Goal: Information Seeking & Learning: Learn about a topic

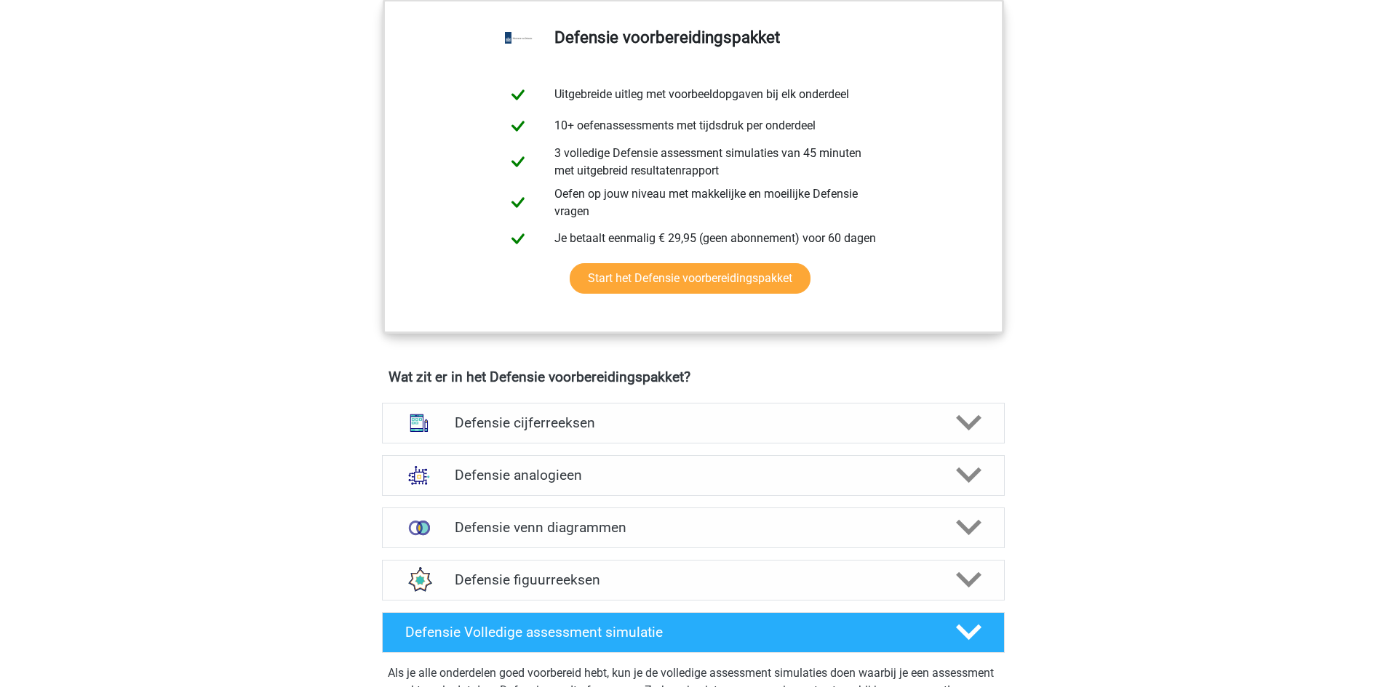
scroll to position [1091, 0]
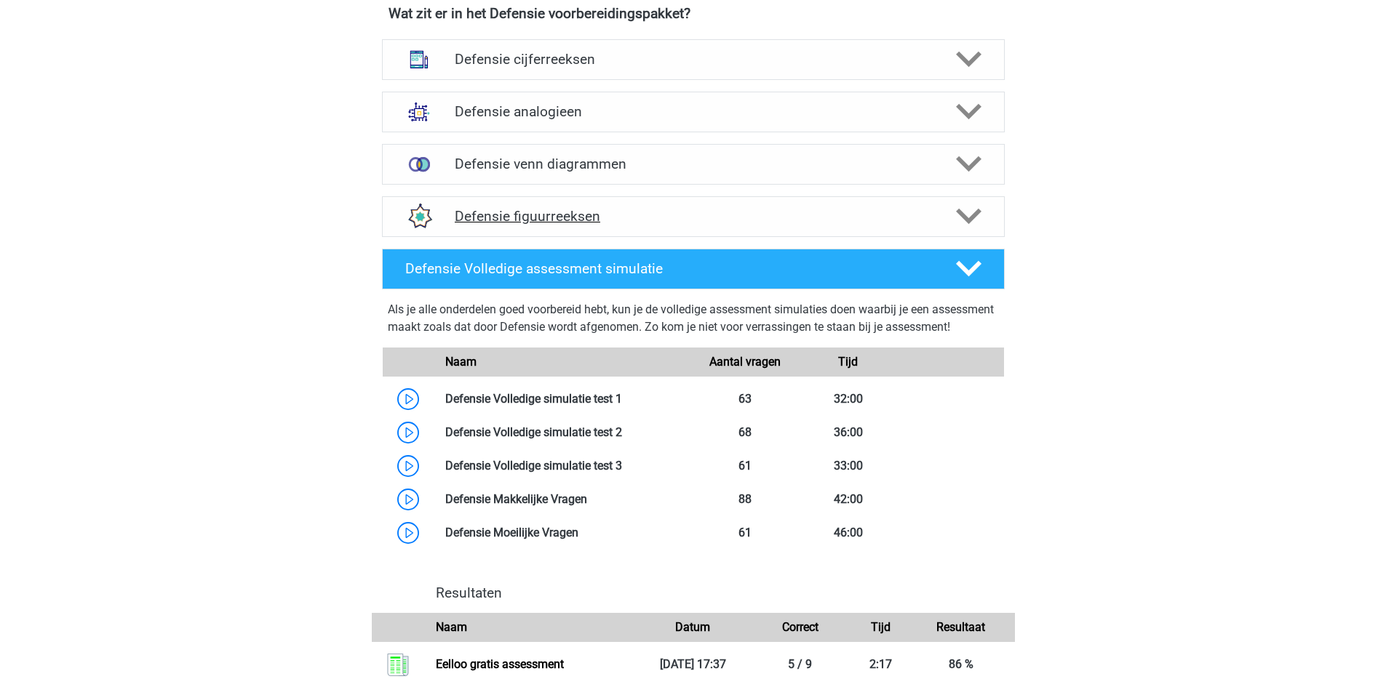
click at [964, 213] on icon at bounding box center [968, 216] width 25 height 25
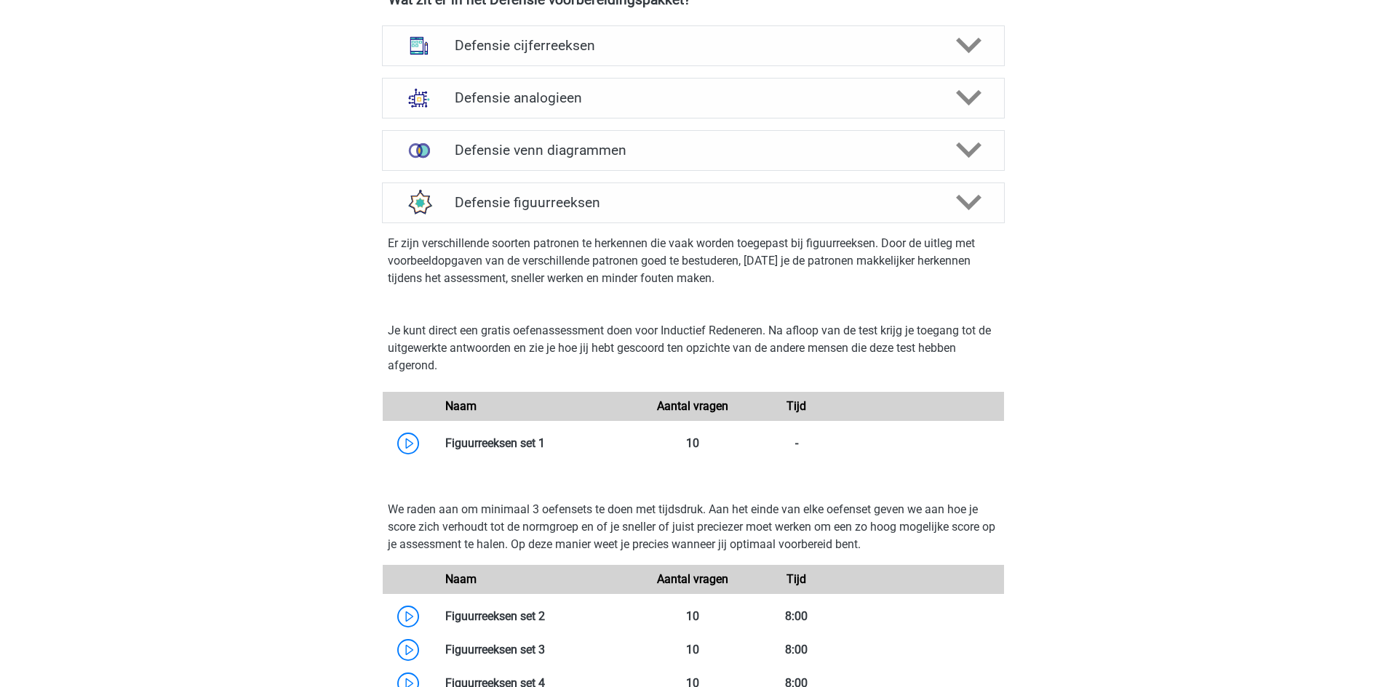
scroll to position [1455, 0]
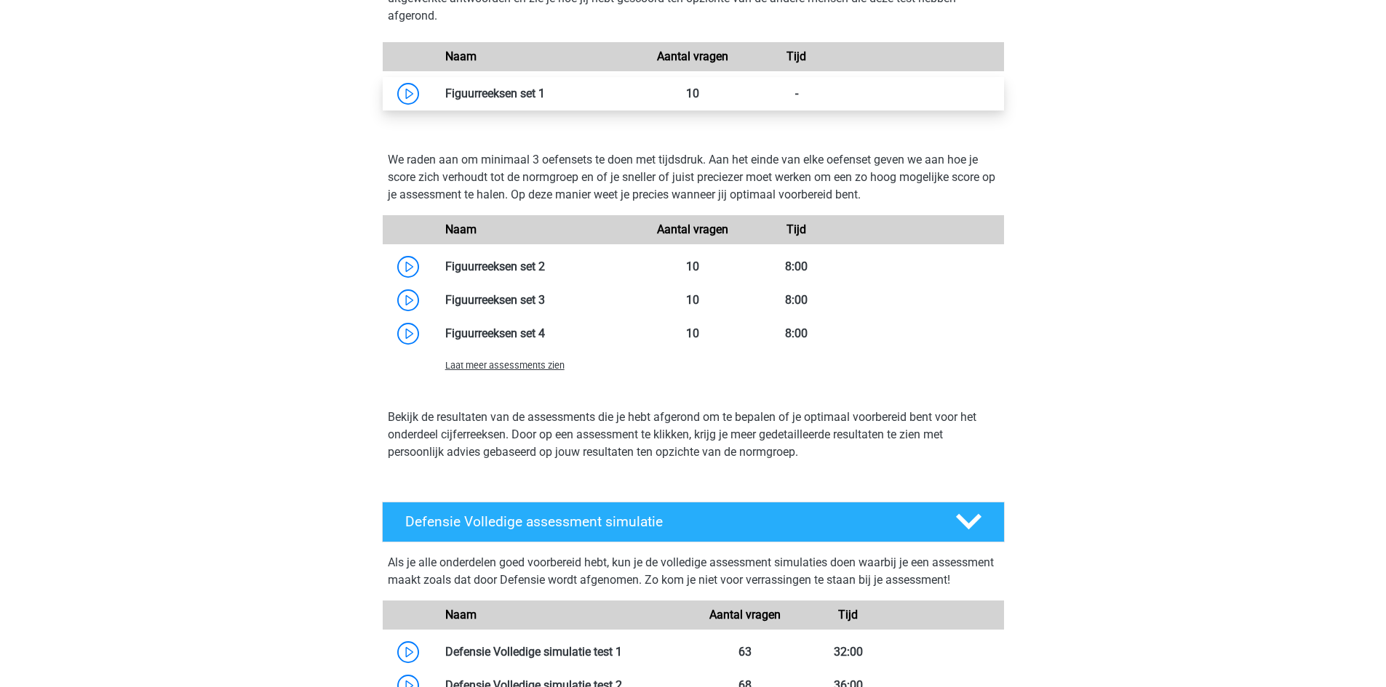
click at [545, 99] on link at bounding box center [545, 94] width 0 height 14
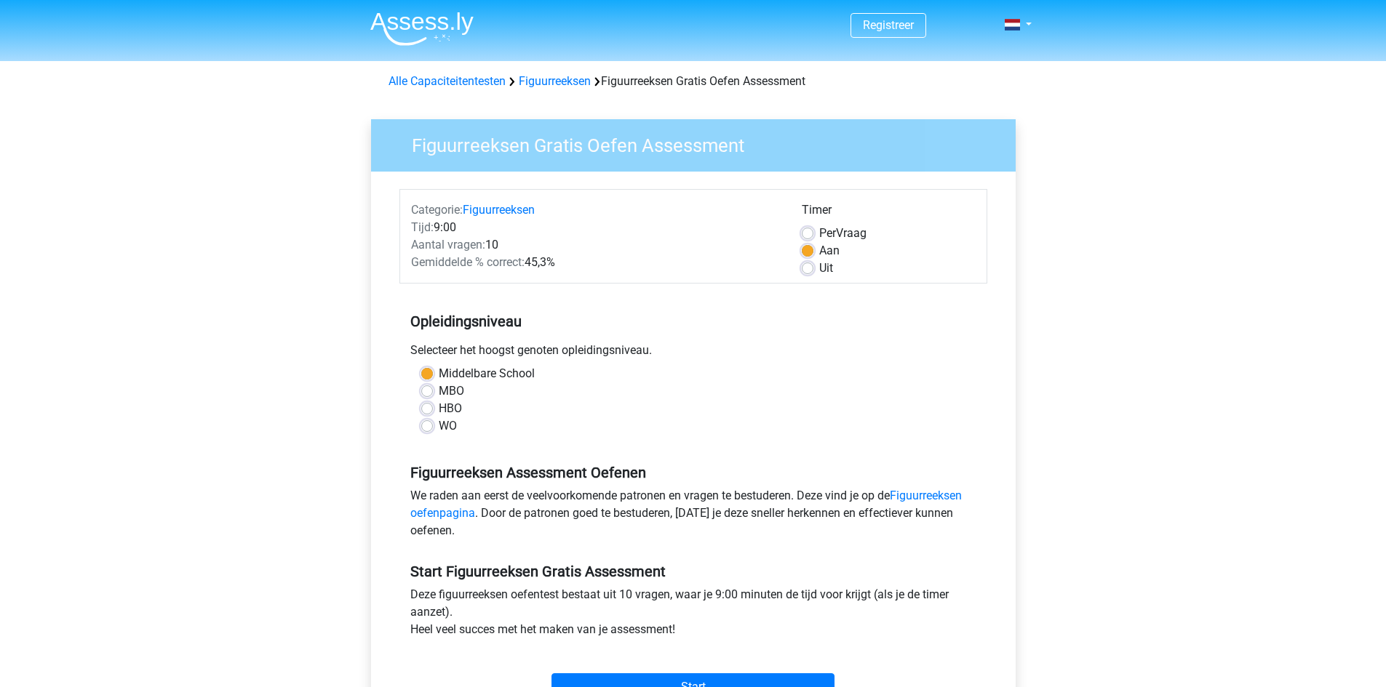
scroll to position [364, 0]
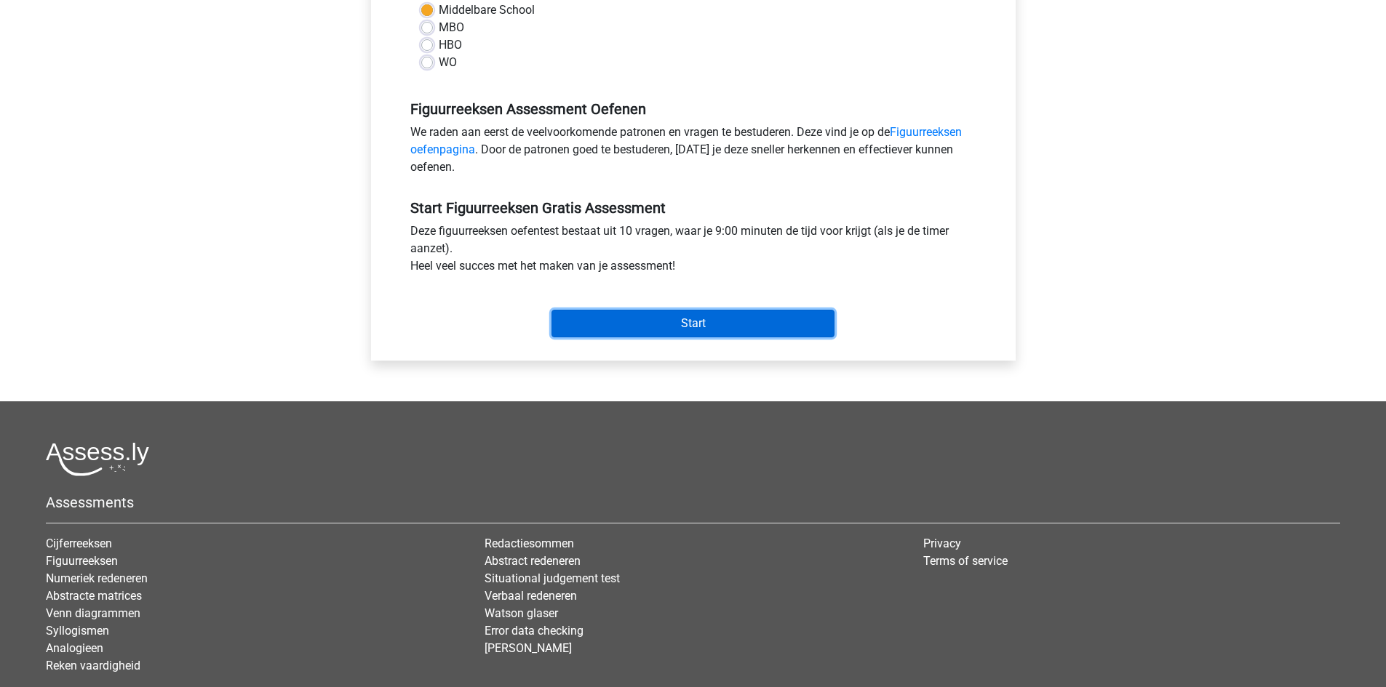
click at [615, 321] on input "Start" at bounding box center [692, 324] width 283 height 28
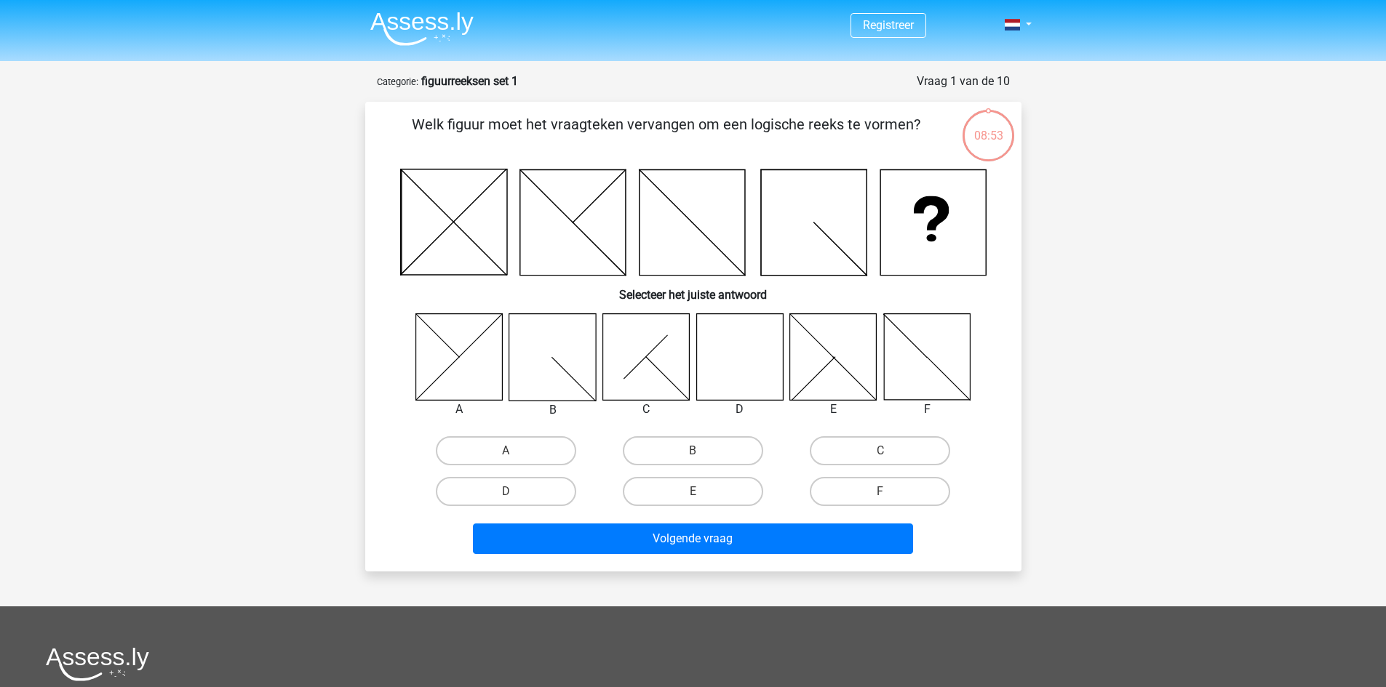
drag, startPoint x: 744, startPoint y: 343, endPoint x: 773, endPoint y: 346, distance: 29.2
click at [750, 344] on icon at bounding box center [739, 357] width 87 height 87
click at [540, 485] on label "D" at bounding box center [506, 491] width 140 height 29
click at [515, 492] on input "D" at bounding box center [510, 496] width 9 height 9
radio input "true"
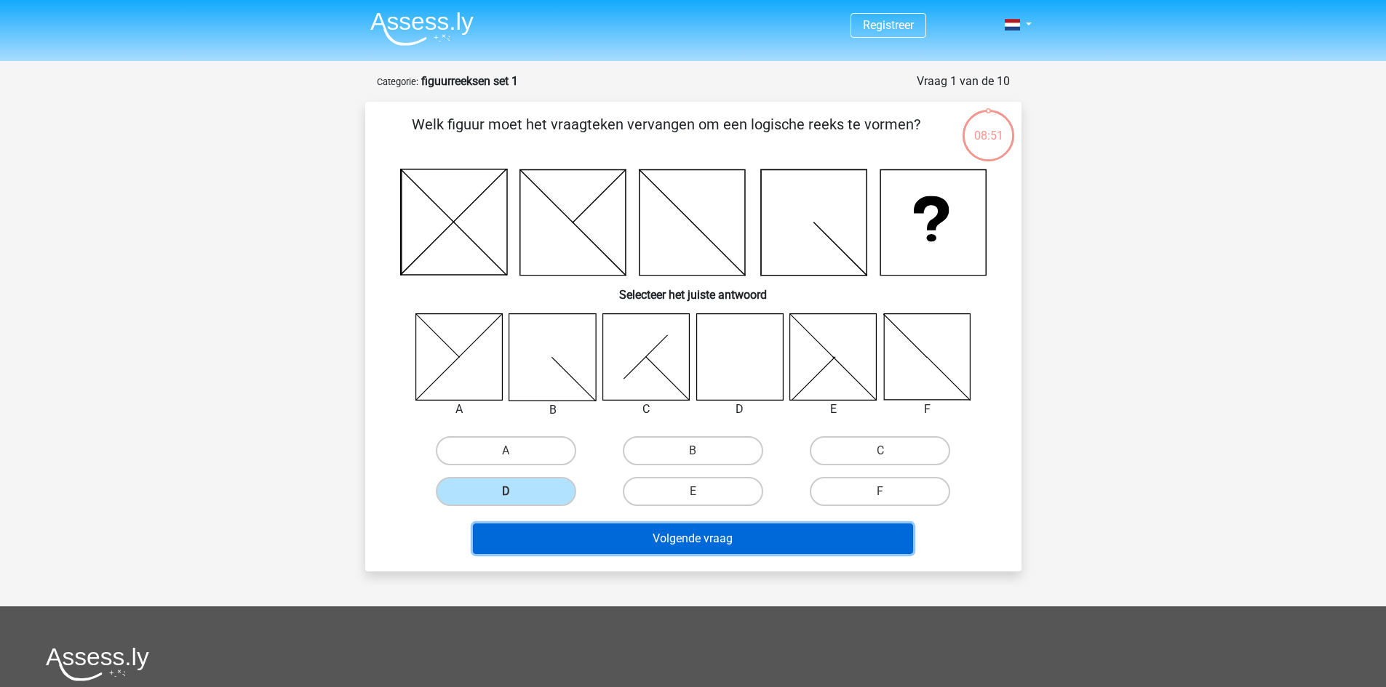
click at [644, 540] on button "Volgende vraag" at bounding box center [693, 539] width 440 height 31
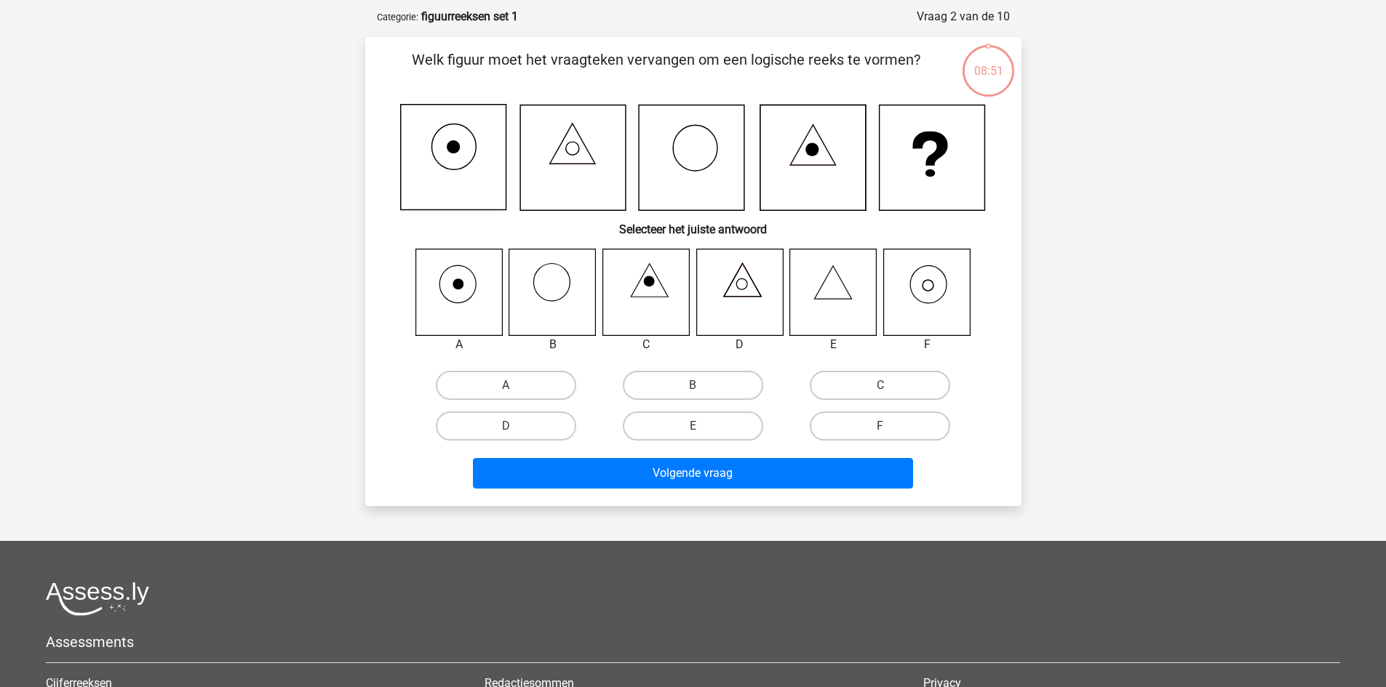
scroll to position [73, 0]
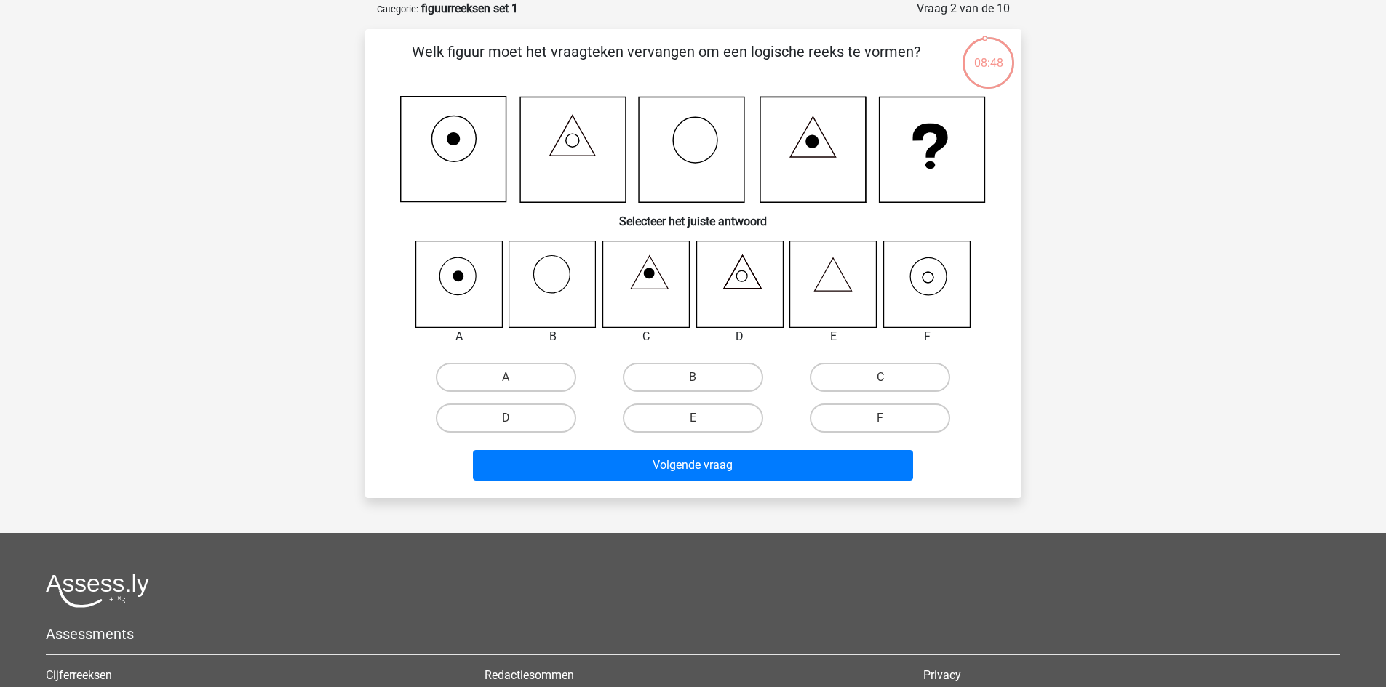
drag, startPoint x: 839, startPoint y: 426, endPoint x: 786, endPoint y: 447, distance: 56.9
click at [839, 426] on label "F" at bounding box center [880, 418] width 140 height 29
click at [880, 426] on input "F" at bounding box center [884, 422] width 9 height 9
radio input "true"
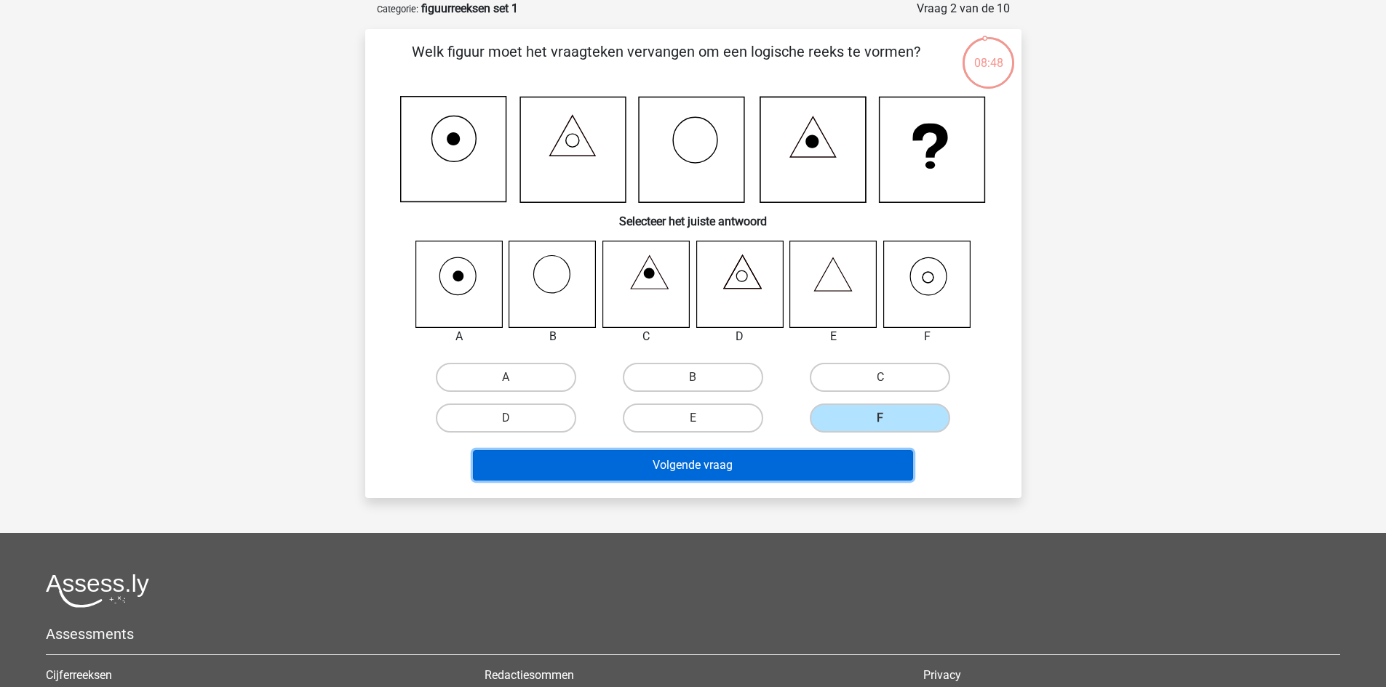
click at [762, 468] on button "Volgende vraag" at bounding box center [693, 465] width 440 height 31
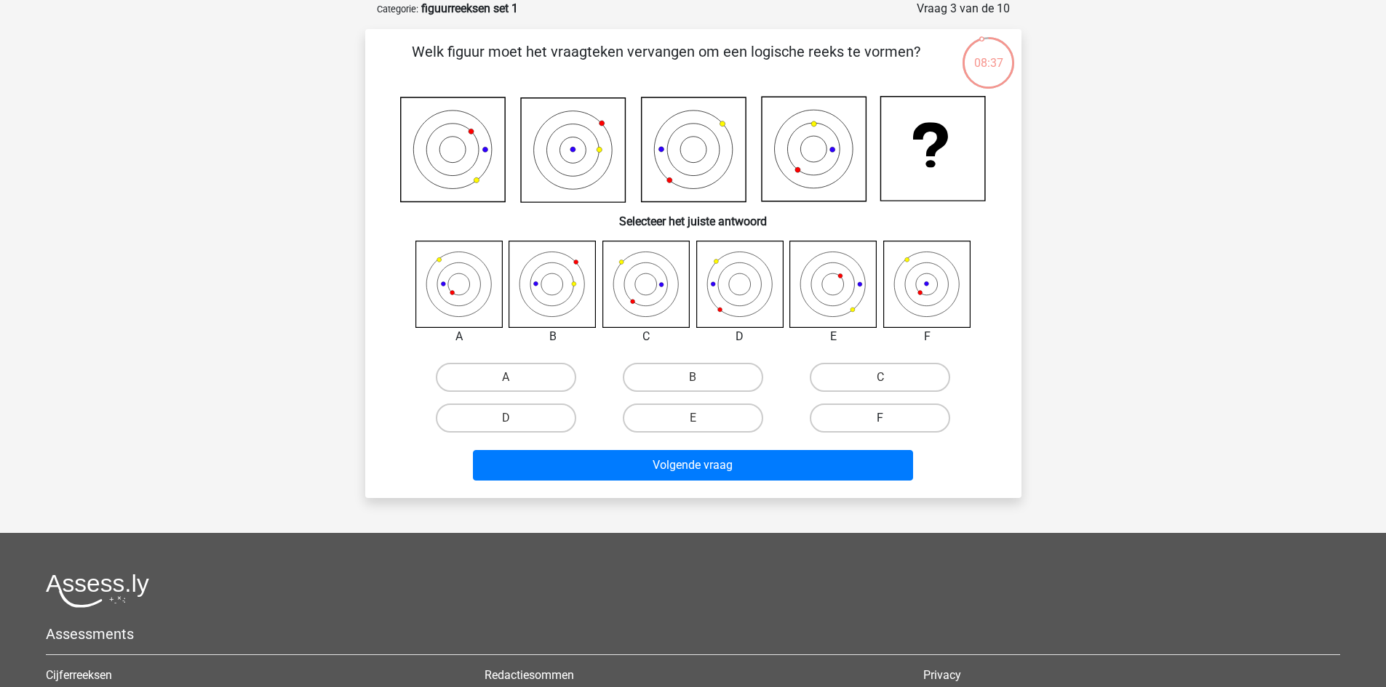
drag, startPoint x: 879, startPoint y: 402, endPoint x: 879, endPoint y: 417, distance: 14.5
click at [879, 404] on div "F" at bounding box center [879, 418] width 187 height 41
click at [879, 423] on label "F" at bounding box center [880, 418] width 140 height 29
click at [880, 423] on input "F" at bounding box center [884, 422] width 9 height 9
radio input "true"
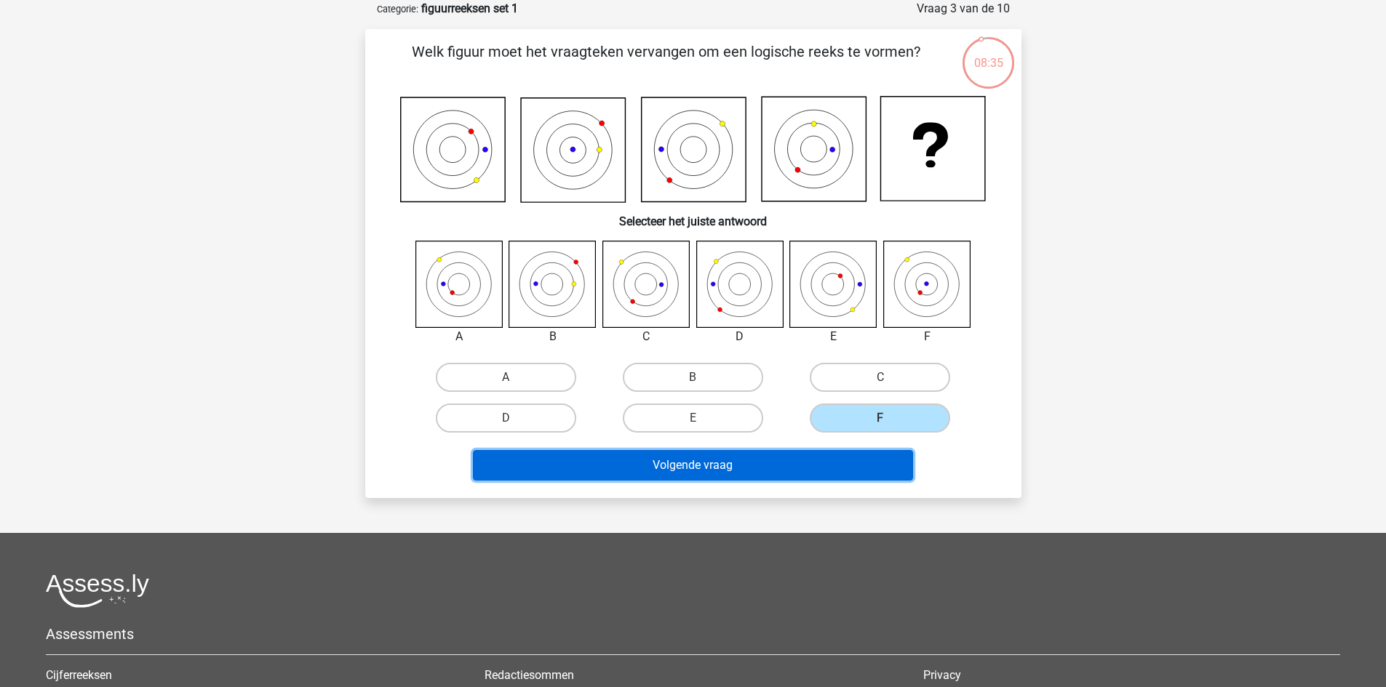
click at [795, 469] on button "Volgende vraag" at bounding box center [693, 465] width 440 height 31
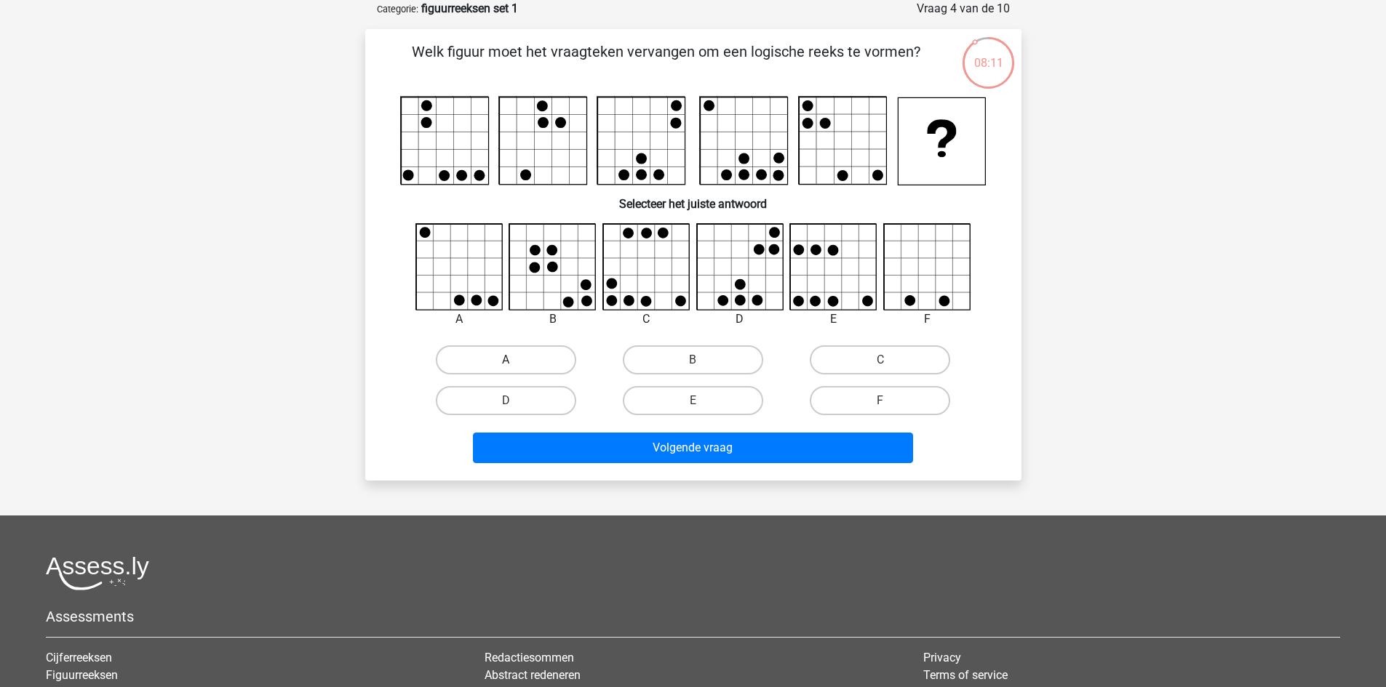
click at [474, 362] on label "A" at bounding box center [506, 360] width 140 height 29
click at [506, 362] on input "A" at bounding box center [510, 364] width 9 height 9
radio input "true"
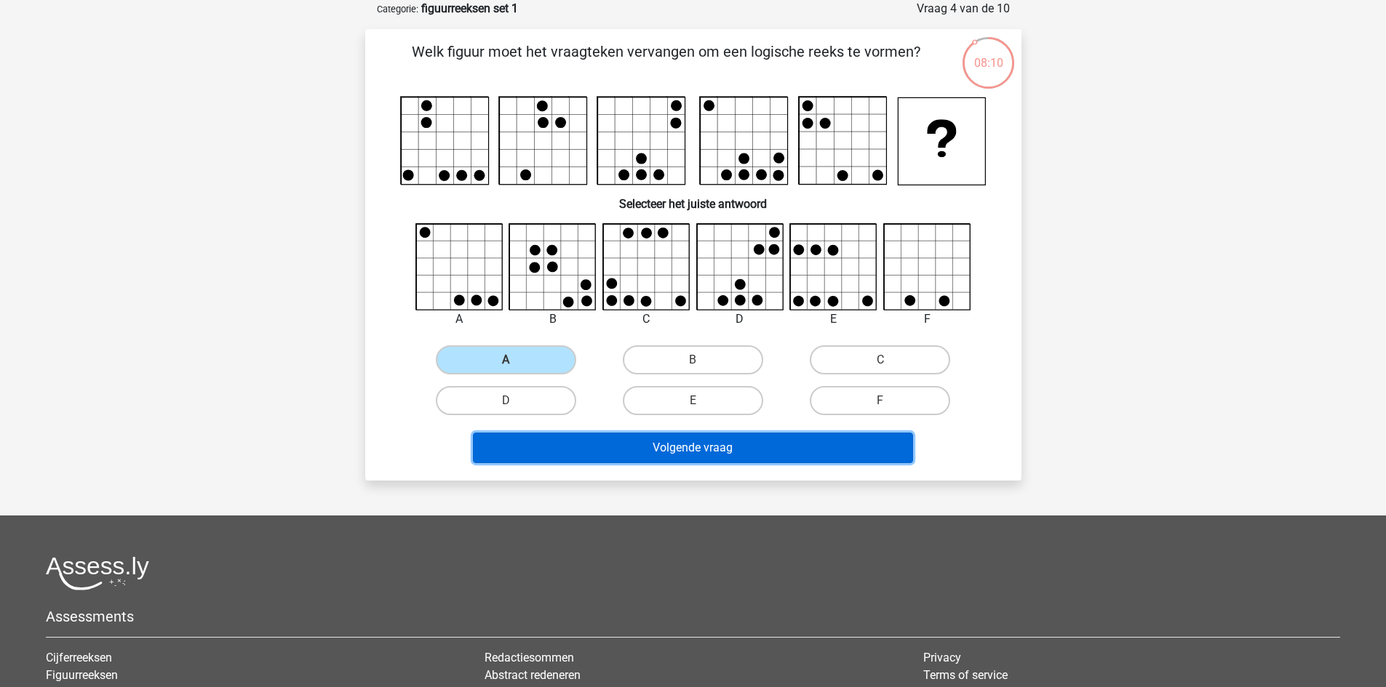
click at [596, 450] on button "Volgende vraag" at bounding box center [693, 448] width 440 height 31
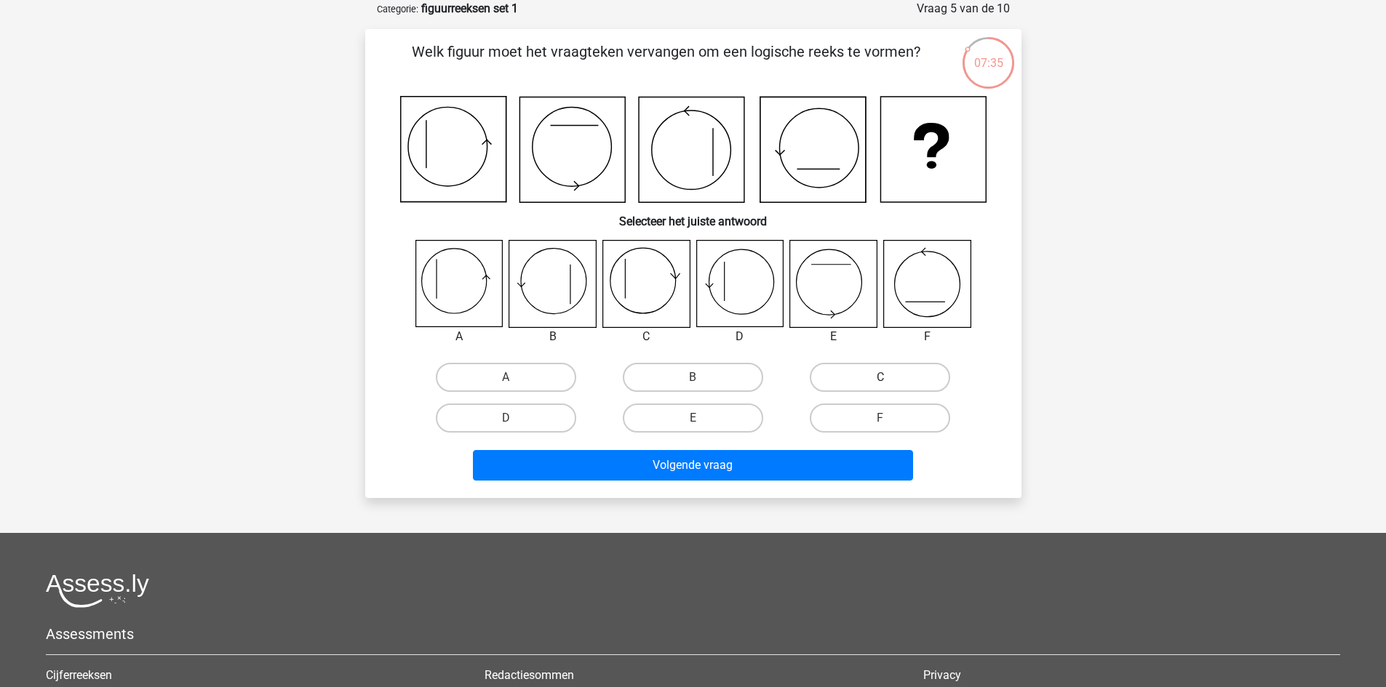
click at [868, 370] on label "C" at bounding box center [880, 377] width 140 height 29
click at [880, 378] on input "C" at bounding box center [884, 382] width 9 height 9
radio input "true"
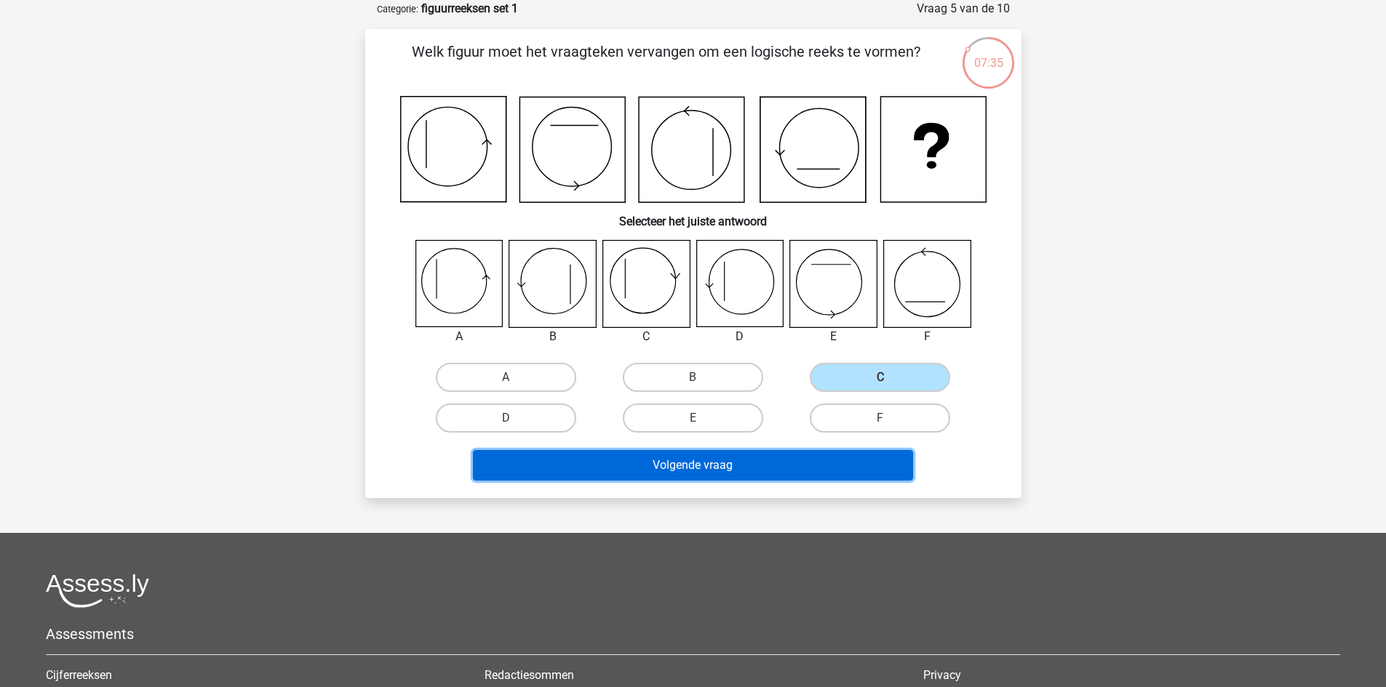
click at [799, 466] on button "Volgende vraag" at bounding box center [693, 465] width 440 height 31
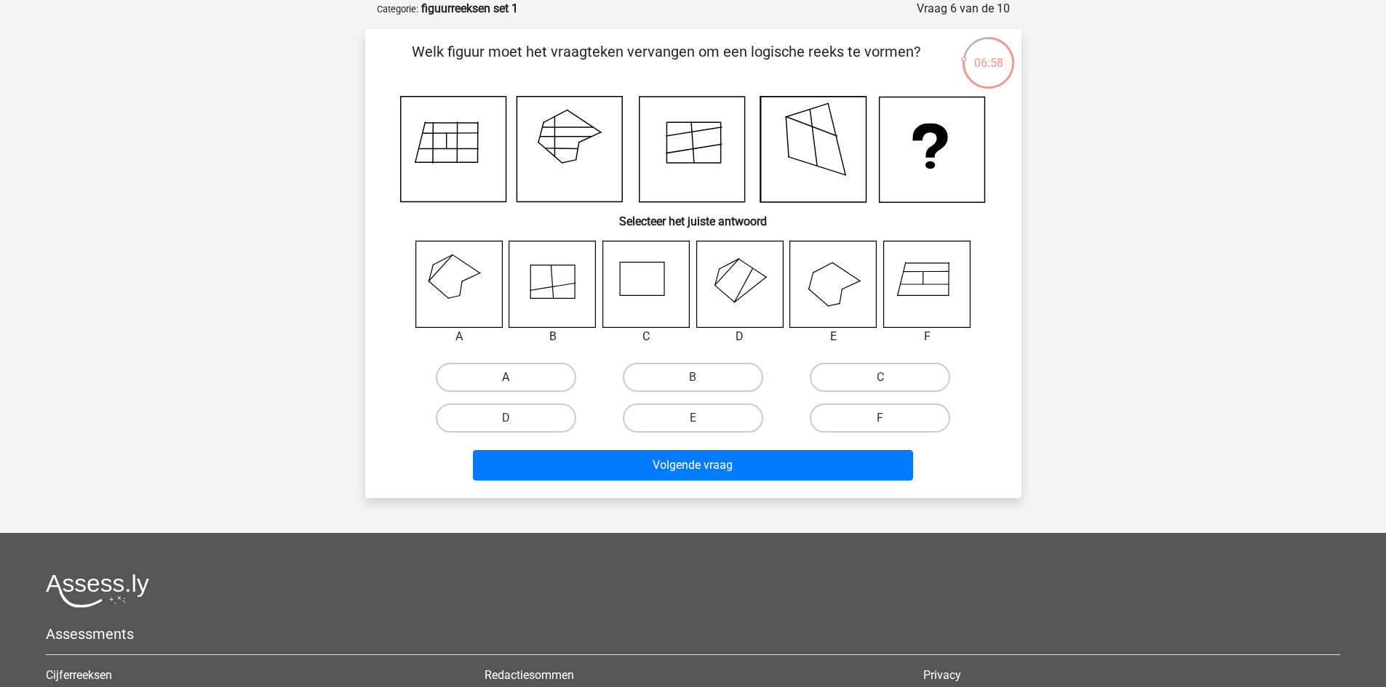
click at [492, 371] on label "A" at bounding box center [506, 377] width 140 height 29
click at [506, 378] on input "A" at bounding box center [510, 382] width 9 height 9
radio input "true"
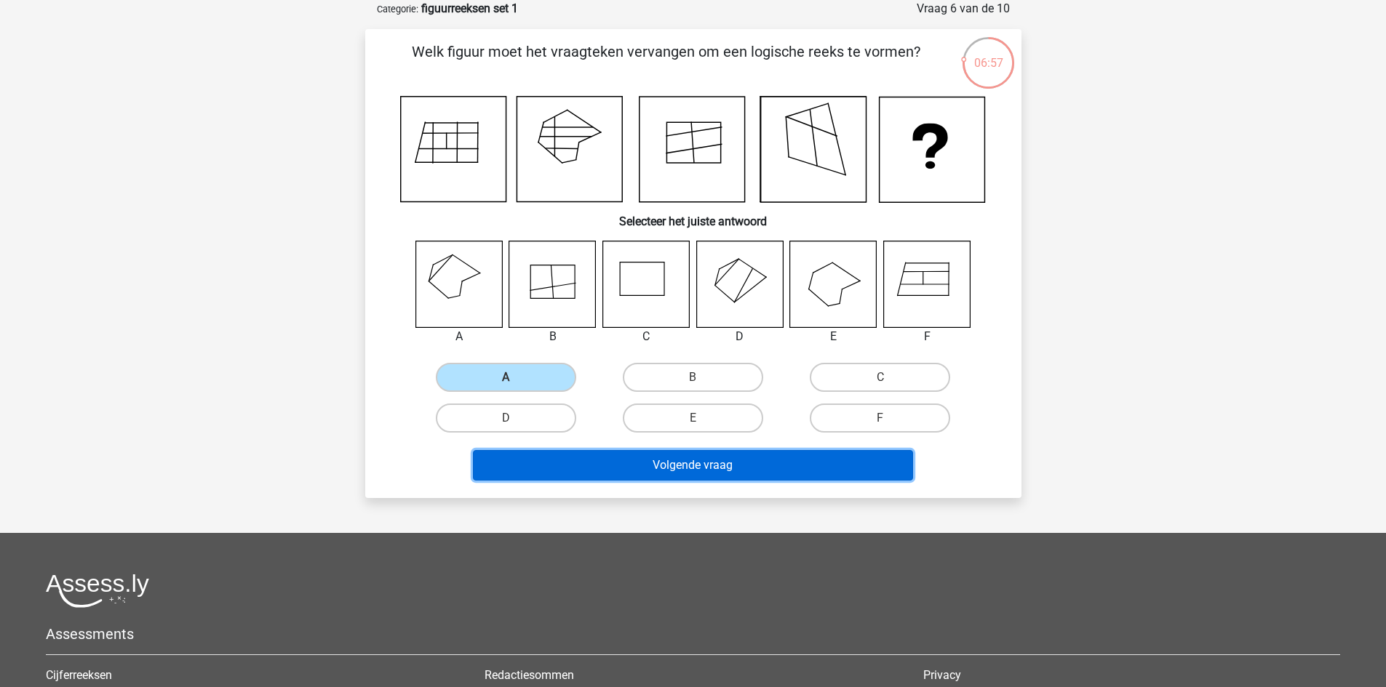
click at [590, 458] on button "Volgende vraag" at bounding box center [693, 465] width 440 height 31
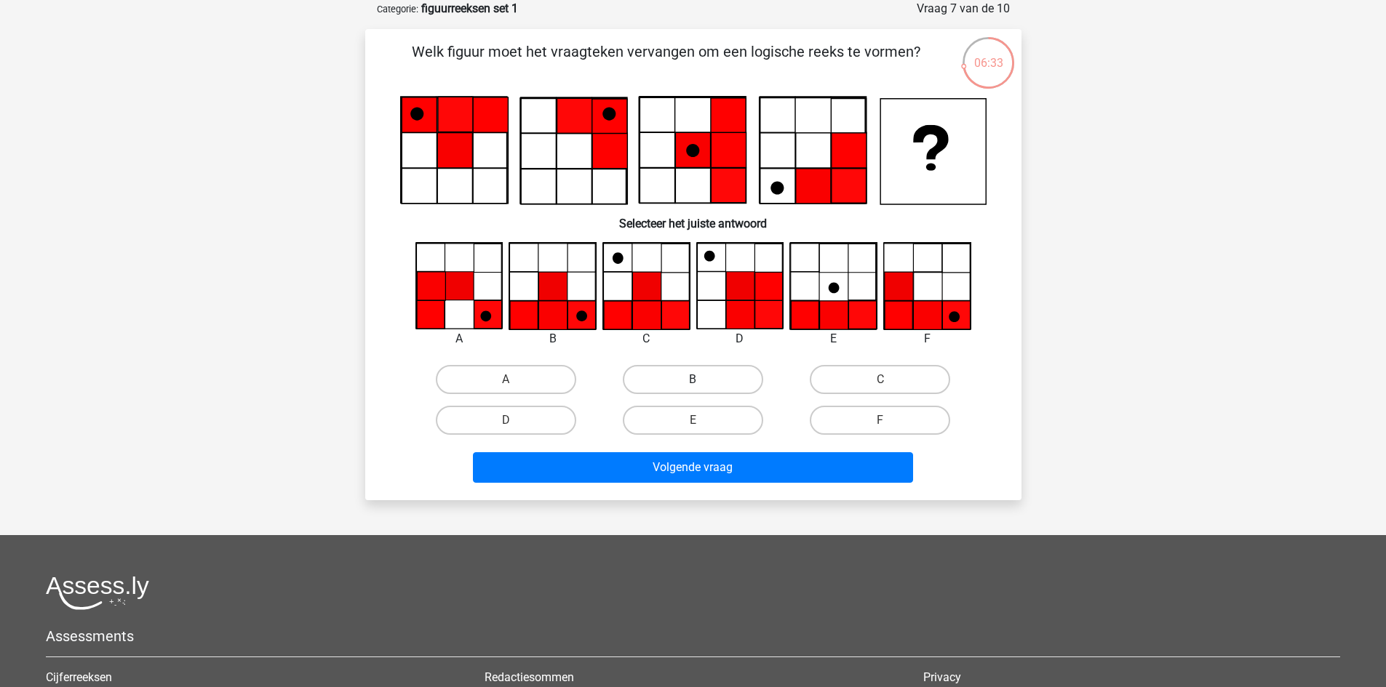
drag, startPoint x: 703, startPoint y: 376, endPoint x: 699, endPoint y: 394, distance: 17.8
click at [703, 378] on label "B" at bounding box center [693, 379] width 140 height 29
click at [702, 380] on input "B" at bounding box center [696, 384] width 9 height 9
radio input "true"
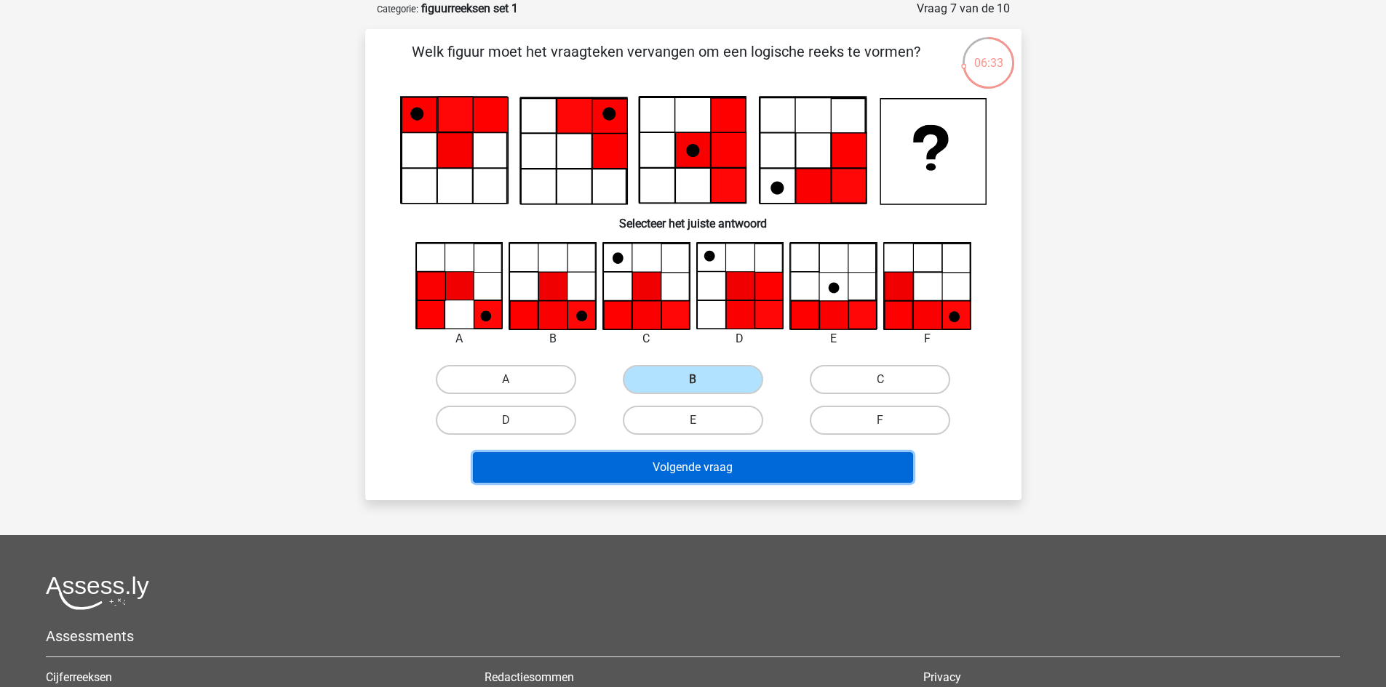
click at [712, 463] on button "Volgende vraag" at bounding box center [693, 467] width 440 height 31
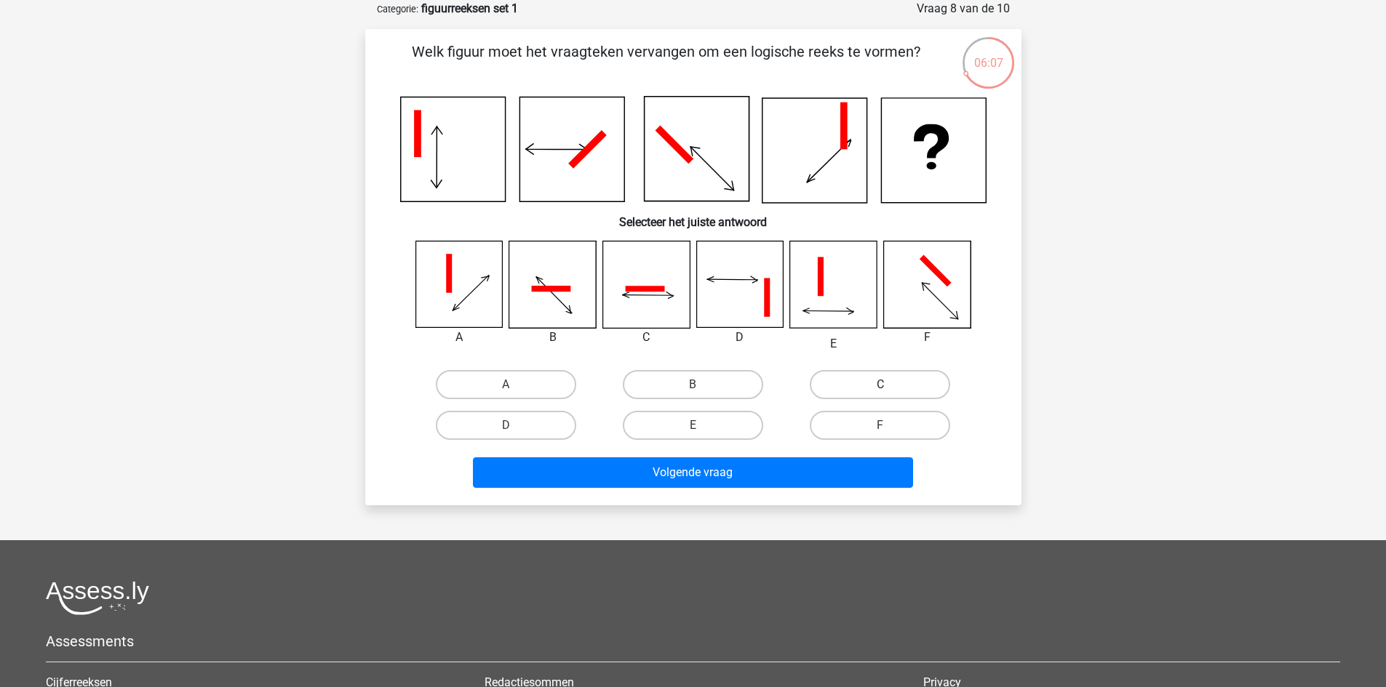
click at [867, 385] on label "C" at bounding box center [880, 384] width 140 height 29
click at [880, 385] on input "C" at bounding box center [884, 389] width 9 height 9
radio input "true"
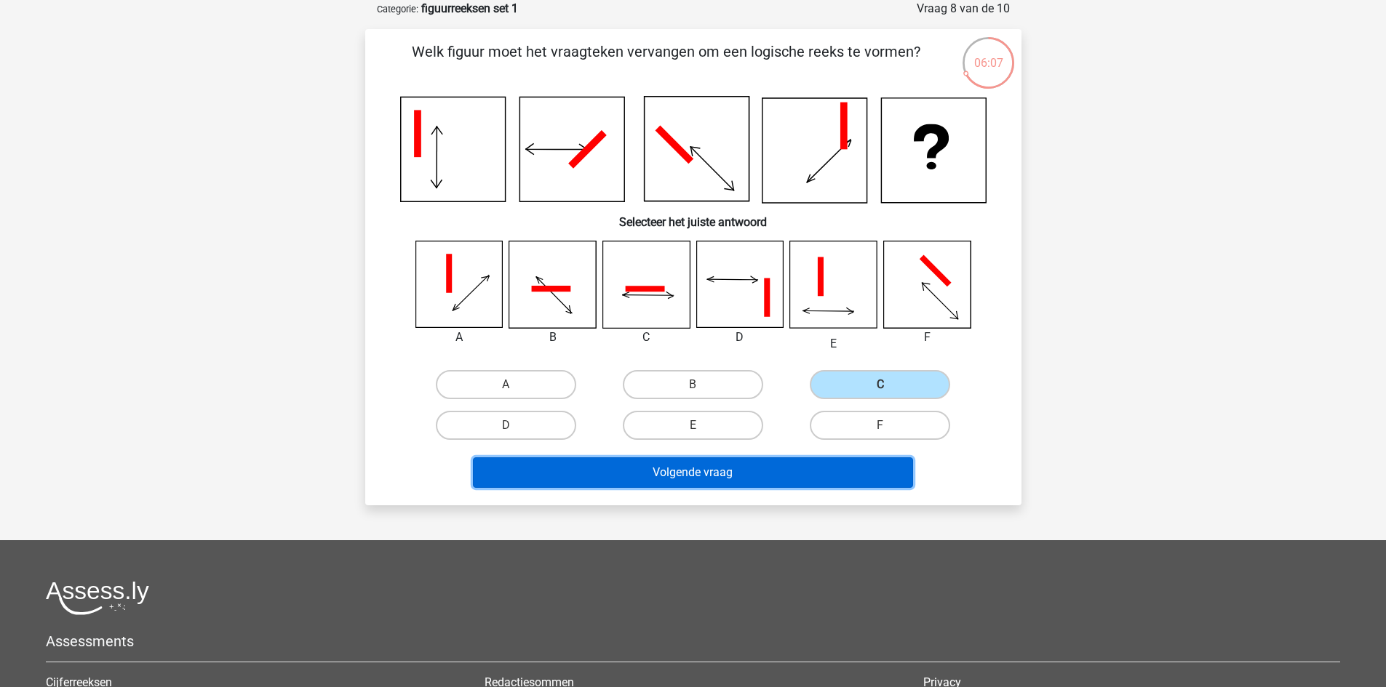
click at [785, 468] on button "Volgende vraag" at bounding box center [693, 473] width 440 height 31
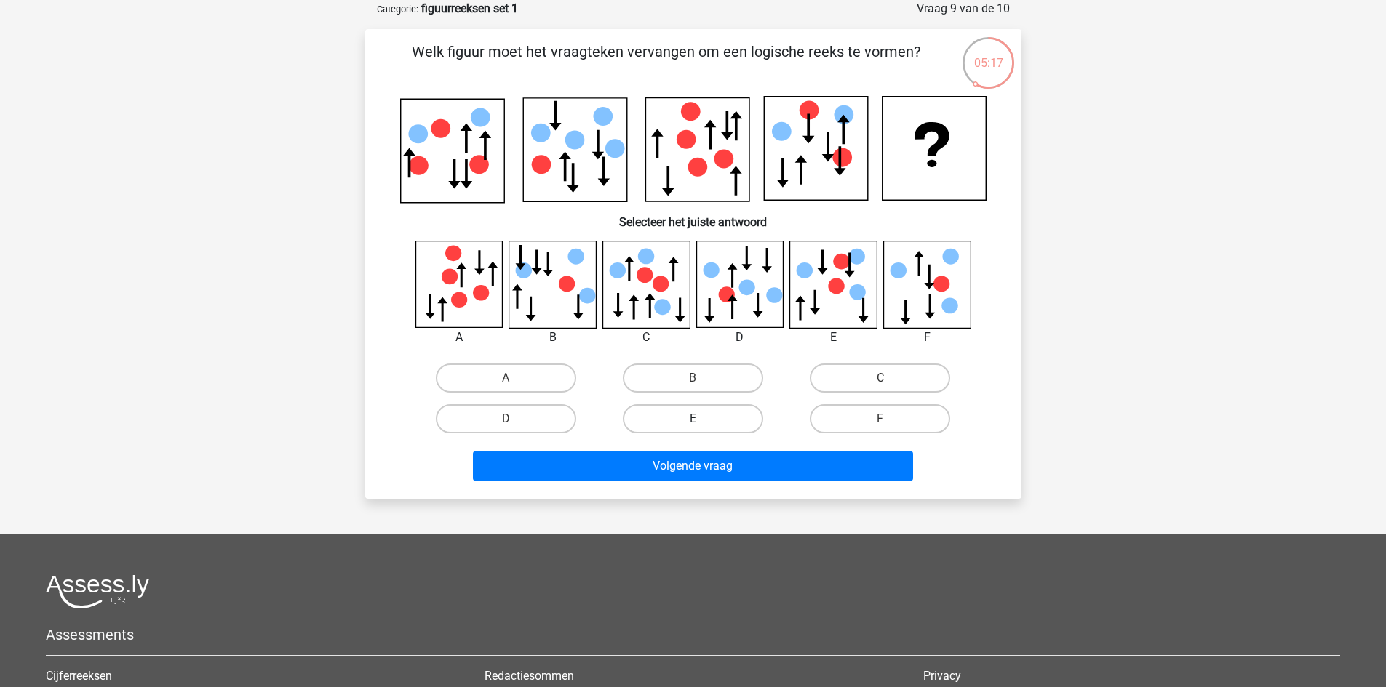
click at [711, 420] on label "E" at bounding box center [693, 418] width 140 height 29
click at [702, 420] on input "E" at bounding box center [696, 423] width 9 height 9
radio input "true"
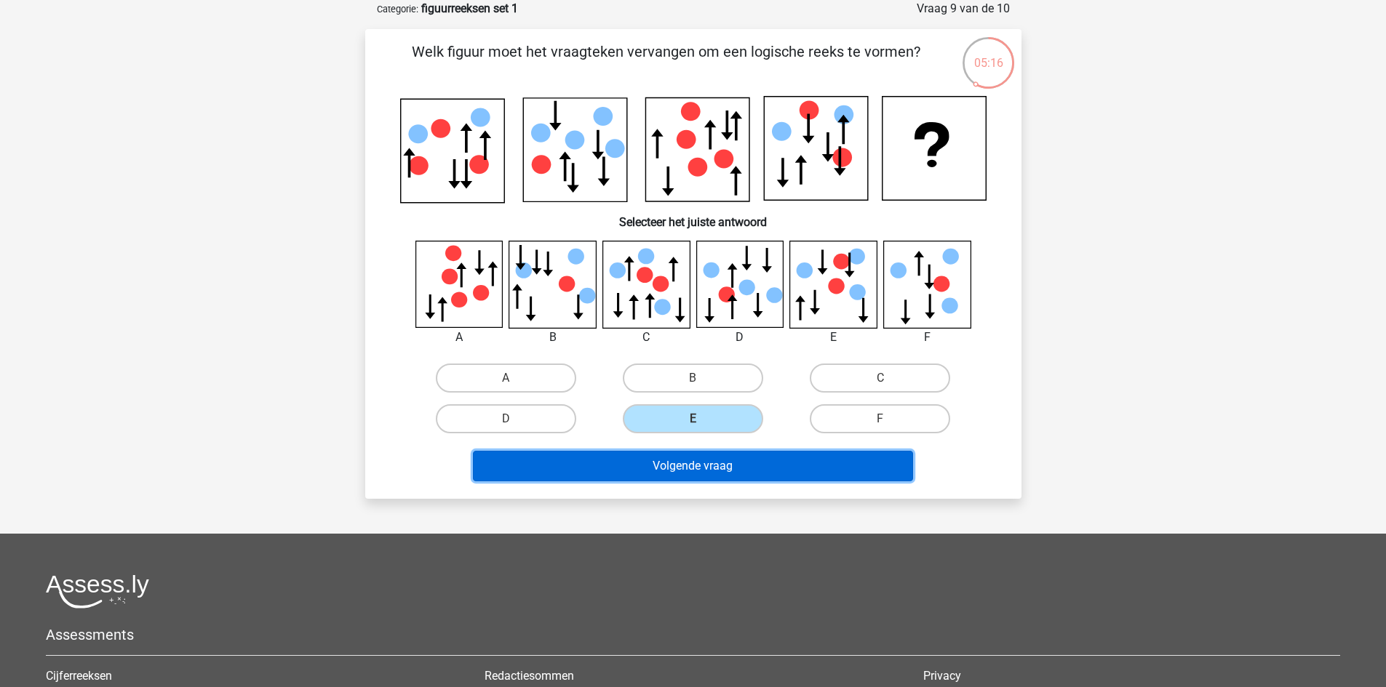
click at [696, 471] on button "Volgende vraag" at bounding box center [693, 466] width 440 height 31
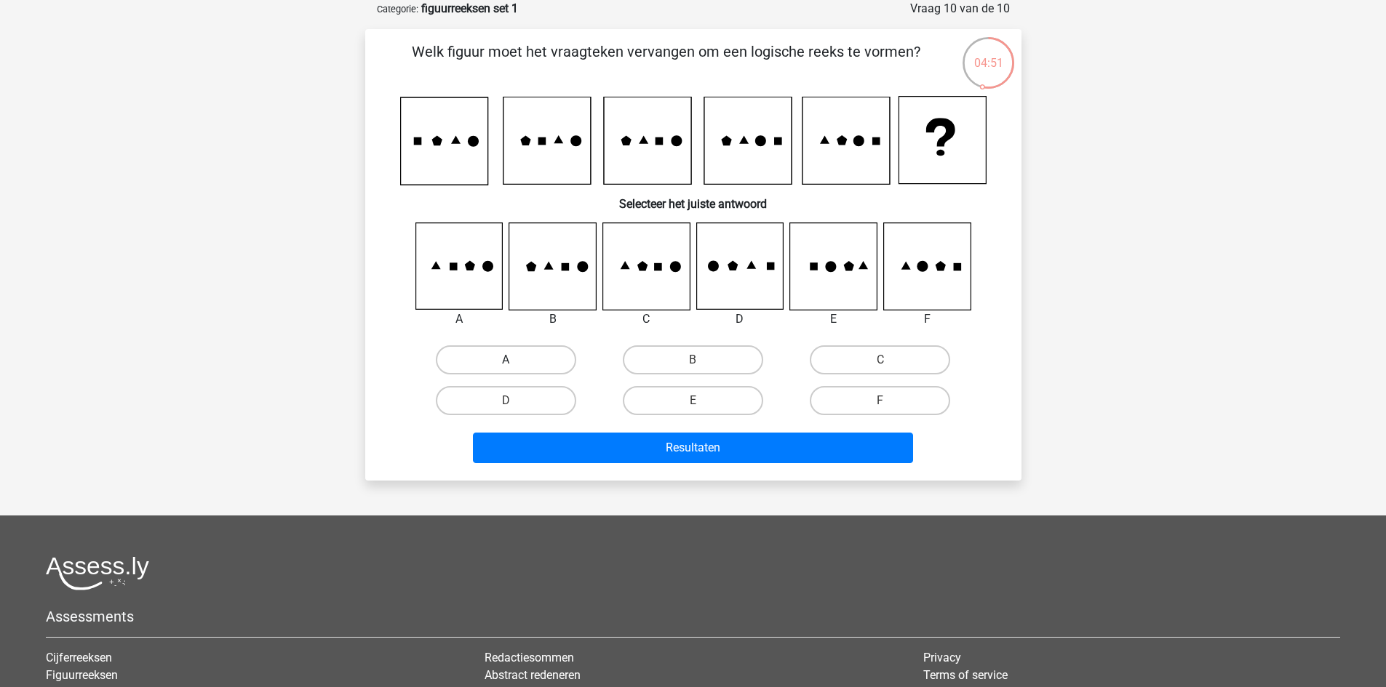
click at [488, 354] on label "A" at bounding box center [506, 360] width 140 height 29
click at [506, 360] on input "A" at bounding box center [510, 364] width 9 height 9
radio input "true"
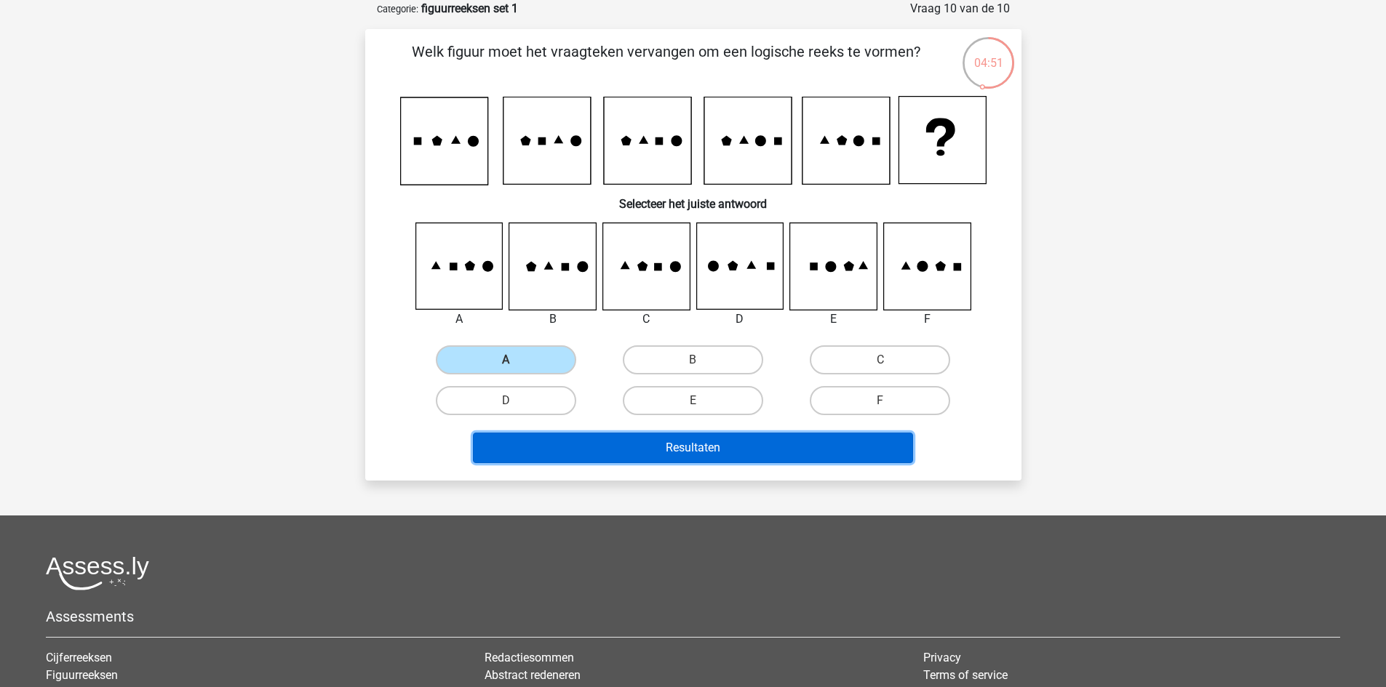
click at [566, 450] on button "Resultaten" at bounding box center [693, 448] width 440 height 31
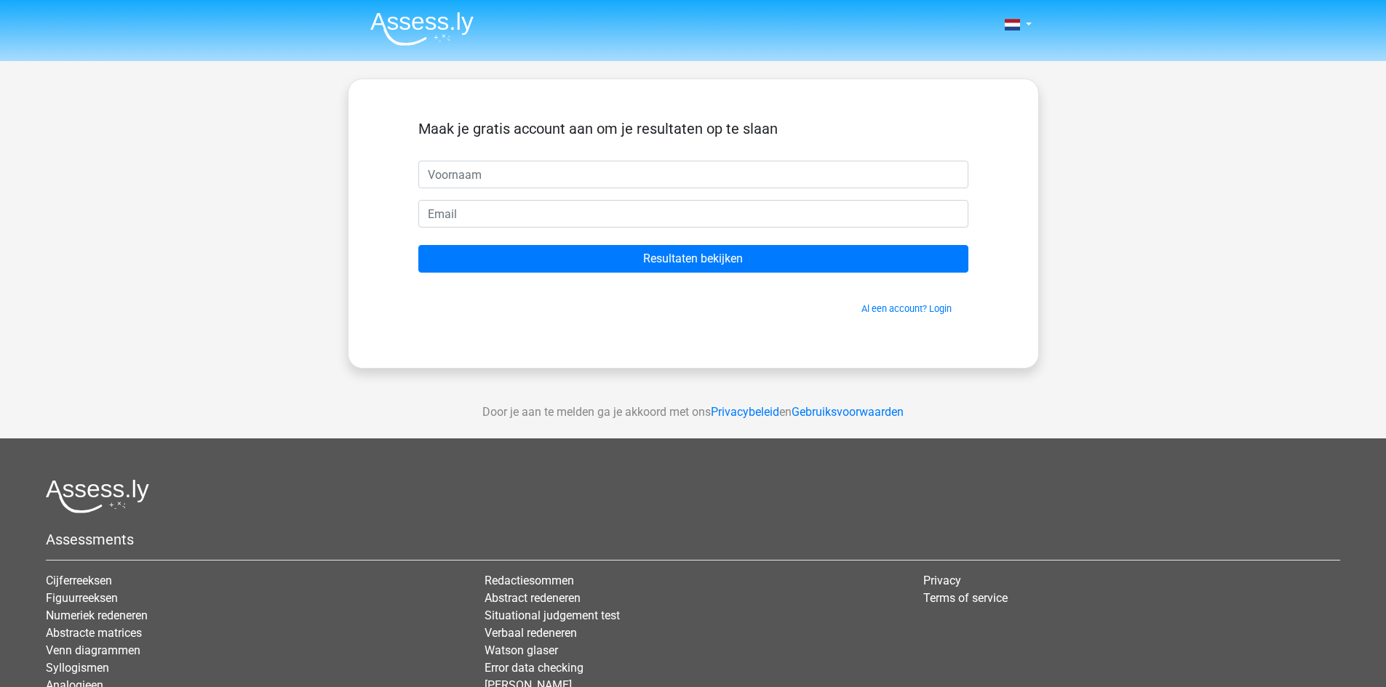
click at [832, 151] on div "Maak je gratis account aan om je resultaten op te slaan" at bounding box center [693, 140] width 550 height 41
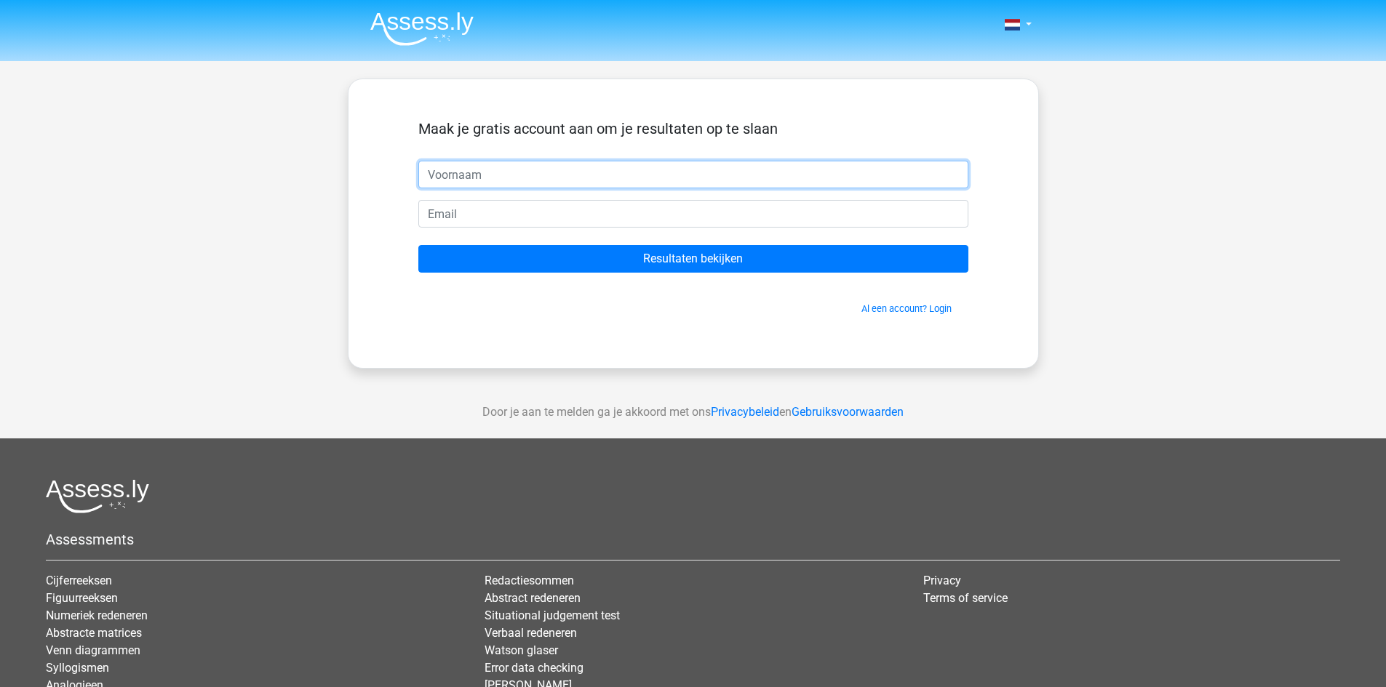
drag, startPoint x: 802, startPoint y: 180, endPoint x: 802, endPoint y: 169, distance: 10.9
click at [804, 180] on input "text" at bounding box center [693, 175] width 550 height 28
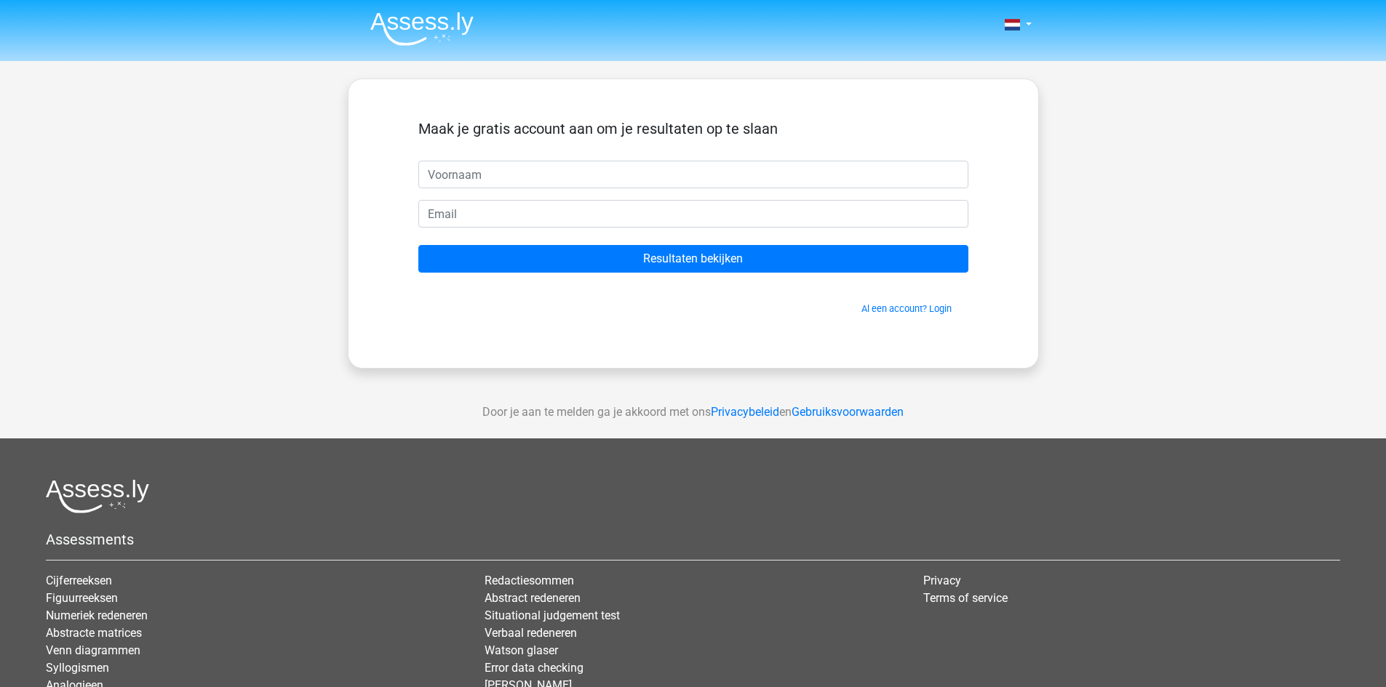
drag, startPoint x: 802, startPoint y: 147, endPoint x: 797, endPoint y: 156, distance: 9.8
click at [799, 151] on div "Maak je gratis account aan om je resultaten op te slaan" at bounding box center [693, 140] width 550 height 41
click at [781, 196] on form "Maak je gratis account aan om je resultaten op te slaan Resultaten bekijken Al …" at bounding box center [693, 218] width 550 height 196
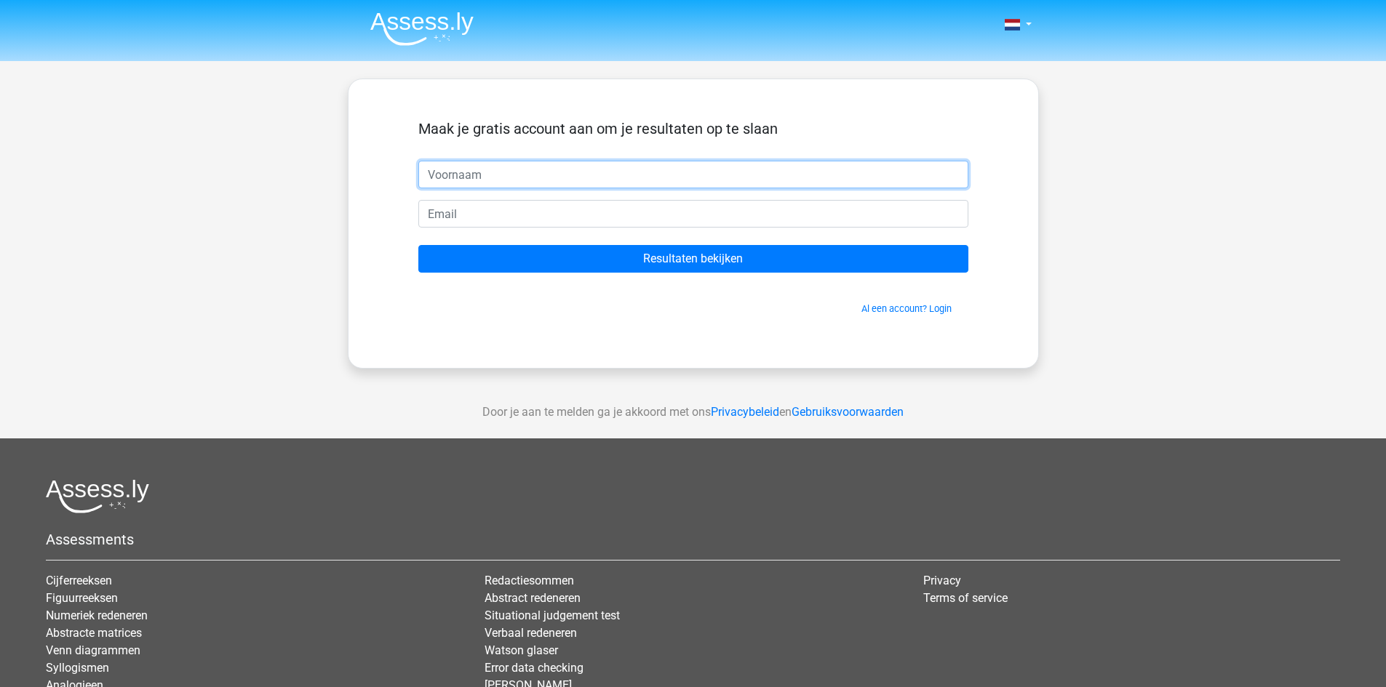
drag, startPoint x: 778, startPoint y: 184, endPoint x: 757, endPoint y: 188, distance: 21.5
click at [778, 184] on input "text" at bounding box center [693, 175] width 550 height 28
type input "Gina"
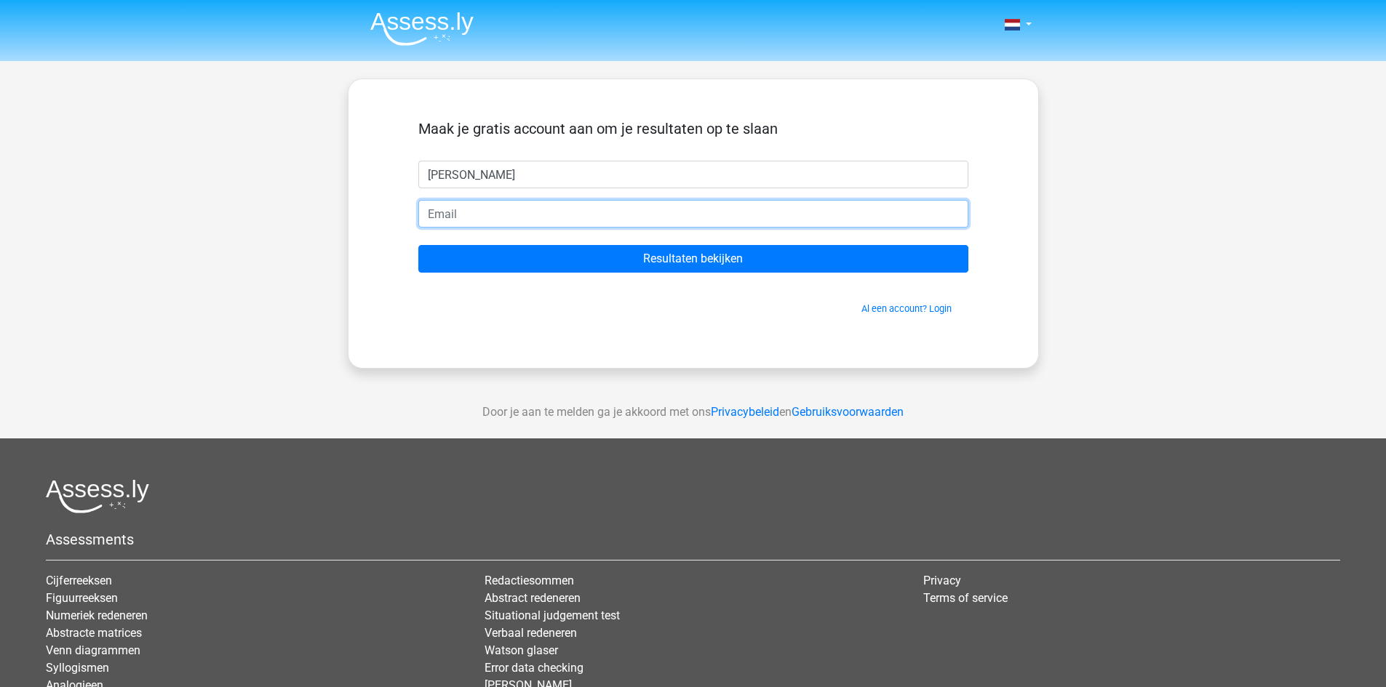
click at [543, 210] on input "email" at bounding box center [693, 214] width 550 height 28
type input "[EMAIL_ADDRESS][DOMAIN_NAME]"
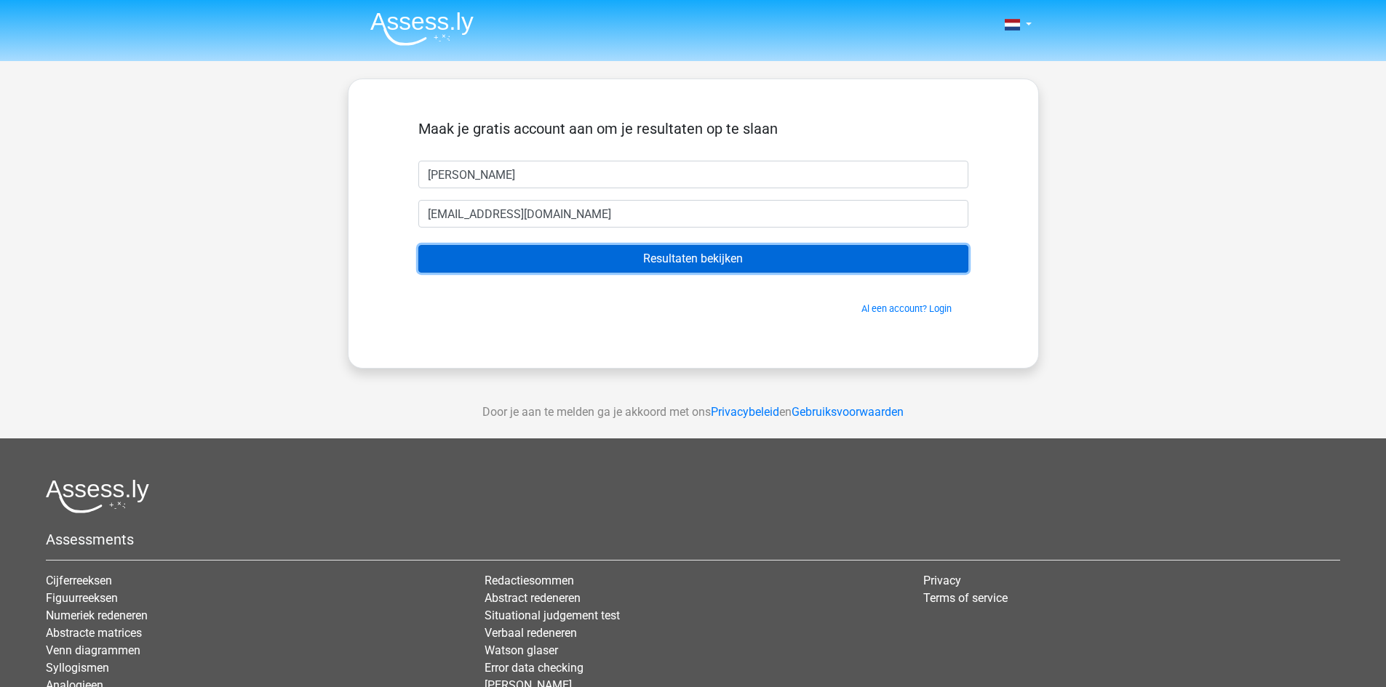
click at [796, 257] on input "Resultaten bekijken" at bounding box center [693, 259] width 550 height 28
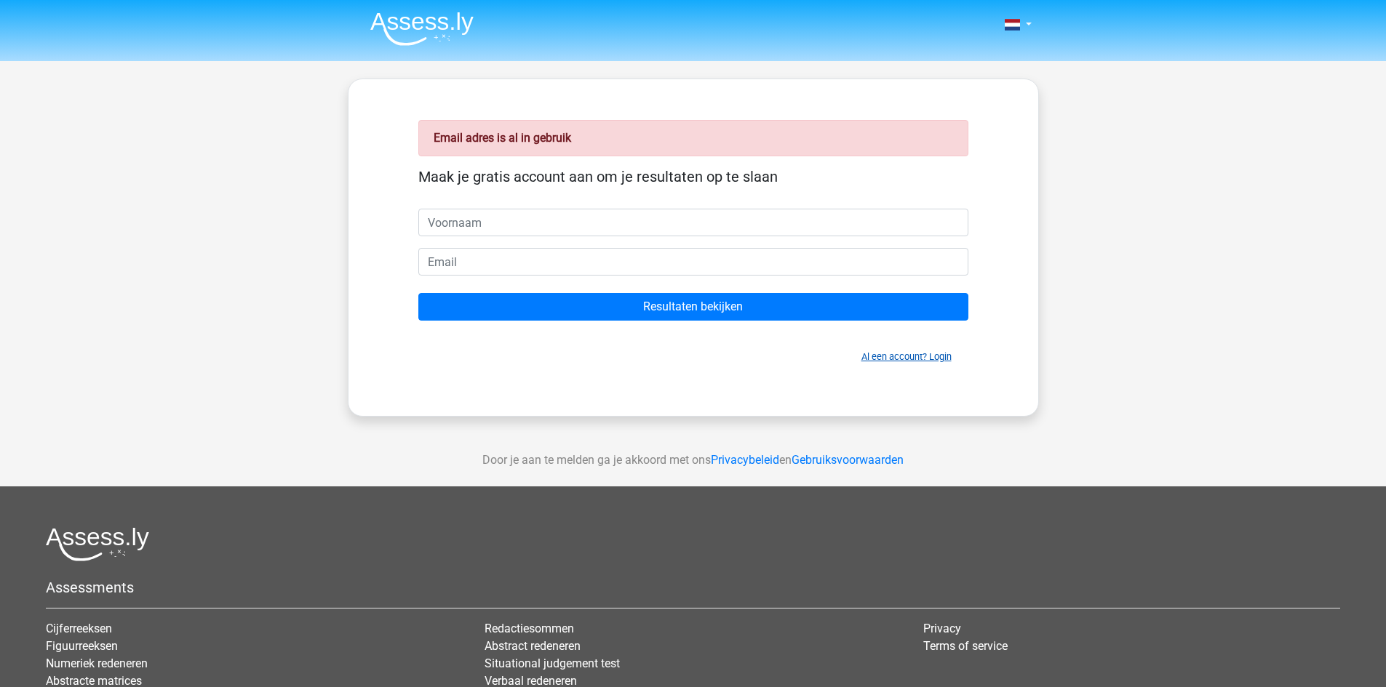
click at [922, 362] on link "Al een account? Login" at bounding box center [906, 356] width 90 height 11
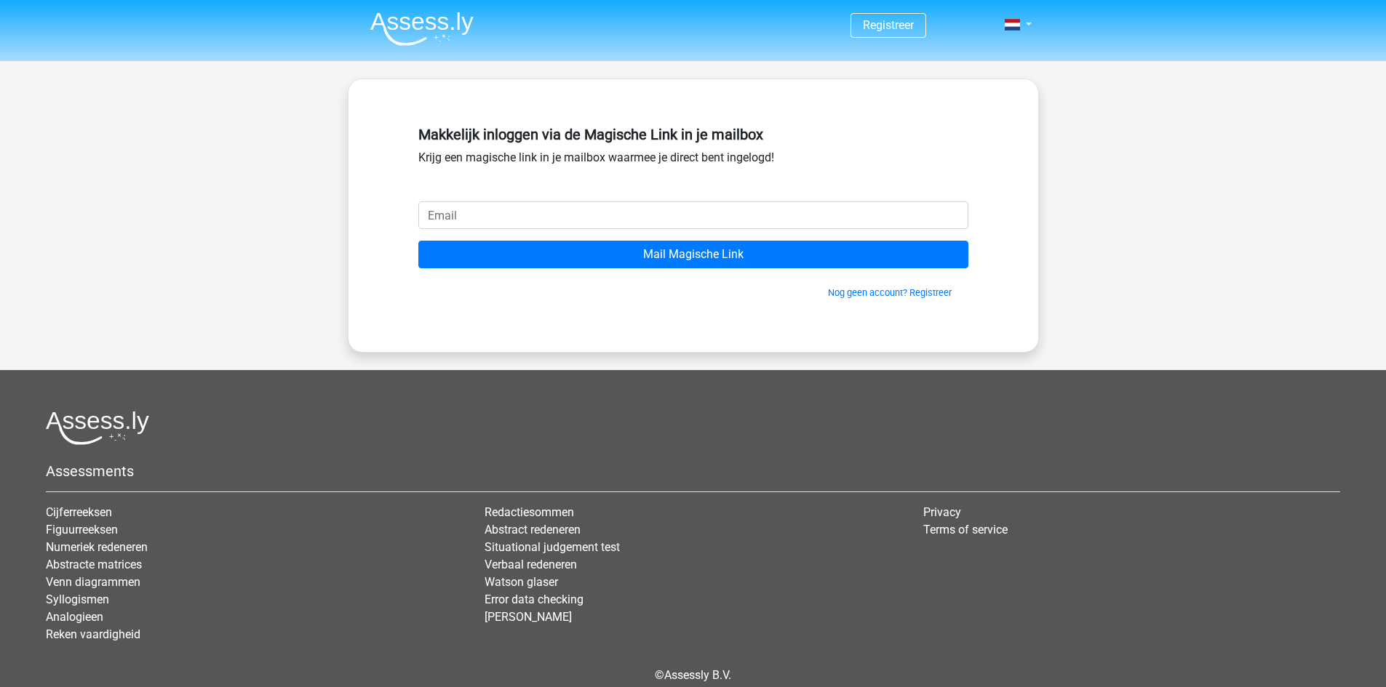
click at [636, 221] on input "email" at bounding box center [693, 215] width 550 height 28
type input "[EMAIL_ADDRESS][DOMAIN_NAME]"
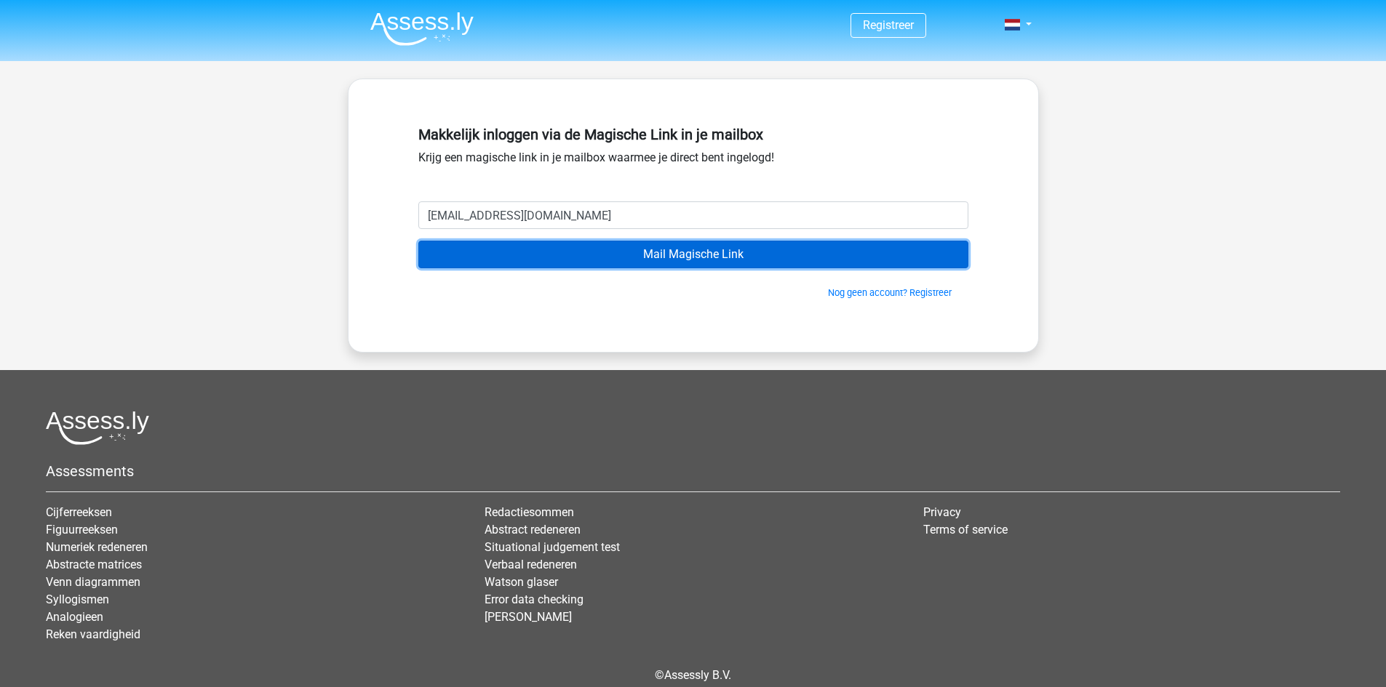
click at [555, 263] on input "Mail Magische Link" at bounding box center [693, 255] width 550 height 28
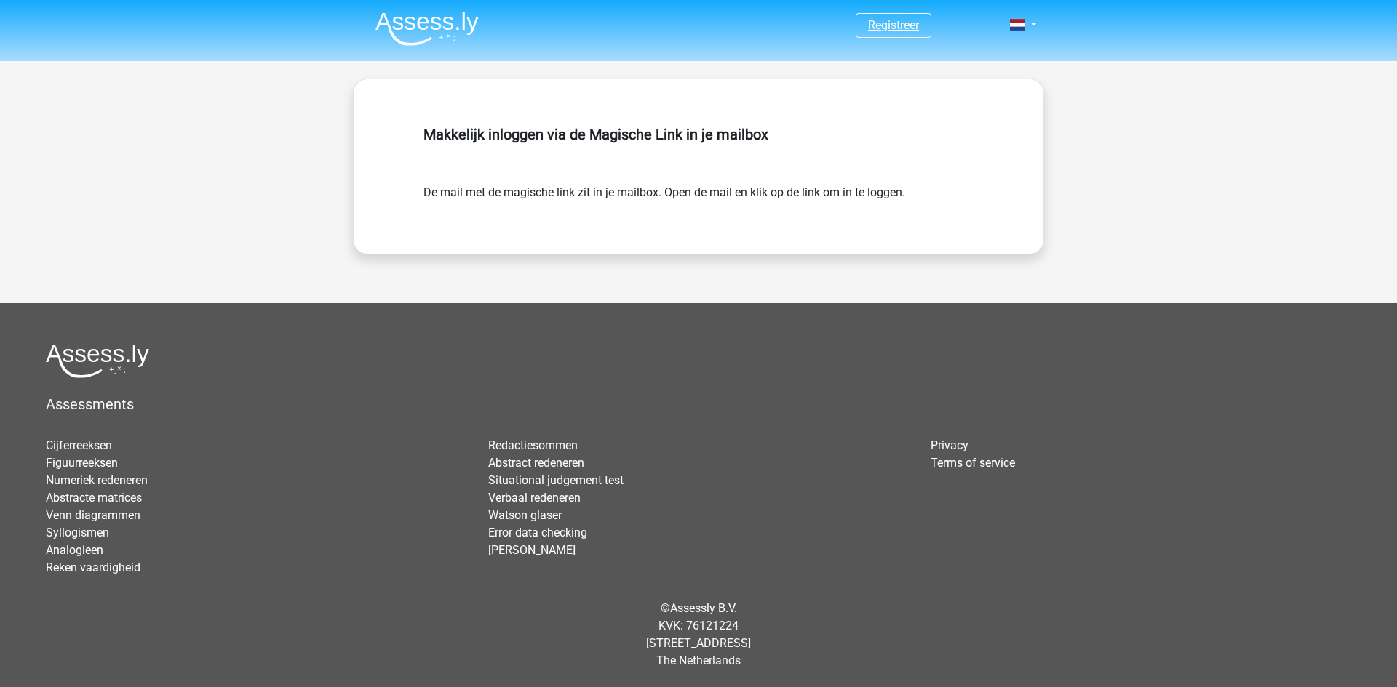
click at [899, 28] on link "Registreer" at bounding box center [893, 25] width 51 height 14
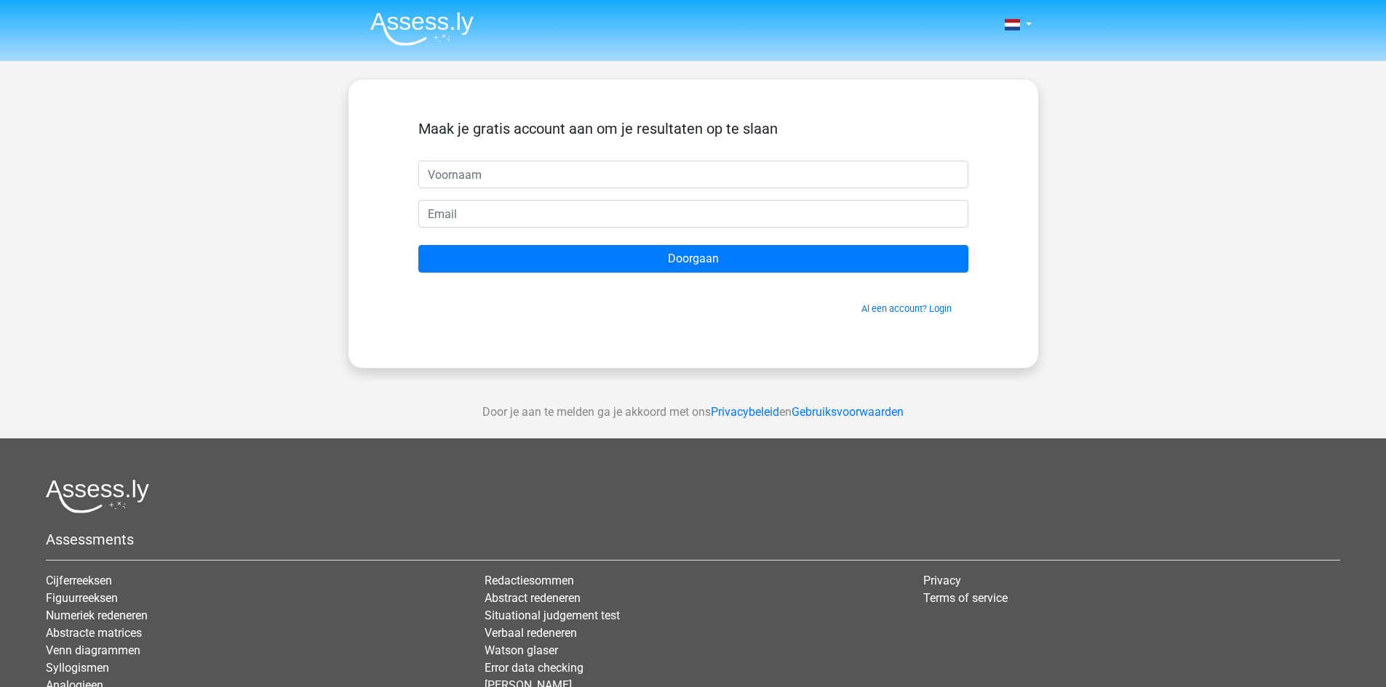
click at [550, 180] on input "text" at bounding box center [693, 175] width 550 height 28
type input "[PERSON_NAME]"
click at [527, 204] on input "email" at bounding box center [693, 214] width 550 height 28
type input "[EMAIL_ADDRESS][DOMAIN_NAME]"
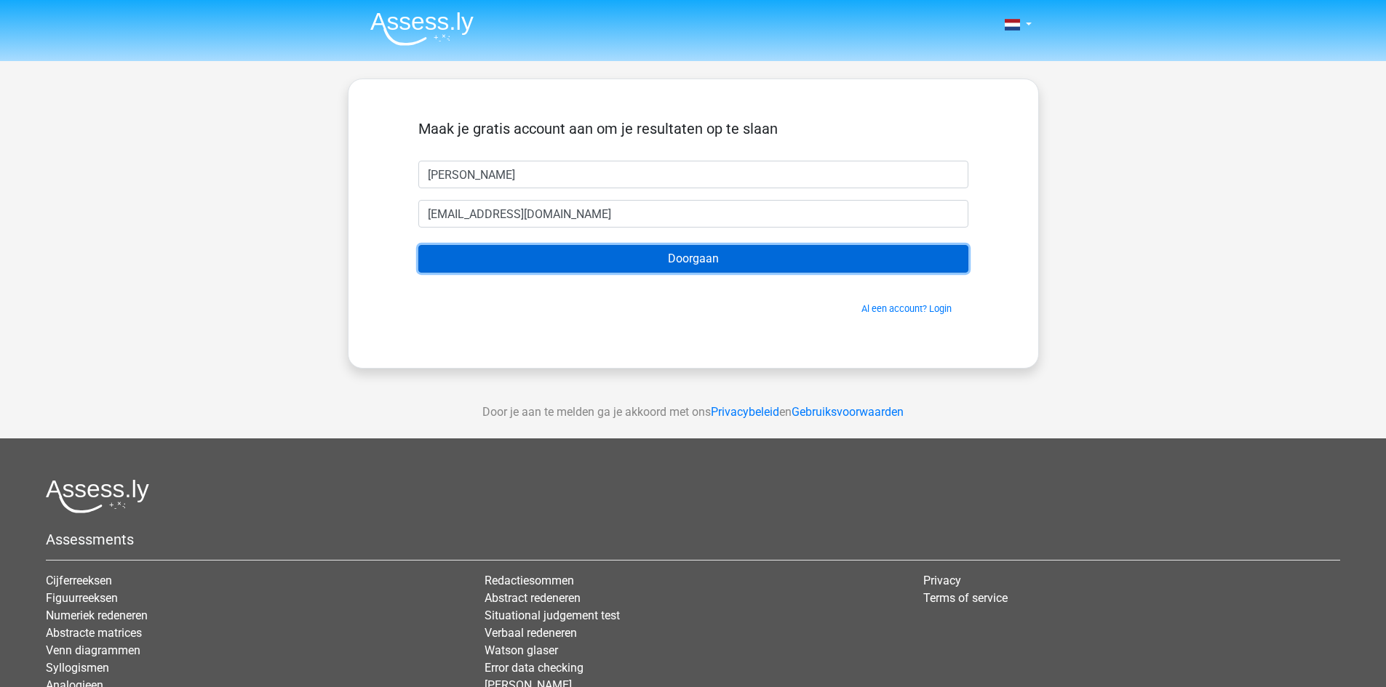
click at [518, 263] on input "Doorgaan" at bounding box center [693, 259] width 550 height 28
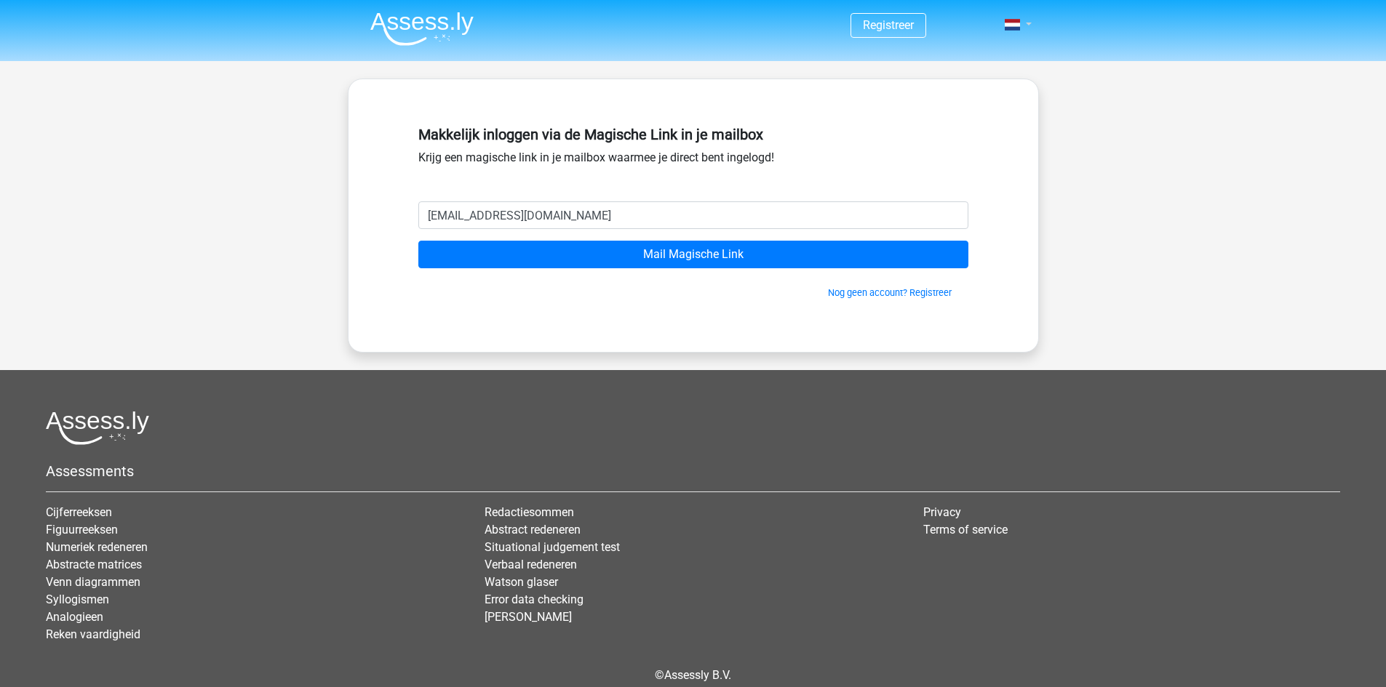
click at [1020, 21] on link at bounding box center [1013, 24] width 29 height 17
click at [995, 56] on link "Login" at bounding box center [975, 58] width 100 height 23
click at [487, 204] on input "email" at bounding box center [693, 215] width 550 height 28
type input "[EMAIL_ADDRESS][DOMAIN_NAME]"
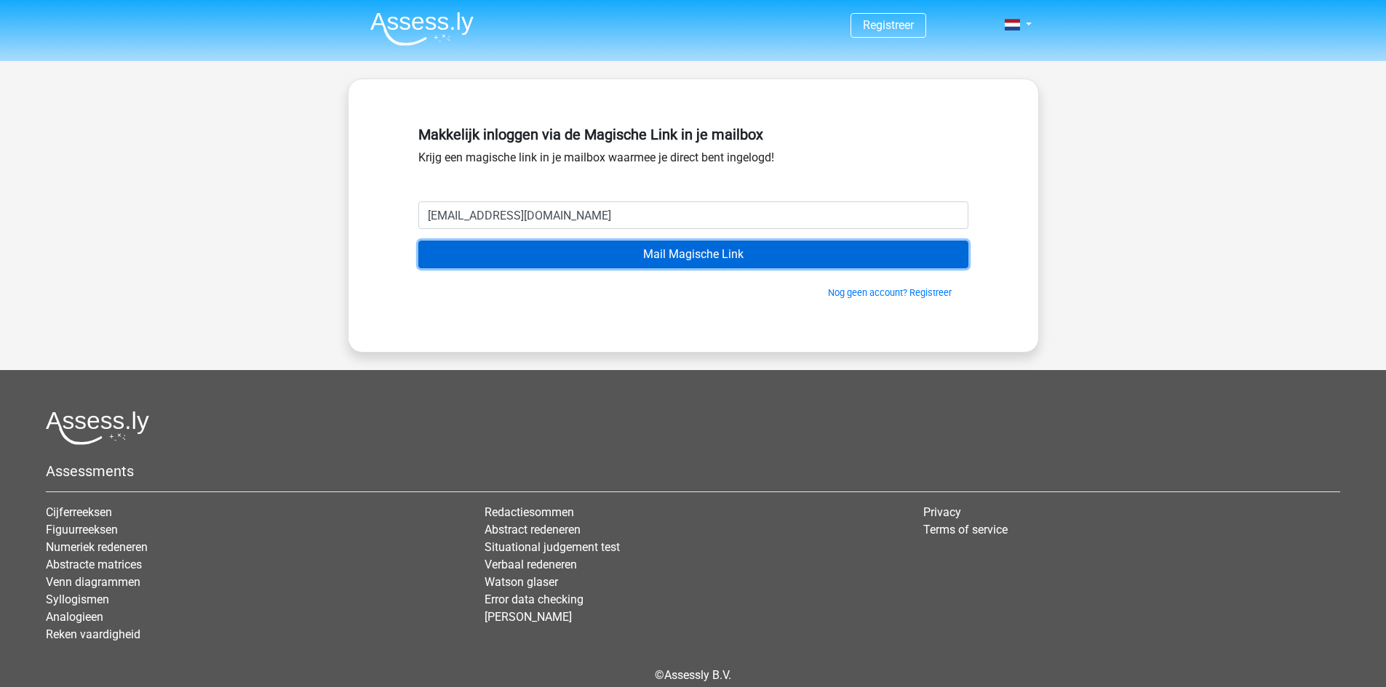
click at [560, 261] on input "Mail Magische Link" at bounding box center [693, 255] width 550 height 28
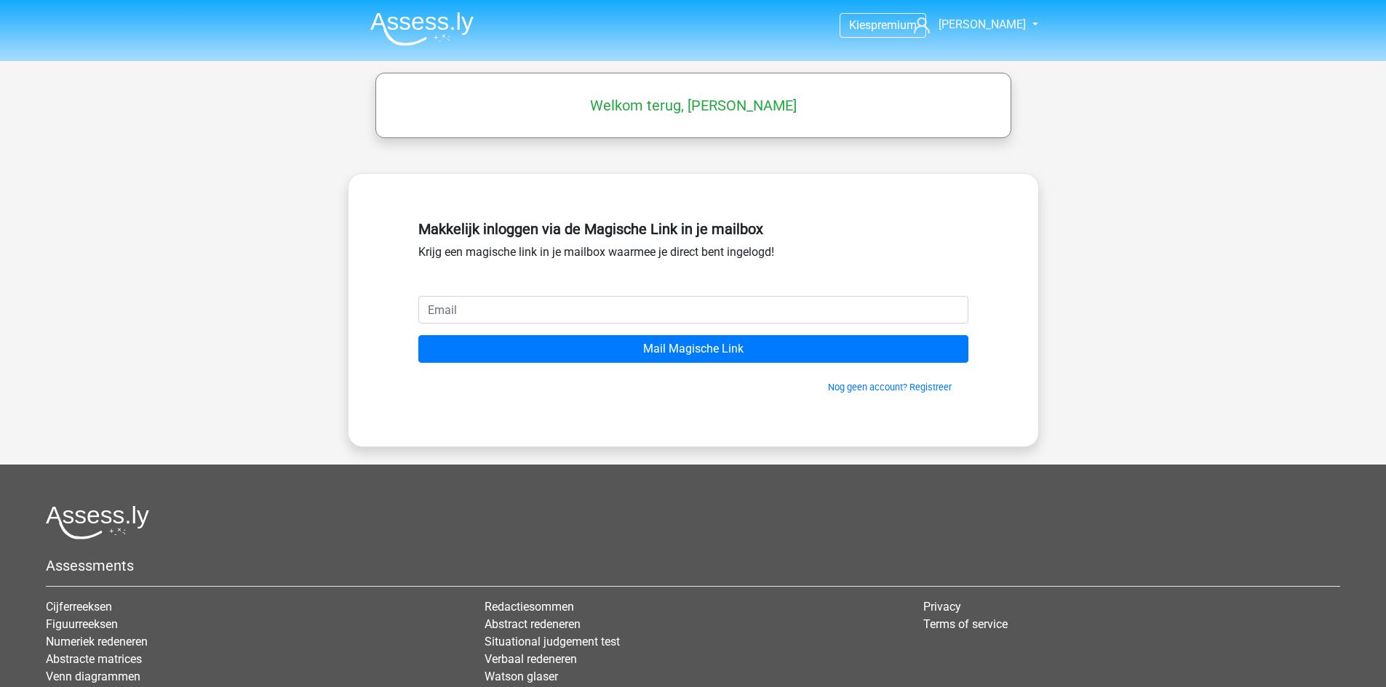
click at [501, 309] on input "email" at bounding box center [693, 310] width 550 height 28
type input "[EMAIL_ADDRESS][DOMAIN_NAME]"
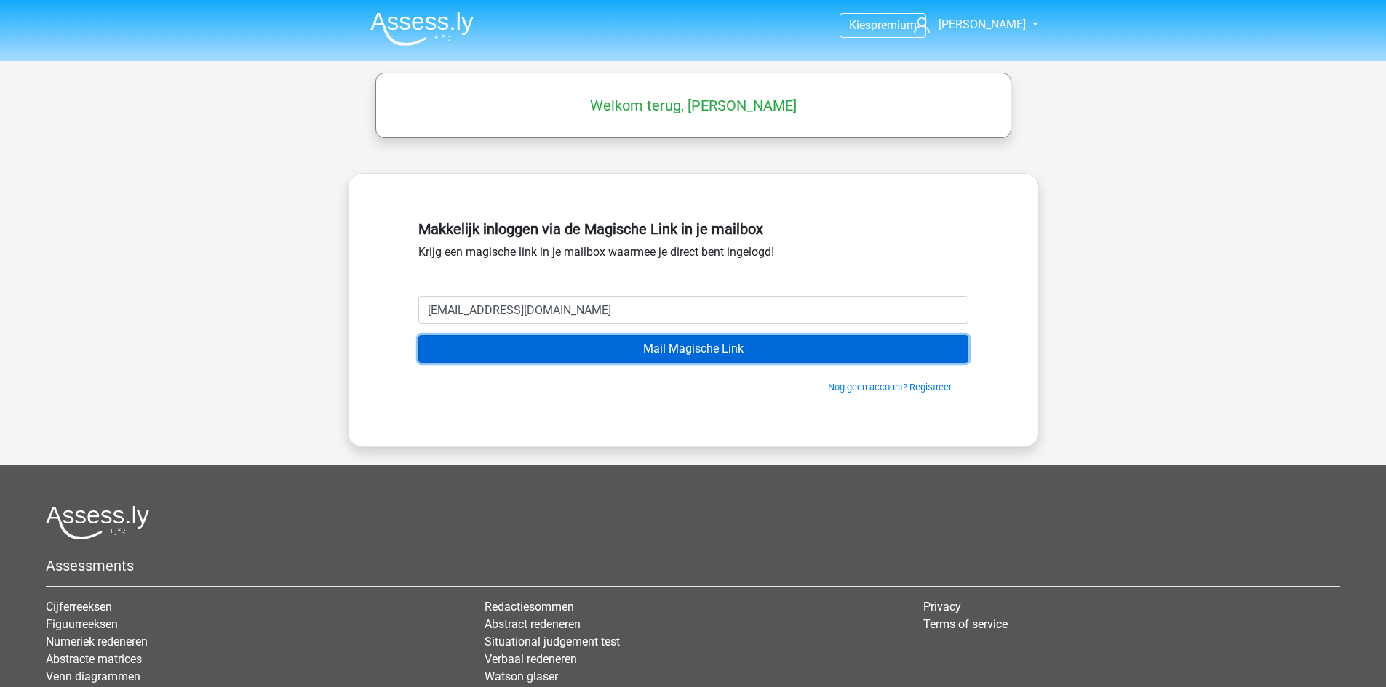
click at [626, 350] on input "Mail Magische Link" at bounding box center [693, 349] width 550 height 28
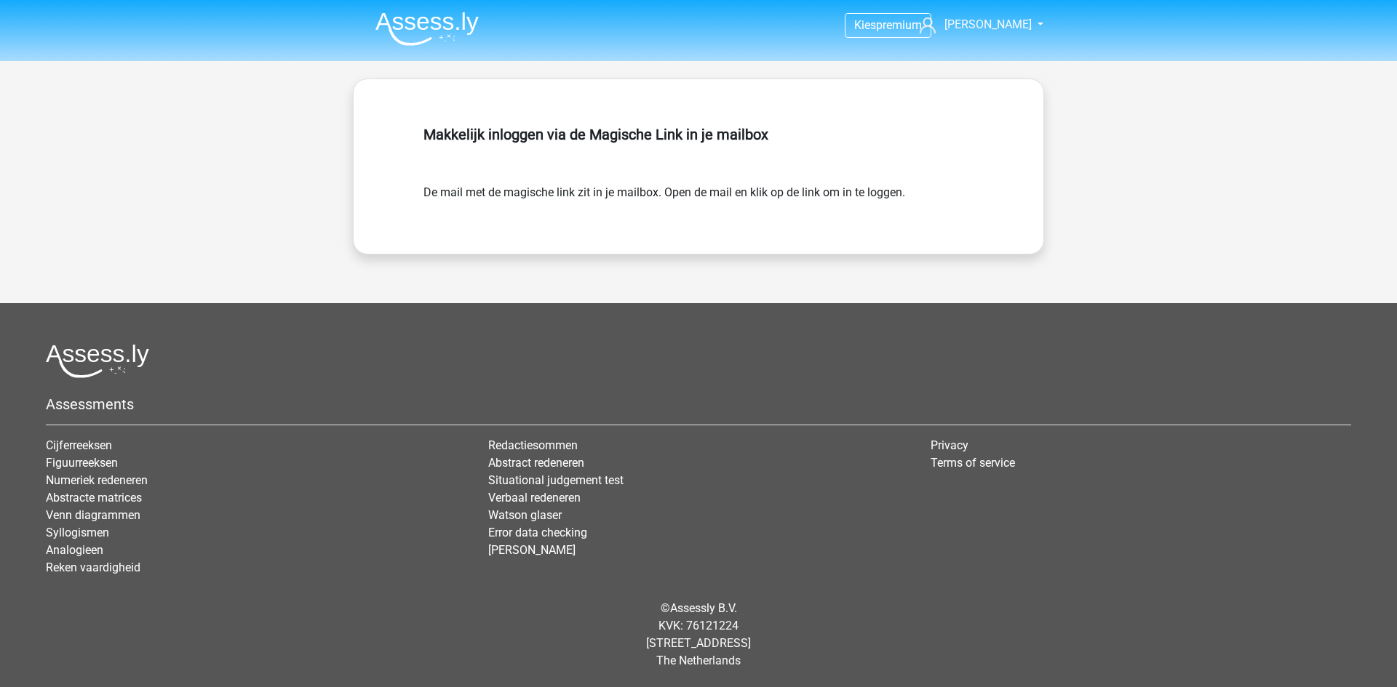
click at [1029, 38] on nav "Kies premium Gina [EMAIL_ADDRESS][DOMAIN_NAME]" at bounding box center [698, 25] width 669 height 47
click at [1020, 27] on link "[PERSON_NAME]" at bounding box center [973, 24] width 119 height 17
click at [1123, 32] on header "Kies premium Gina [EMAIL_ADDRESS][DOMAIN_NAME]" at bounding box center [698, 30] width 1397 height 61
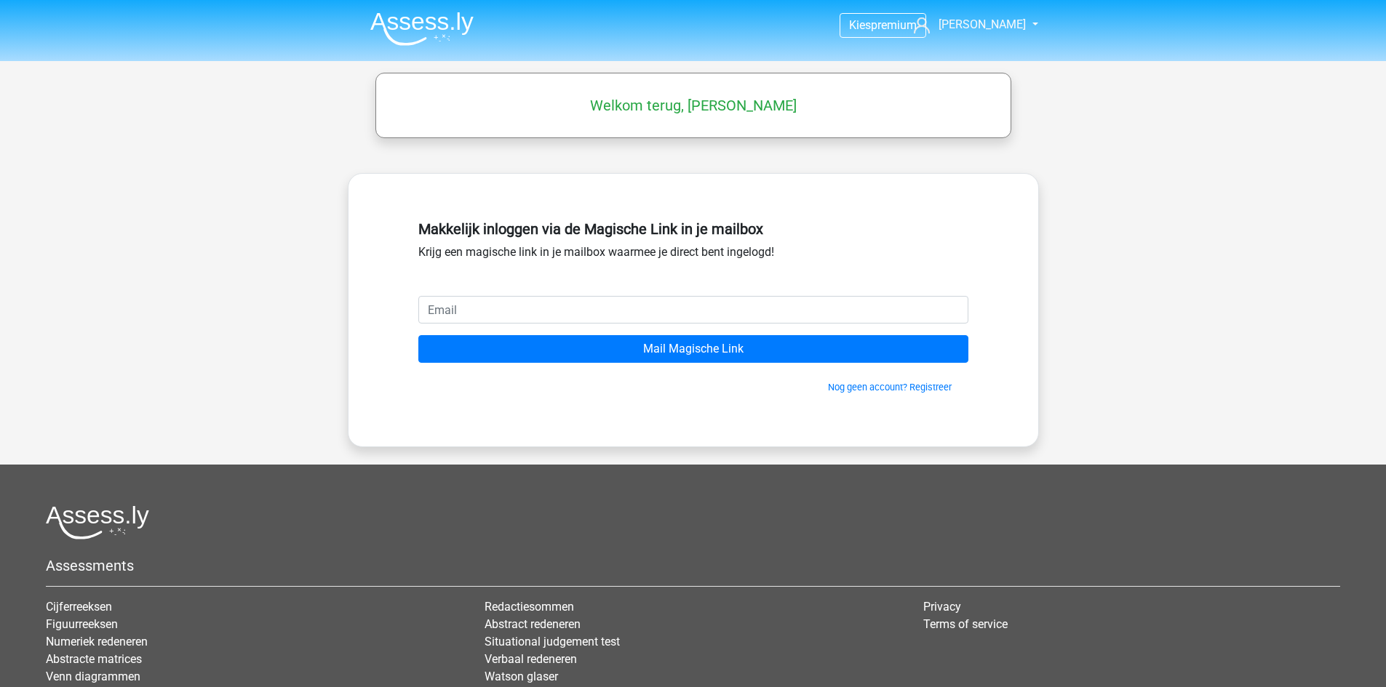
click at [667, 113] on h5 "Welkom terug, [PERSON_NAME]" at bounding box center [693, 105] width 621 height 17
click at [695, 103] on h5 "Welkom terug, [PERSON_NAME]" at bounding box center [693, 105] width 621 height 17
click at [989, 19] on span "[PERSON_NAME]" at bounding box center [981, 24] width 87 height 14
click at [991, 52] on small "[EMAIL_ADDRESS][DOMAIN_NAME]" at bounding box center [959, 65] width 68 height 49
click at [989, 23] on span "[PERSON_NAME]" at bounding box center [981, 24] width 87 height 14
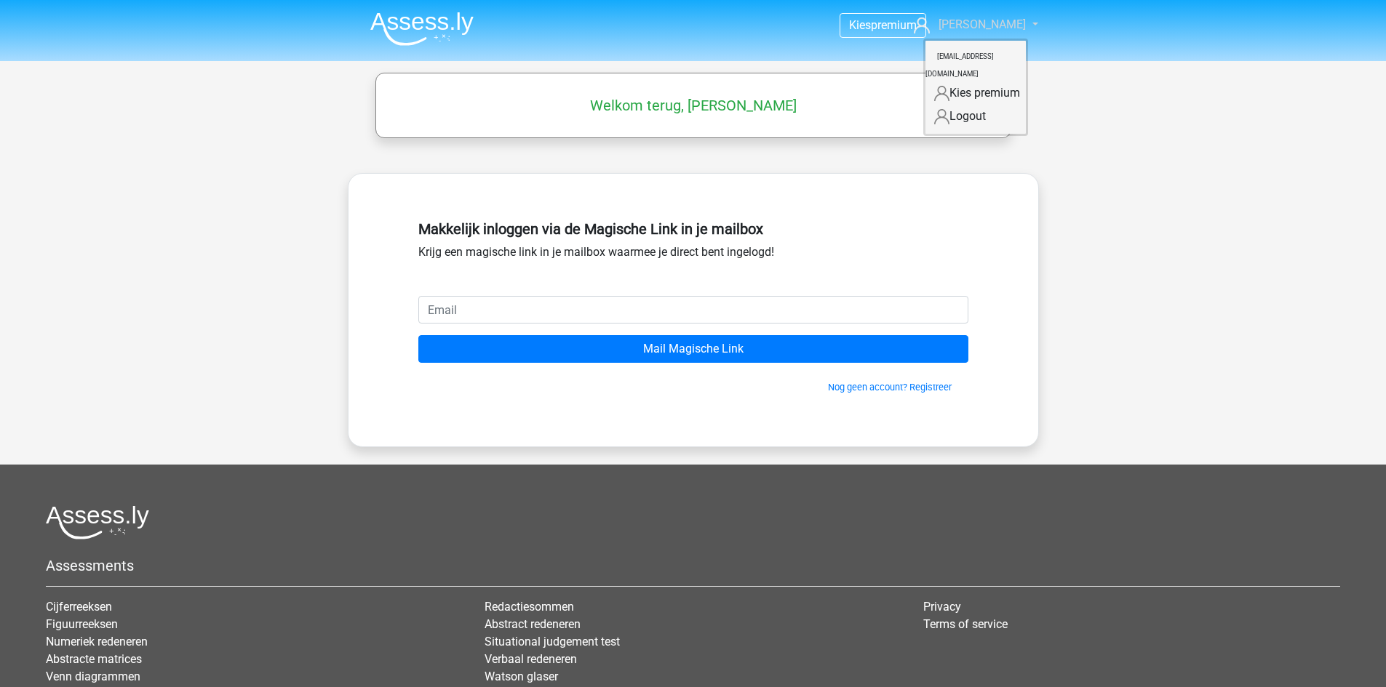
click at [989, 23] on span "[PERSON_NAME]" at bounding box center [981, 24] width 87 height 14
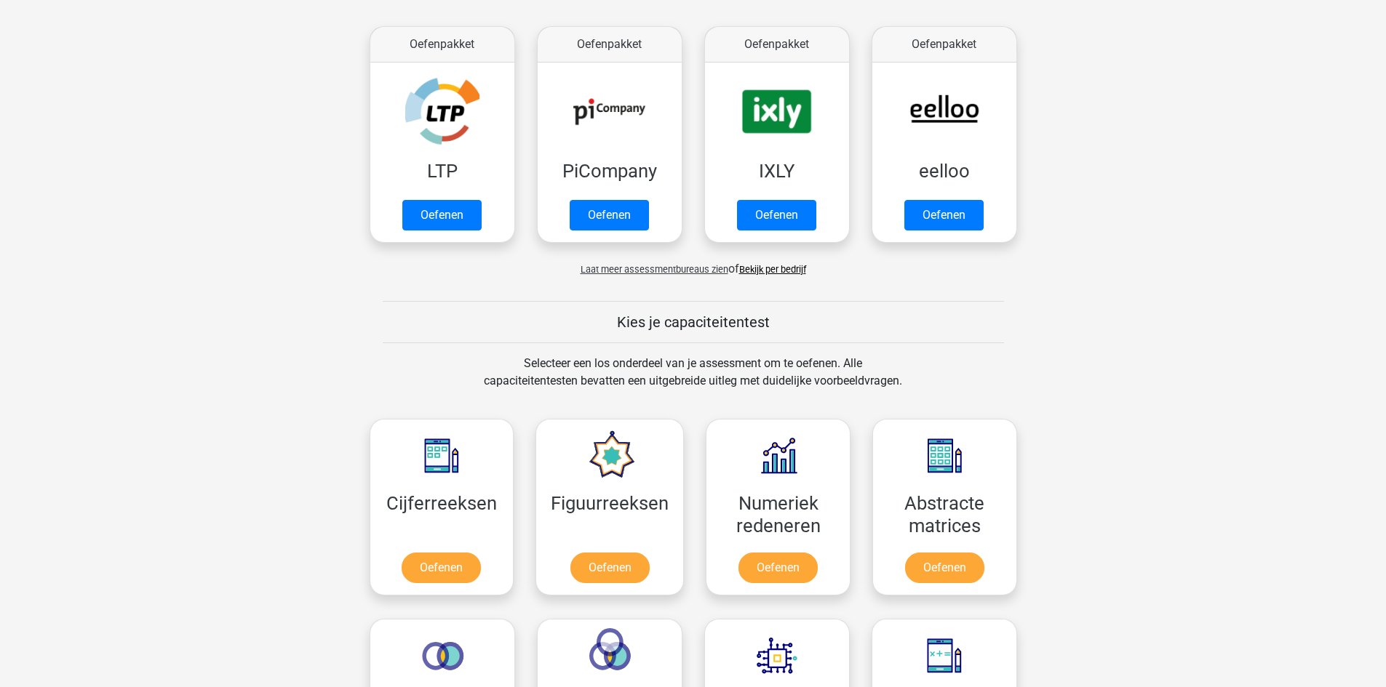
scroll to position [727, 0]
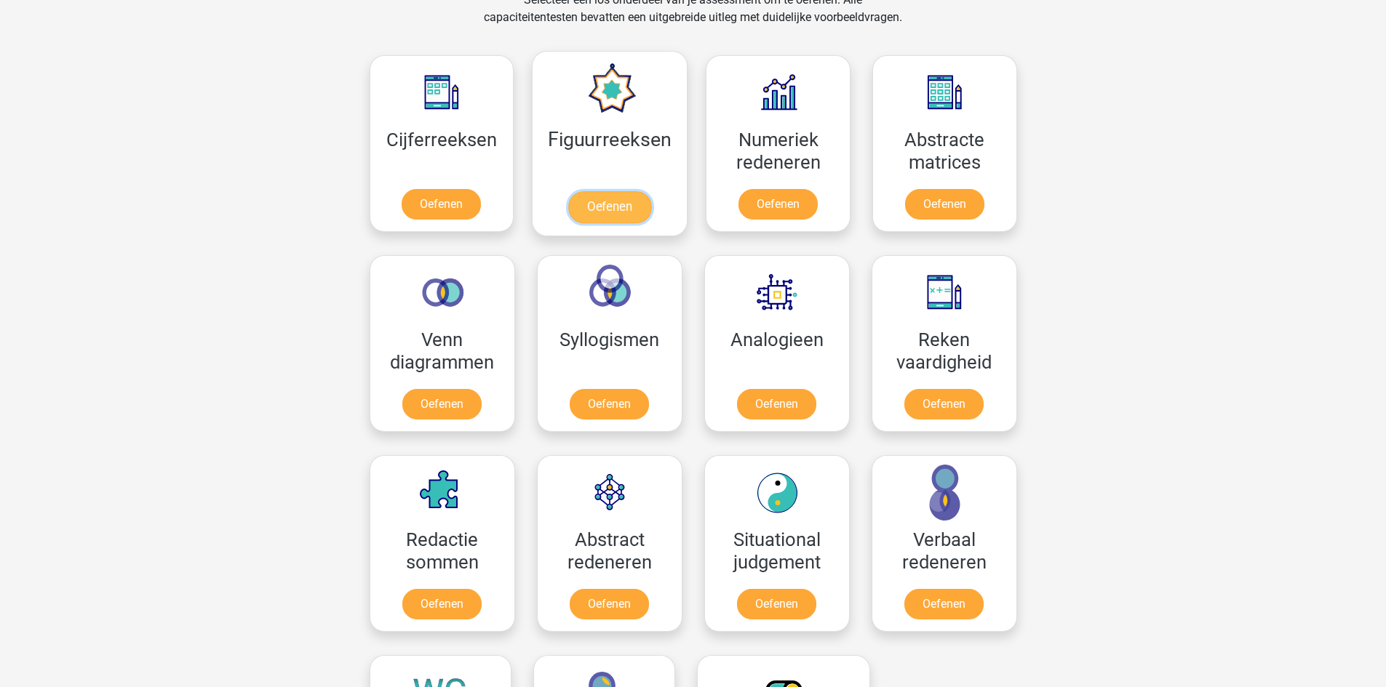
click at [612, 202] on link "Oefenen" at bounding box center [609, 207] width 83 height 32
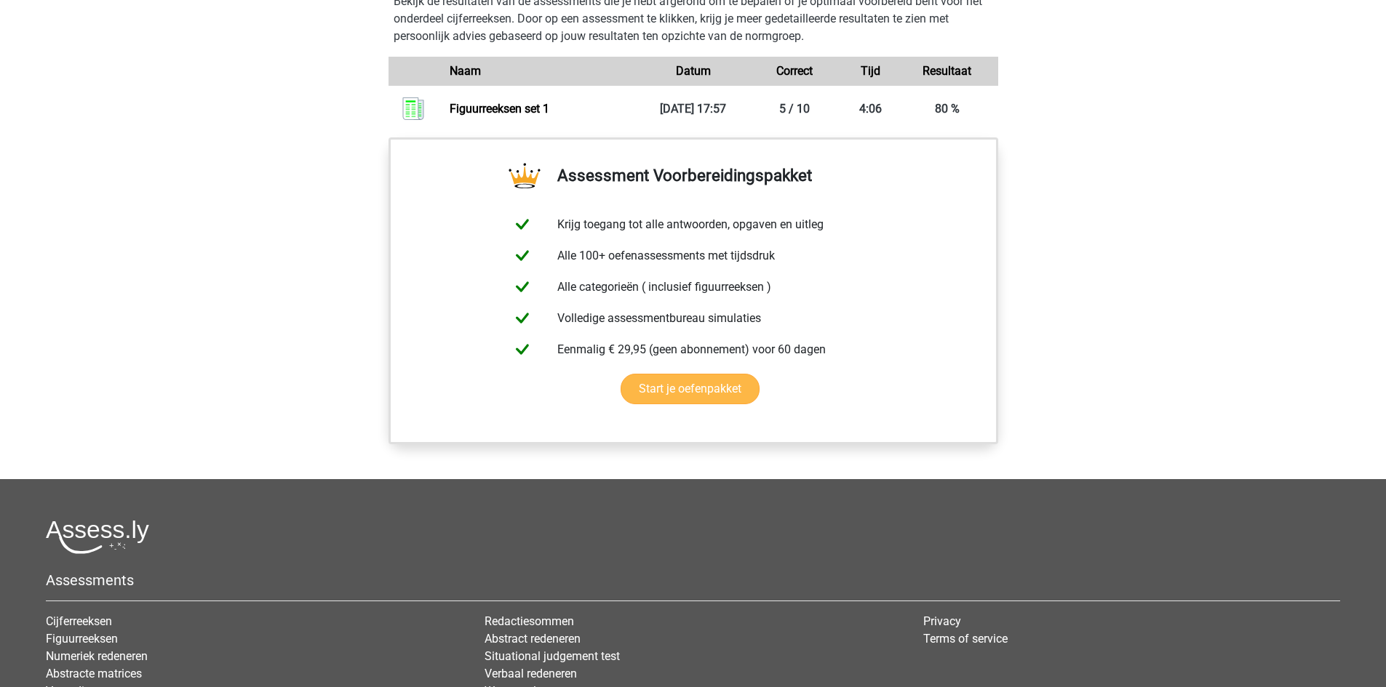
scroll to position [727, 0]
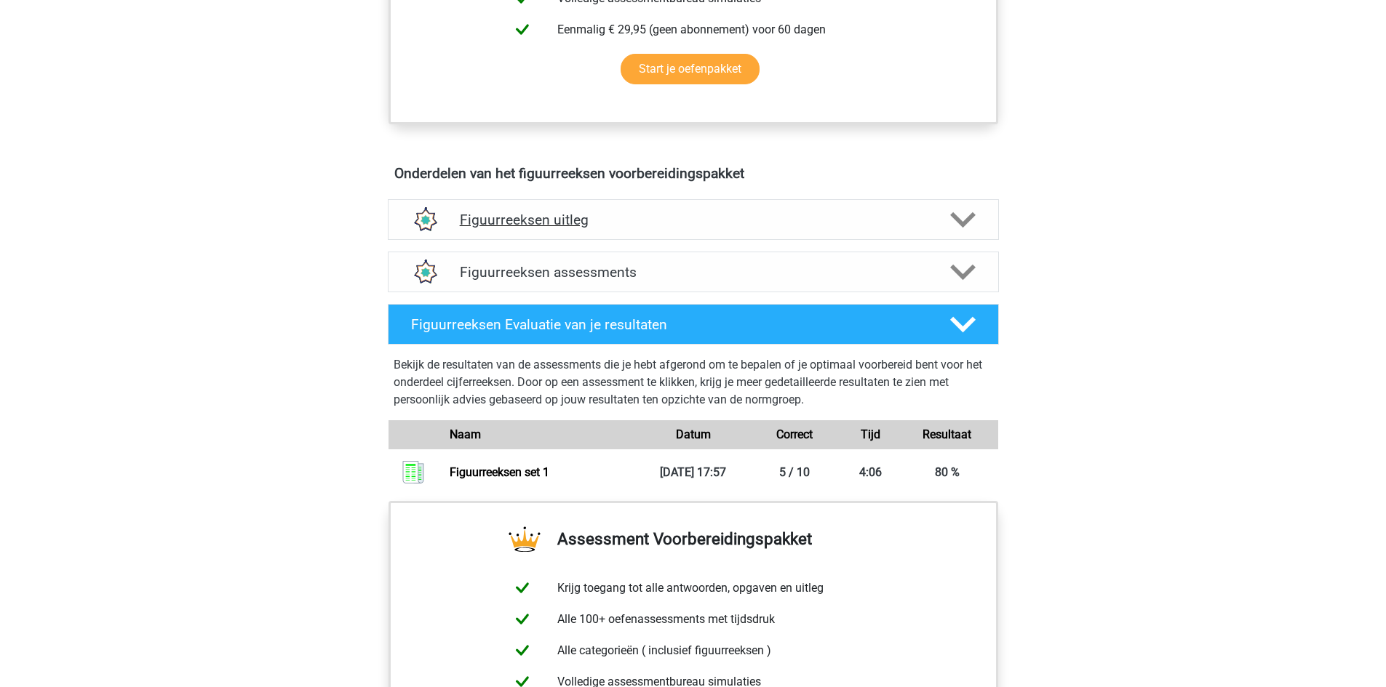
click at [954, 224] on icon at bounding box center [962, 219] width 25 height 25
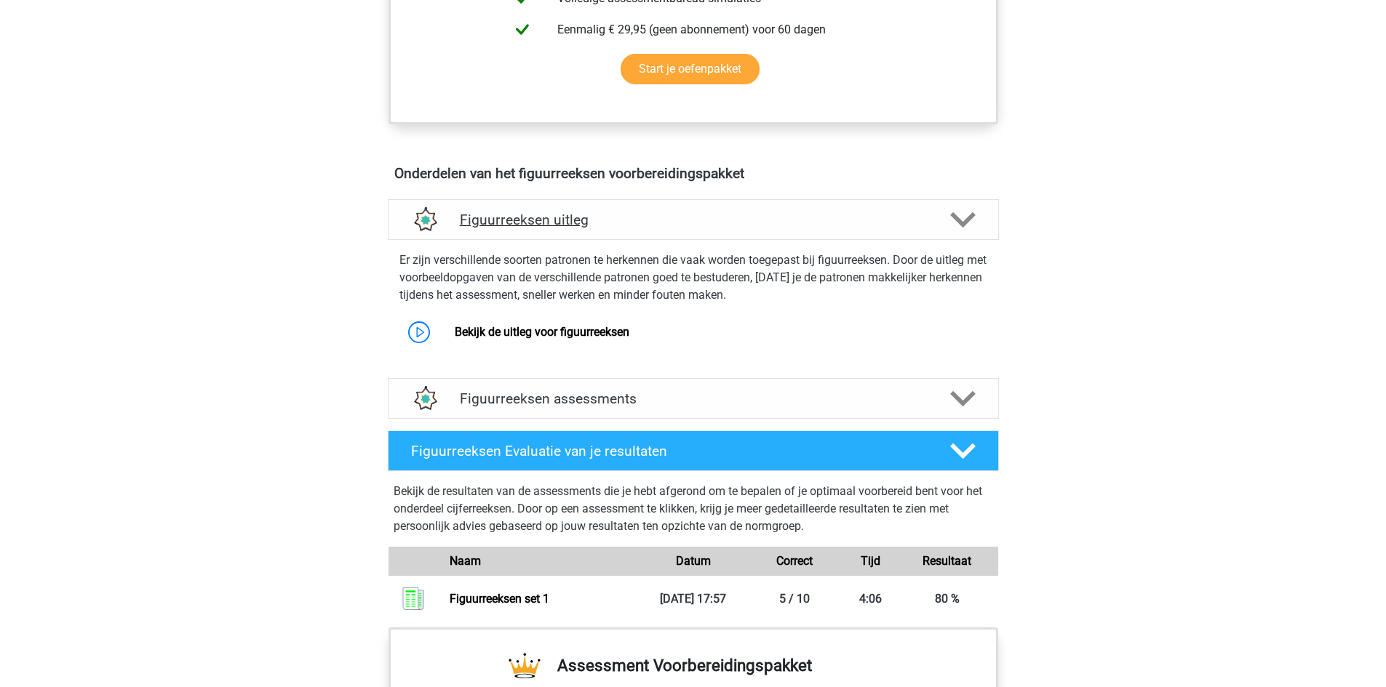
click at [954, 224] on icon at bounding box center [962, 219] width 25 height 25
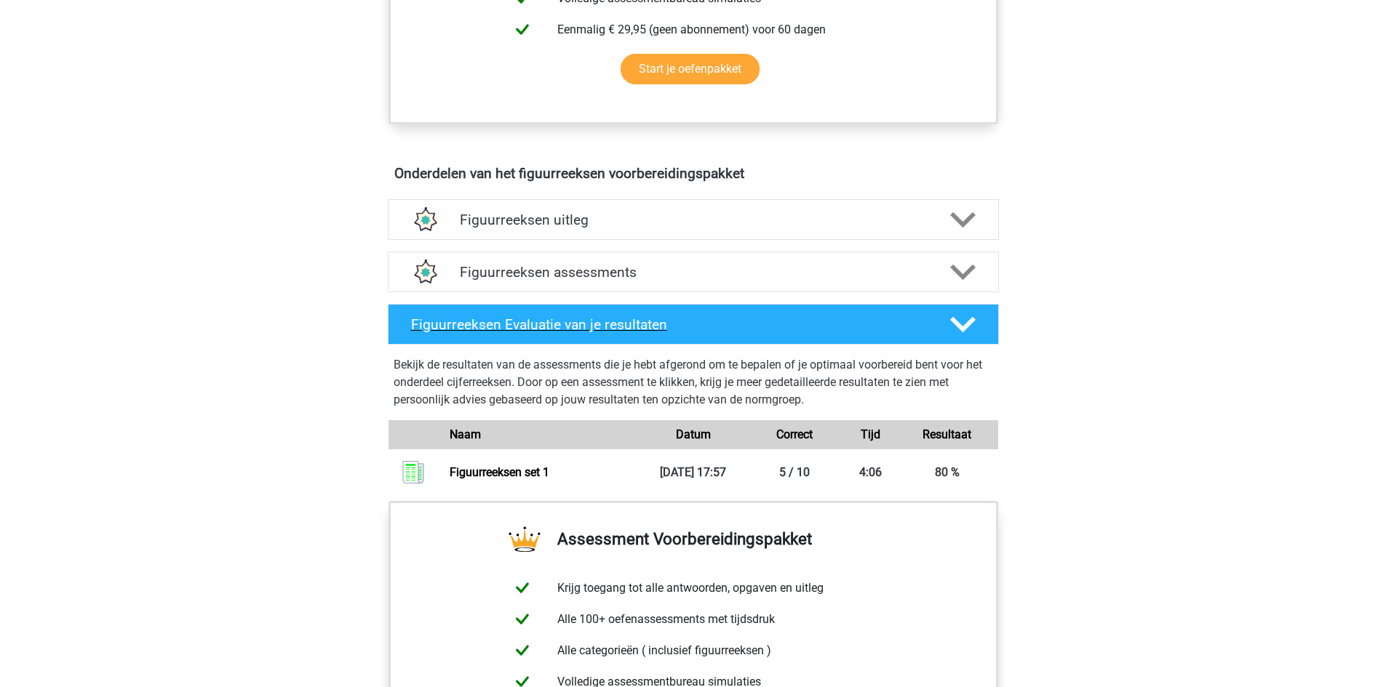
click at [767, 313] on div "Figuurreeksen Evaluatie van je resultaten" at bounding box center [693, 324] width 611 height 41
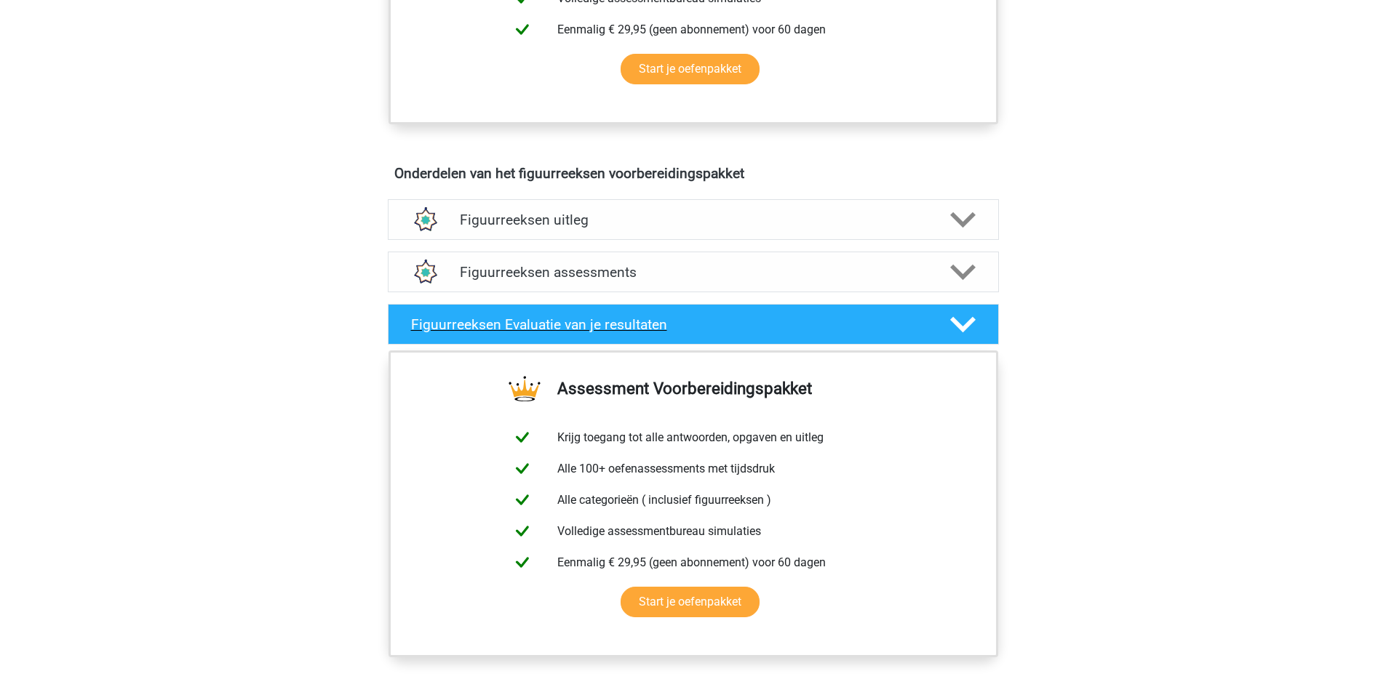
click at [804, 311] on div "Figuurreeksen Evaluatie van je resultaten" at bounding box center [693, 324] width 611 height 41
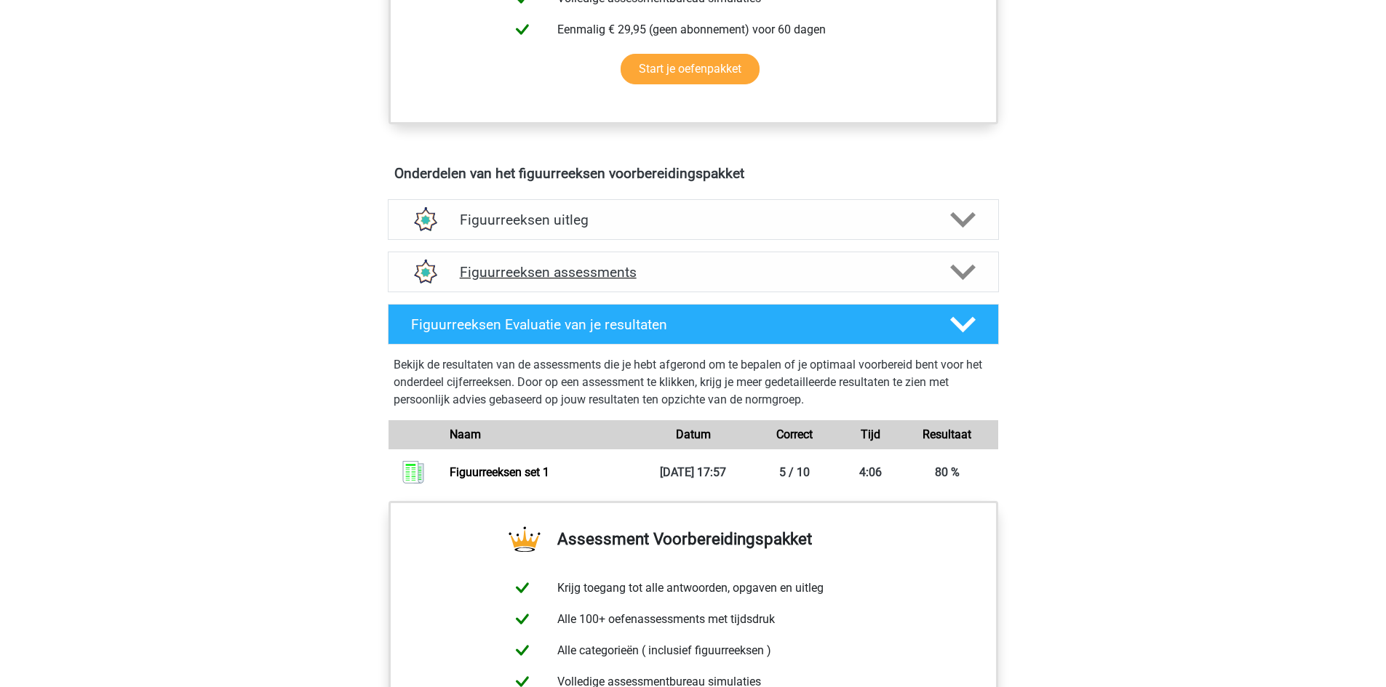
click at [914, 279] on h4 "Figuurreeksen assessments" at bounding box center [693, 272] width 467 height 17
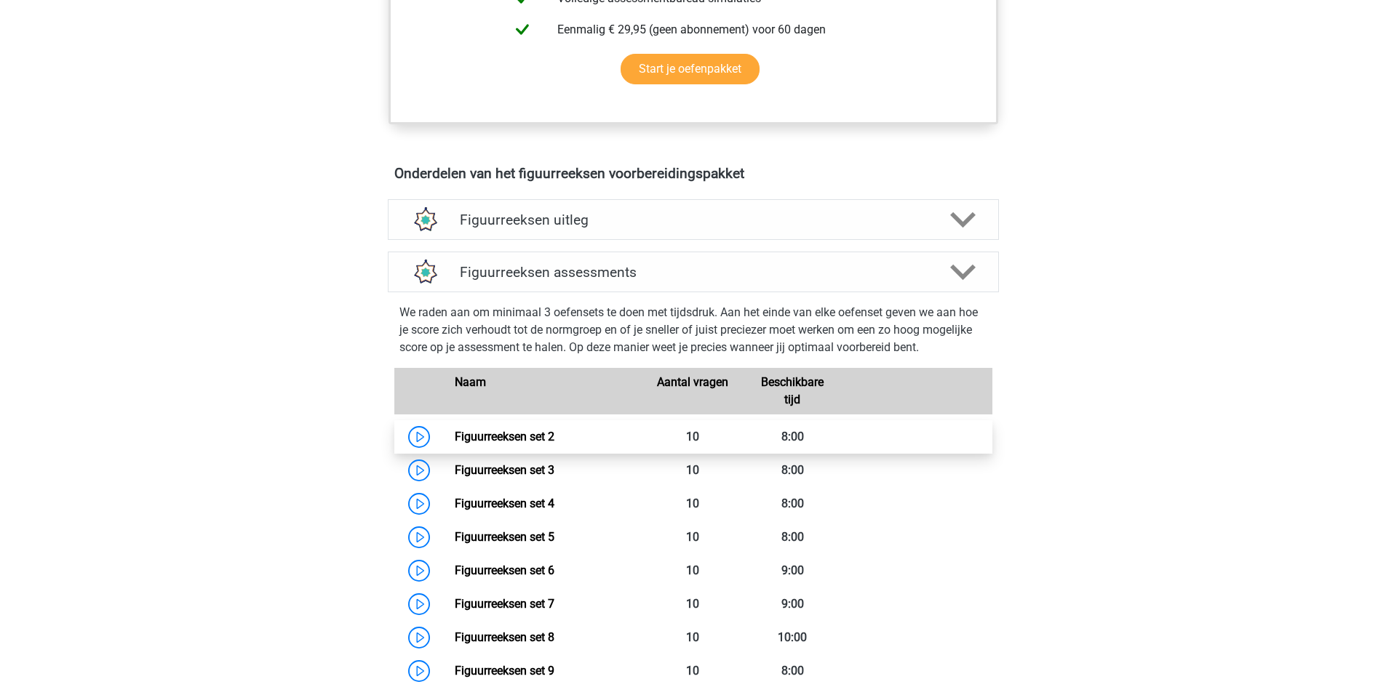
click at [554, 433] on link "Figuurreeksen set 2" at bounding box center [505, 437] width 100 height 14
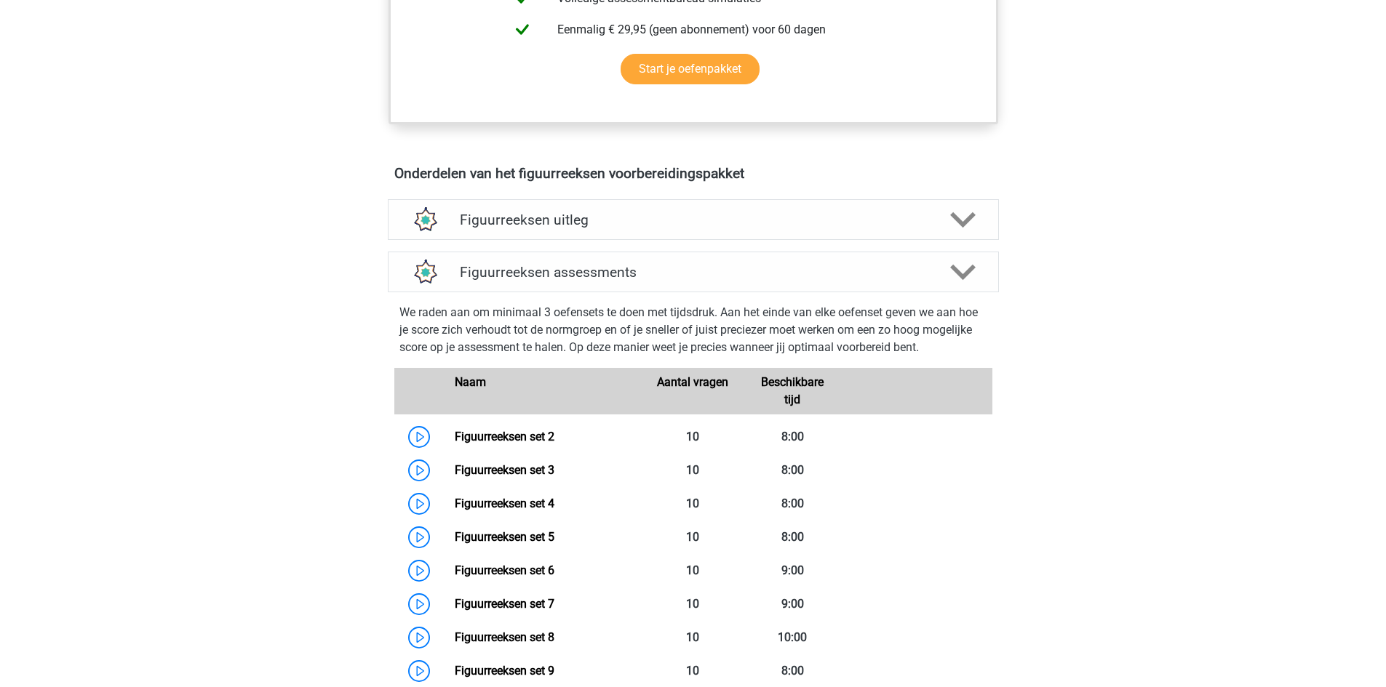
click at [567, 398] on div "Naam" at bounding box center [543, 391] width 199 height 35
click at [650, 394] on div "Aantal vragen" at bounding box center [693, 391] width 100 height 35
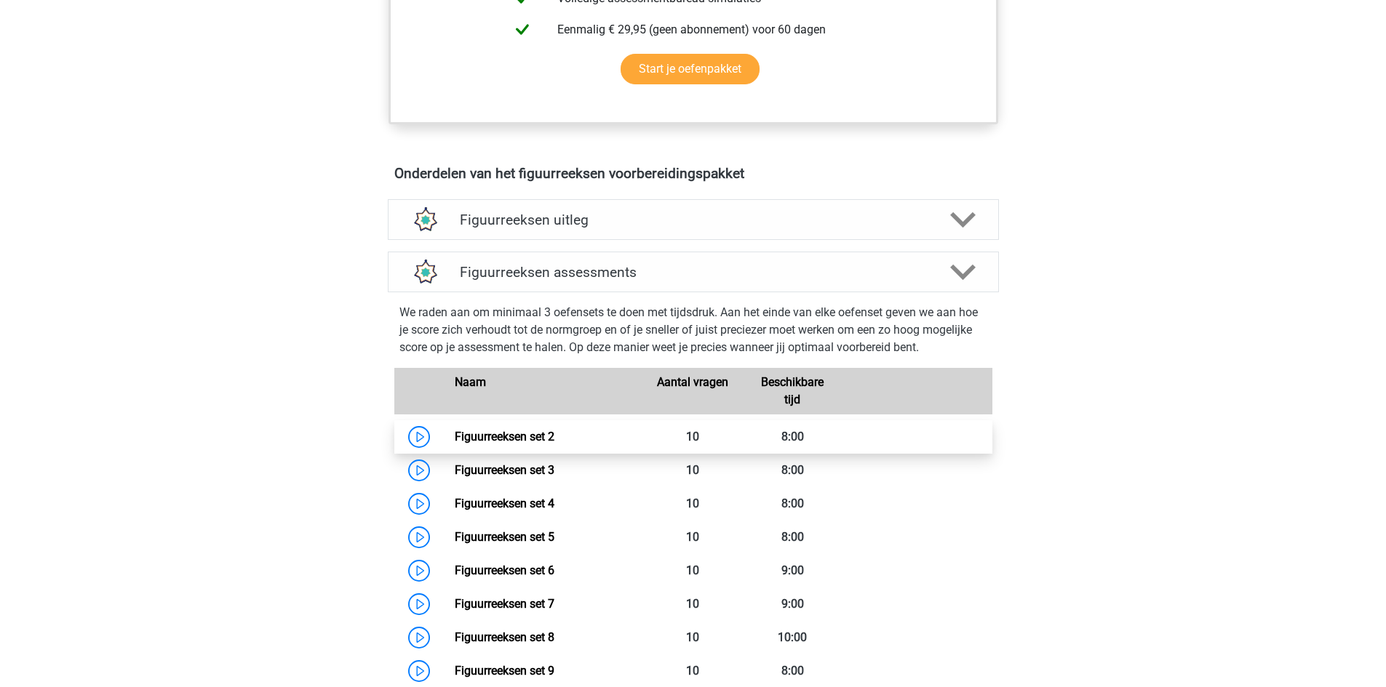
click at [554, 433] on link "Figuurreeksen set 2" at bounding box center [505, 437] width 100 height 14
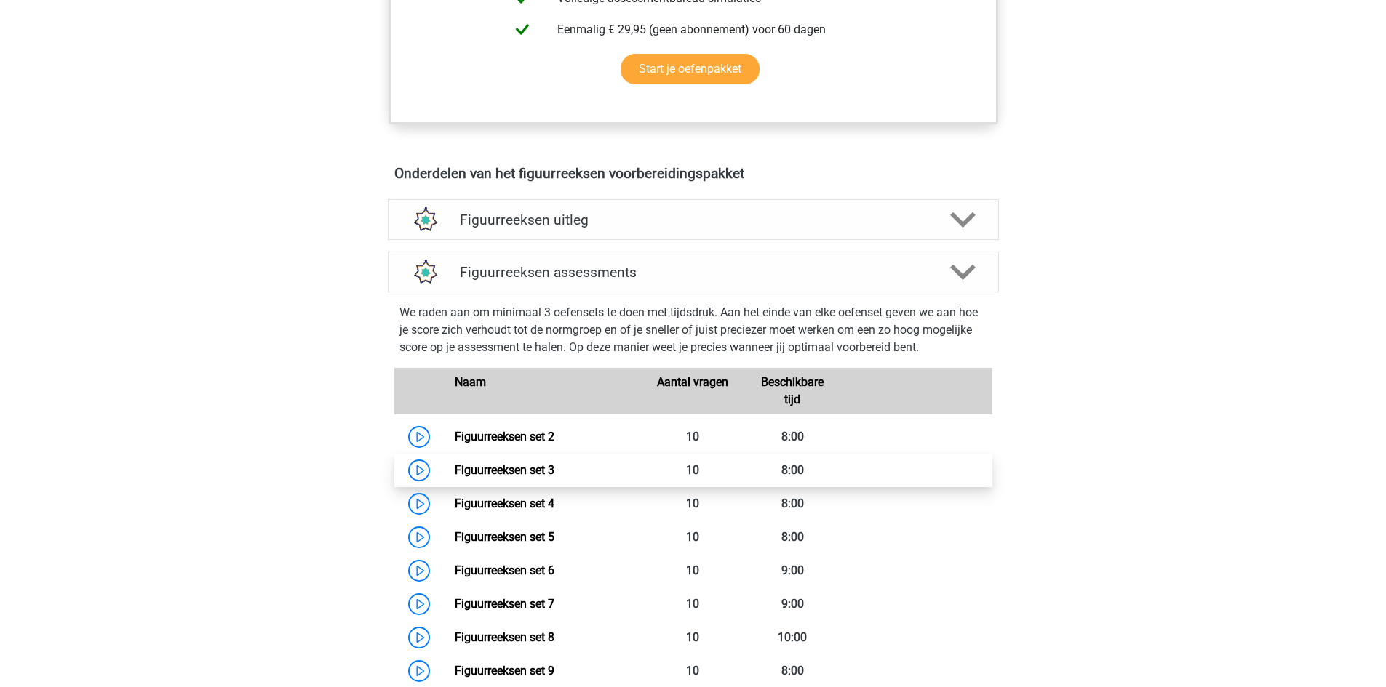
click at [554, 469] on link "Figuurreeksen set 3" at bounding box center [505, 470] width 100 height 14
click at [903, 395] on div at bounding box center [892, 391] width 100 height 35
click at [779, 387] on div "Beschikbare tijd" at bounding box center [793, 391] width 100 height 35
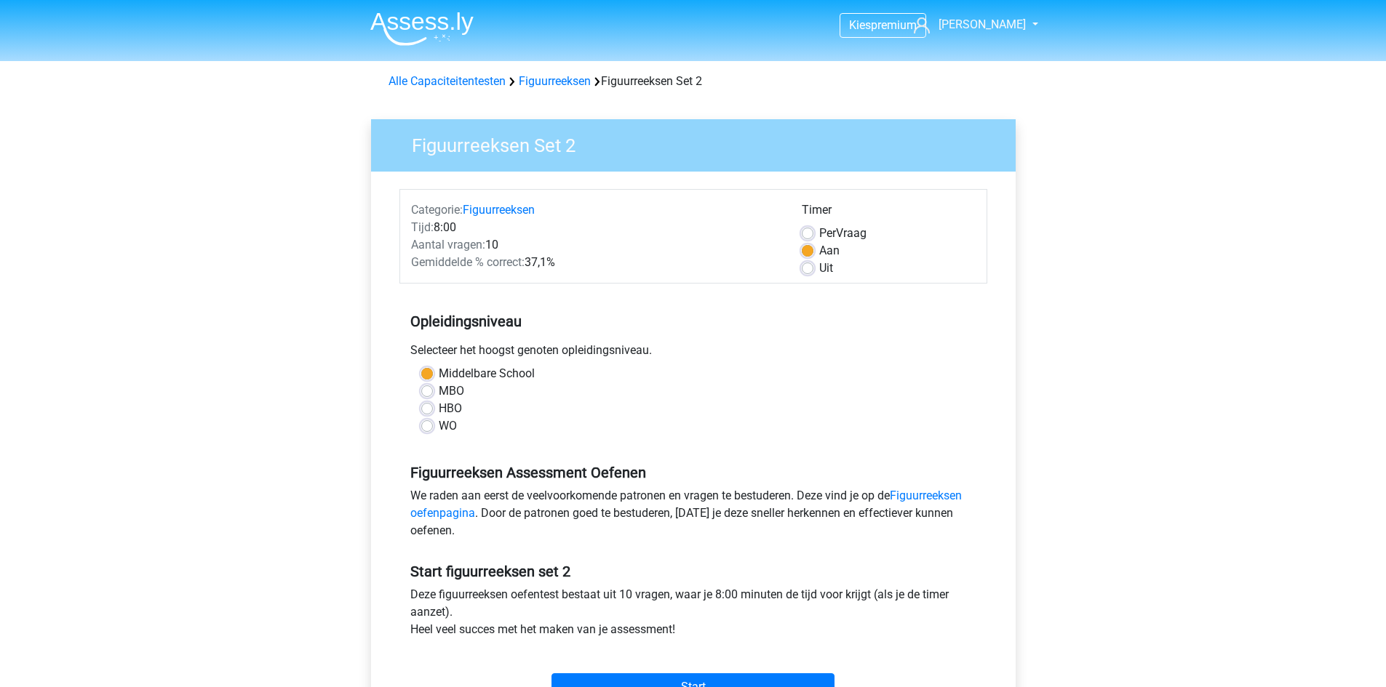
click at [439, 393] on label "MBO" at bounding box center [451, 391] width 25 height 17
click at [428, 393] on input "MBO" at bounding box center [427, 390] width 12 height 15
radio input "true"
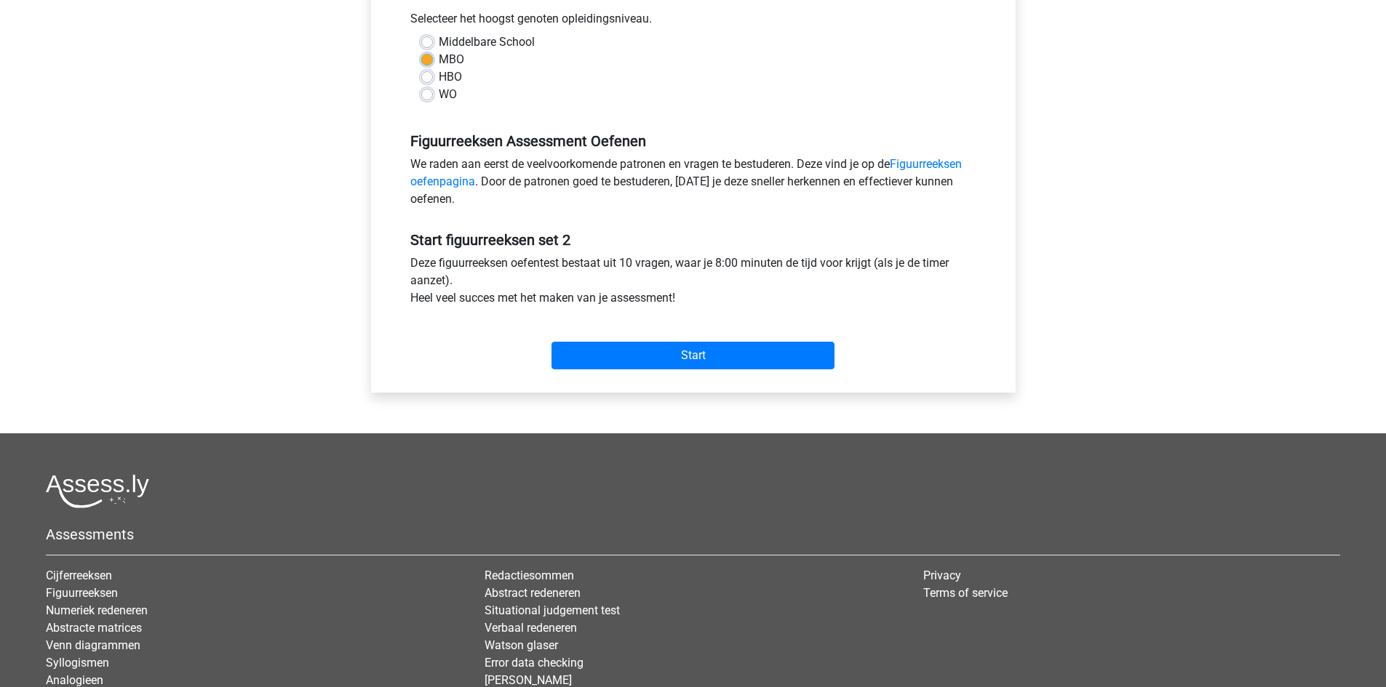
scroll to position [364, 0]
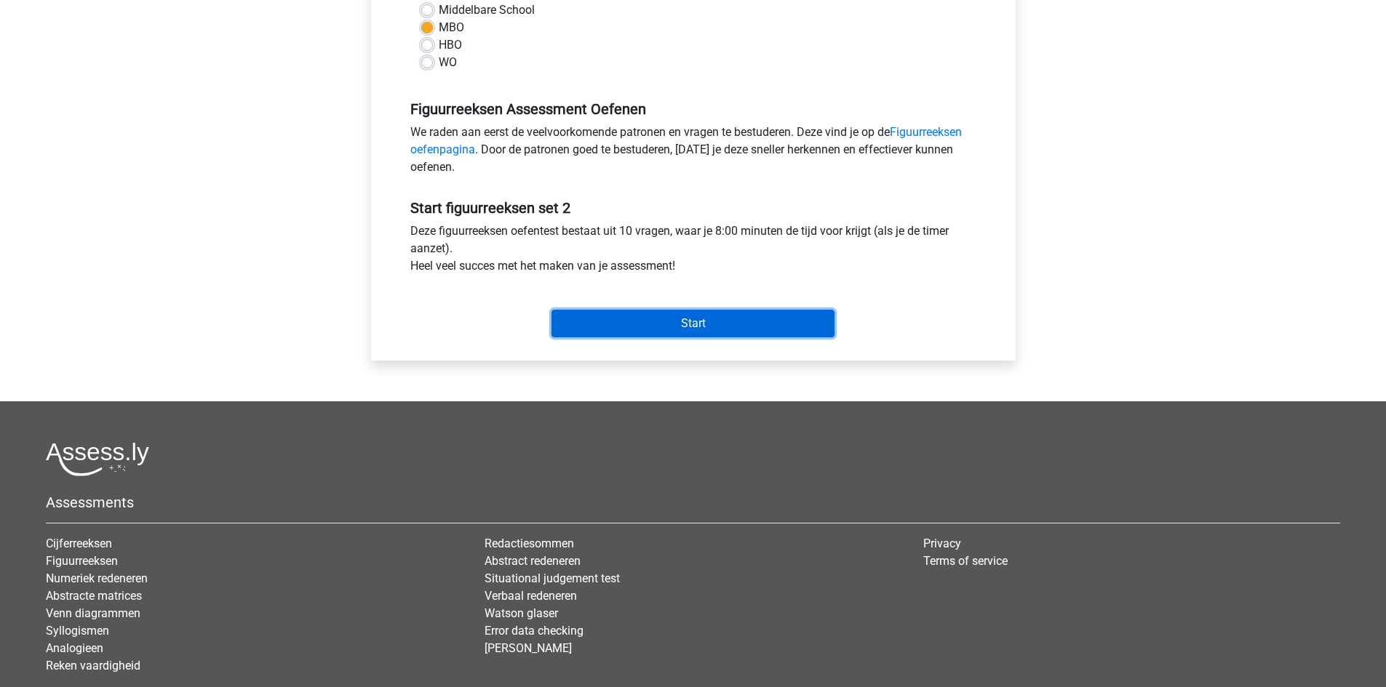
click at [649, 330] on input "Start" at bounding box center [692, 324] width 283 height 28
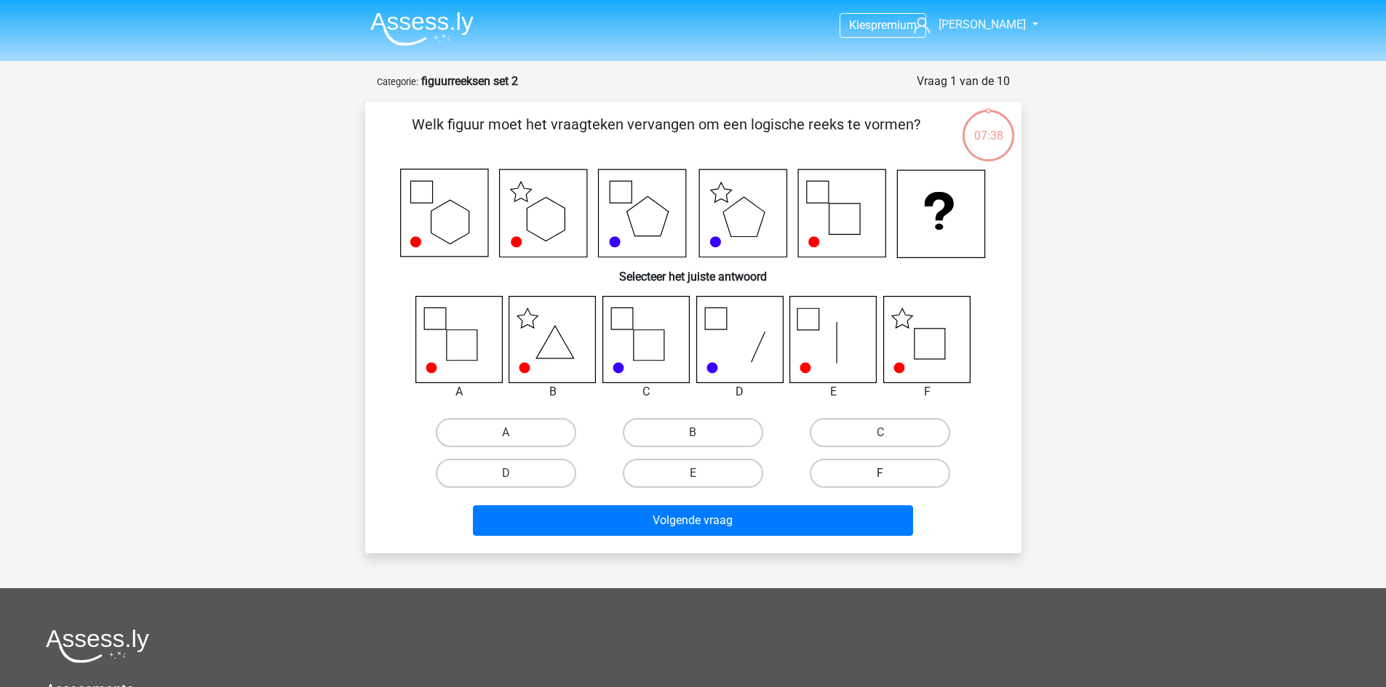
drag, startPoint x: 874, startPoint y: 468, endPoint x: 867, endPoint y: 479, distance: 12.7
click at [873, 469] on label "F" at bounding box center [880, 473] width 140 height 29
click at [880, 474] on input "F" at bounding box center [884, 478] width 9 height 9
radio input "true"
click at [474, 429] on label "A" at bounding box center [506, 432] width 140 height 29
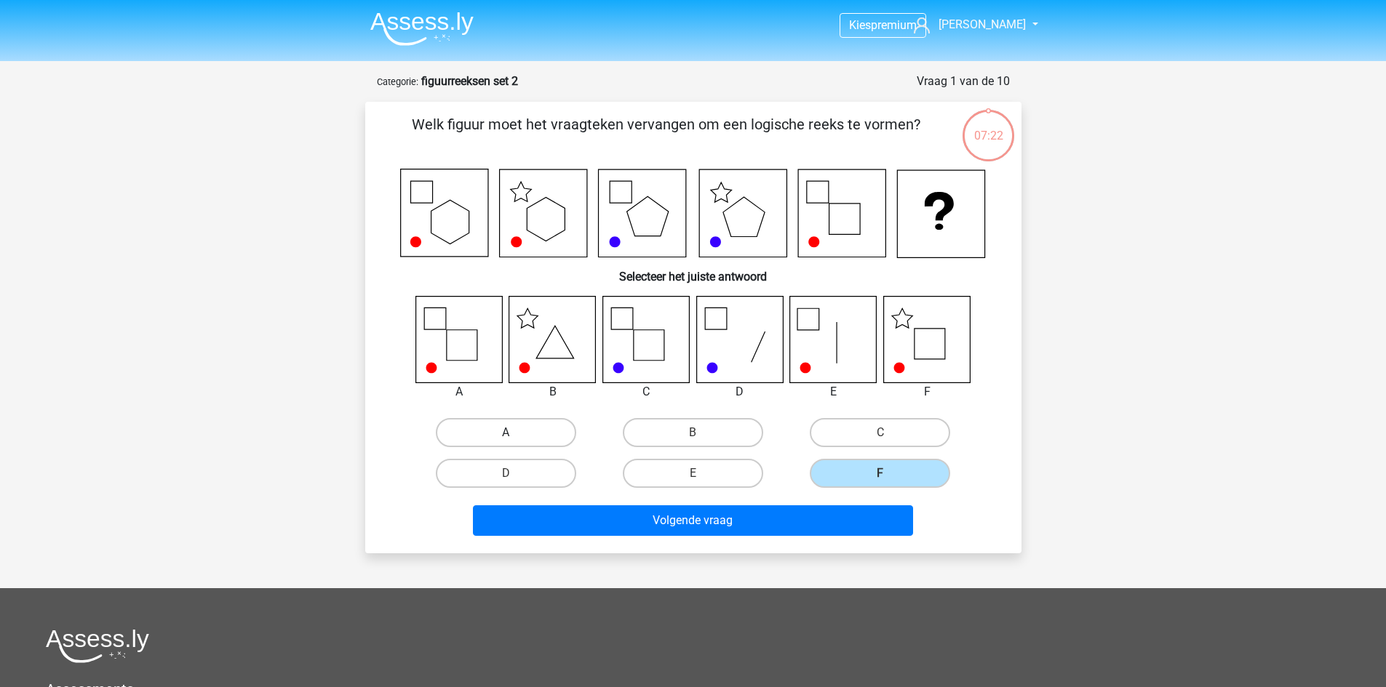
click at [506, 433] on input "A" at bounding box center [510, 437] width 9 height 9
radio input "true"
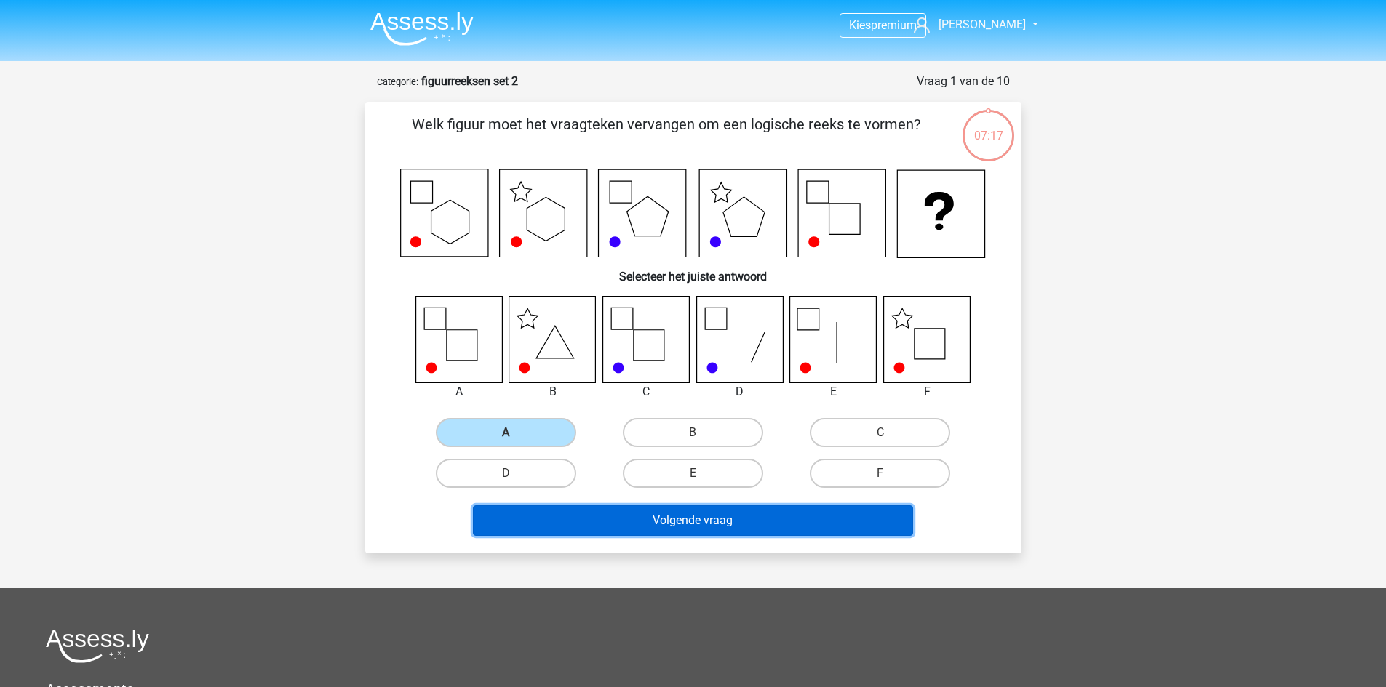
click at [583, 527] on button "Volgende vraag" at bounding box center [693, 521] width 440 height 31
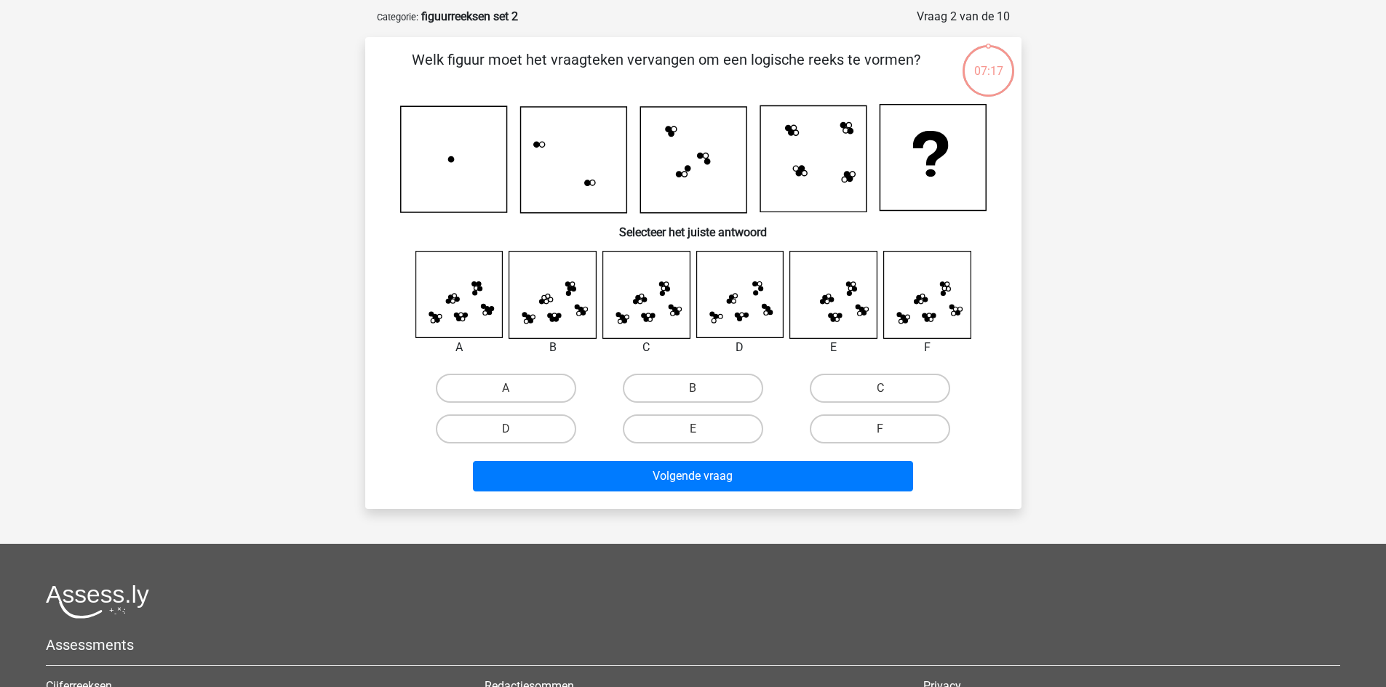
scroll to position [73, 0]
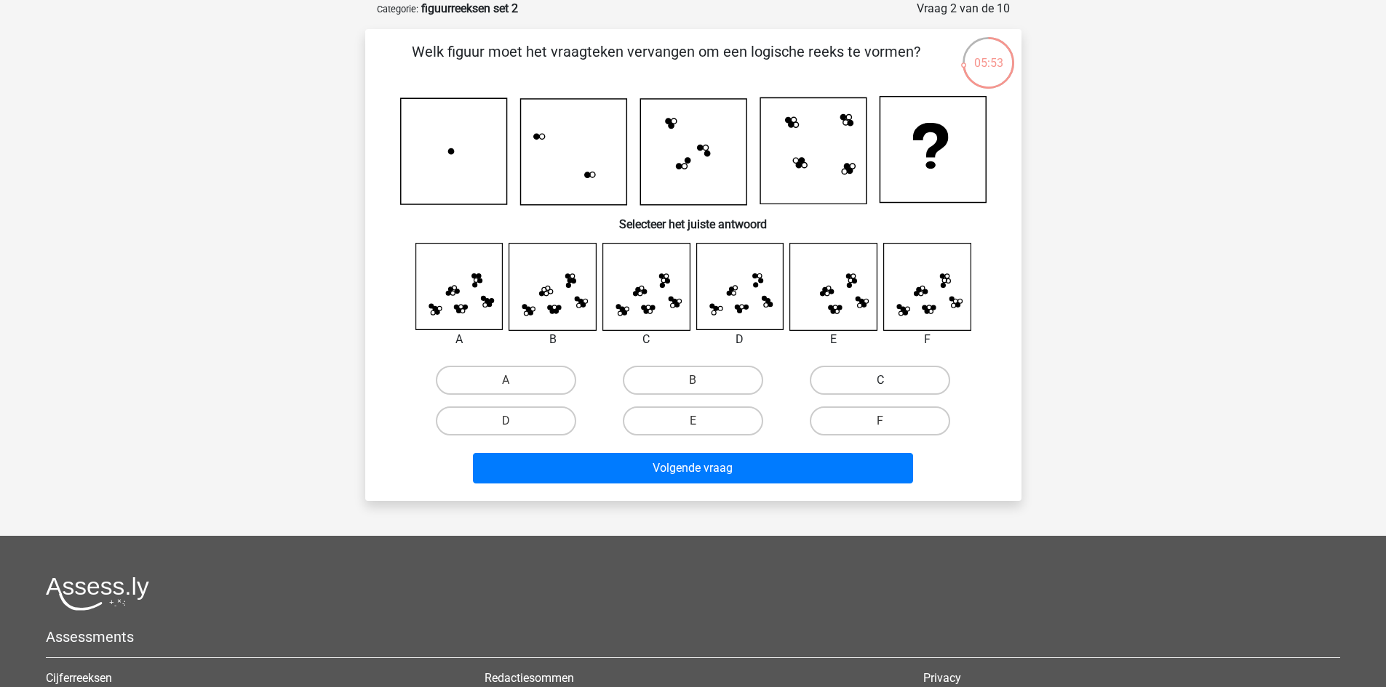
click at [856, 386] on label "C" at bounding box center [880, 380] width 140 height 29
click at [880, 386] on input "C" at bounding box center [884, 384] width 9 height 9
radio input "true"
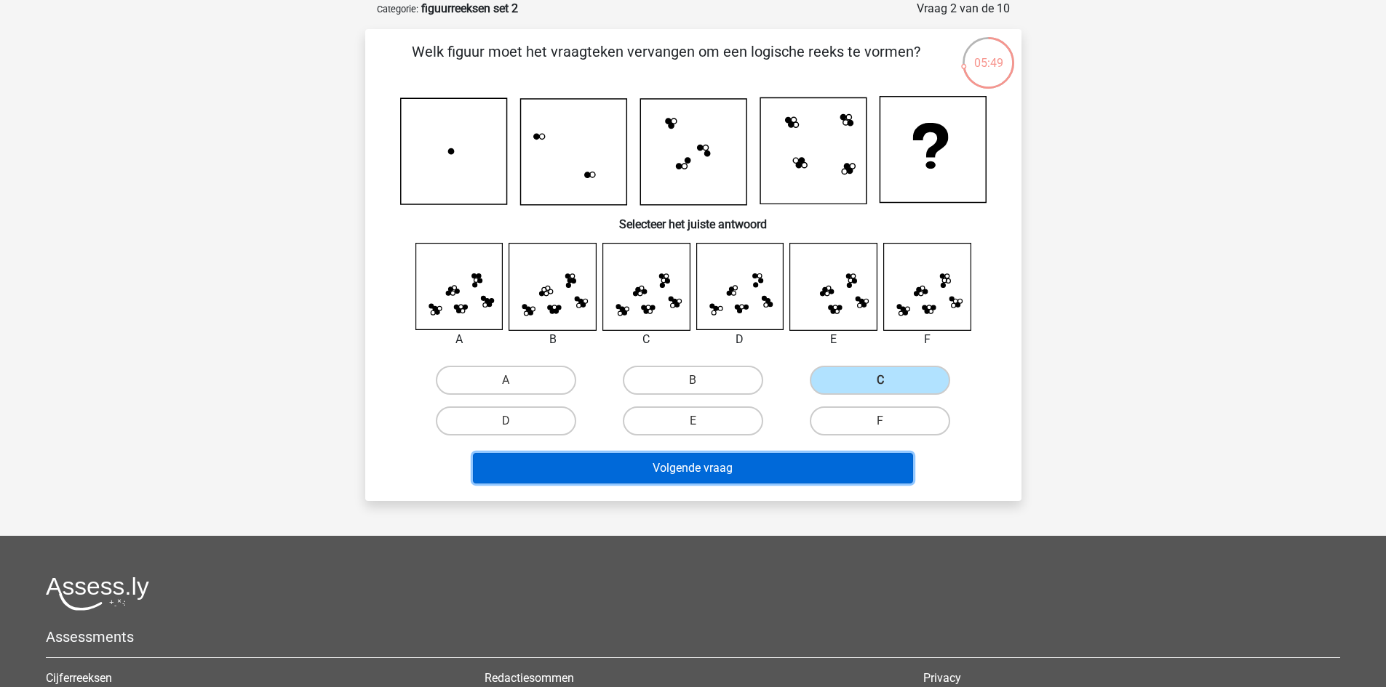
click at [752, 468] on button "Volgende vraag" at bounding box center [693, 468] width 440 height 31
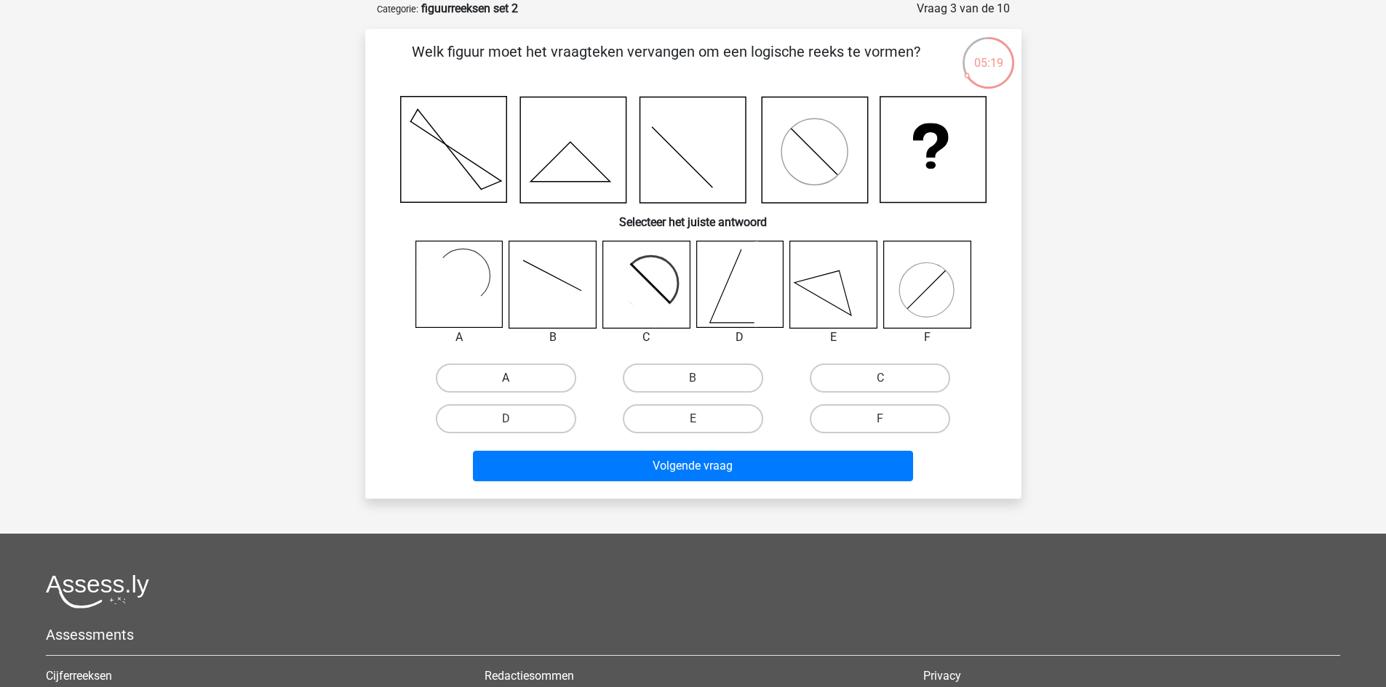
click at [495, 372] on label "A" at bounding box center [506, 378] width 140 height 29
click at [506, 378] on input "A" at bounding box center [510, 382] width 9 height 9
radio input "true"
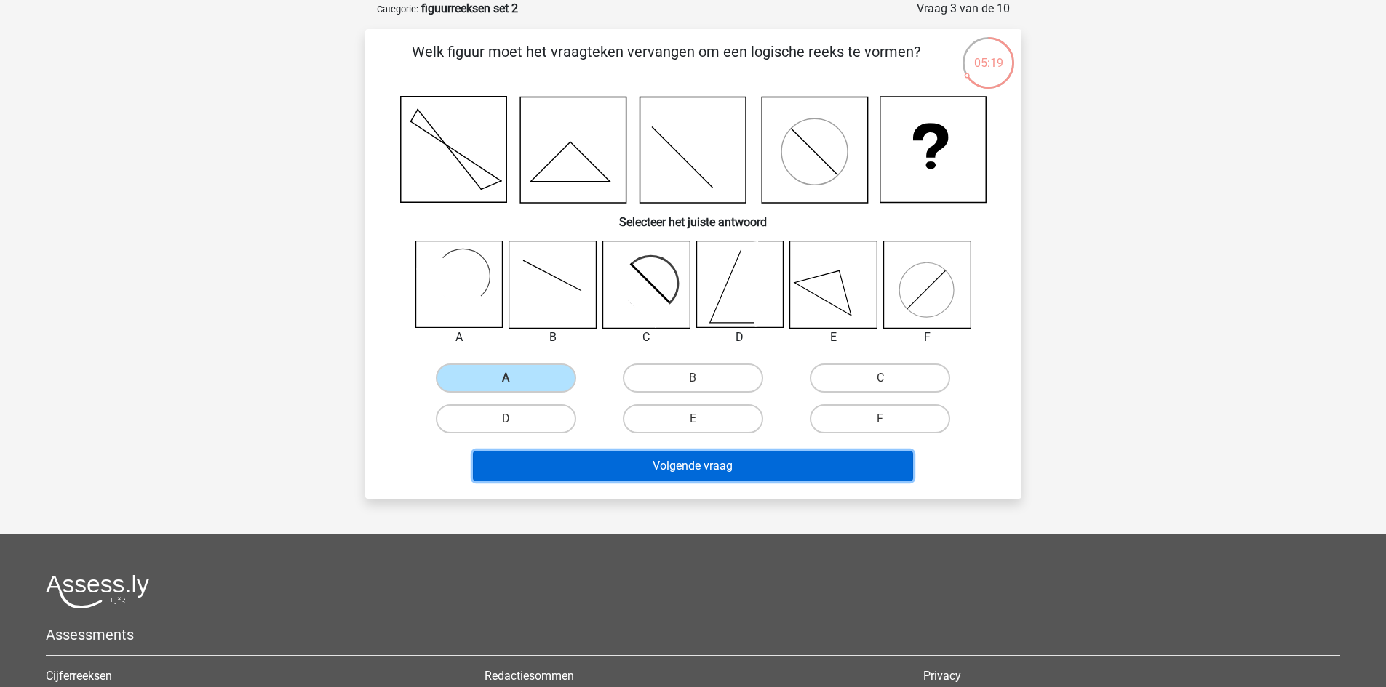
click at [607, 467] on button "Volgende vraag" at bounding box center [693, 466] width 440 height 31
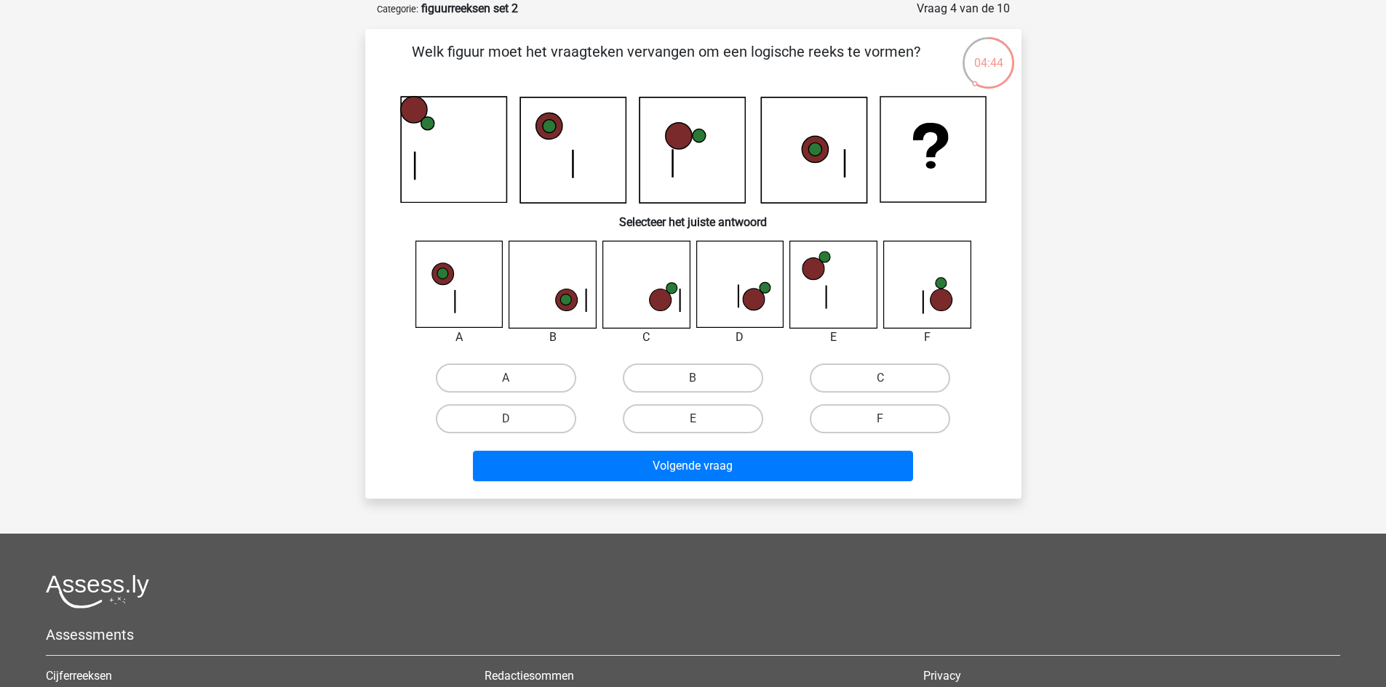
drag, startPoint x: 834, startPoint y: 382, endPoint x: 783, endPoint y: 449, distance: 83.6
click at [834, 381] on label "C" at bounding box center [880, 378] width 140 height 29
click at [880, 381] on input "C" at bounding box center [884, 382] width 9 height 9
radio input "true"
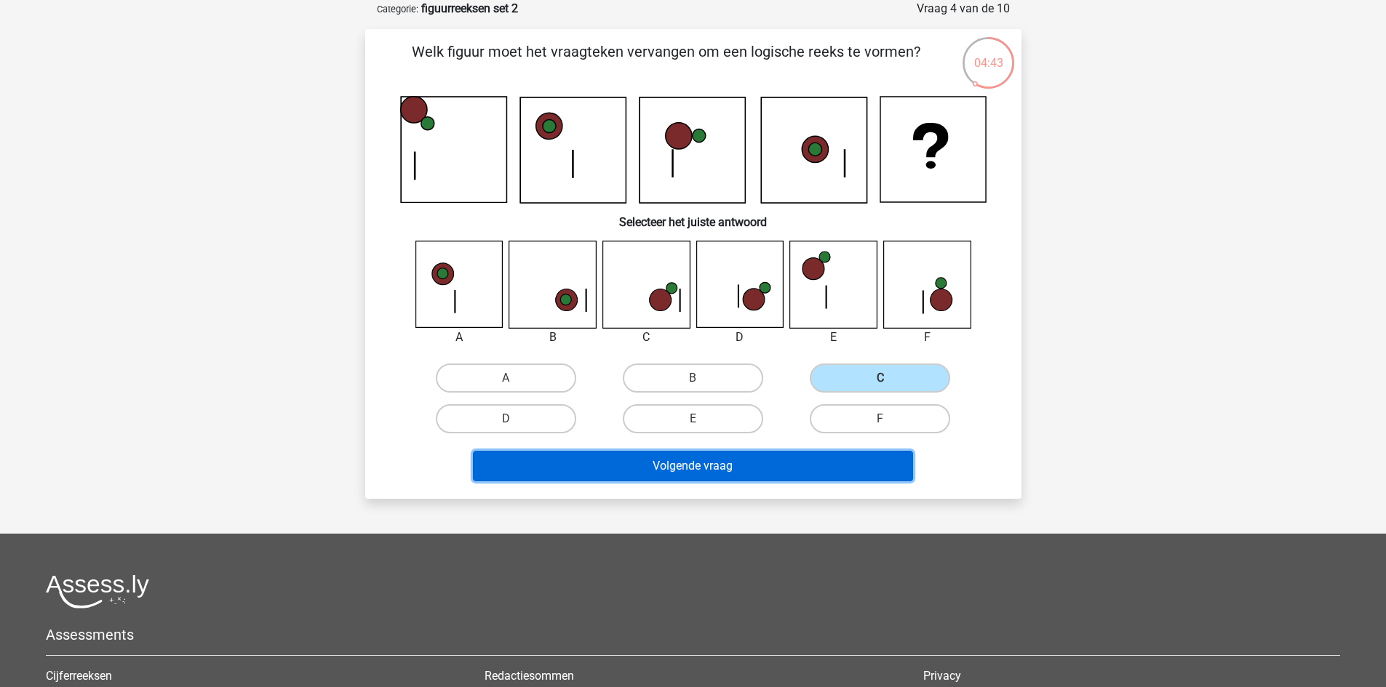
click at [755, 463] on button "Volgende vraag" at bounding box center [693, 466] width 440 height 31
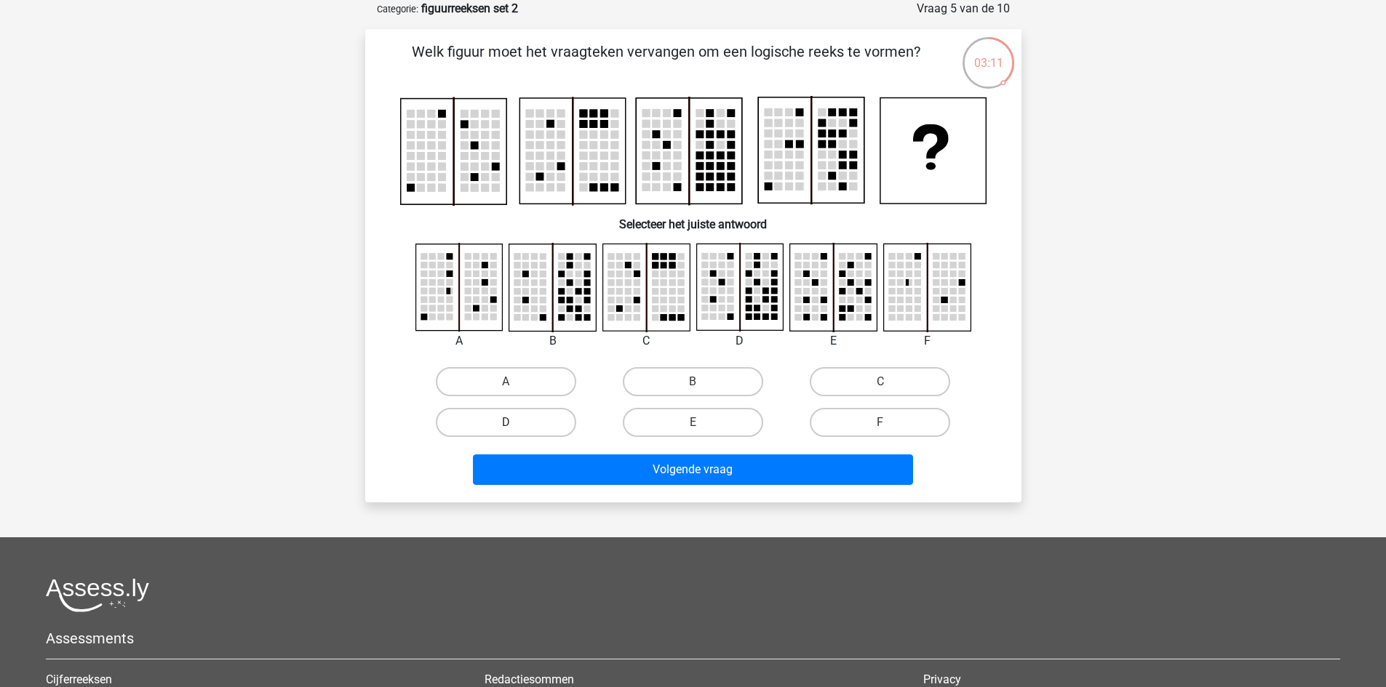
click at [508, 420] on label "D" at bounding box center [506, 422] width 140 height 29
click at [508, 423] on input "D" at bounding box center [510, 427] width 9 height 9
radio input "true"
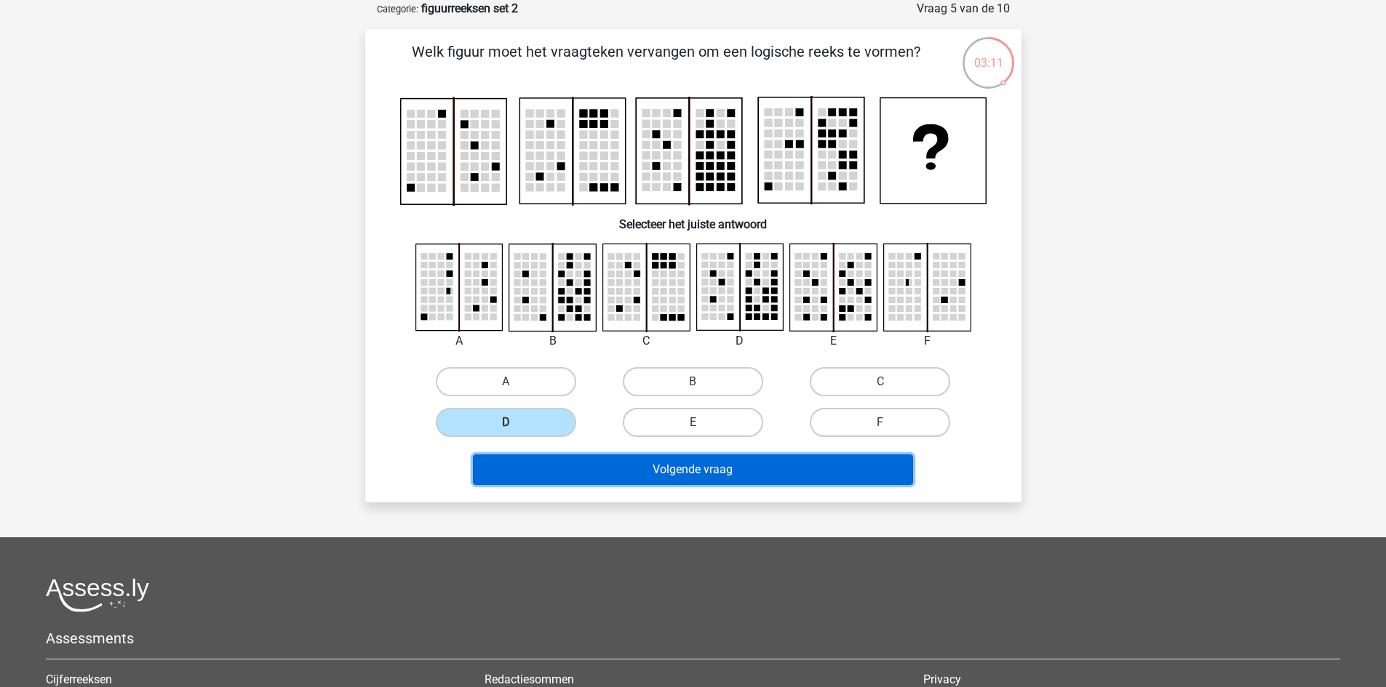
click at [642, 468] on button "Volgende vraag" at bounding box center [693, 470] width 440 height 31
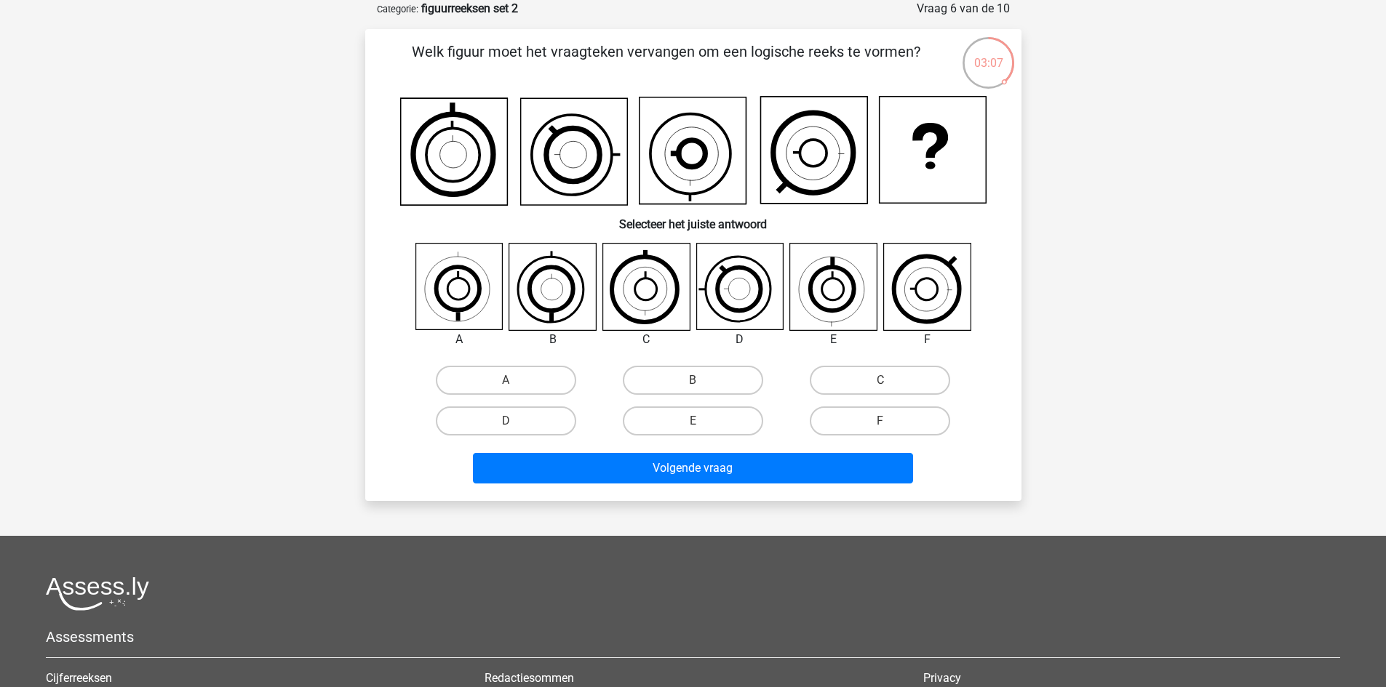
drag, startPoint x: 1005, startPoint y: 79, endPoint x: 985, endPoint y: 87, distance: 21.2
click at [985, 87] on icon at bounding box center [988, 63] width 55 height 55
click at [555, 418] on label "D" at bounding box center [506, 421] width 140 height 29
click at [515, 421] on input "D" at bounding box center [510, 425] width 9 height 9
radio input "true"
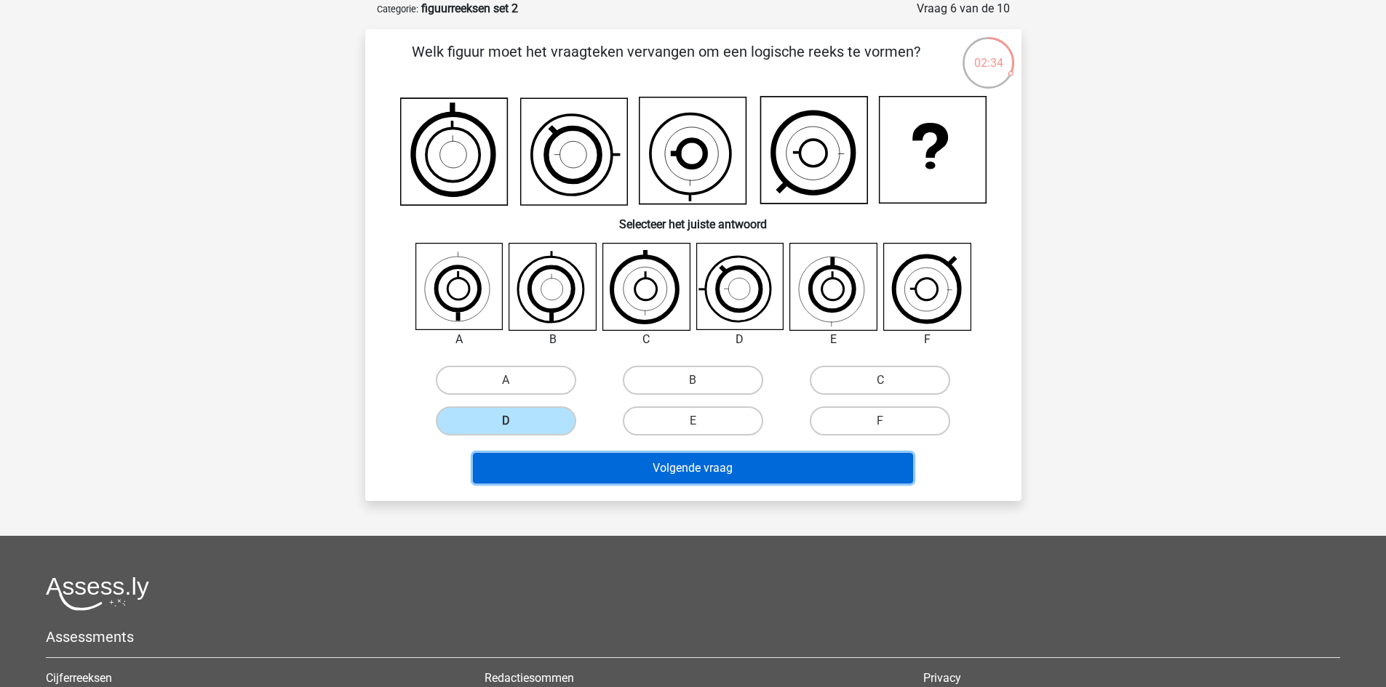
click at [636, 471] on button "Volgende vraag" at bounding box center [693, 468] width 440 height 31
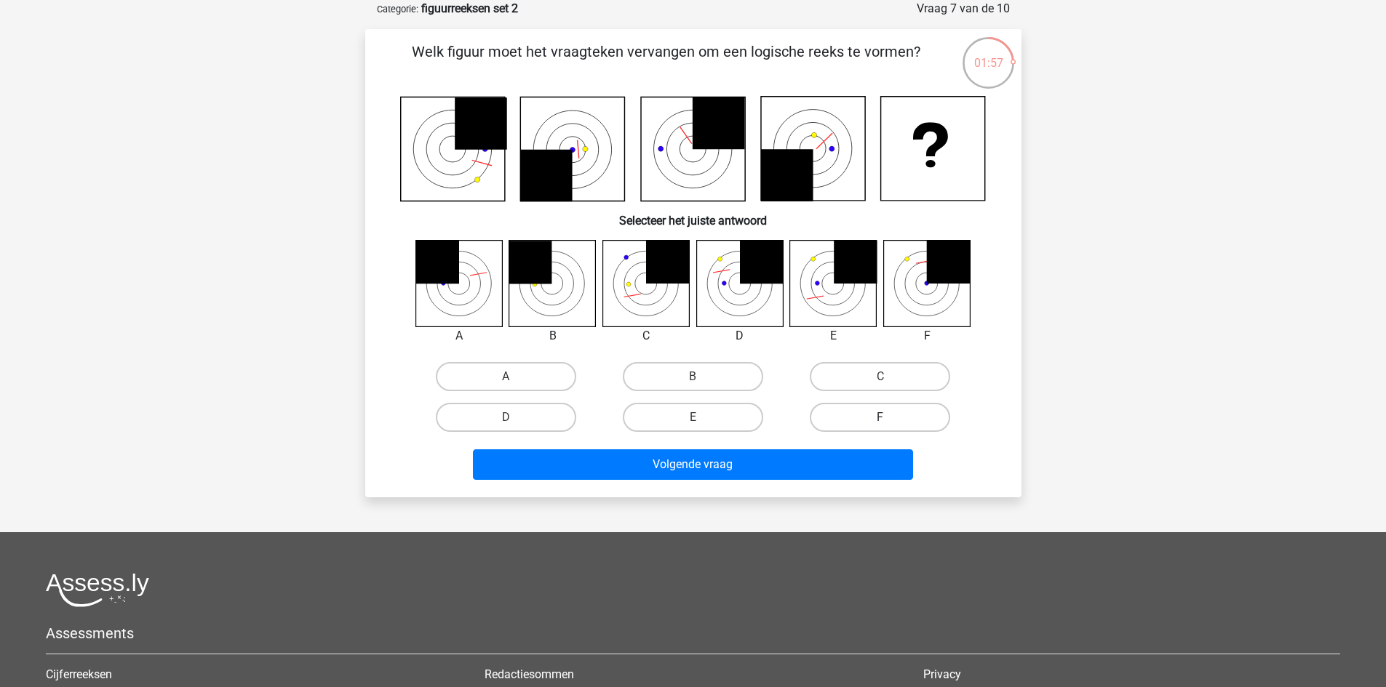
click at [882, 410] on label "F" at bounding box center [880, 417] width 140 height 29
click at [882, 418] on input "F" at bounding box center [884, 422] width 9 height 9
radio input "true"
click at [809, 490] on div "Welk figuur moet het vraagteken vervangen om een logische reeks te vormen? Sele…" at bounding box center [693, 263] width 656 height 468
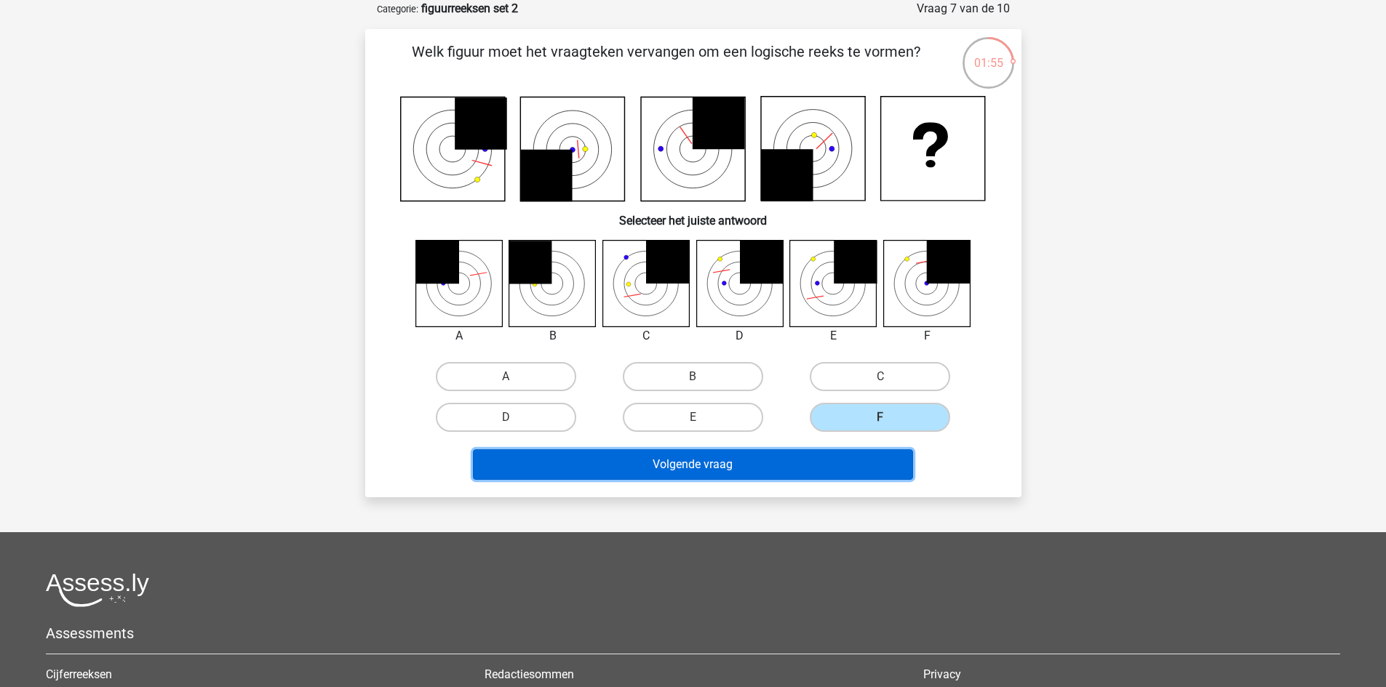
click at [802, 480] on button "Volgende vraag" at bounding box center [693, 465] width 440 height 31
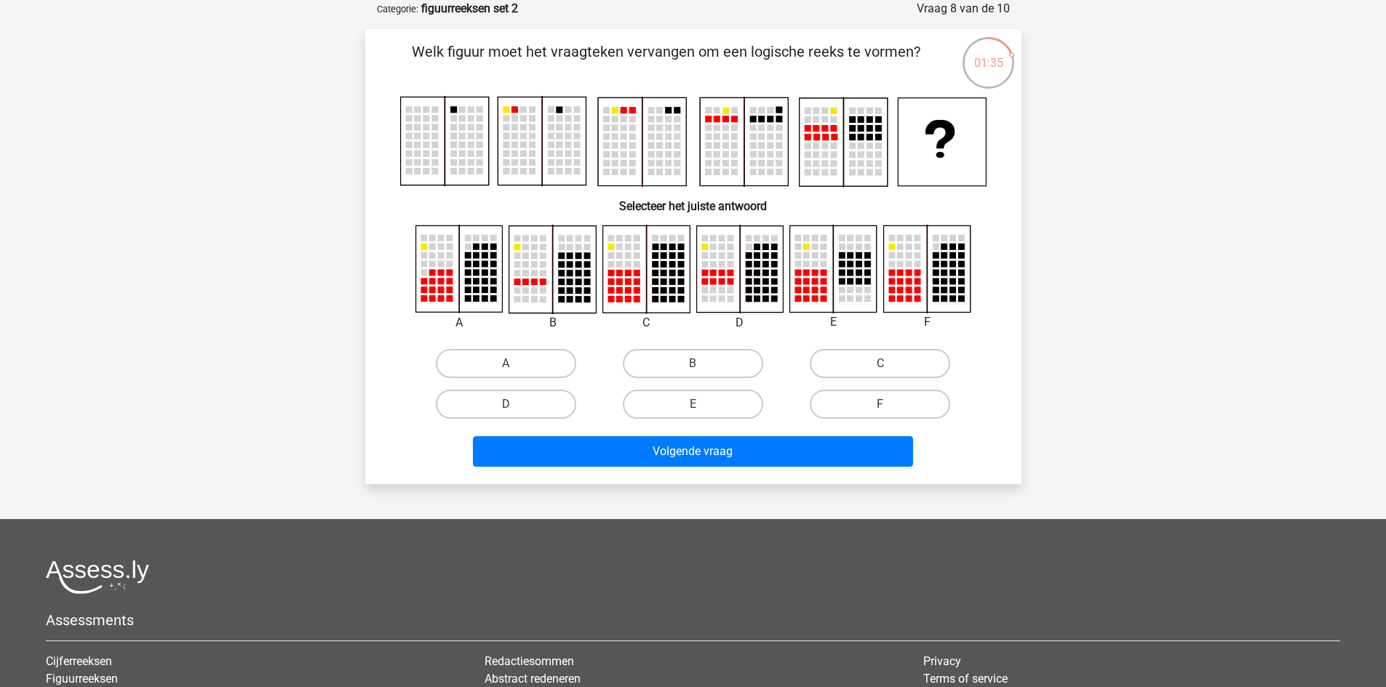
click at [886, 405] on input "F" at bounding box center [884, 408] width 9 height 9
radio input "true"
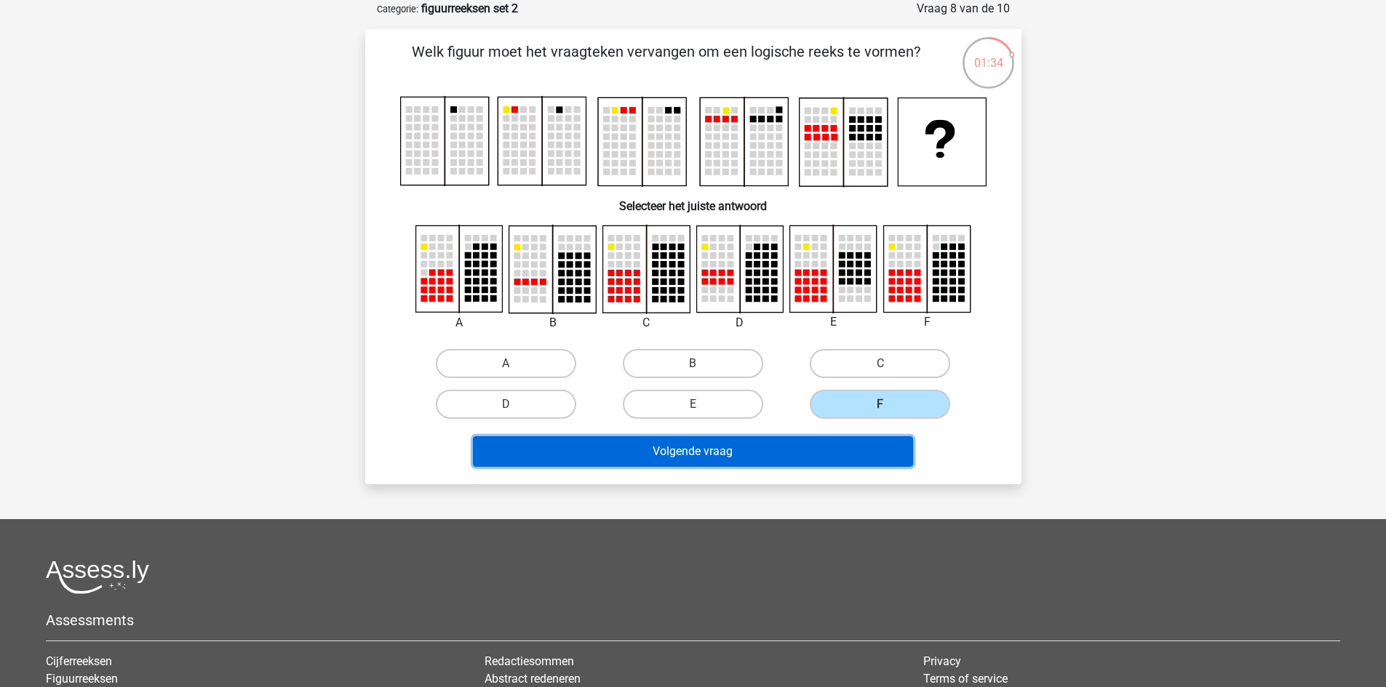
click at [781, 466] on button "Volgende vraag" at bounding box center [693, 451] width 440 height 31
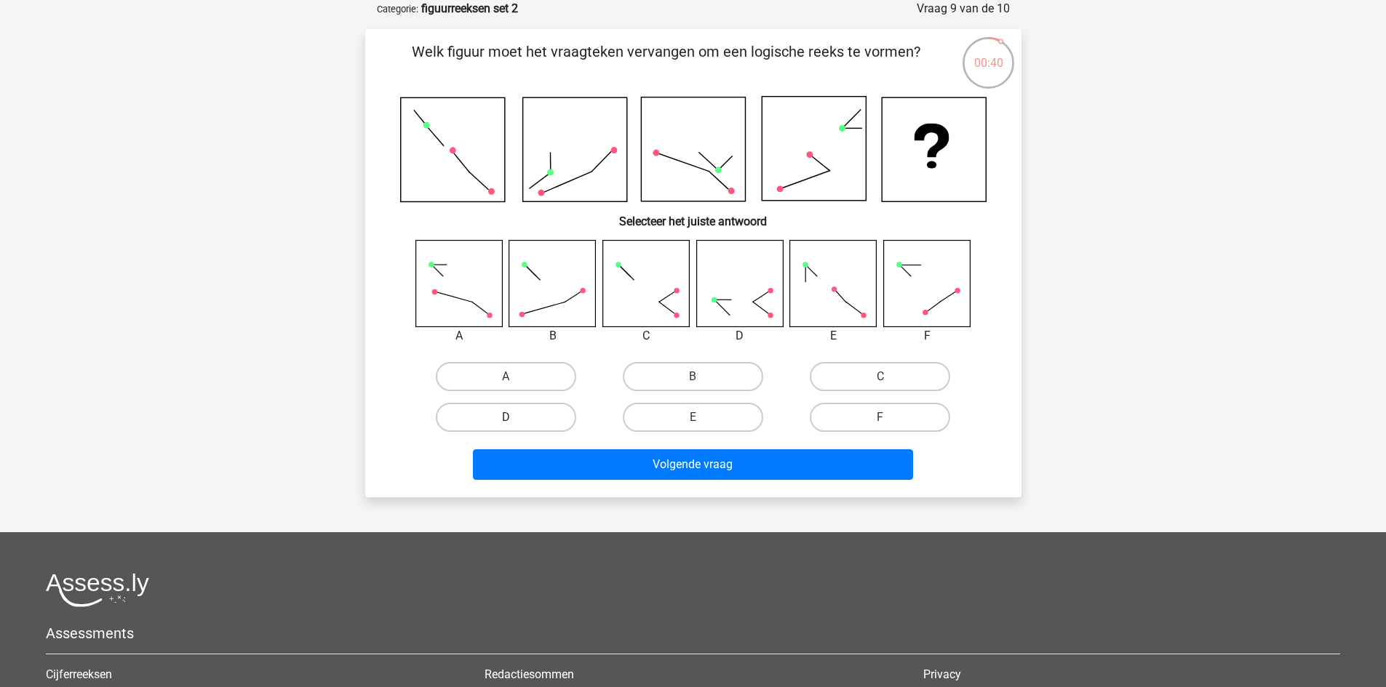
click at [509, 405] on label "D" at bounding box center [506, 417] width 140 height 29
click at [509, 418] on input "D" at bounding box center [510, 422] width 9 height 9
radio input "true"
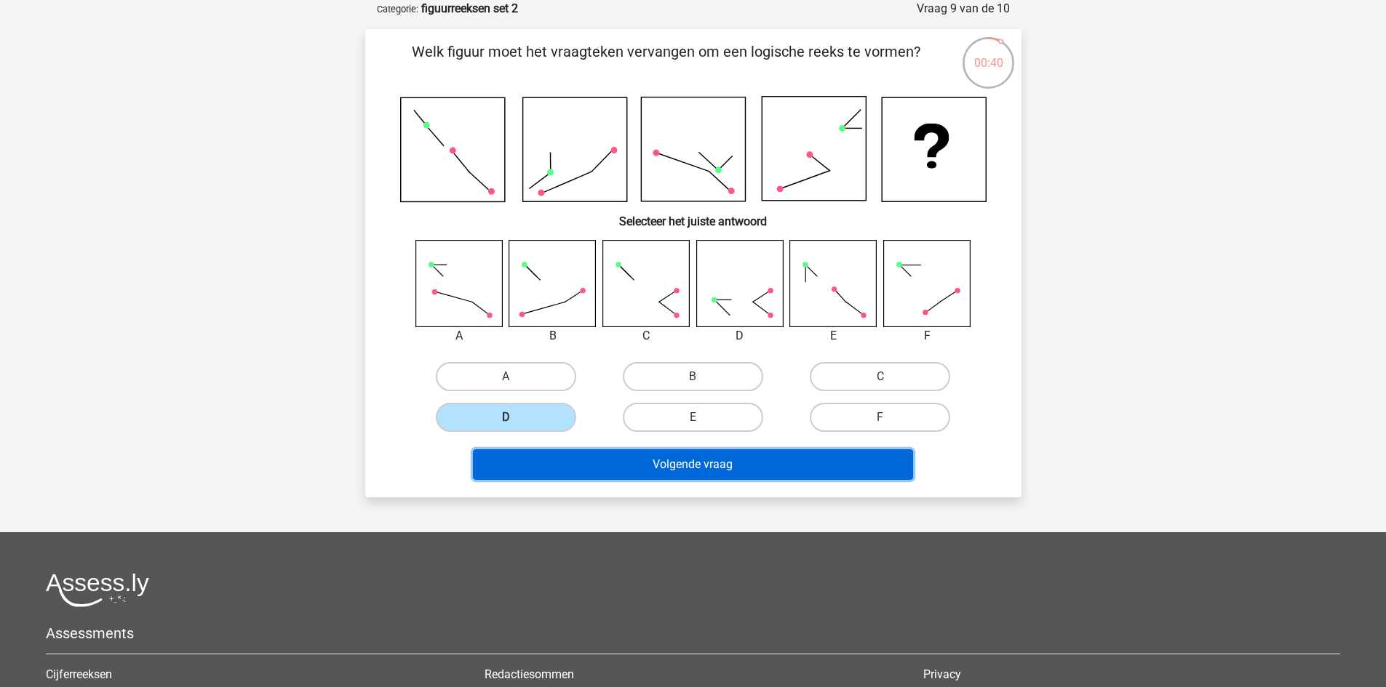
click at [552, 453] on button "Volgende vraag" at bounding box center [693, 465] width 440 height 31
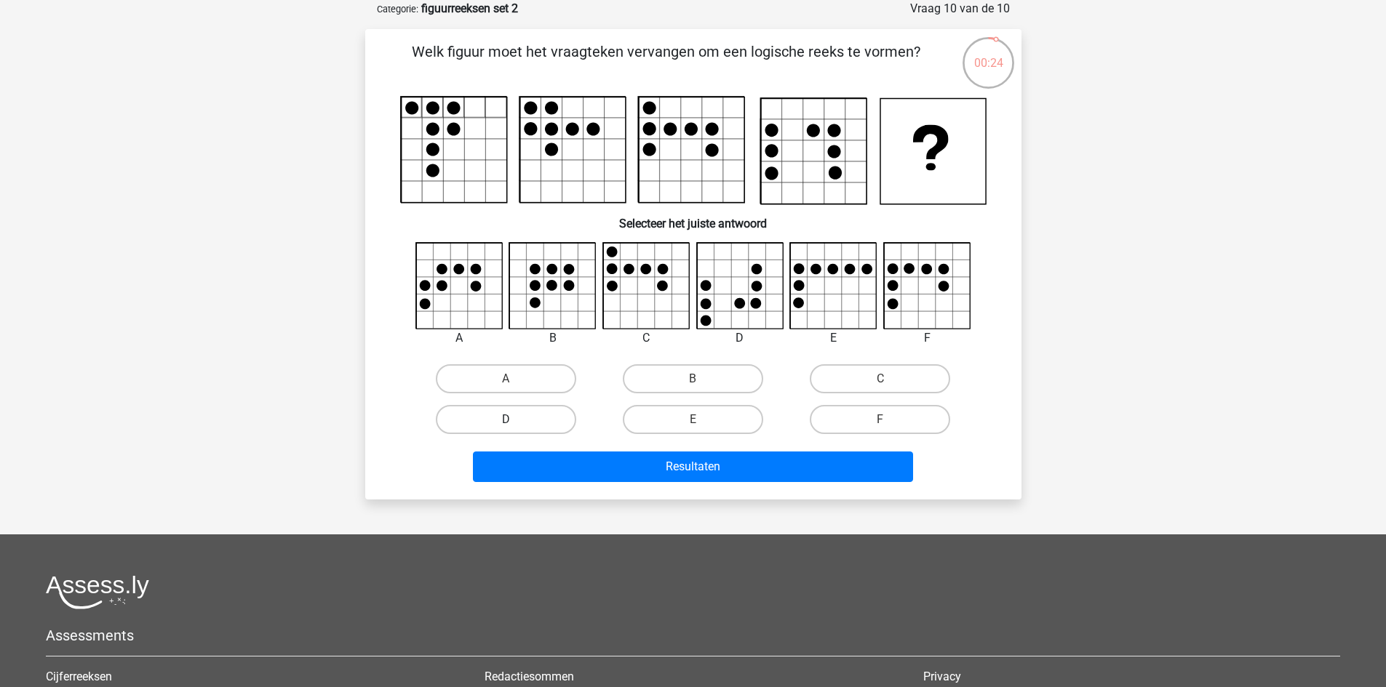
click at [505, 414] on label "D" at bounding box center [506, 419] width 140 height 29
click at [506, 420] on input "D" at bounding box center [510, 424] width 9 height 9
radio input "true"
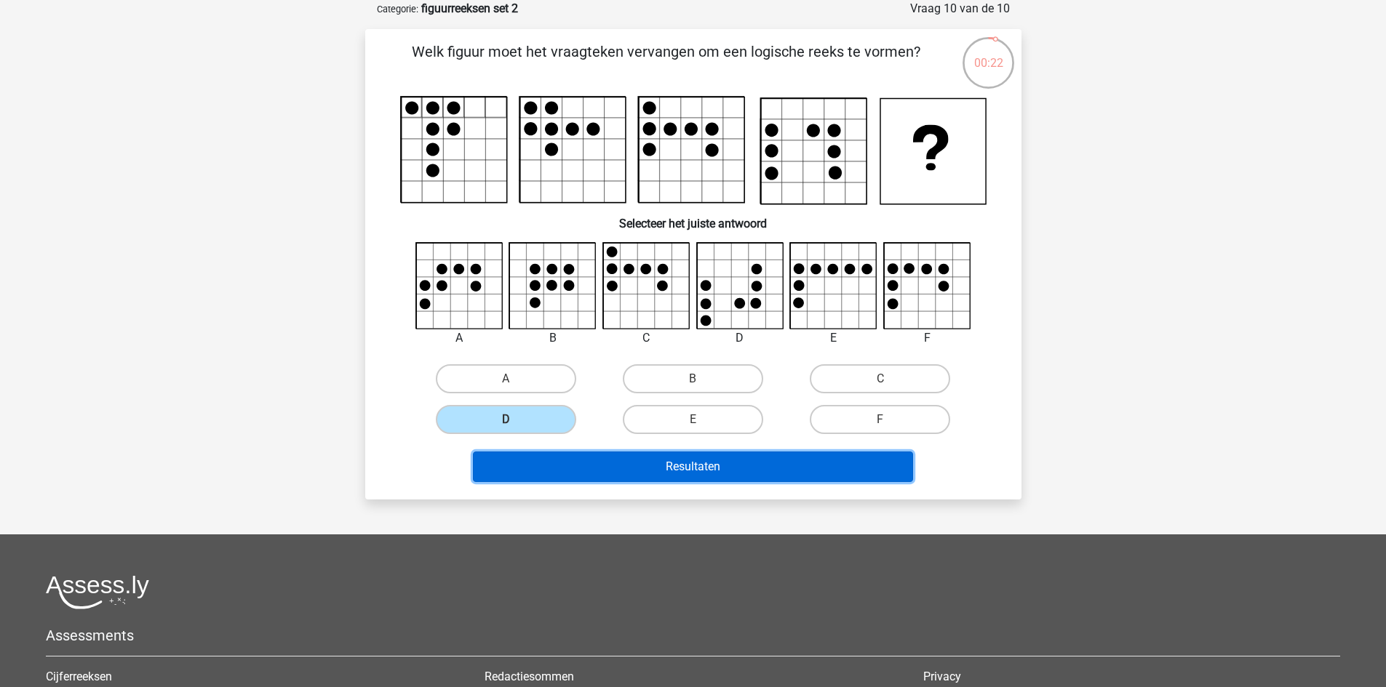
click at [679, 463] on button "Resultaten" at bounding box center [693, 467] width 440 height 31
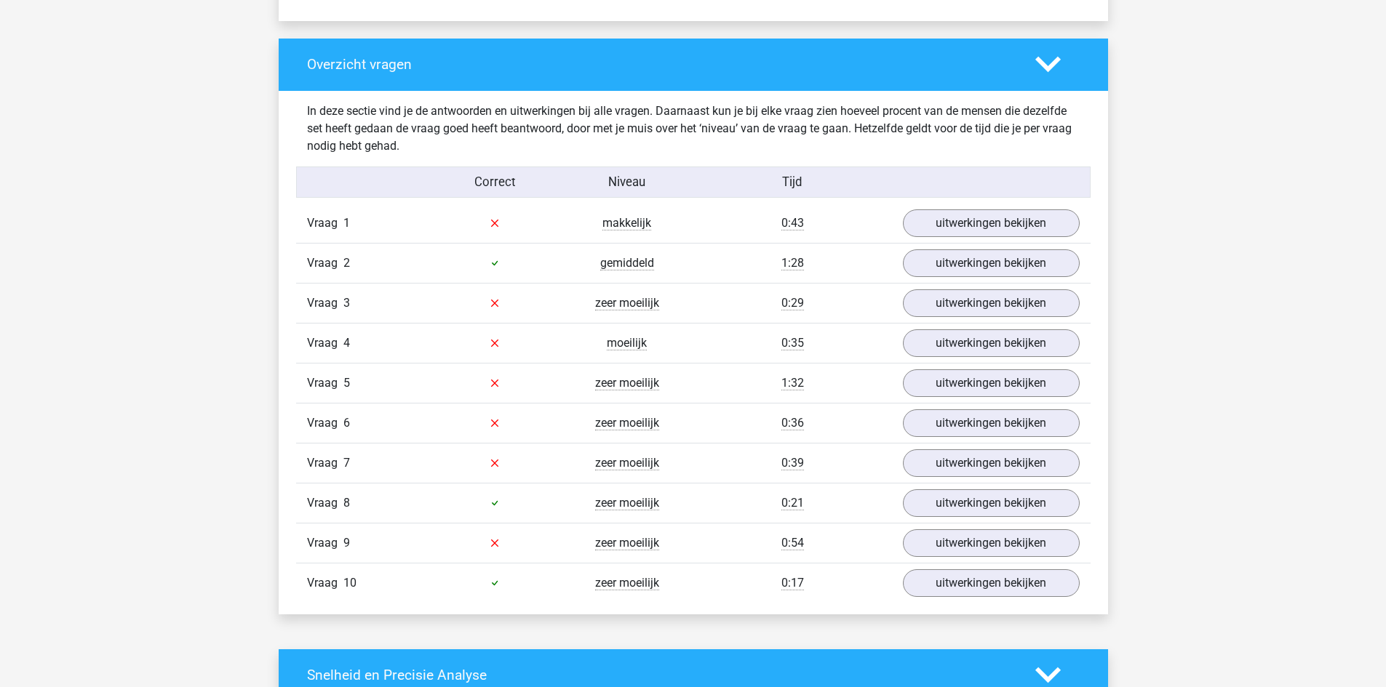
scroll to position [1091, 0]
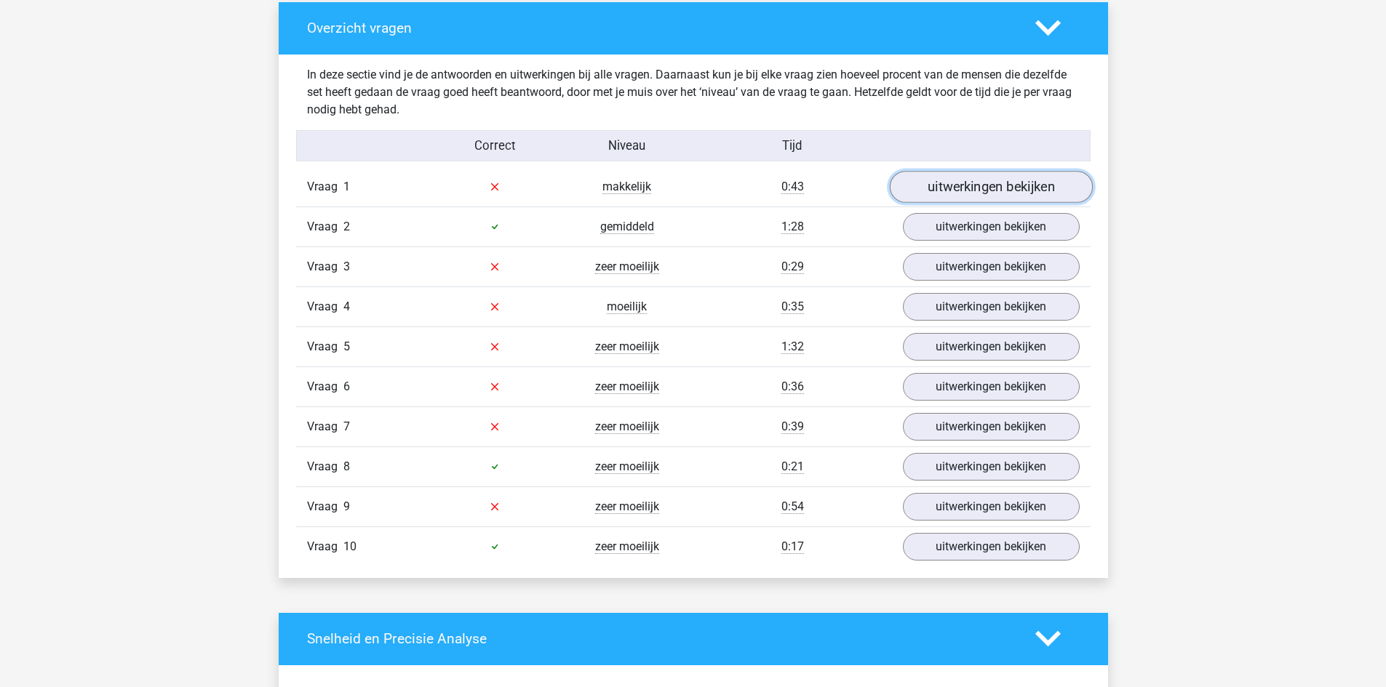
click at [991, 195] on link "uitwerkingen bekijken" at bounding box center [990, 187] width 203 height 32
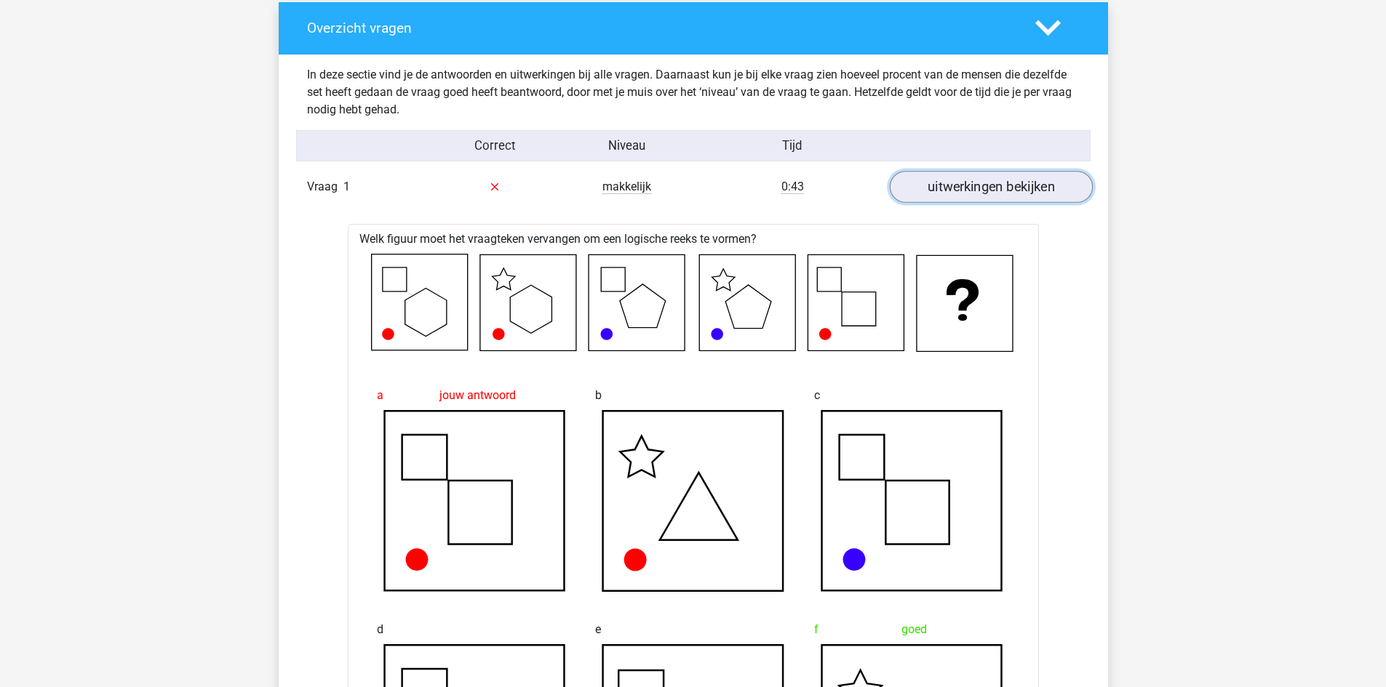
click at [982, 193] on link "uitwerkingen bekijken" at bounding box center [990, 187] width 203 height 32
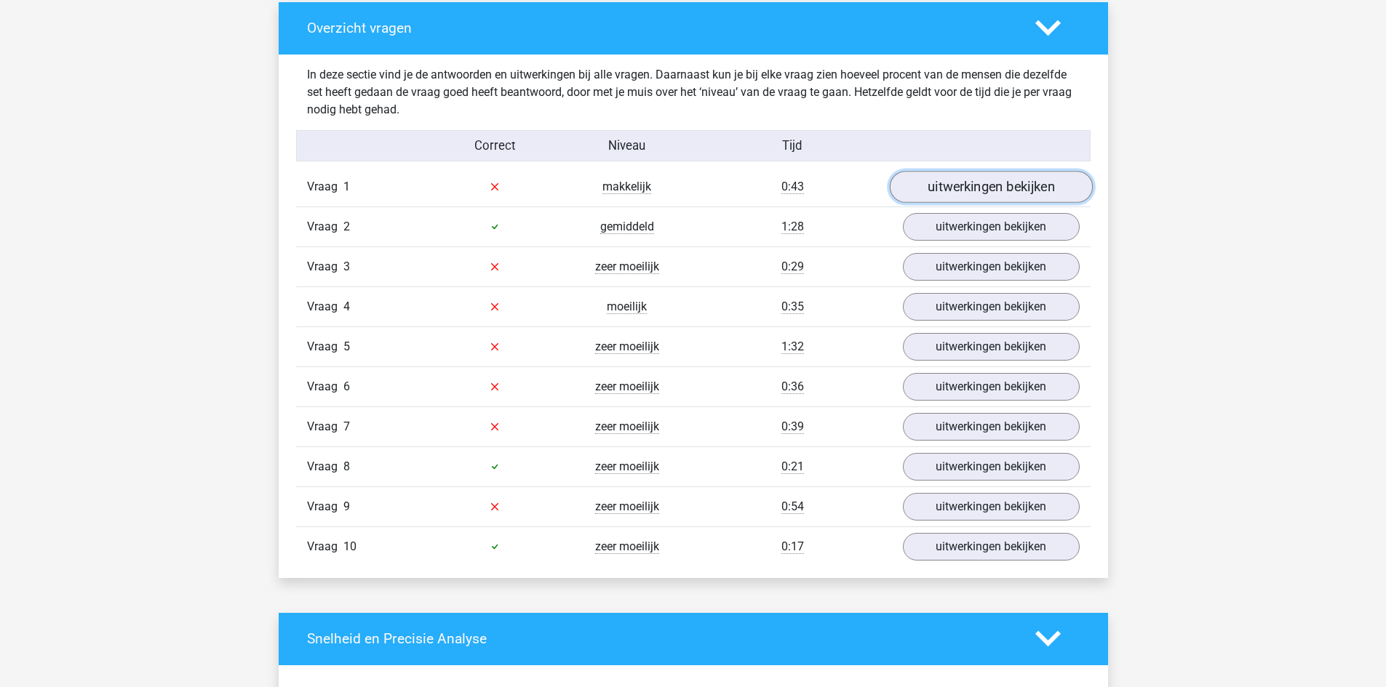
click at [982, 193] on link "uitwerkingen bekijken" at bounding box center [990, 187] width 203 height 32
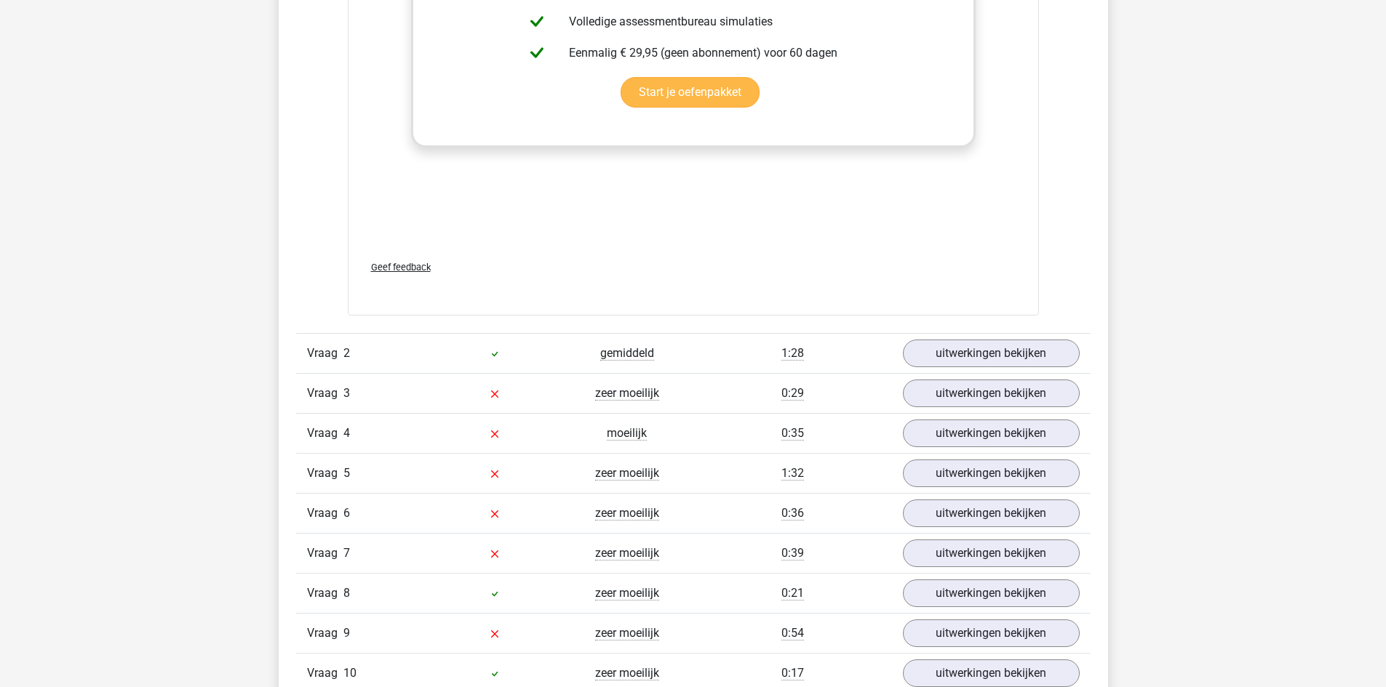
scroll to position [2182, 0]
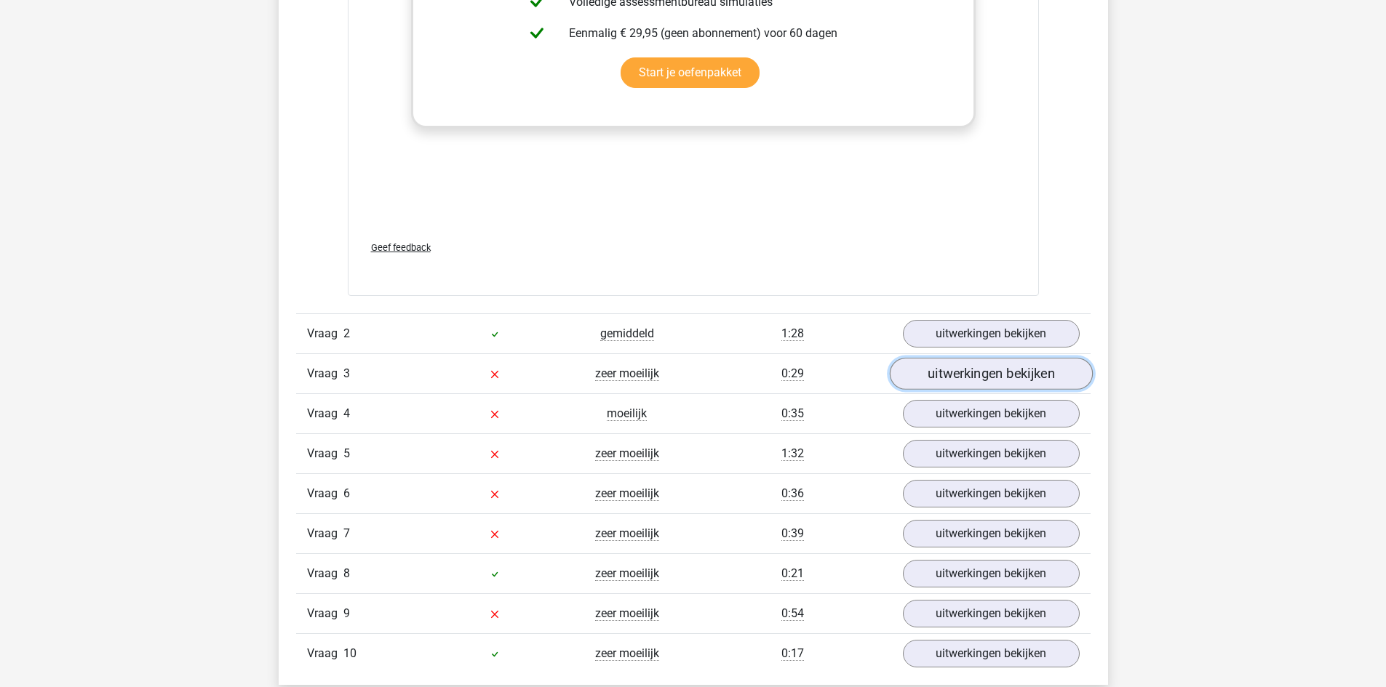
click at [976, 377] on link "uitwerkingen bekijken" at bounding box center [990, 375] width 203 height 32
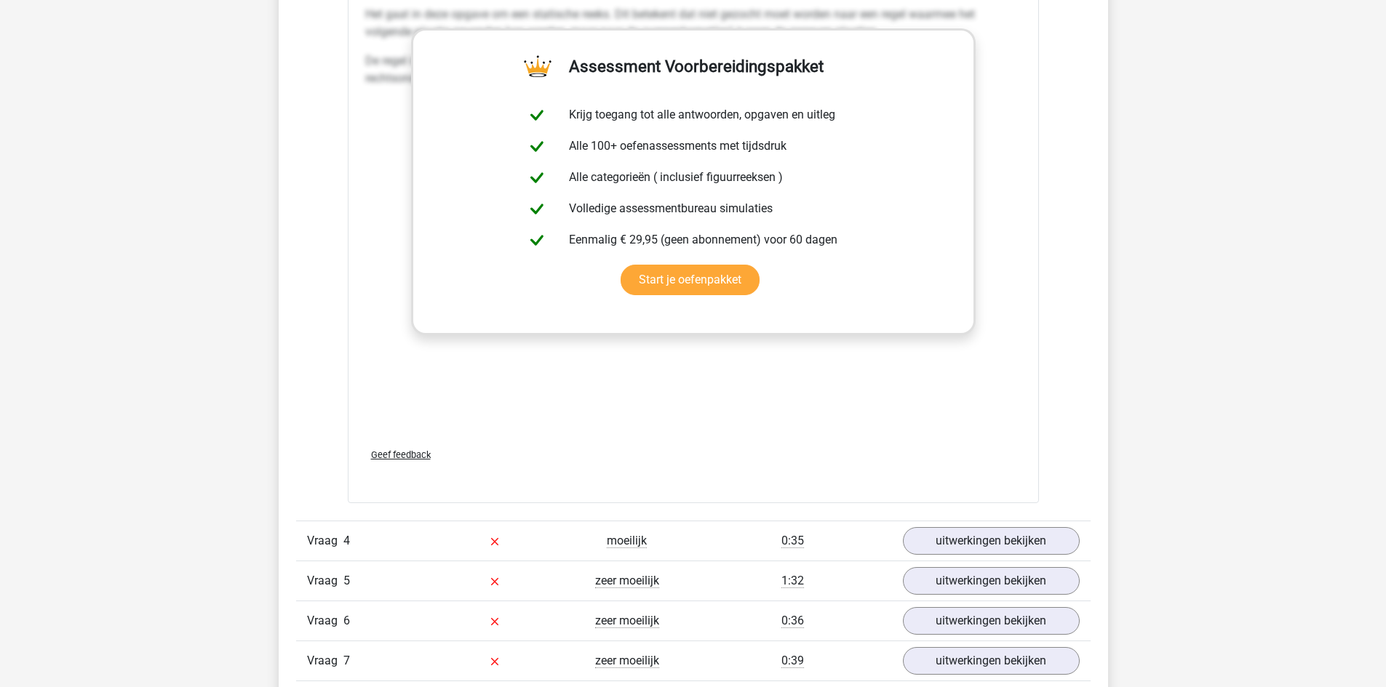
scroll to position [3637, 0]
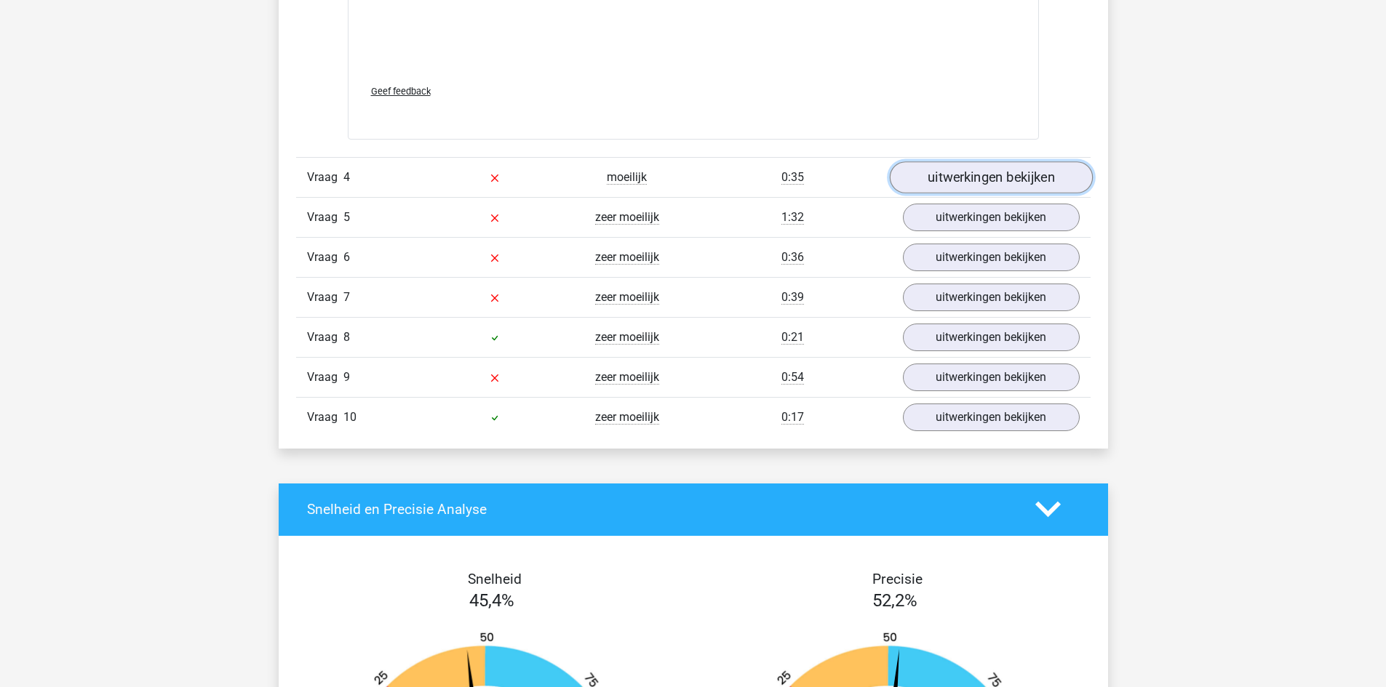
click at [1055, 174] on link "uitwerkingen bekijken" at bounding box center [990, 177] width 203 height 32
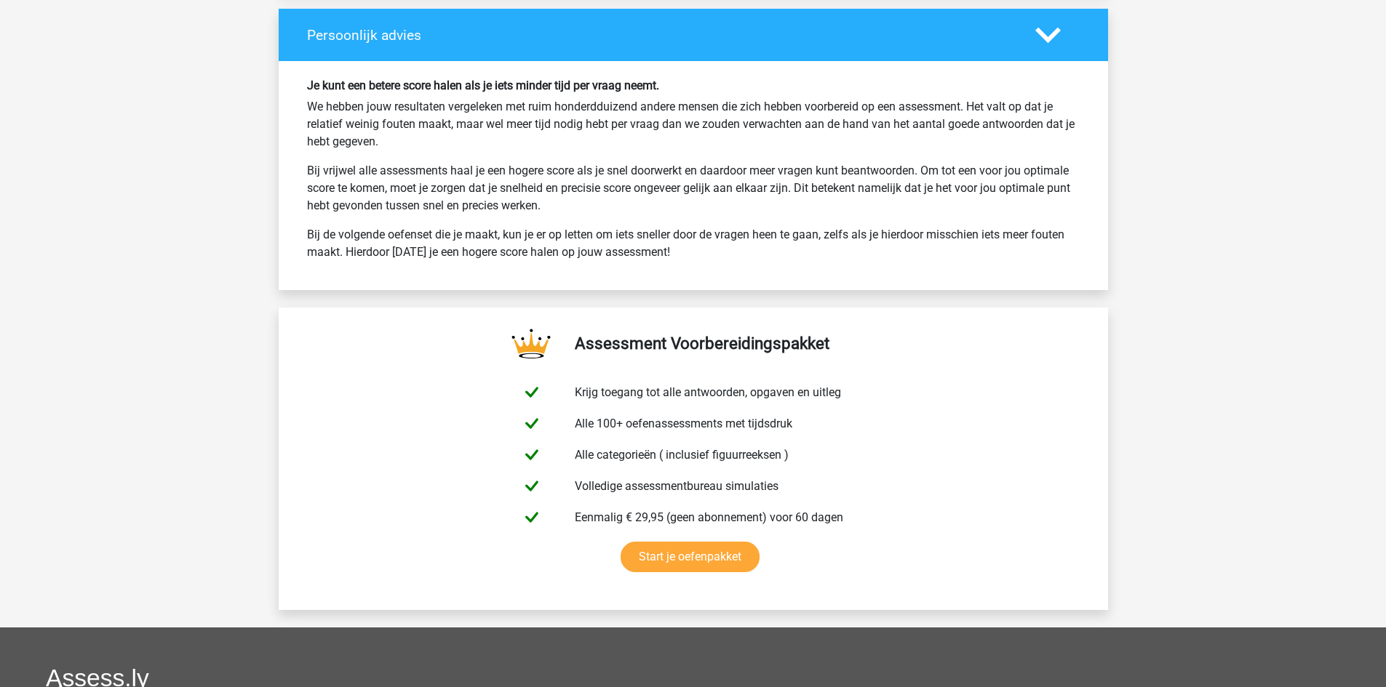
scroll to position [5092, 0]
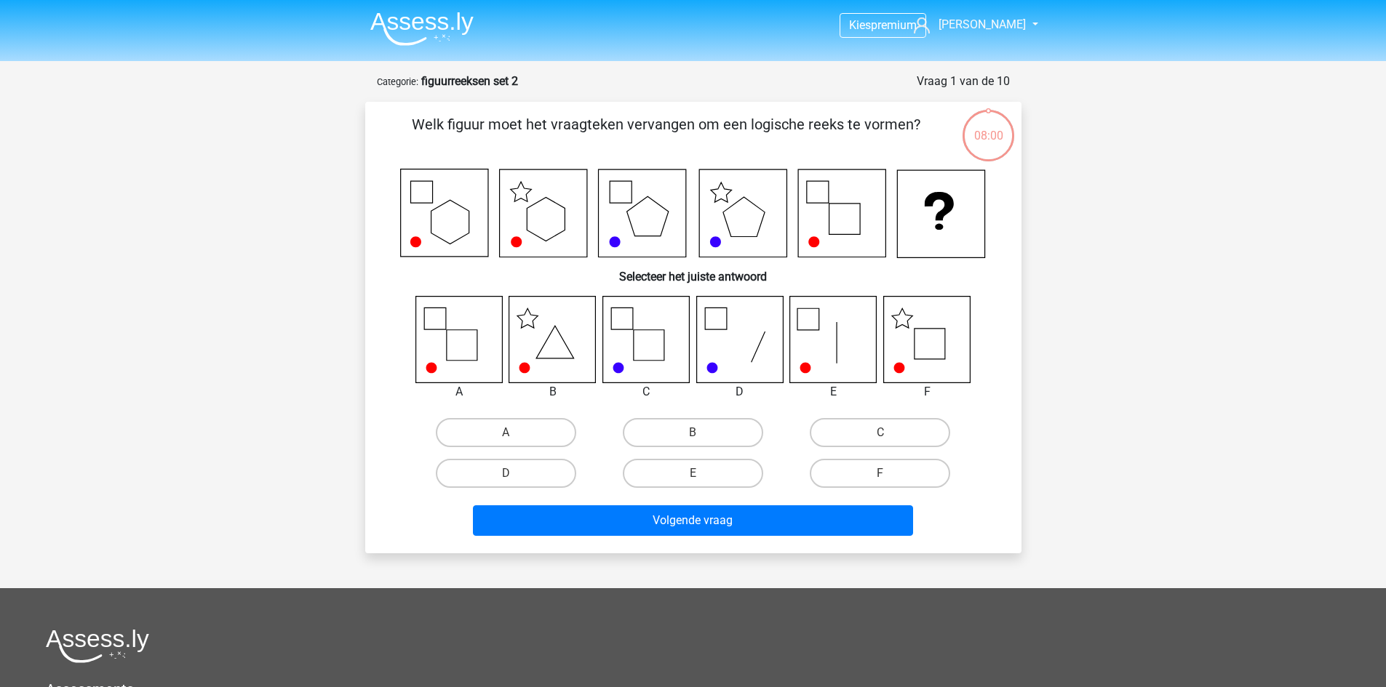
scroll to position [73, 0]
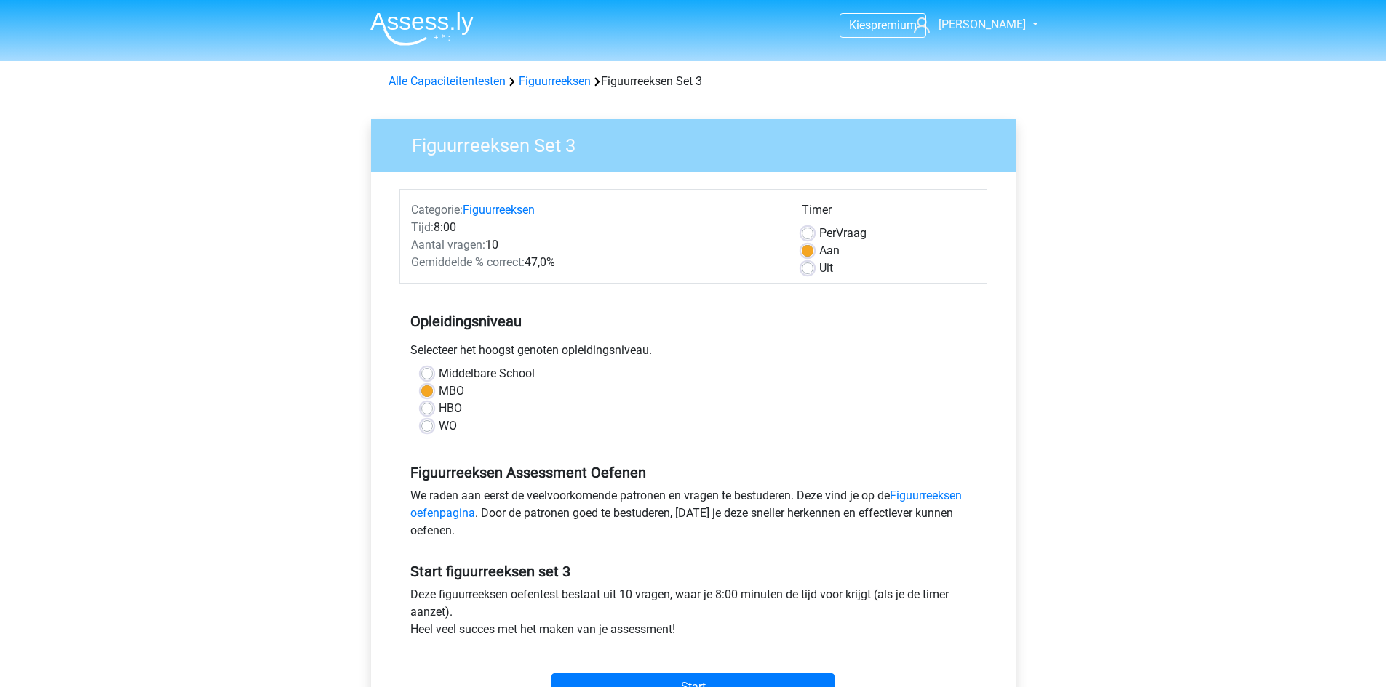
click at [439, 373] on label "Middelbare School" at bounding box center [487, 373] width 96 height 17
click at [426, 373] on input "Middelbare School" at bounding box center [427, 372] width 12 height 15
radio input "true"
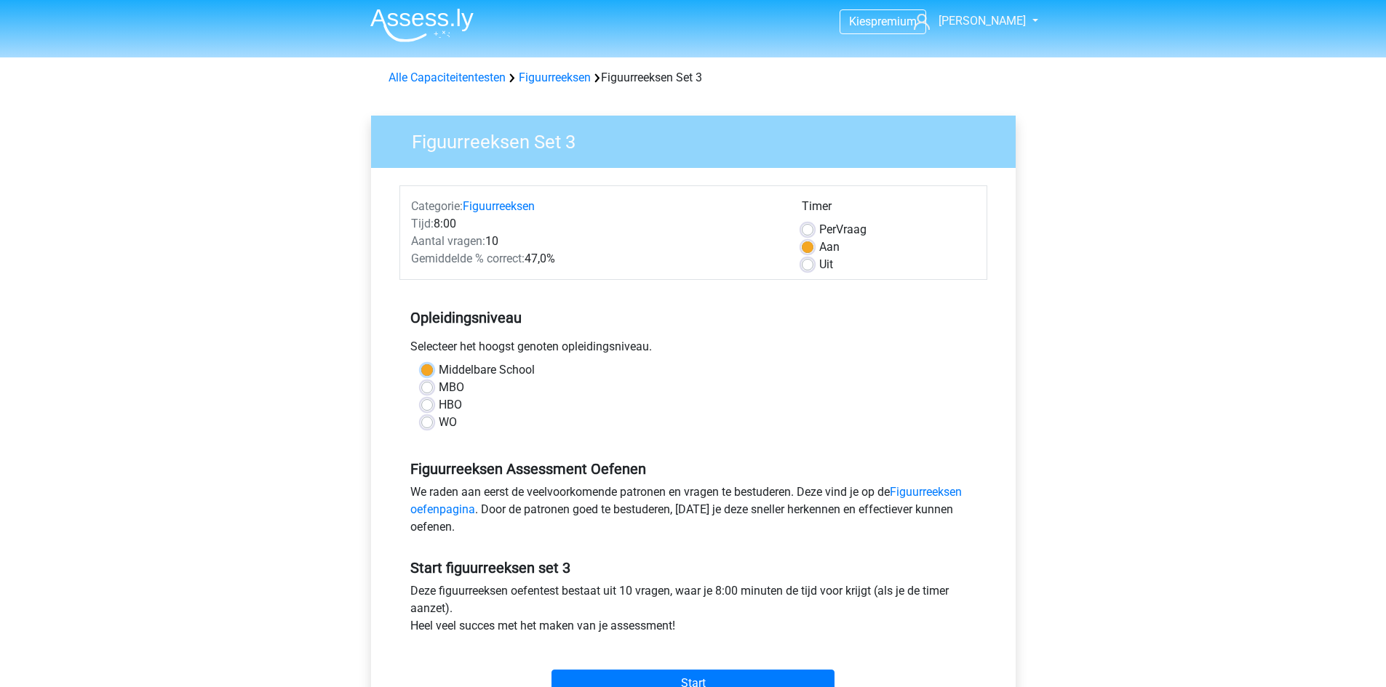
scroll to position [364, 0]
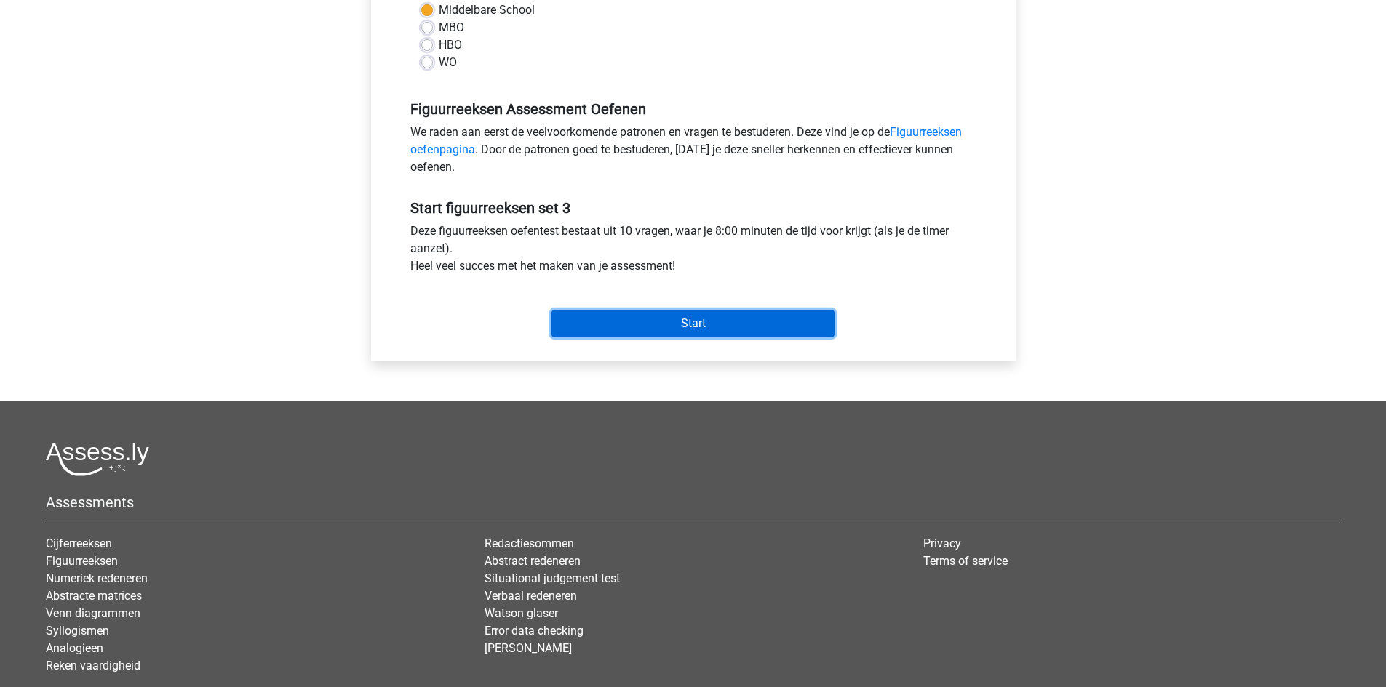
click at [654, 334] on input "Start" at bounding box center [692, 324] width 283 height 28
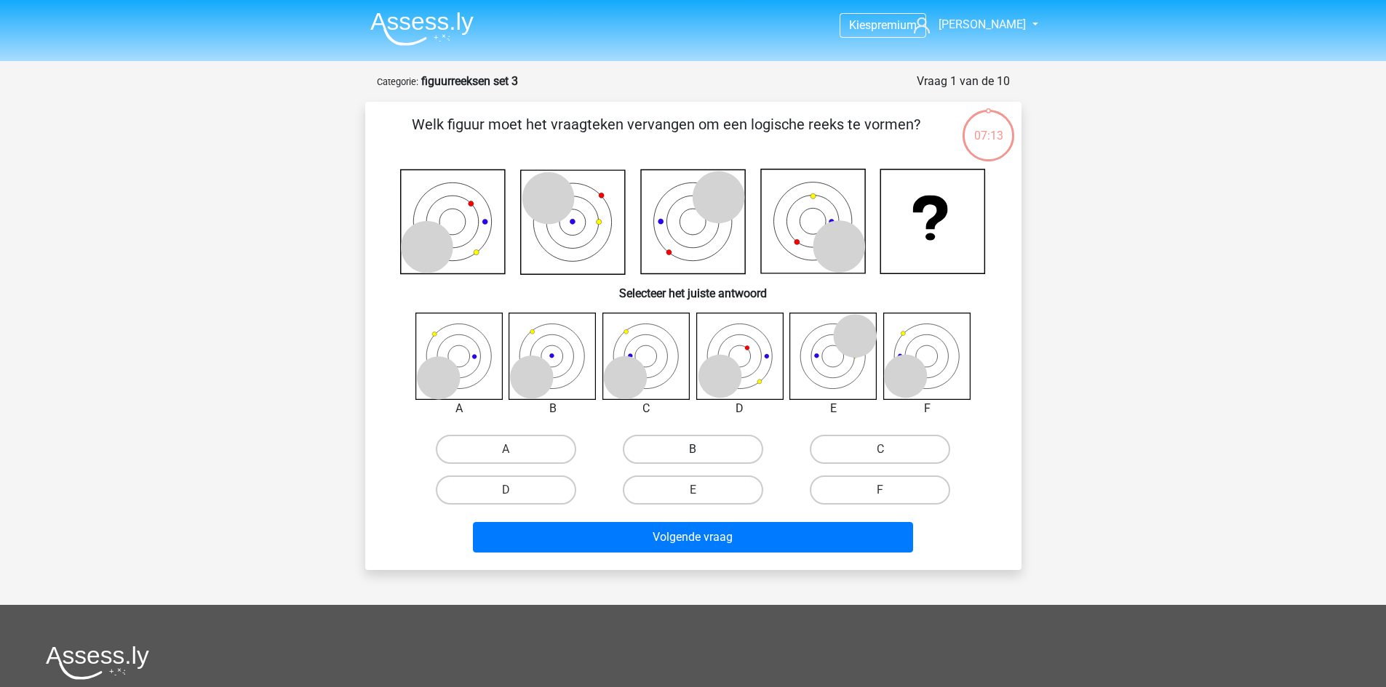
click at [674, 453] on label "B" at bounding box center [693, 449] width 140 height 29
click at [692, 453] on input "B" at bounding box center [696, 454] width 9 height 9
radio input "true"
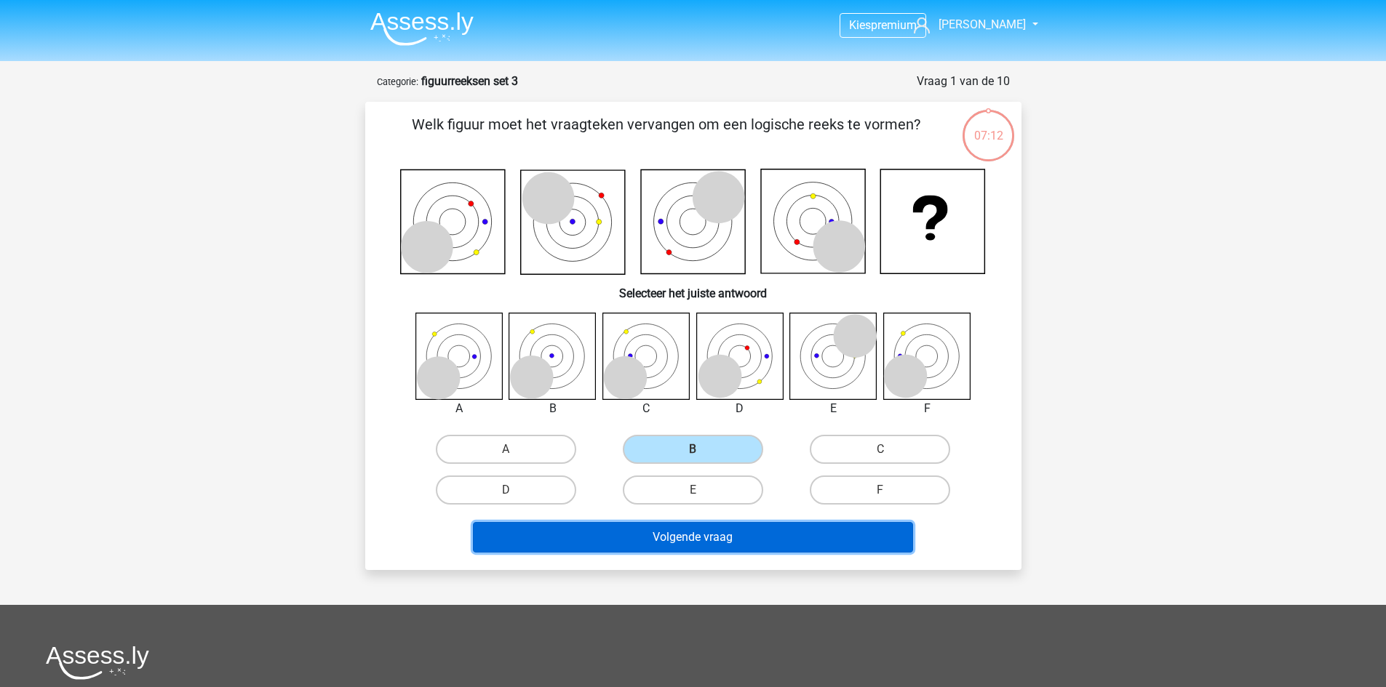
click at [660, 535] on button "Volgende vraag" at bounding box center [693, 537] width 440 height 31
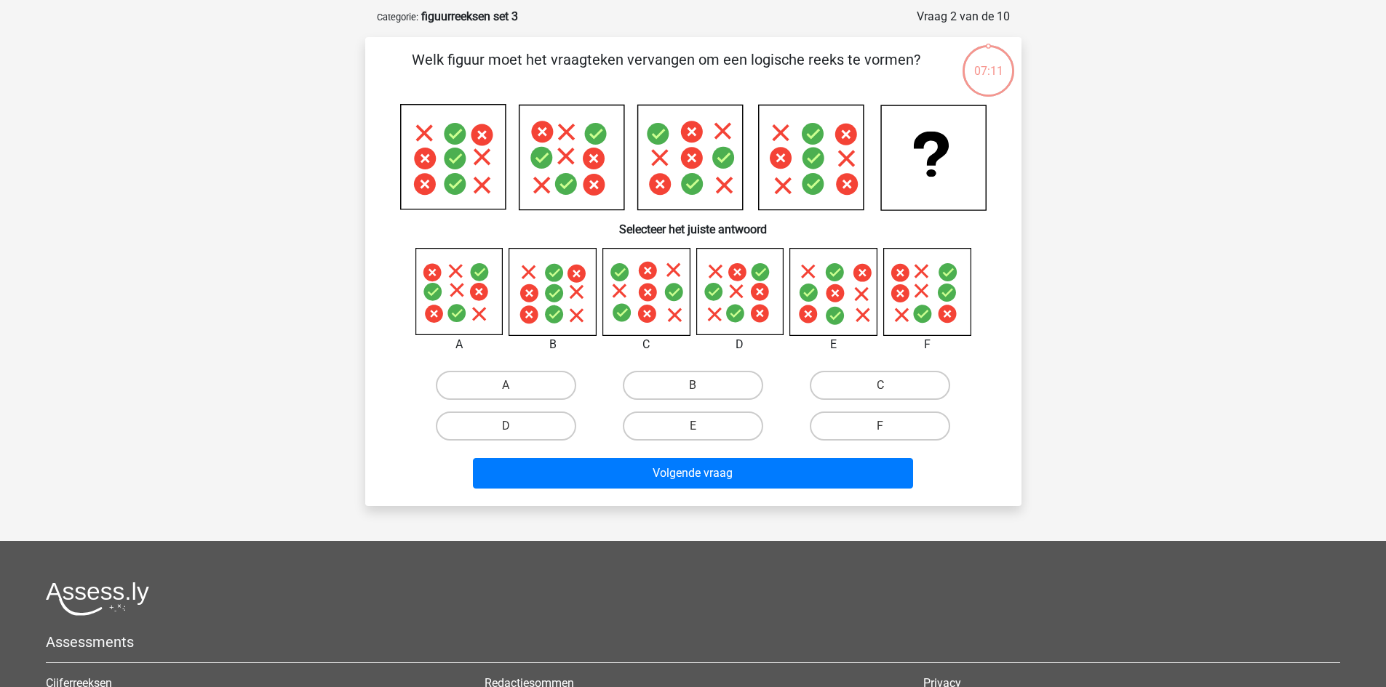
scroll to position [73, 0]
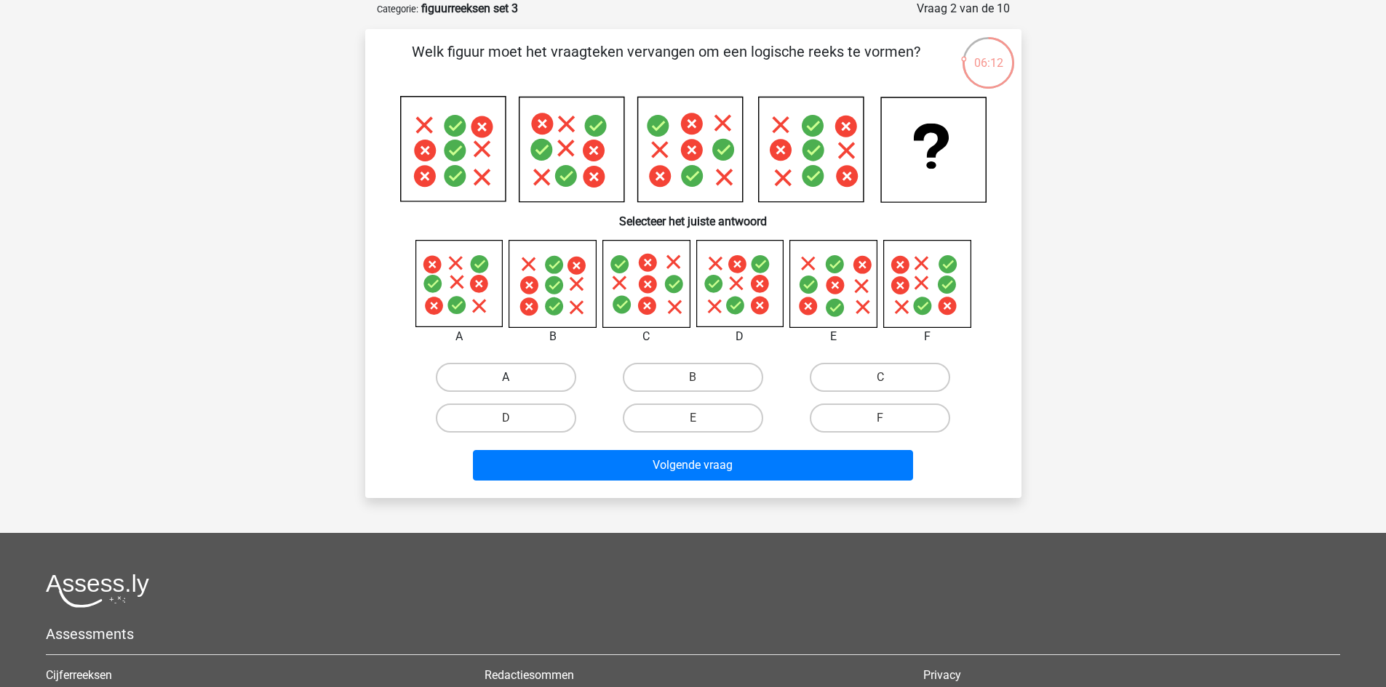
click at [515, 371] on label "A" at bounding box center [506, 377] width 140 height 29
click at [515, 378] on input "A" at bounding box center [510, 382] width 9 height 9
radio input "true"
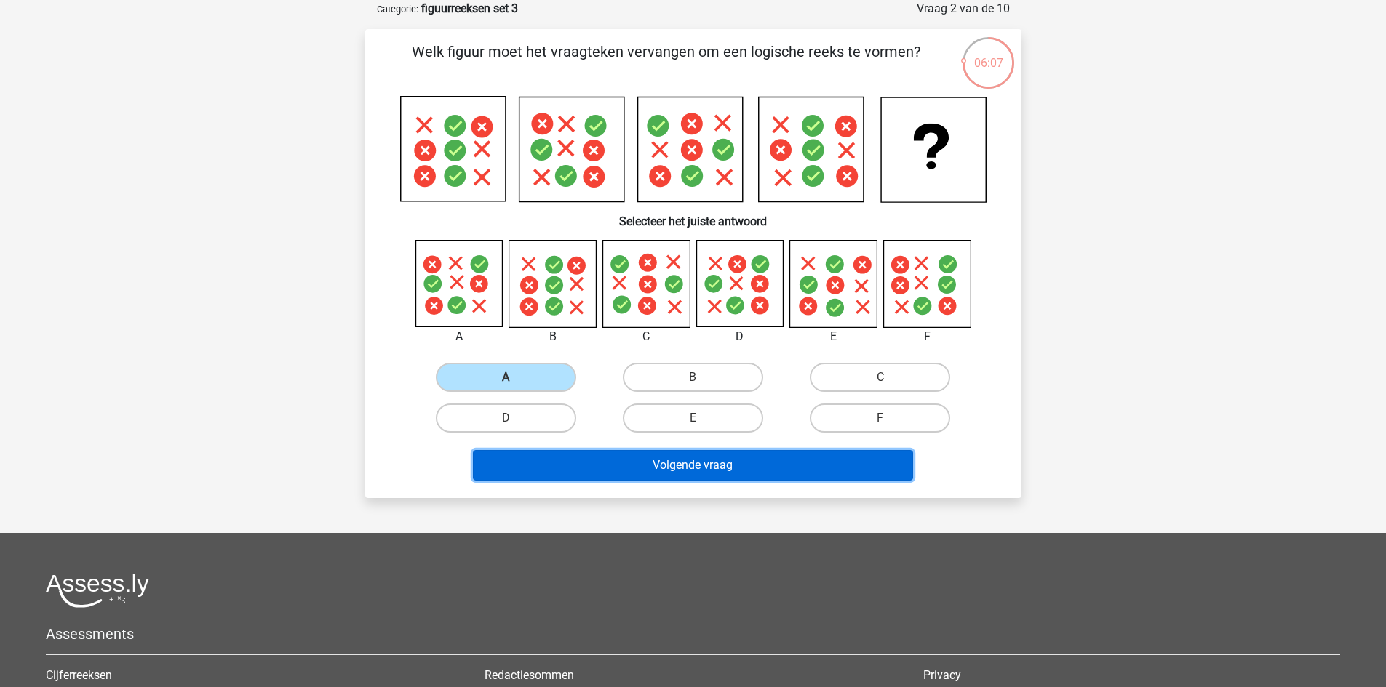
click at [576, 451] on button "Volgende vraag" at bounding box center [693, 465] width 440 height 31
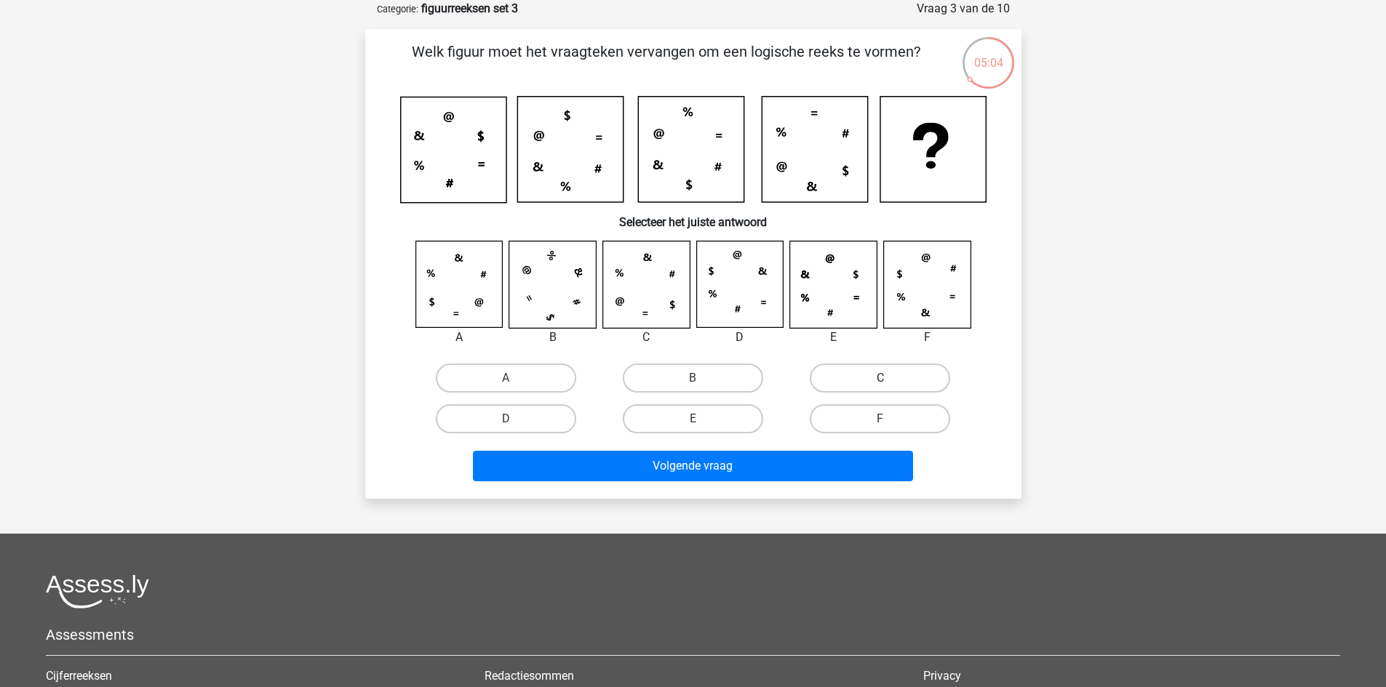
click at [881, 392] on label "C" at bounding box center [880, 378] width 140 height 29
click at [881, 388] on input "C" at bounding box center [884, 382] width 9 height 9
radio input "true"
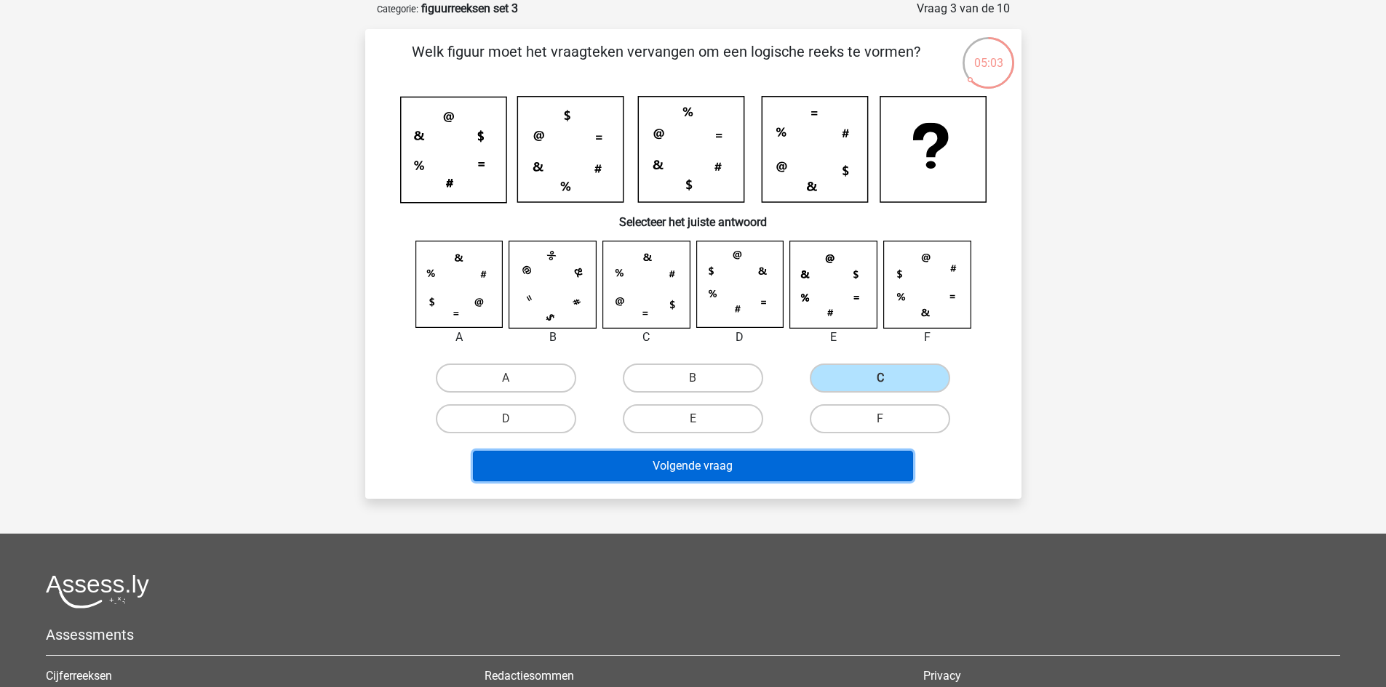
click at [721, 471] on button "Volgende vraag" at bounding box center [693, 466] width 440 height 31
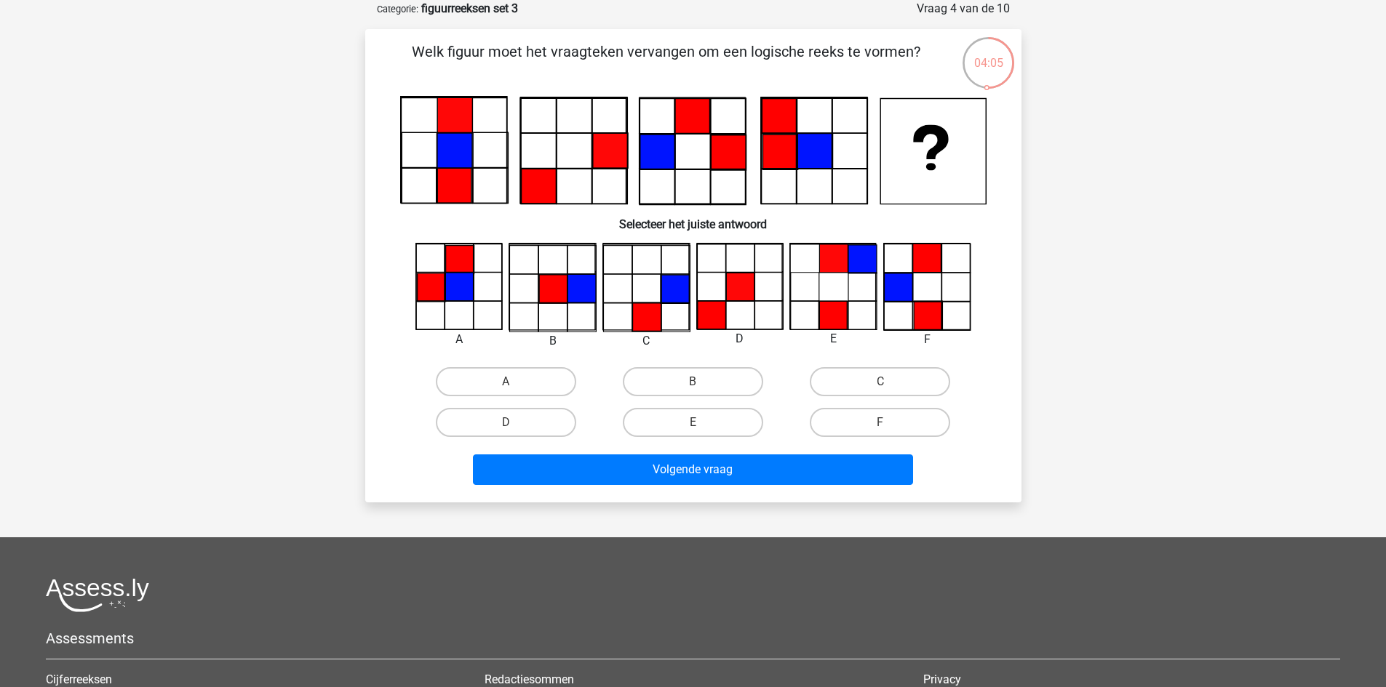
click at [695, 387] on input "B" at bounding box center [696, 386] width 9 height 9
radio input "true"
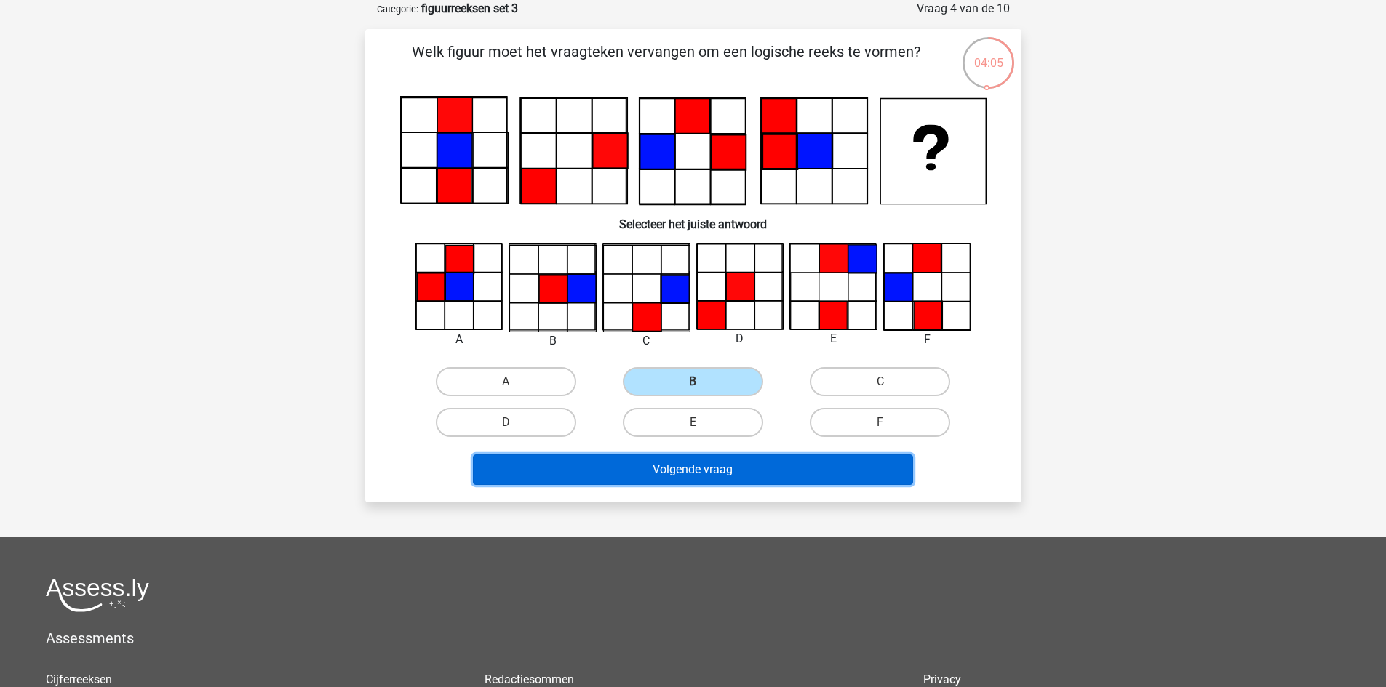
click at [681, 466] on button "Volgende vraag" at bounding box center [693, 470] width 440 height 31
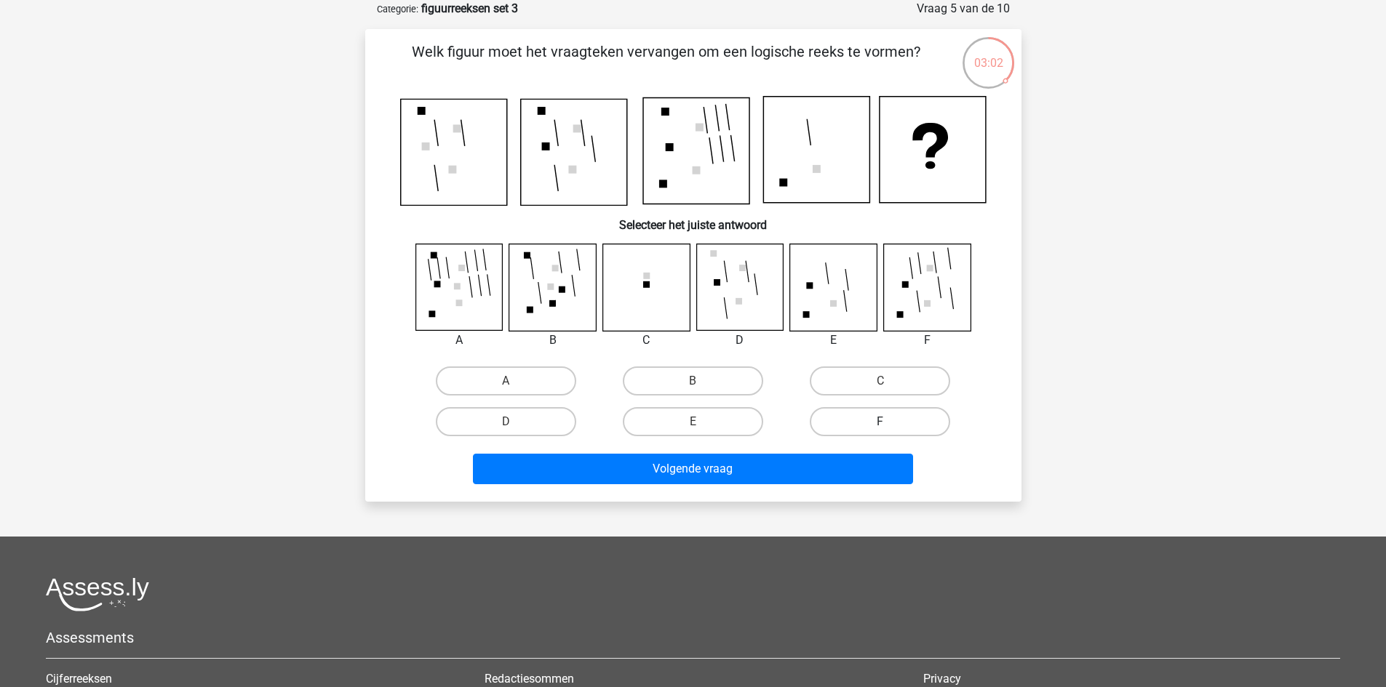
click at [862, 420] on label "F" at bounding box center [880, 421] width 140 height 29
click at [880, 422] on input "F" at bounding box center [884, 426] width 9 height 9
radio input "true"
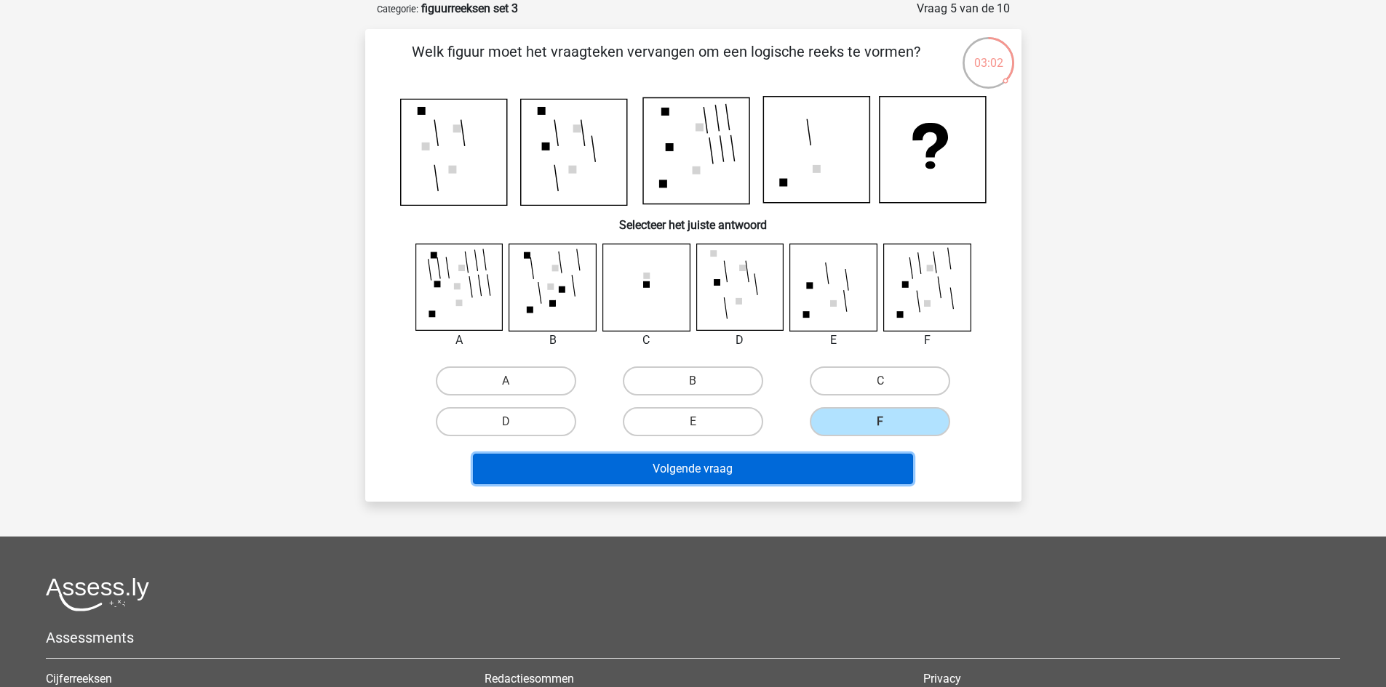
click at [820, 482] on button "Volgende vraag" at bounding box center [693, 469] width 440 height 31
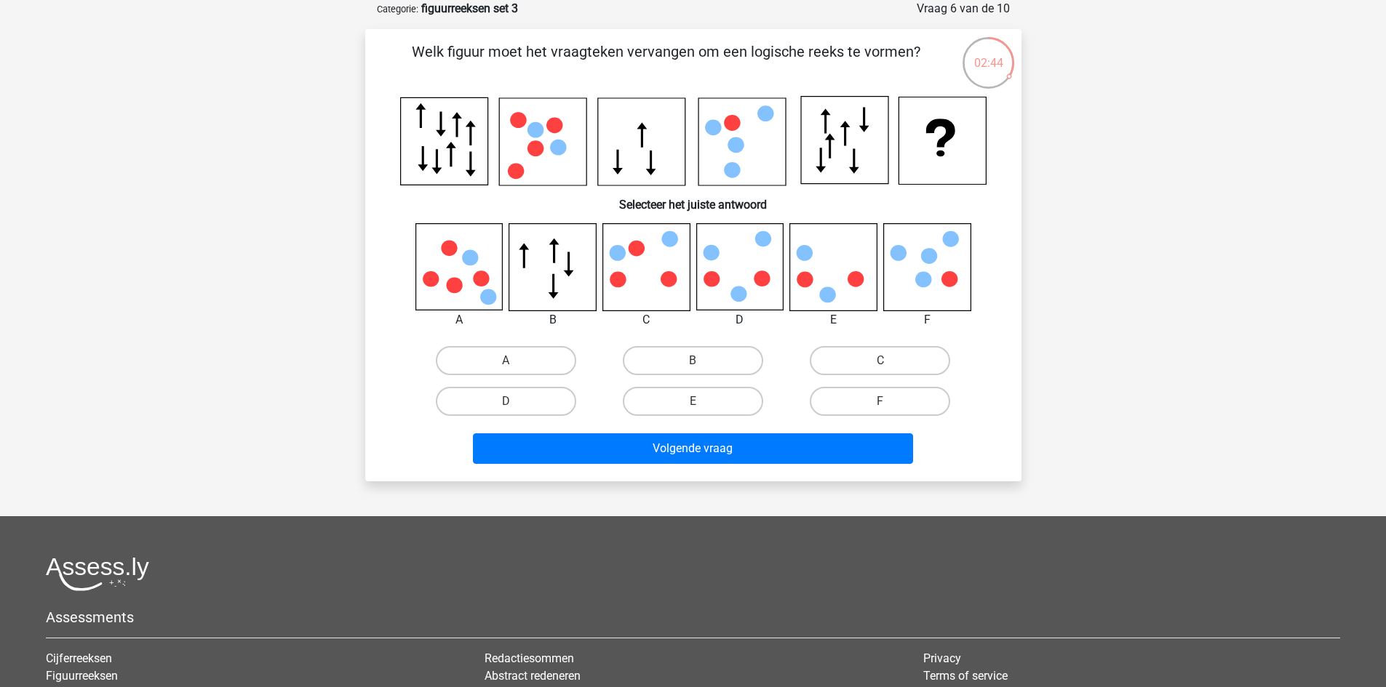
click at [880, 402] on input "F" at bounding box center [884, 406] width 9 height 9
radio input "true"
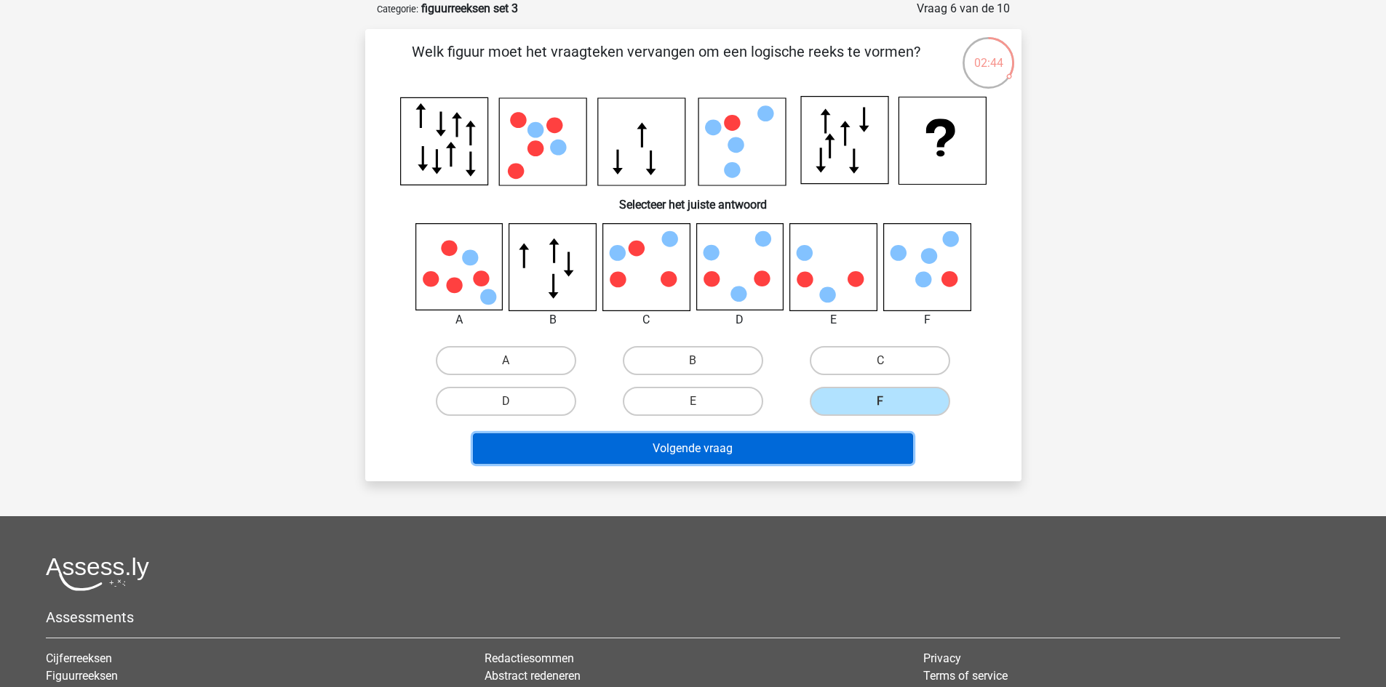
click at [779, 453] on button "Volgende vraag" at bounding box center [693, 449] width 440 height 31
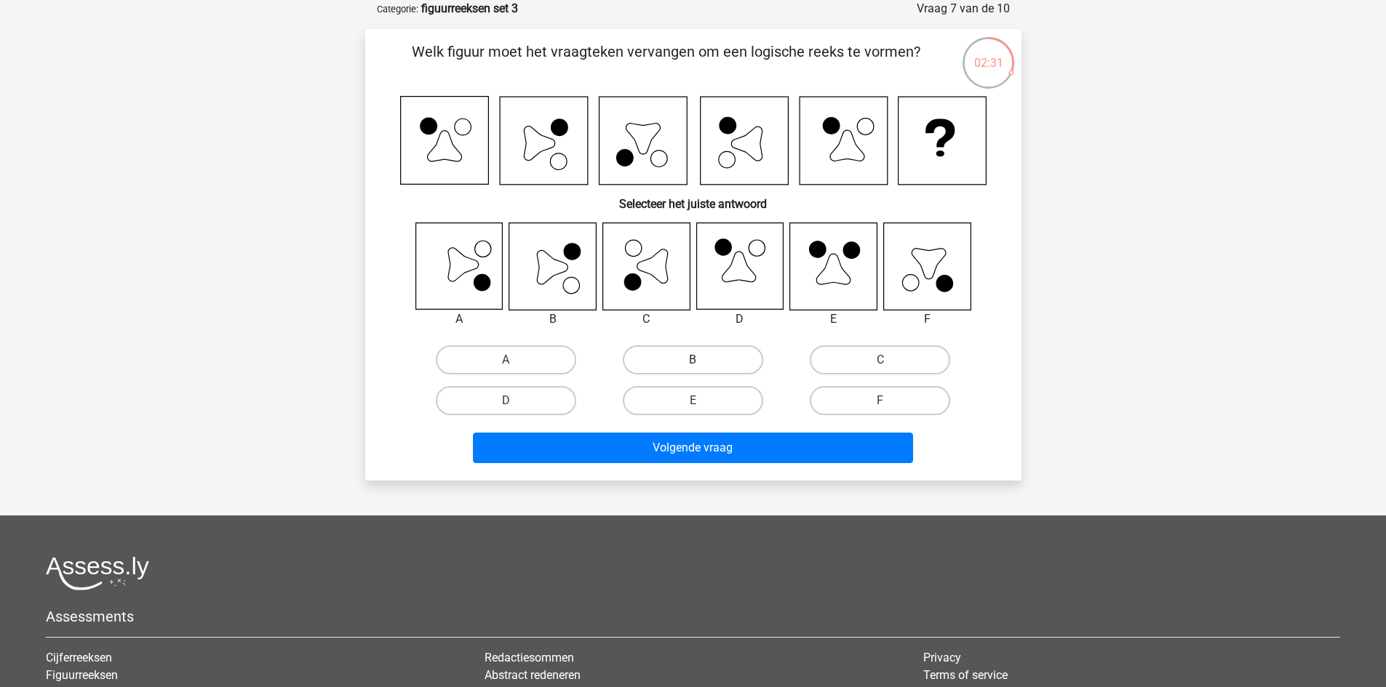
click at [696, 357] on label "B" at bounding box center [693, 360] width 140 height 29
click at [696, 360] on input "B" at bounding box center [696, 364] width 9 height 9
radio input "true"
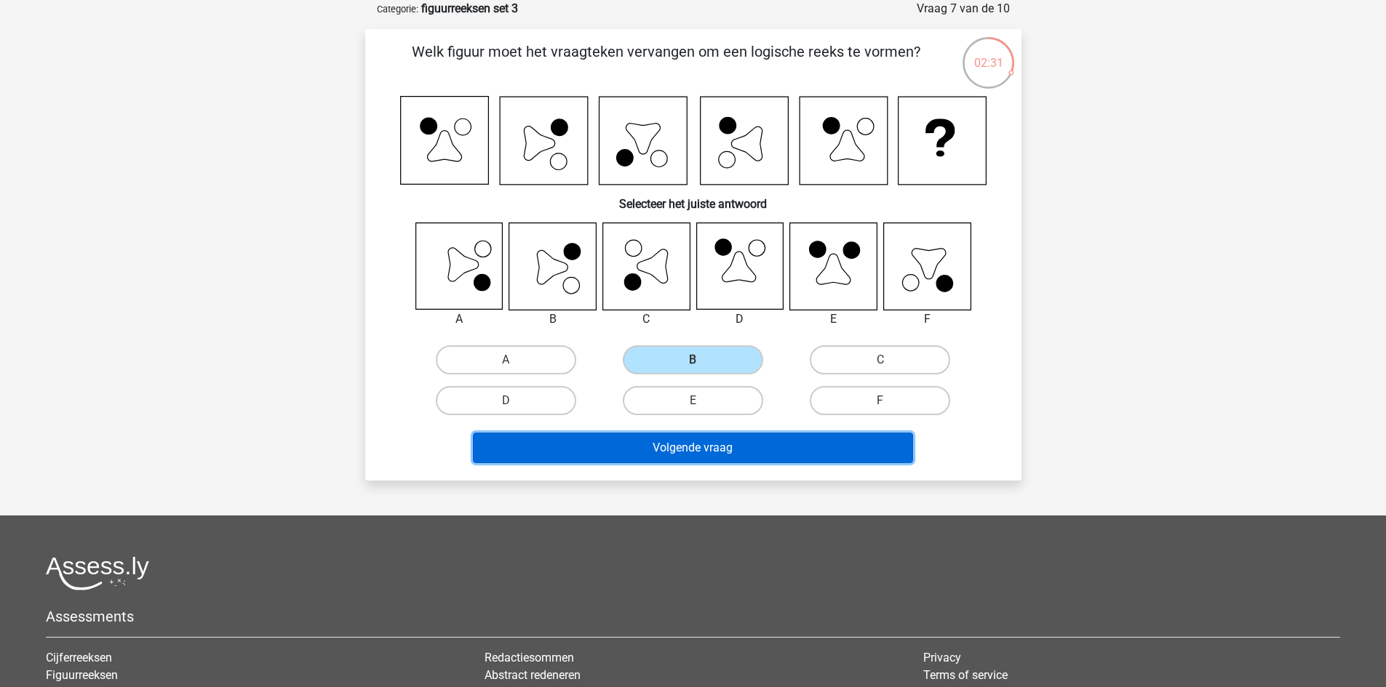
click at [687, 447] on button "Volgende vraag" at bounding box center [693, 448] width 440 height 31
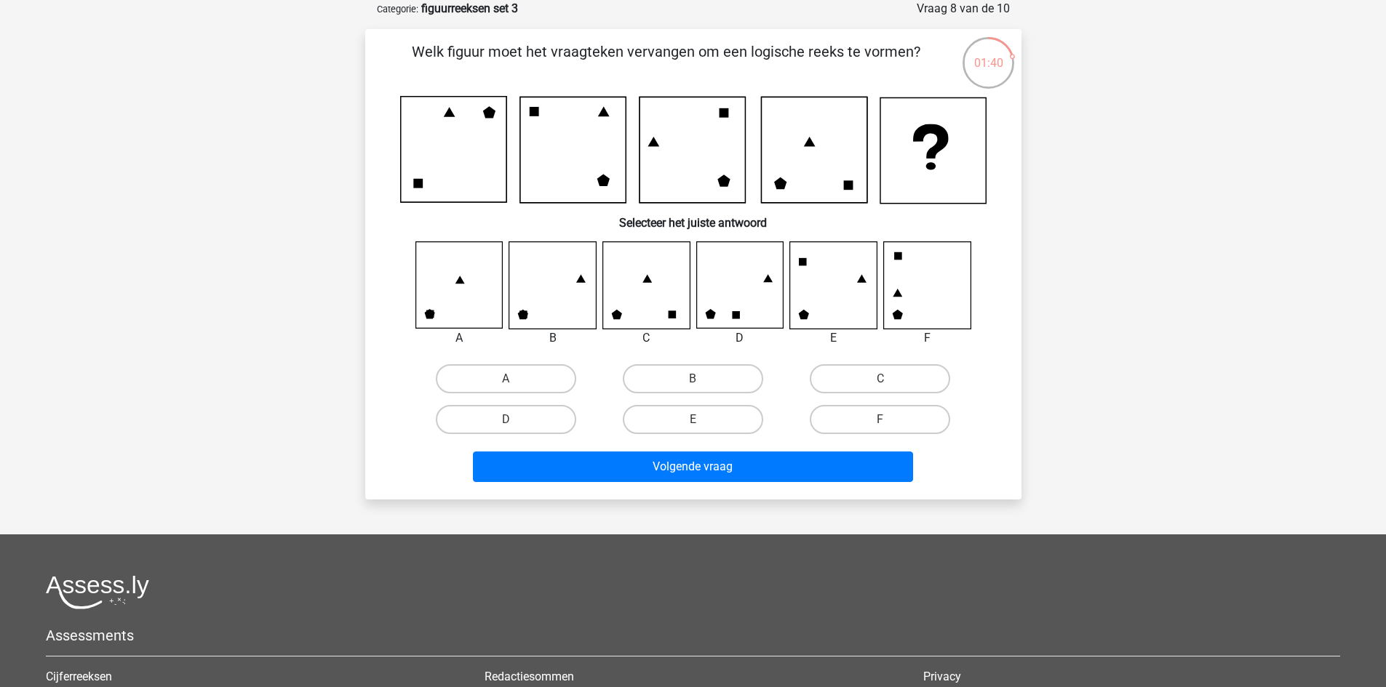
drag, startPoint x: 539, startPoint y: 416, endPoint x: 612, endPoint y: 438, distance: 76.6
click at [539, 415] on label "D" at bounding box center [506, 419] width 140 height 29
click at [515, 420] on input "D" at bounding box center [510, 424] width 9 height 9
radio input "true"
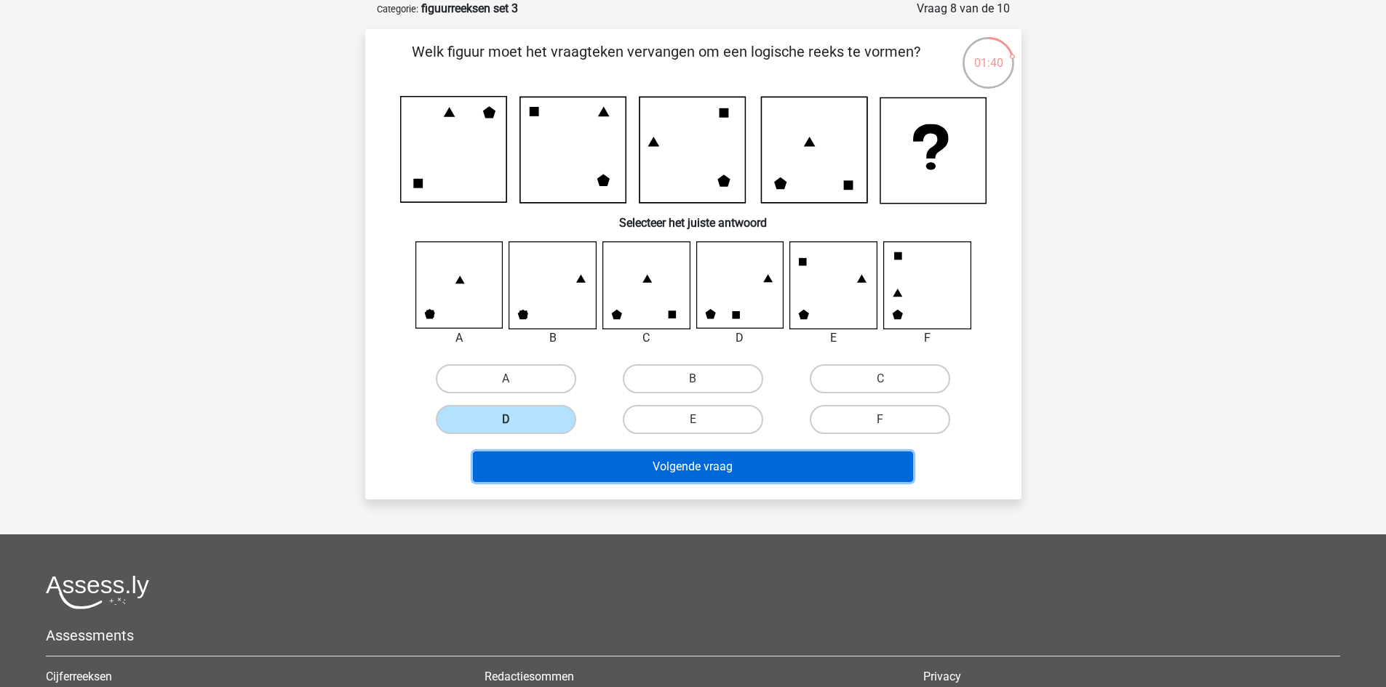
click at [657, 464] on button "Volgende vraag" at bounding box center [693, 467] width 440 height 31
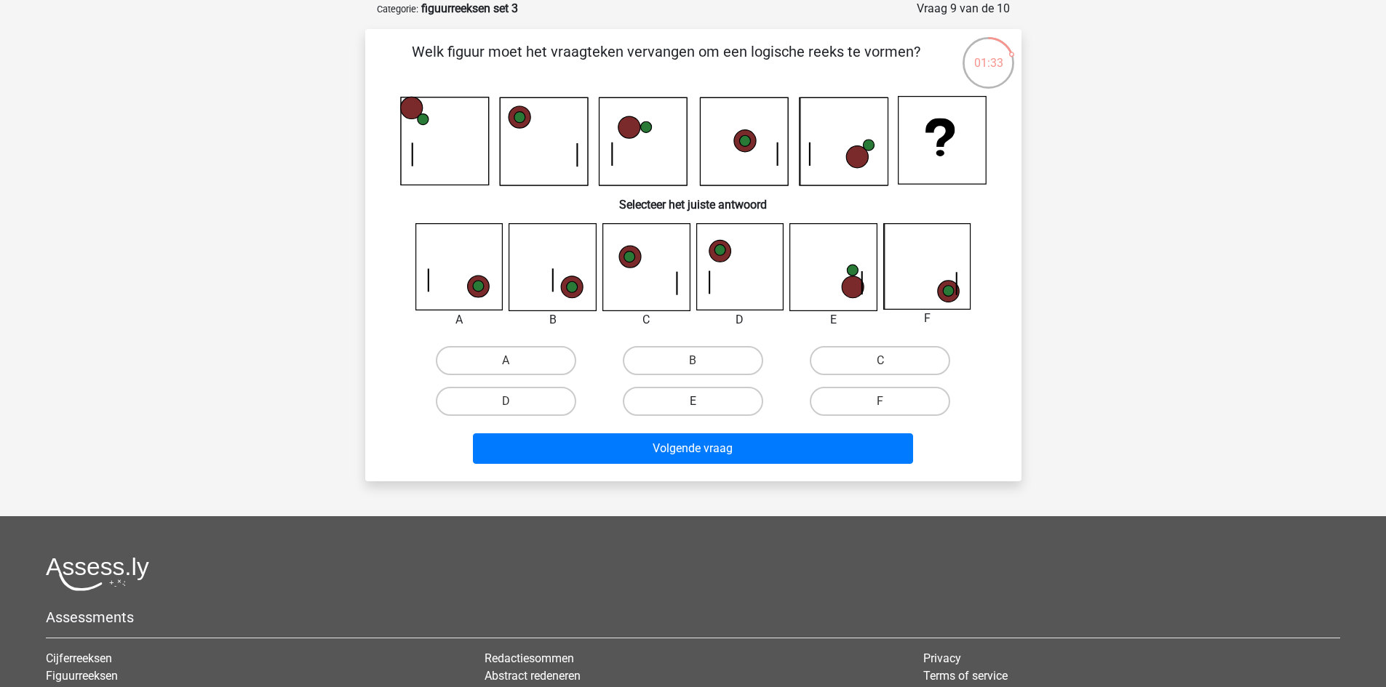
drag, startPoint x: 668, startPoint y: 398, endPoint x: 683, endPoint y: 405, distance: 16.9
click at [669, 397] on label "E" at bounding box center [693, 401] width 140 height 29
click at [692, 402] on input "E" at bounding box center [696, 406] width 9 height 9
radio input "true"
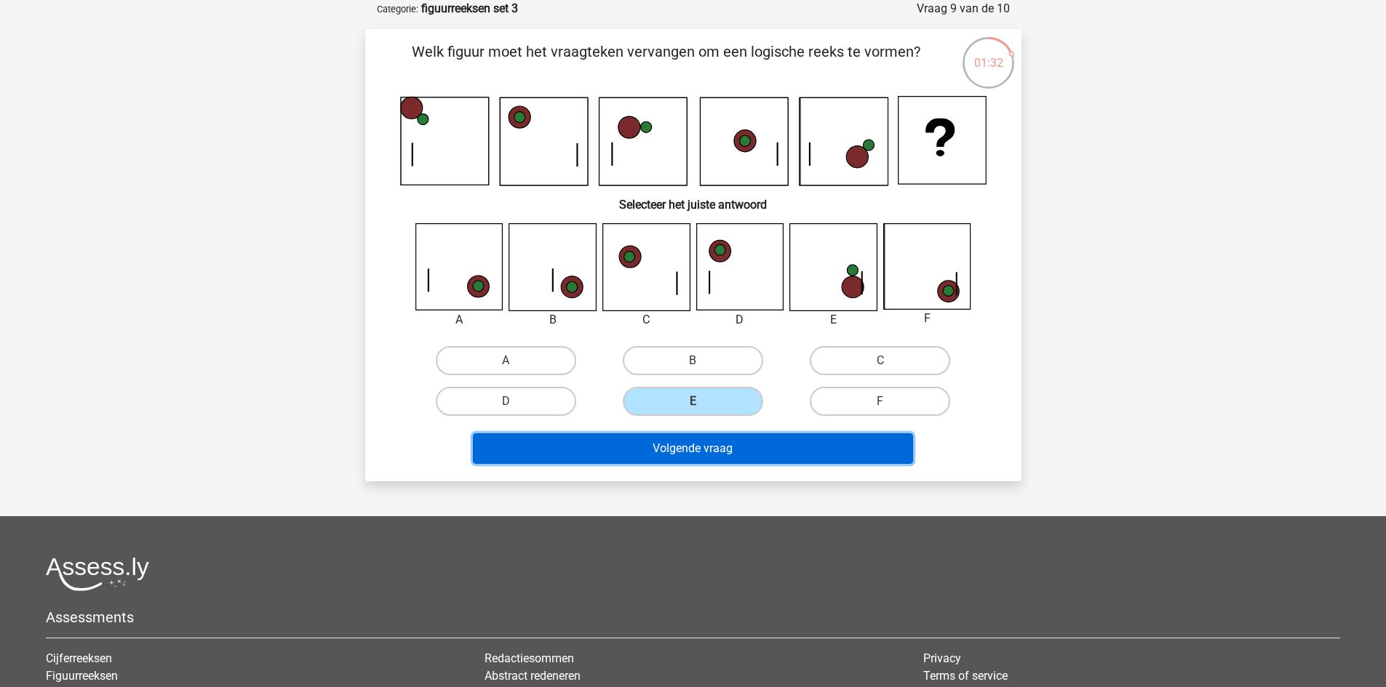
click at [719, 463] on button "Volgende vraag" at bounding box center [693, 449] width 440 height 31
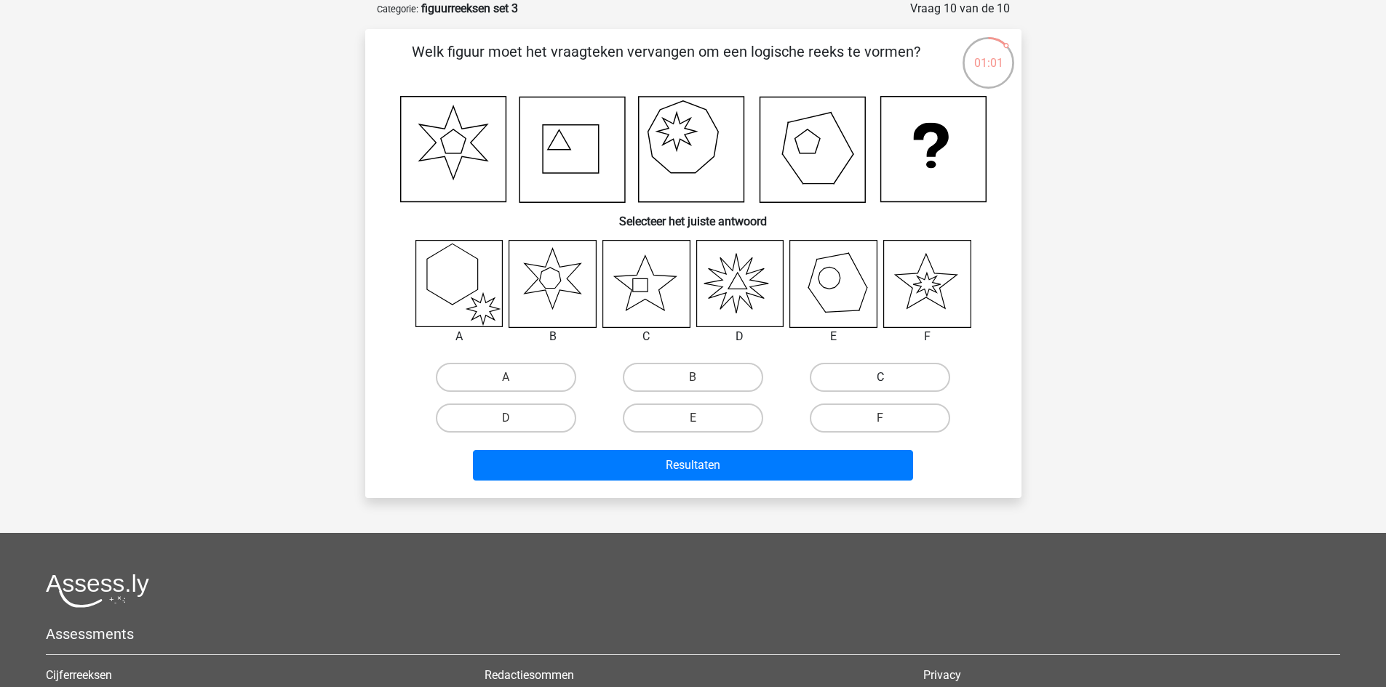
click at [852, 379] on label "C" at bounding box center [880, 377] width 140 height 29
click at [880, 379] on input "C" at bounding box center [884, 382] width 9 height 9
radio input "true"
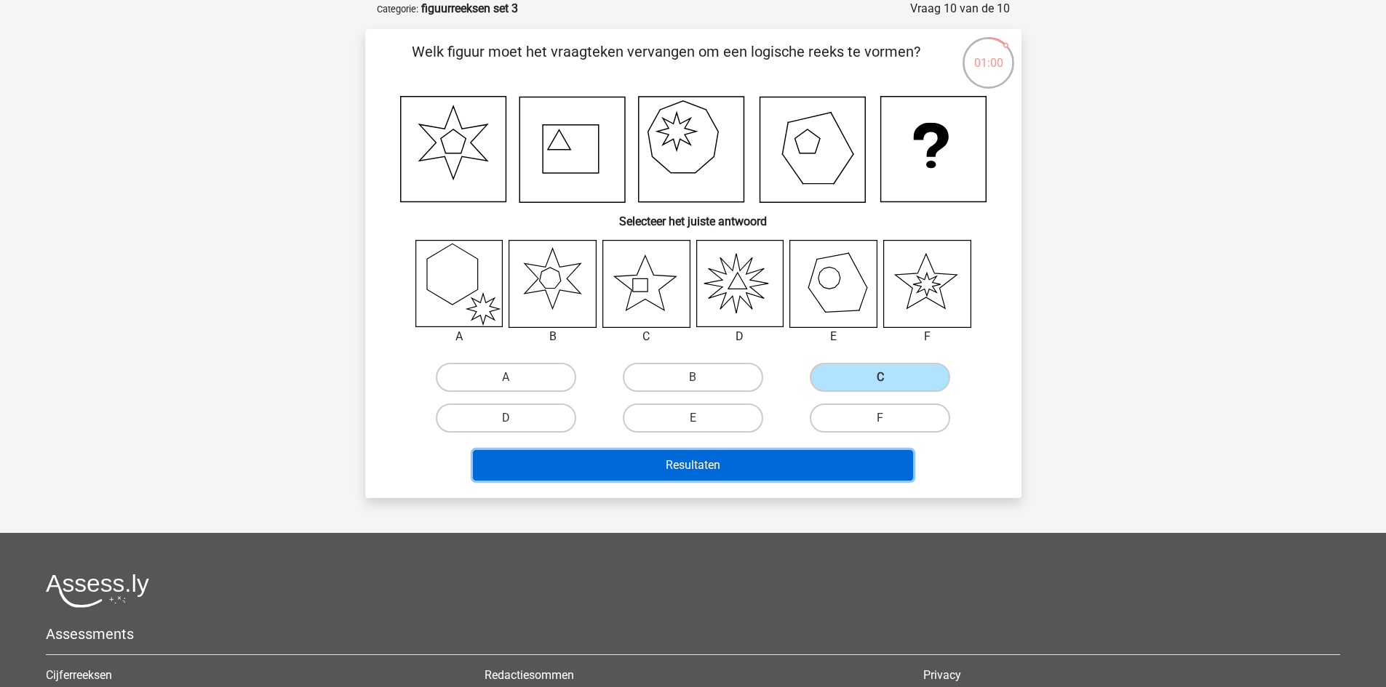
click at [777, 471] on button "Resultaten" at bounding box center [693, 465] width 440 height 31
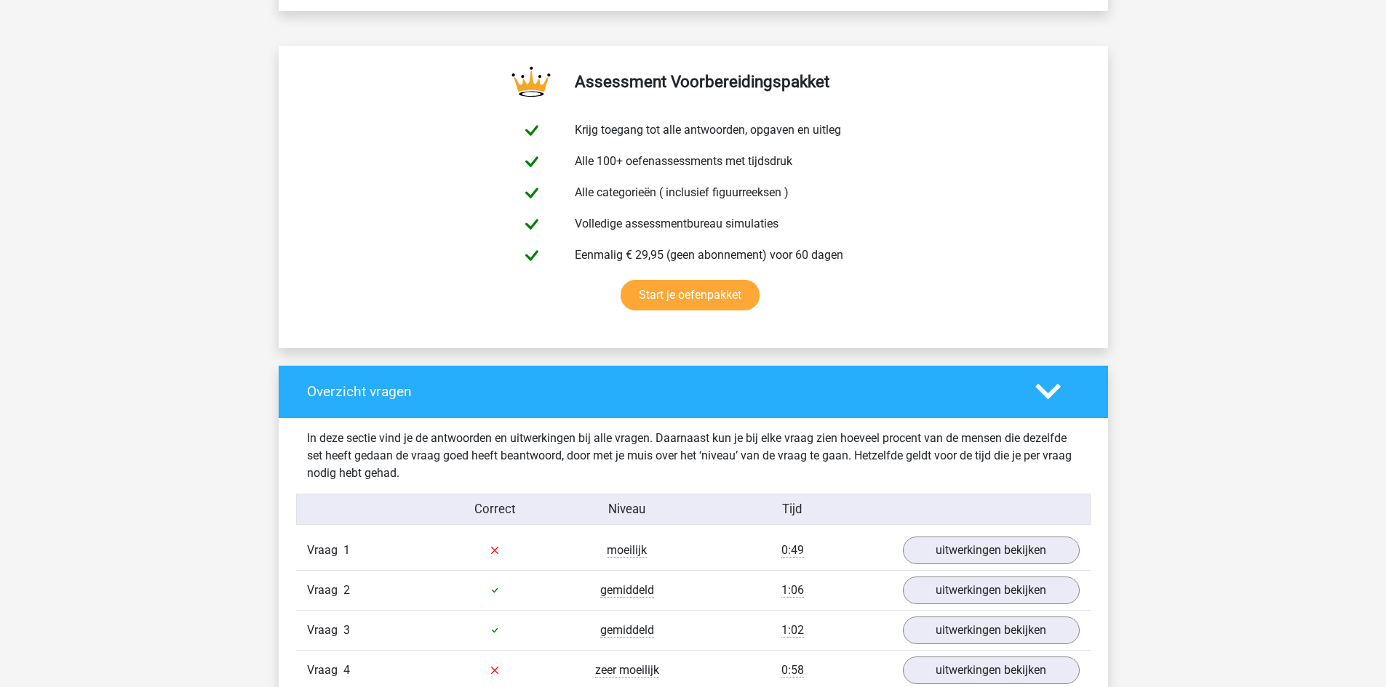
scroll to position [1091, 0]
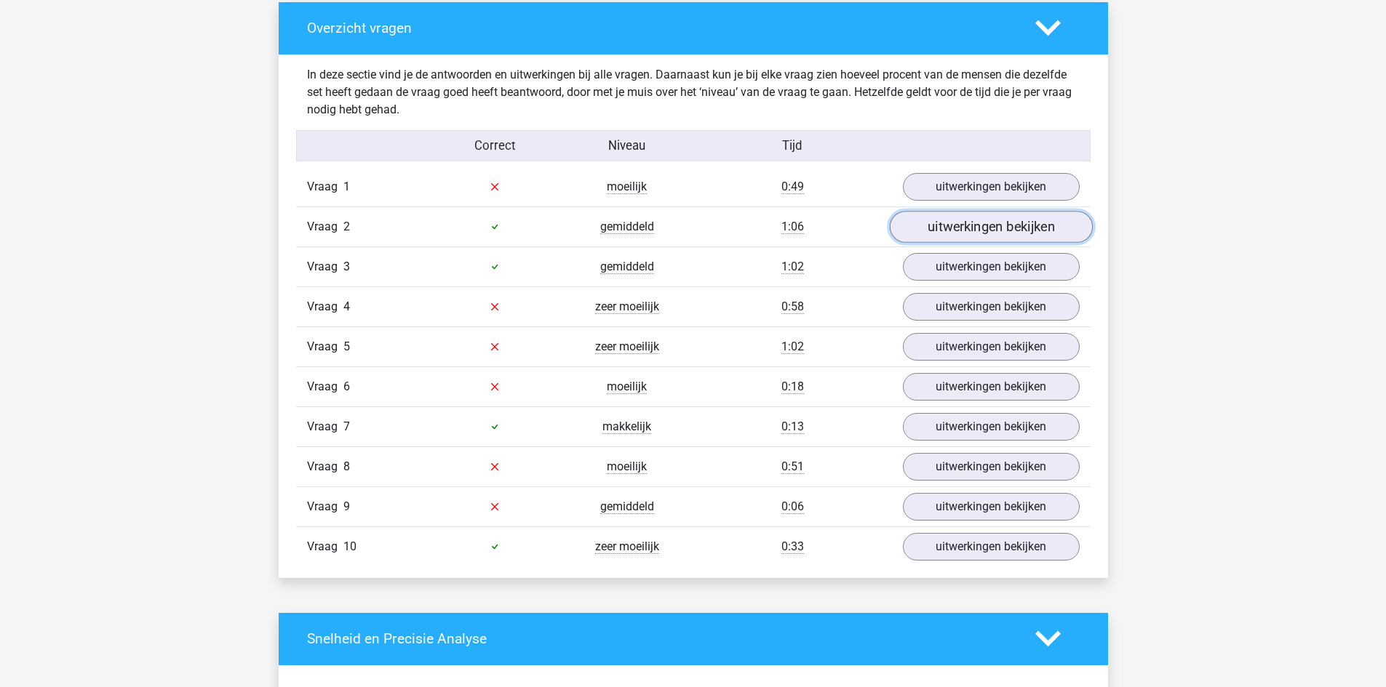
click at [982, 228] on link "uitwerkingen bekijken" at bounding box center [990, 227] width 203 height 32
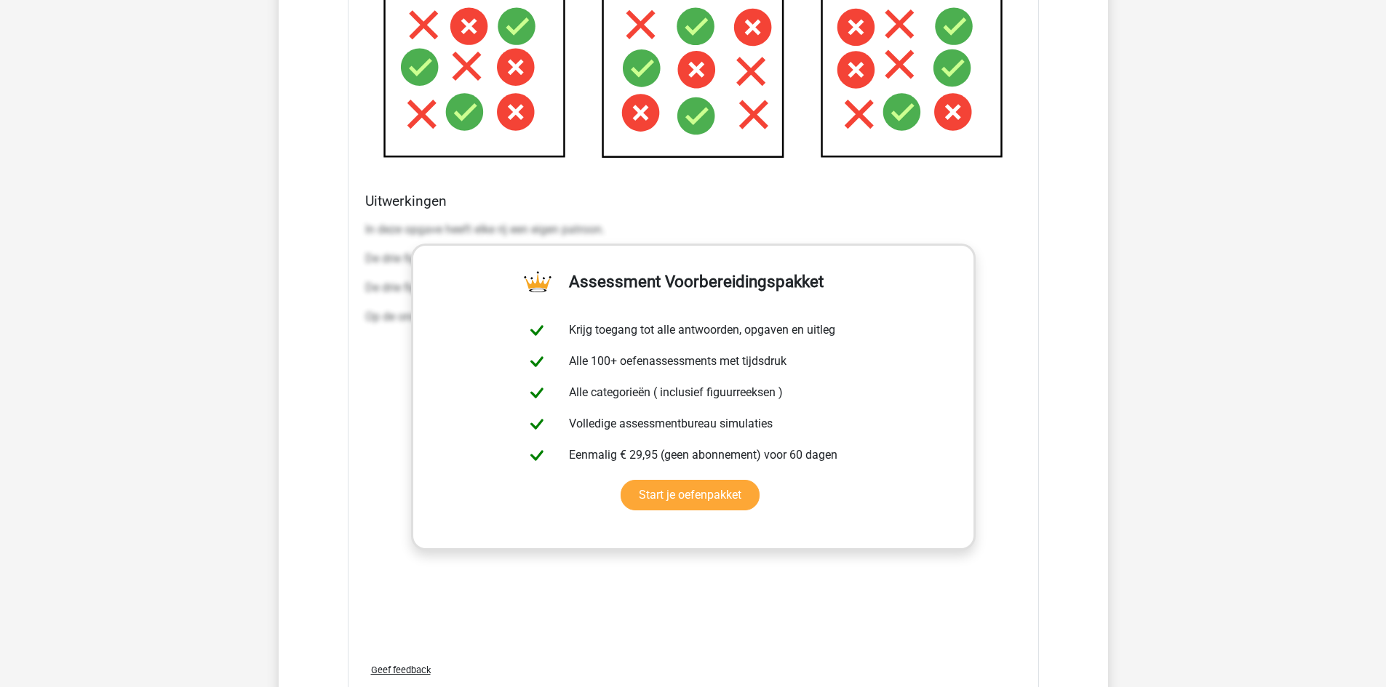
scroll to position [2182, 0]
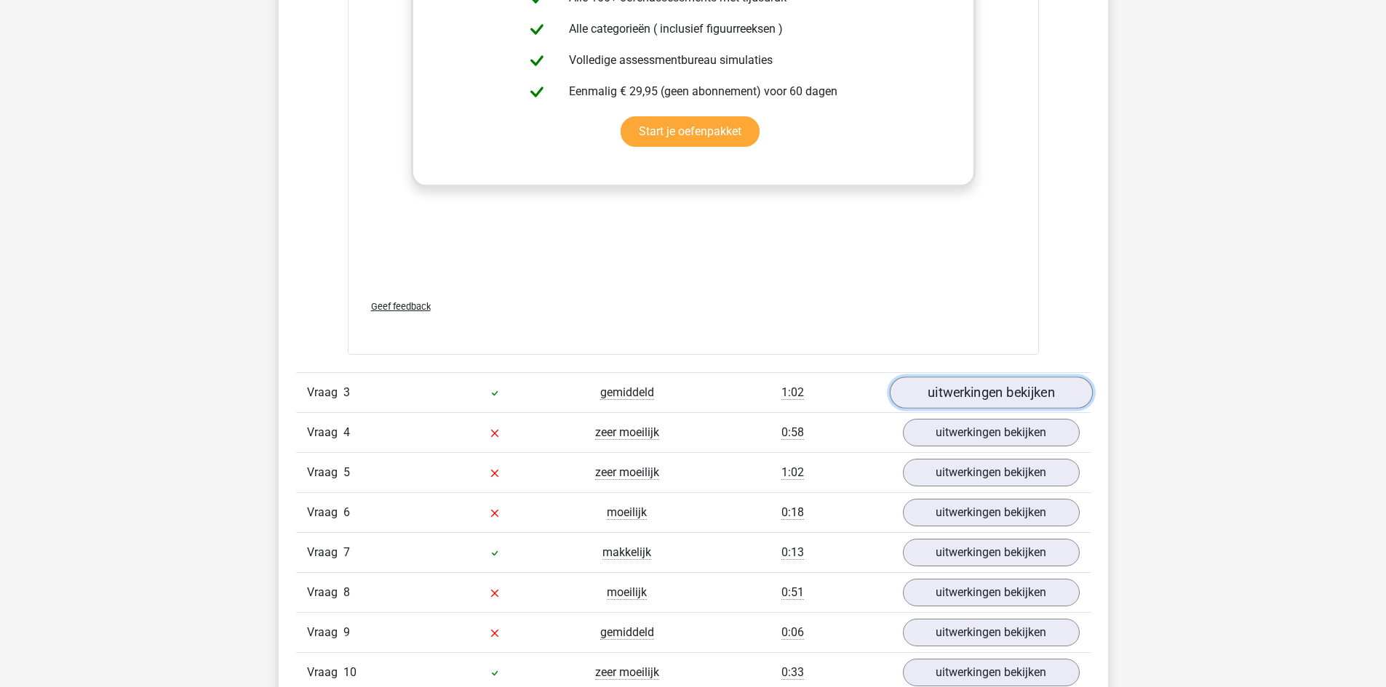
click at [946, 395] on link "uitwerkingen bekijken" at bounding box center [990, 393] width 203 height 32
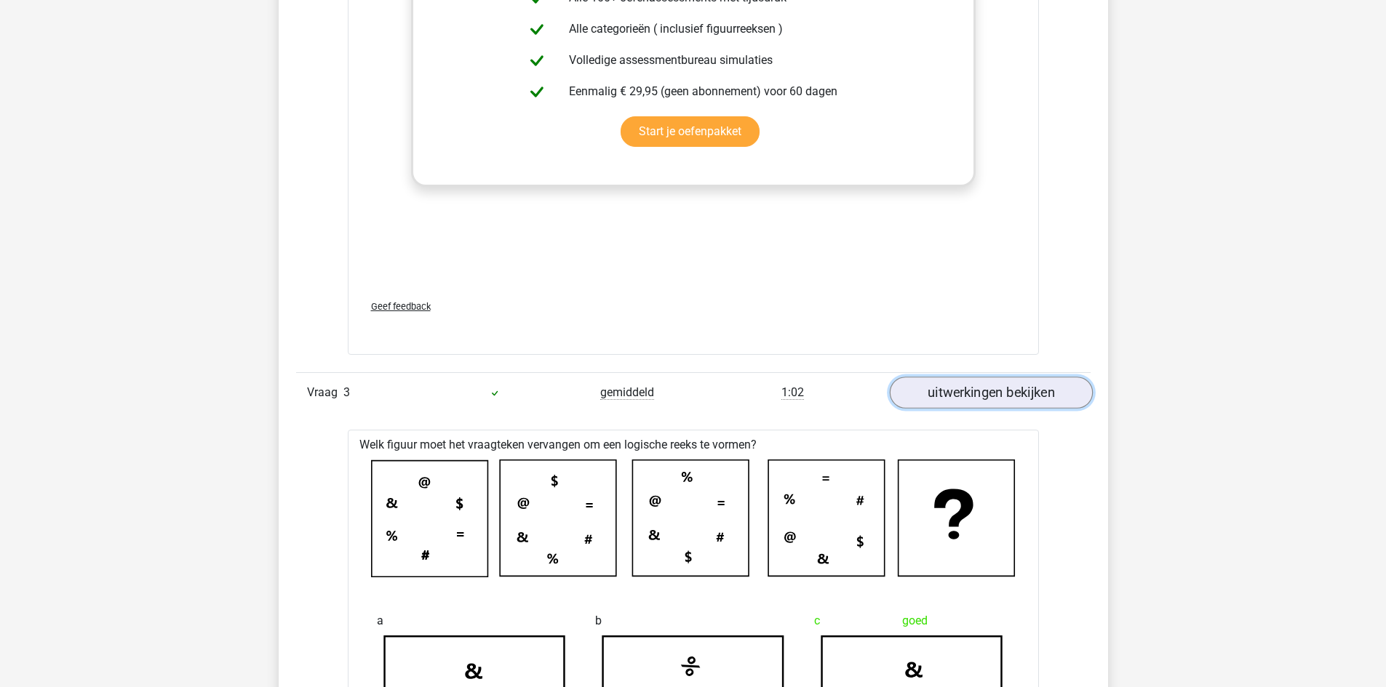
click at [946, 395] on link "uitwerkingen bekijken" at bounding box center [990, 393] width 203 height 32
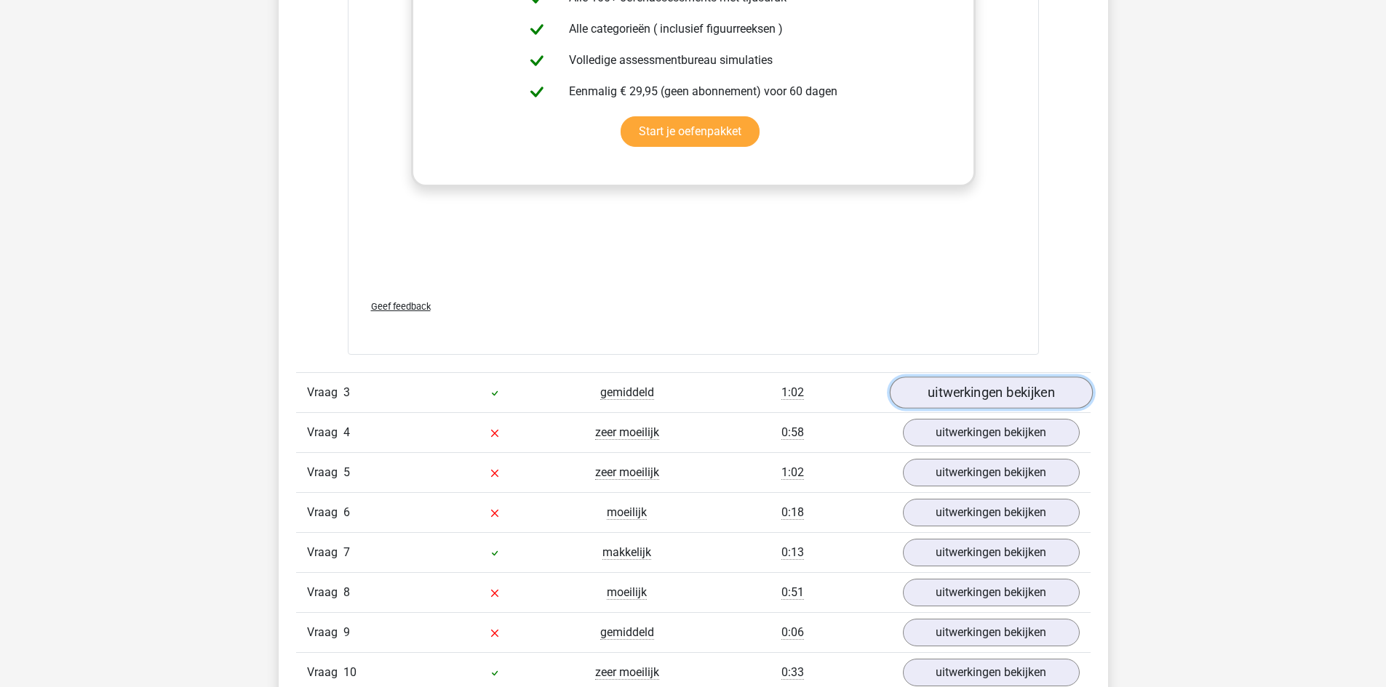
click at [947, 391] on link "uitwerkingen bekijken" at bounding box center [990, 393] width 203 height 32
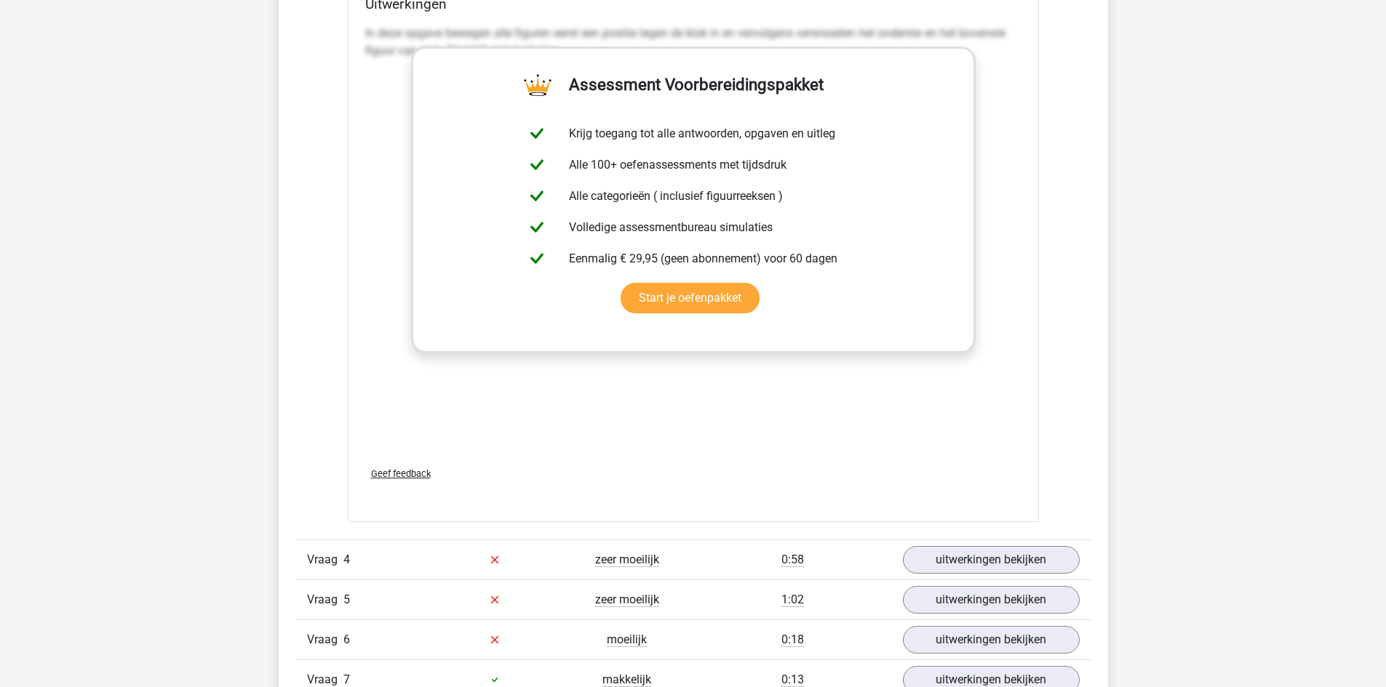
scroll to position [3637, 0]
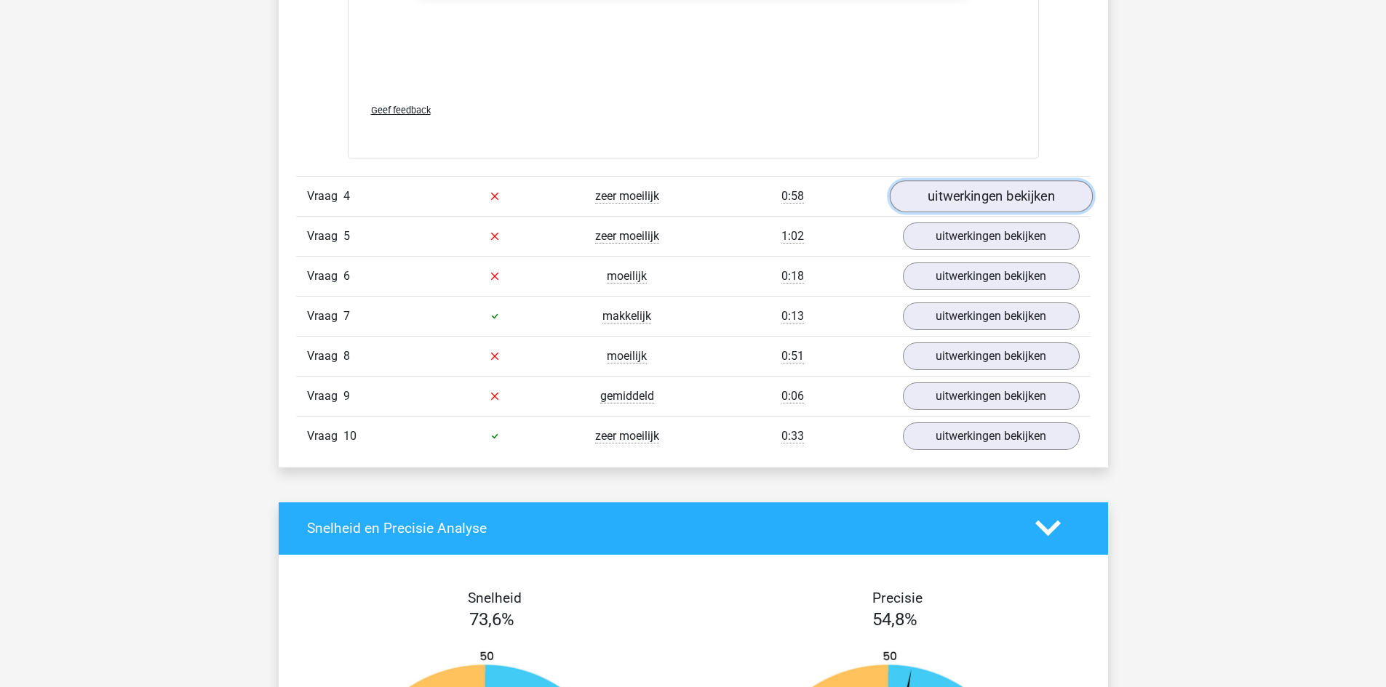
click at [990, 188] on link "uitwerkingen bekijken" at bounding box center [990, 196] width 203 height 32
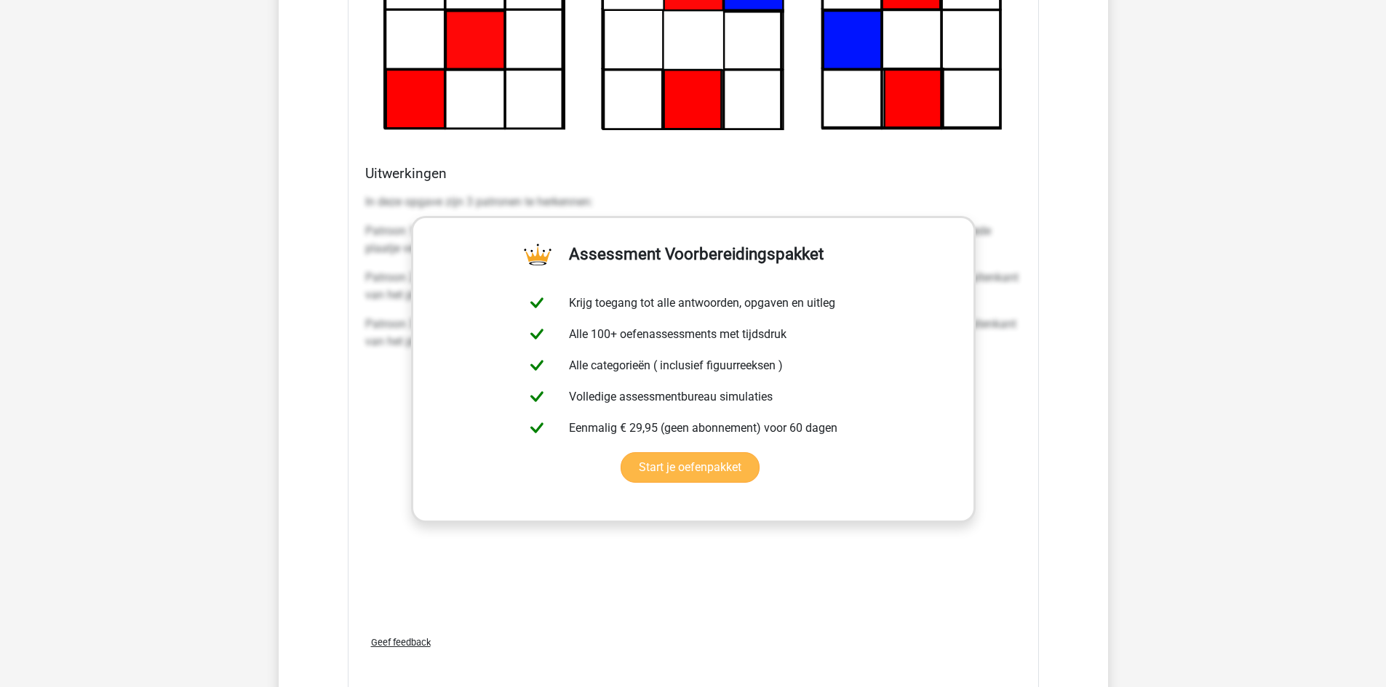
scroll to position [4728, 0]
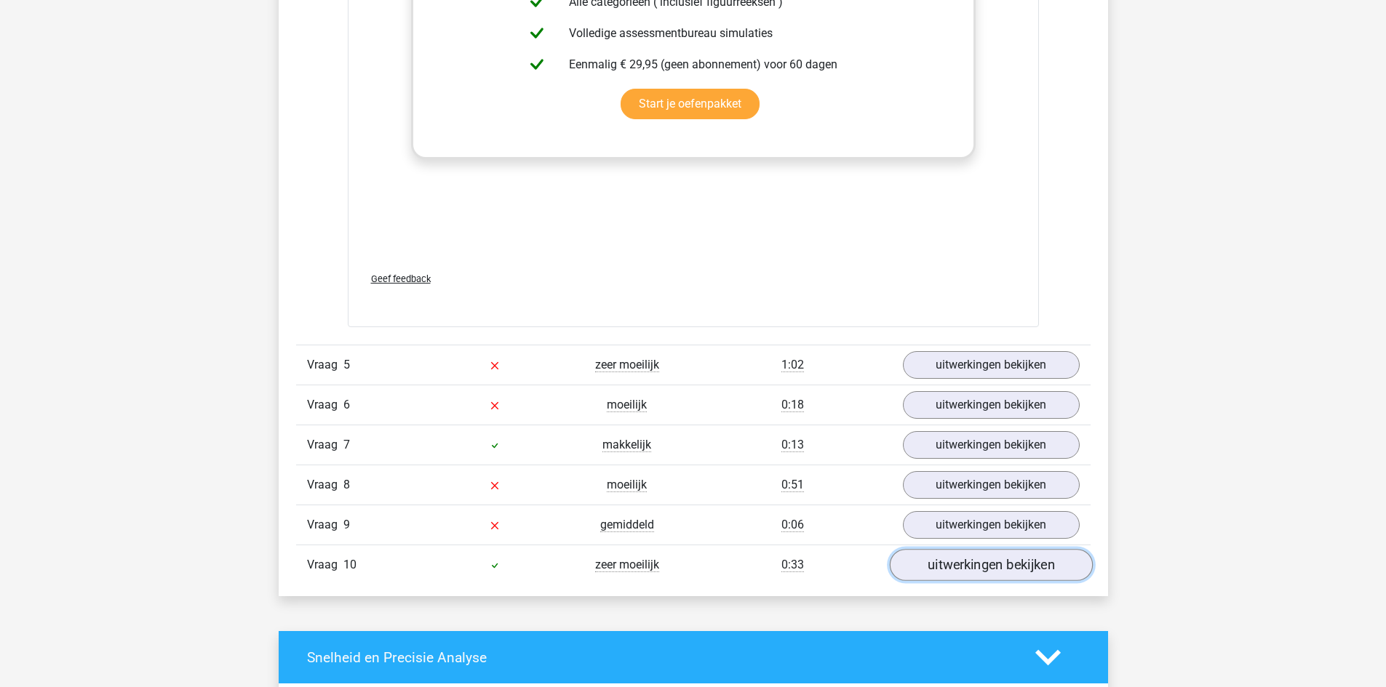
click at [968, 562] on link "uitwerkingen bekijken" at bounding box center [990, 566] width 203 height 32
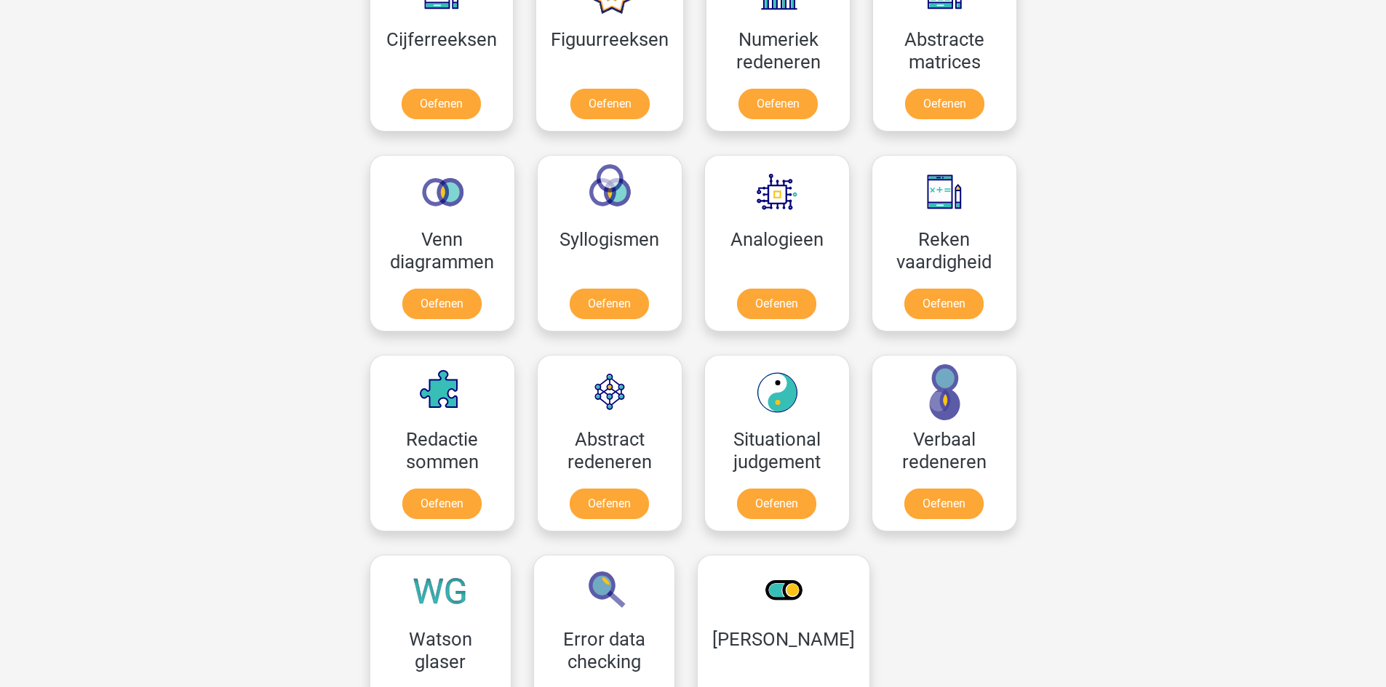
scroll to position [364, 0]
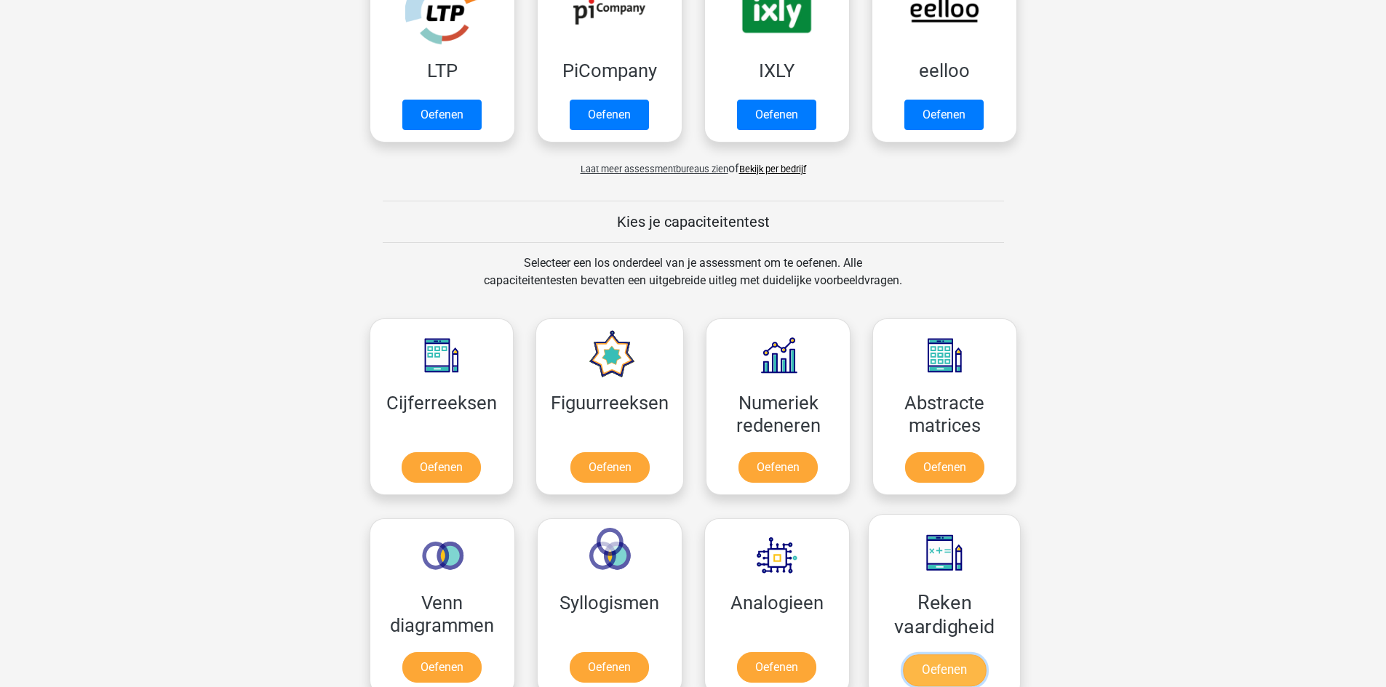
click at [943, 658] on link "Oefenen" at bounding box center [943, 671] width 83 height 32
click at [611, 479] on link "Oefenen" at bounding box center [609, 471] width 83 height 32
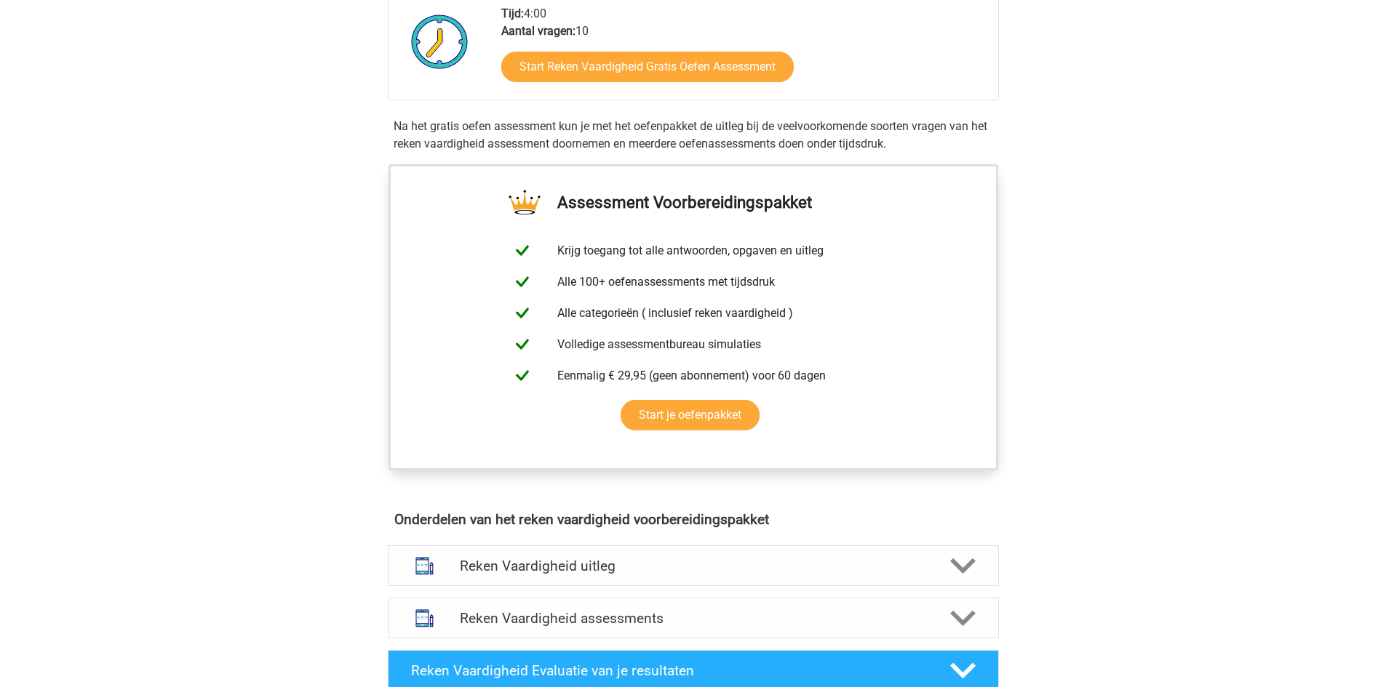
scroll to position [727, 0]
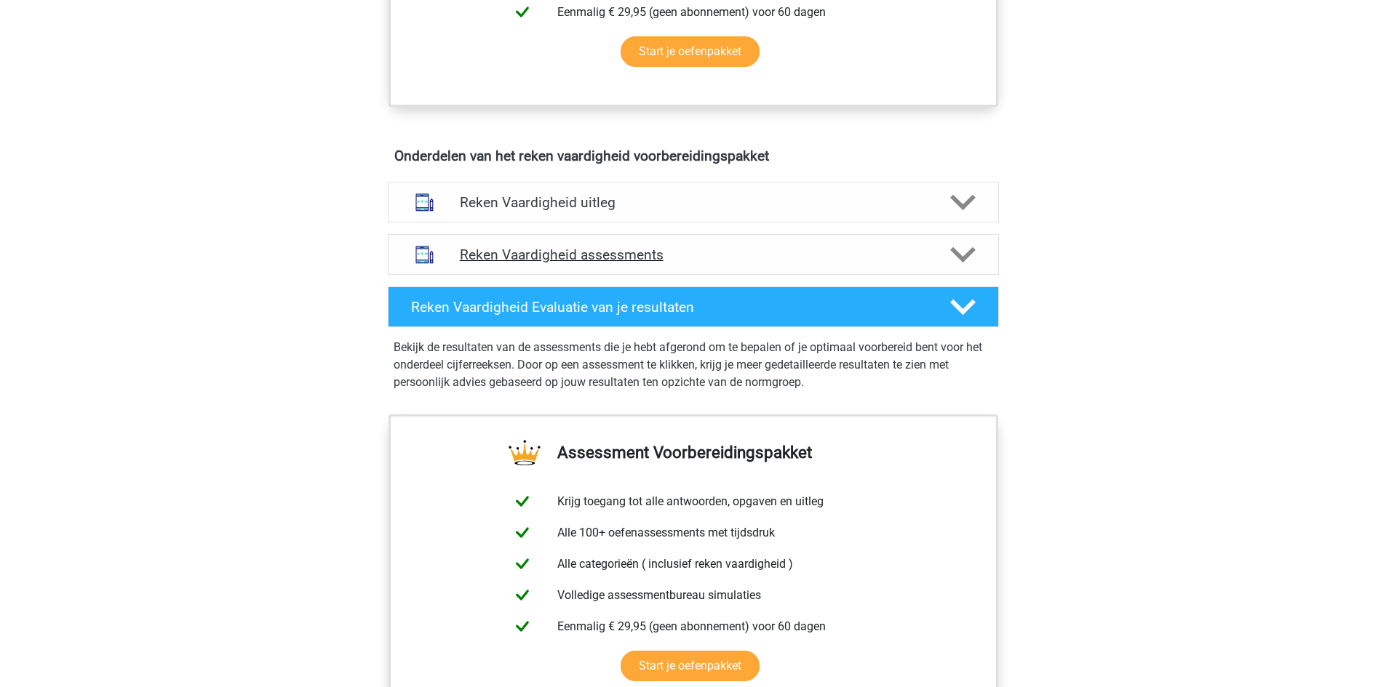
click at [929, 247] on div "Reken Vaardigheid assessments" at bounding box center [693, 255] width 489 height 17
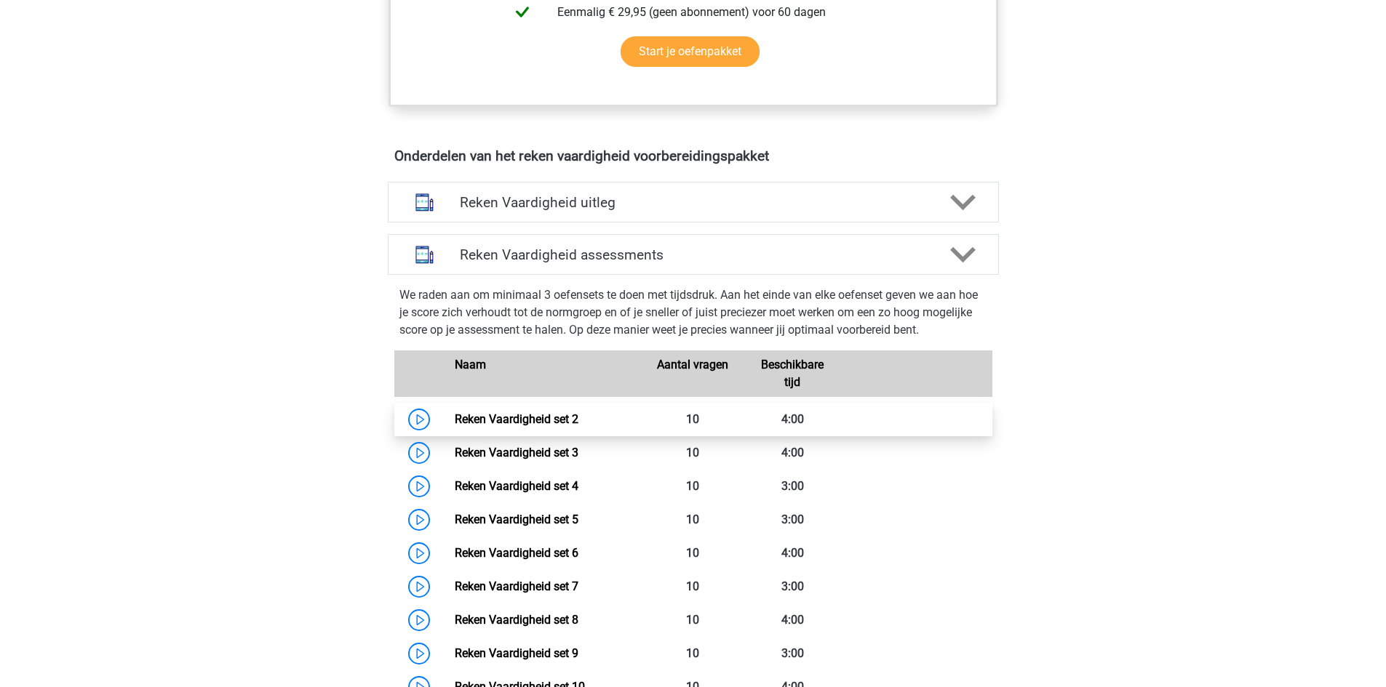
click at [554, 414] on link "Reken Vaardigheid set 2" at bounding box center [517, 419] width 124 height 14
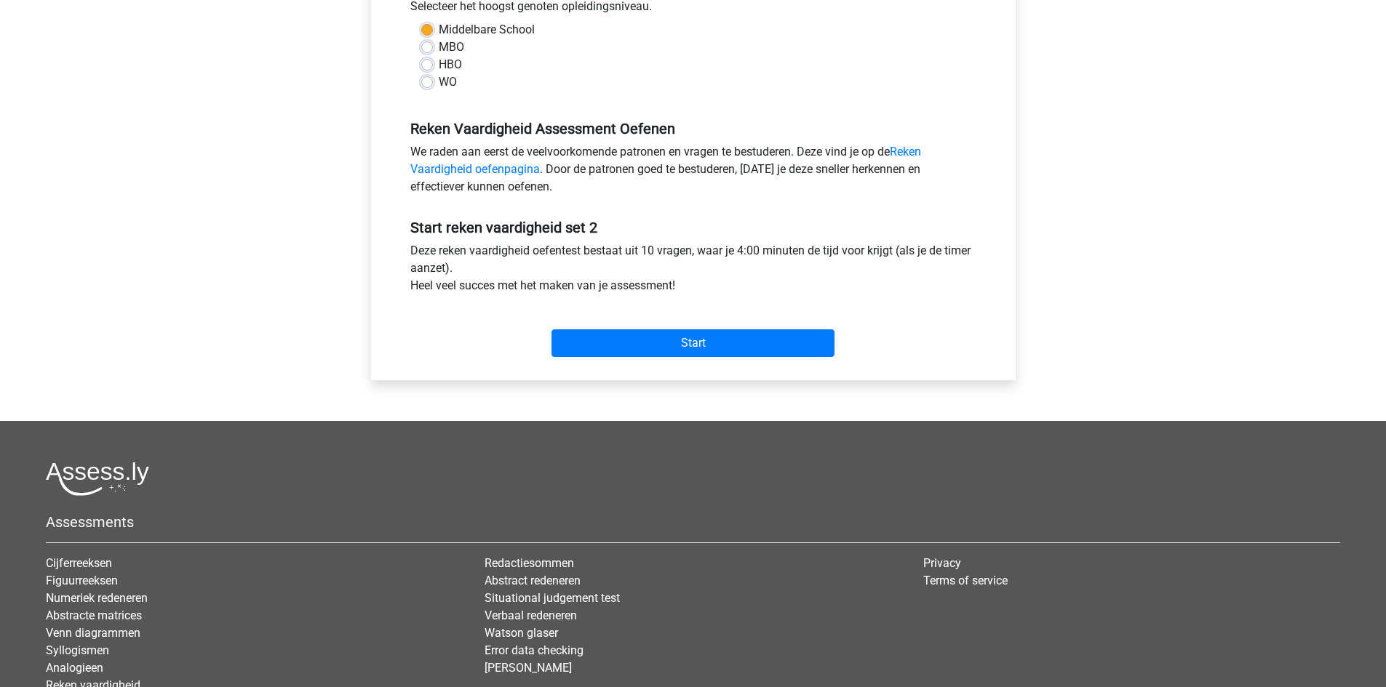
scroll to position [364, 0]
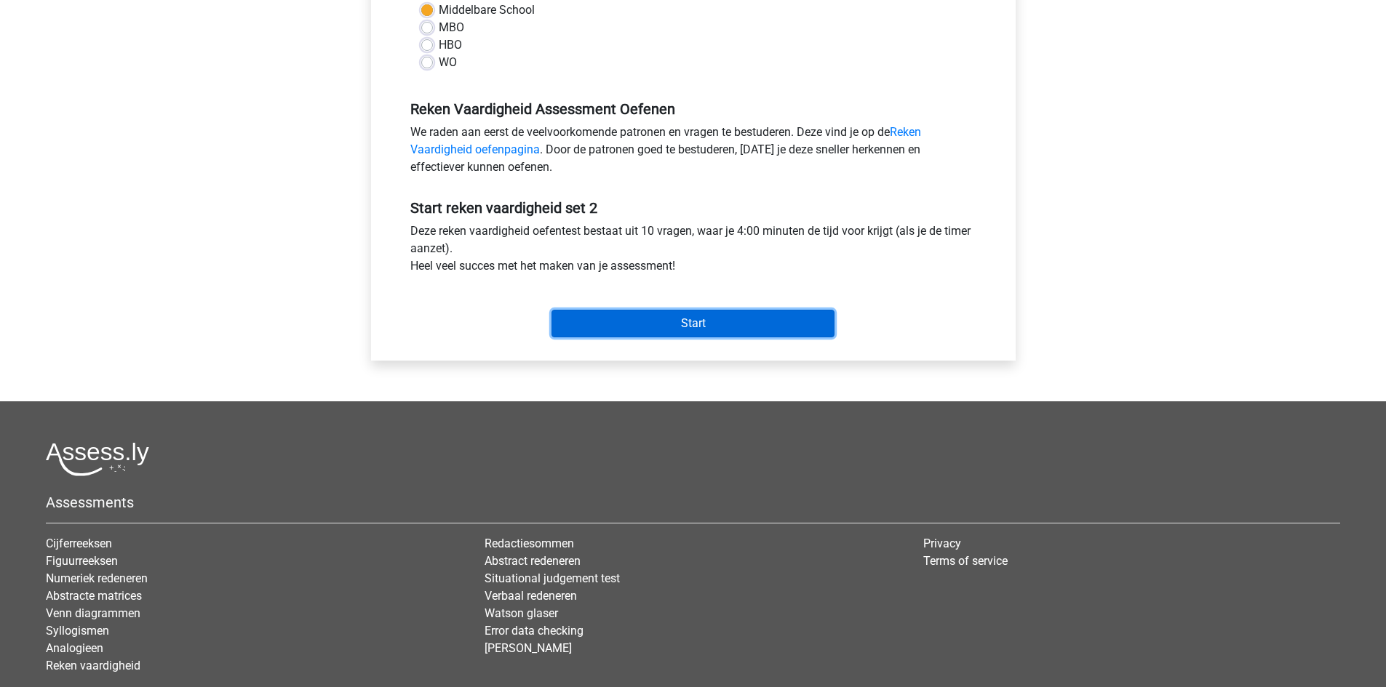
click at [648, 336] on input "Start" at bounding box center [692, 324] width 283 height 28
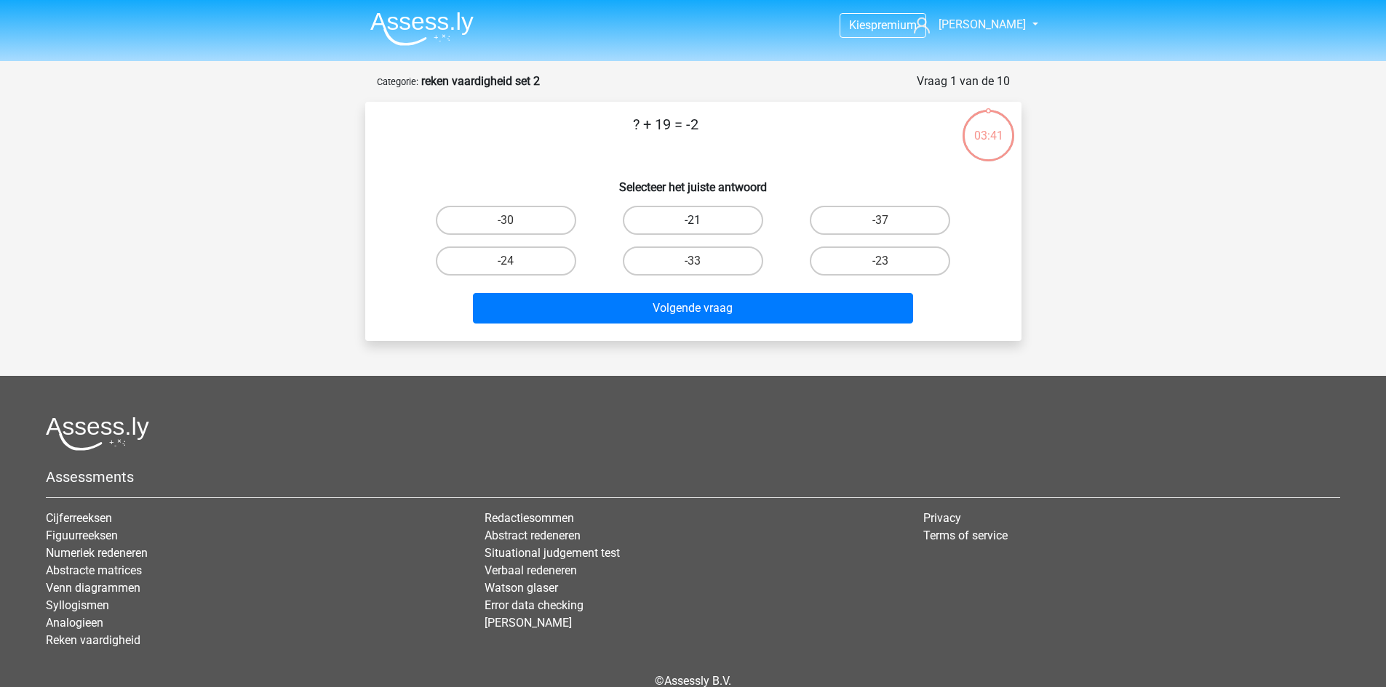
click at [692, 213] on label "-21" at bounding box center [693, 220] width 140 height 29
click at [692, 220] on input "-21" at bounding box center [696, 224] width 9 height 9
radio input "true"
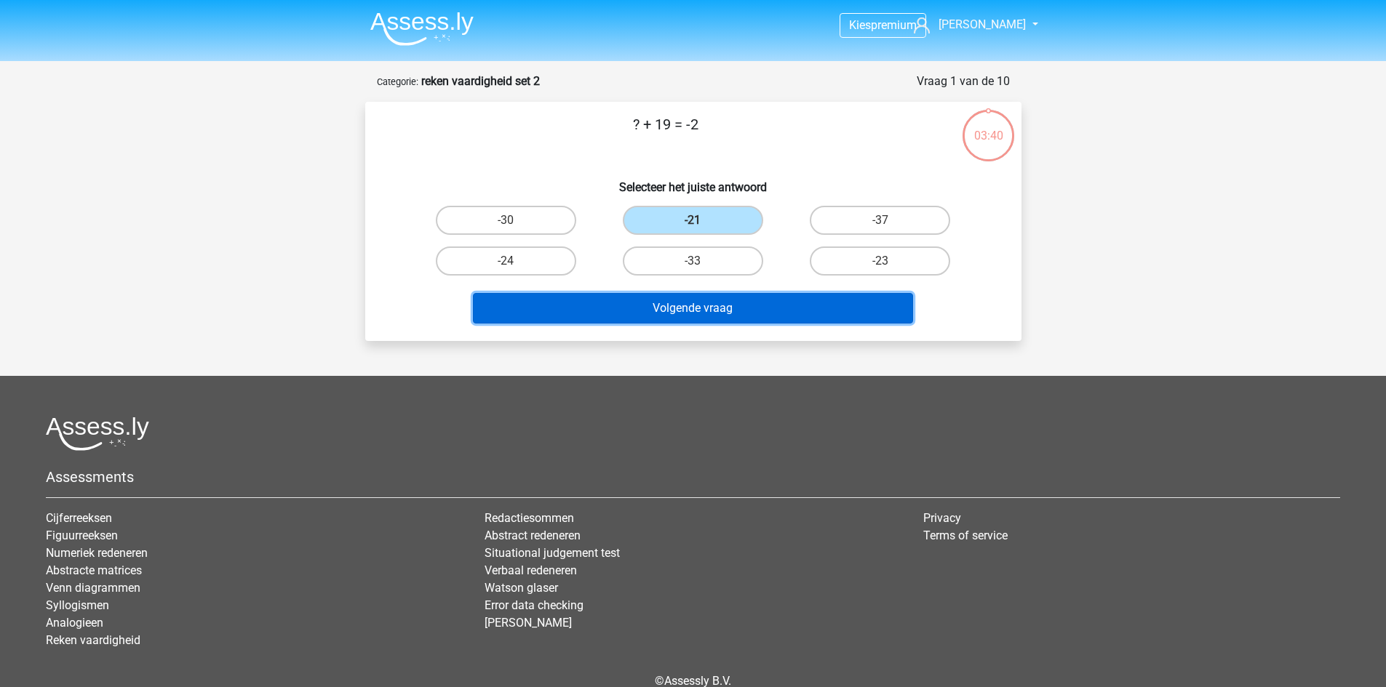
click at [700, 305] on button "Volgende vraag" at bounding box center [693, 308] width 440 height 31
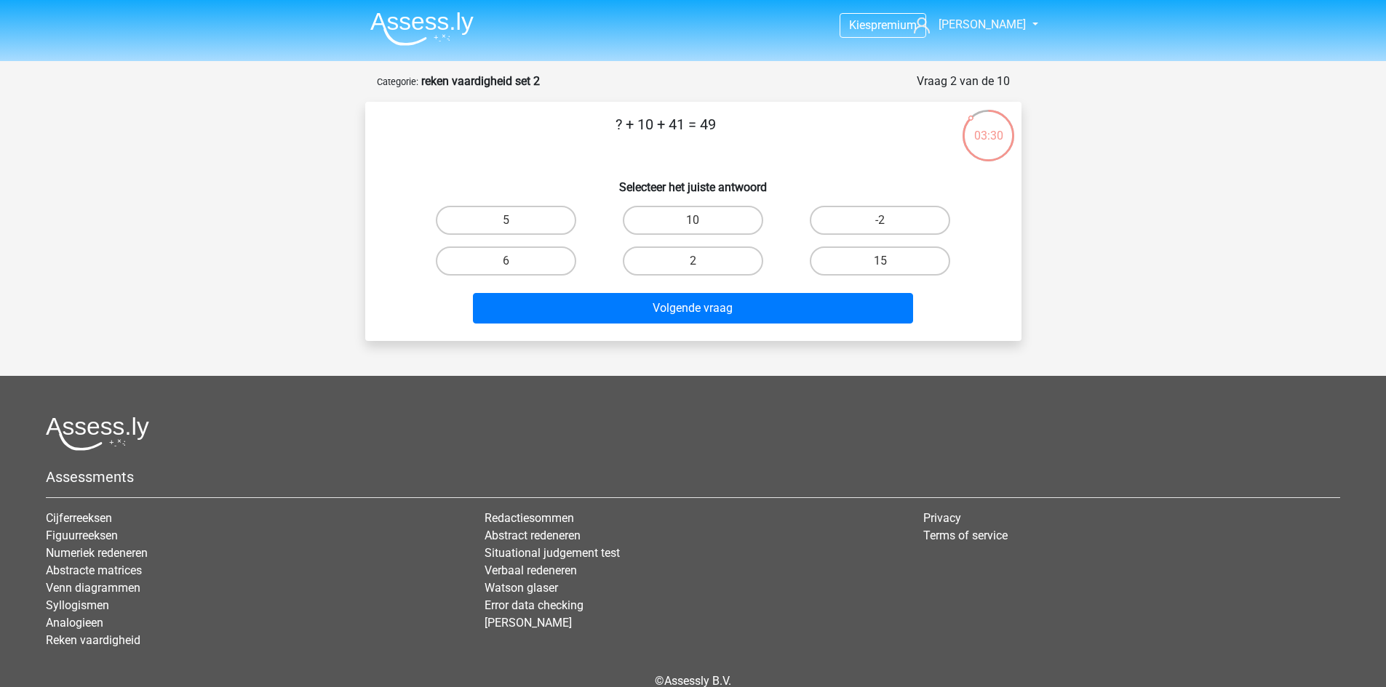
click at [847, 204] on div "-2" at bounding box center [879, 220] width 187 height 41
click at [858, 213] on label "-2" at bounding box center [880, 220] width 140 height 29
click at [880, 220] on input "-2" at bounding box center [884, 224] width 9 height 9
radio input "true"
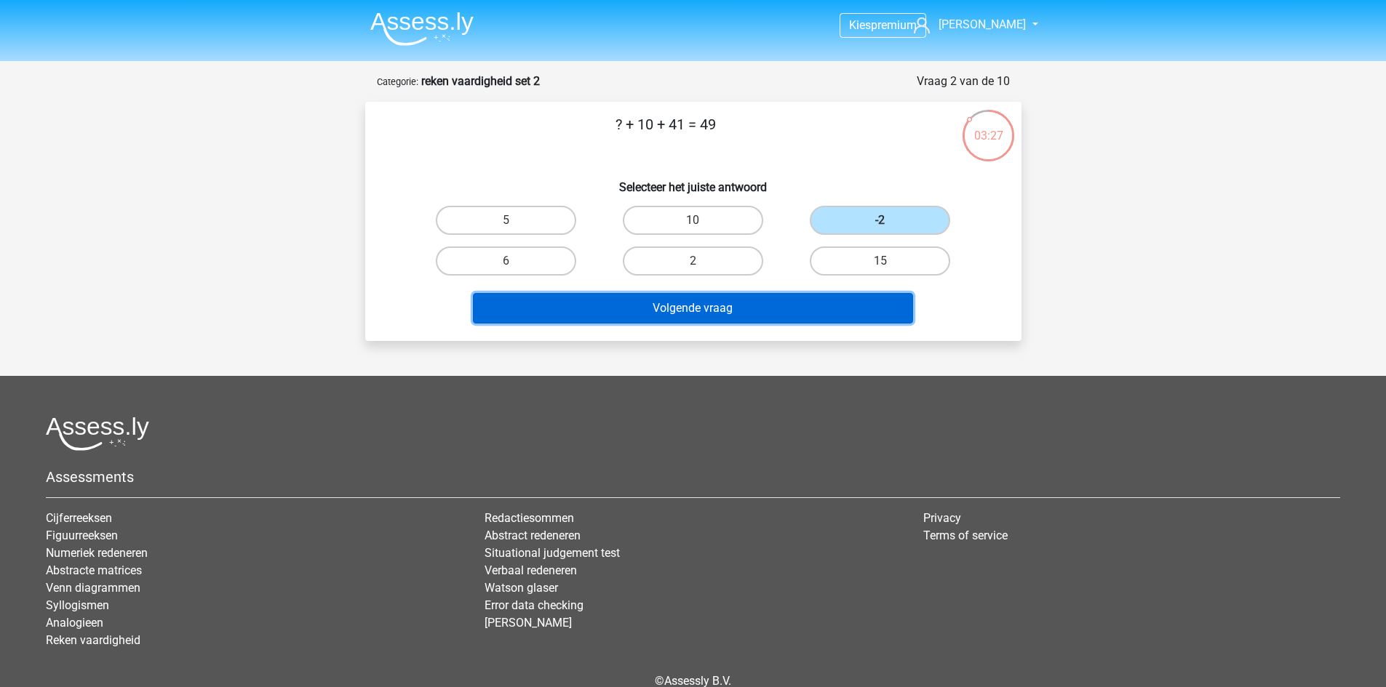
click at [705, 306] on button "Volgende vraag" at bounding box center [693, 308] width 440 height 31
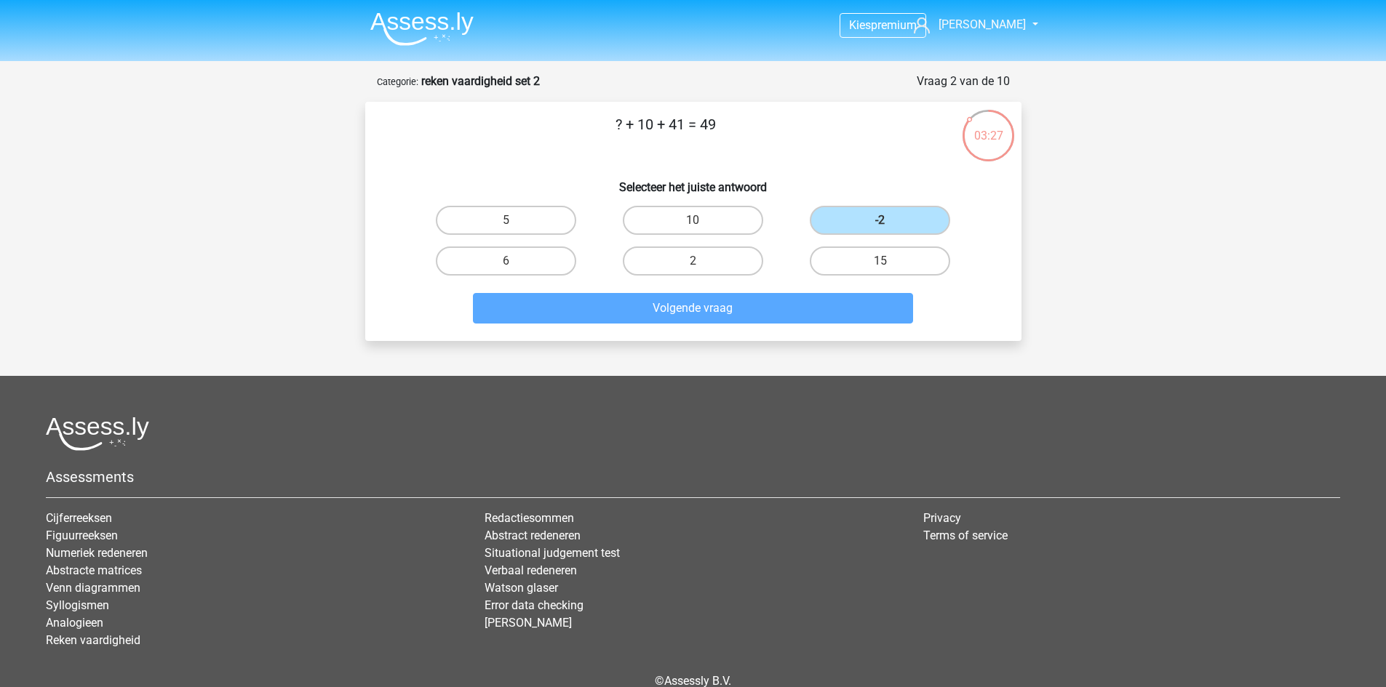
scroll to position [73, 0]
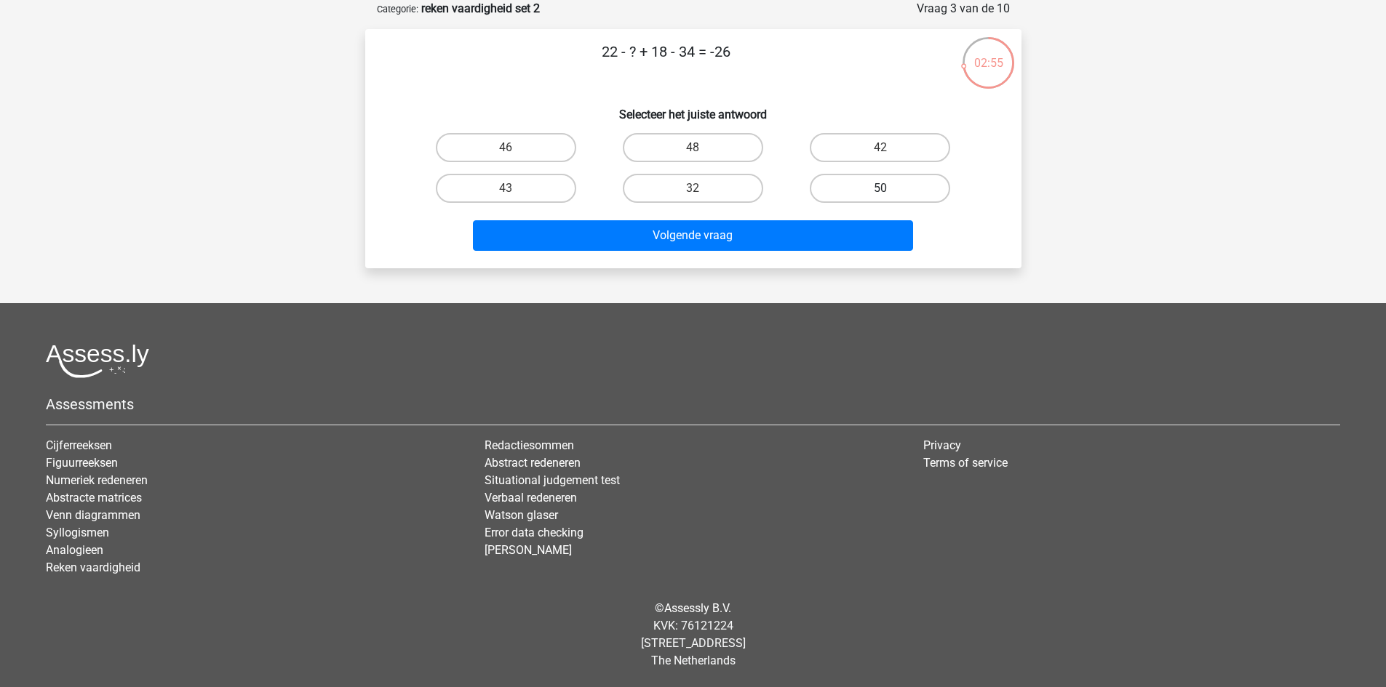
click at [895, 182] on label "50" at bounding box center [880, 188] width 140 height 29
click at [890, 188] on input "50" at bounding box center [884, 192] width 9 height 9
radio input "true"
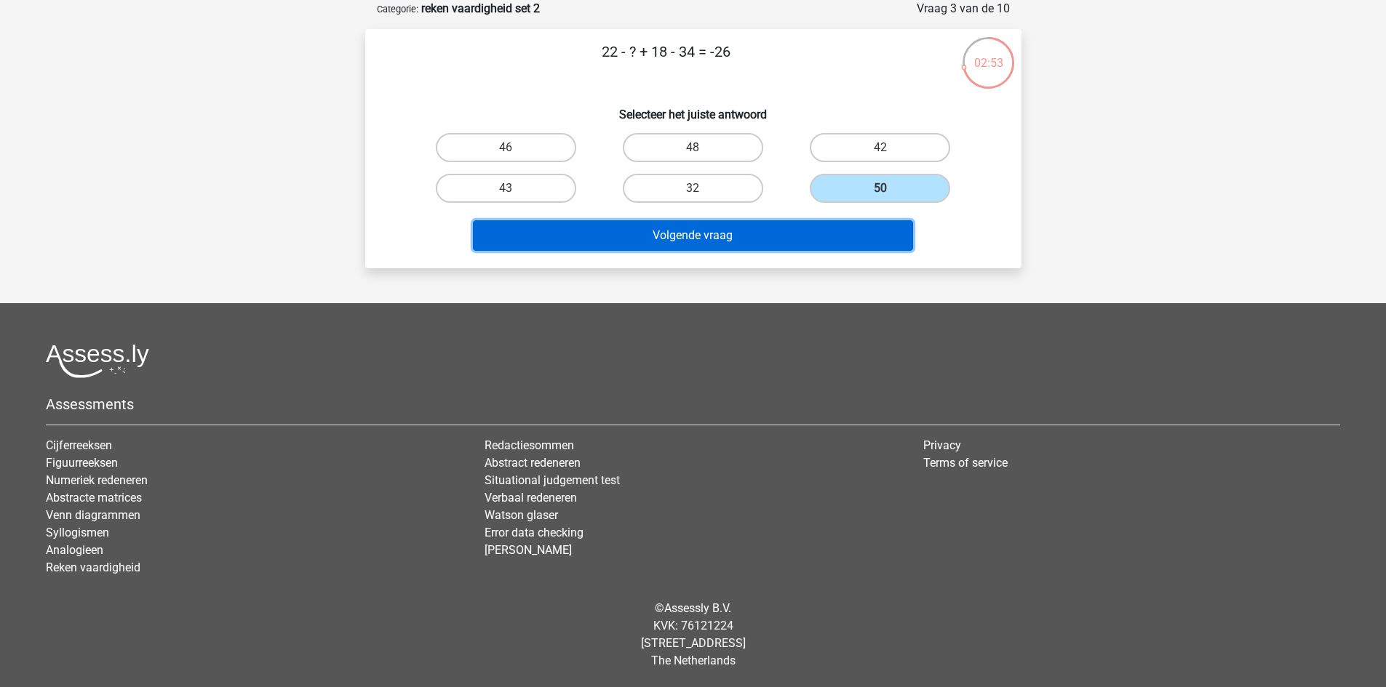
click at [751, 233] on button "Volgende vraag" at bounding box center [693, 235] width 440 height 31
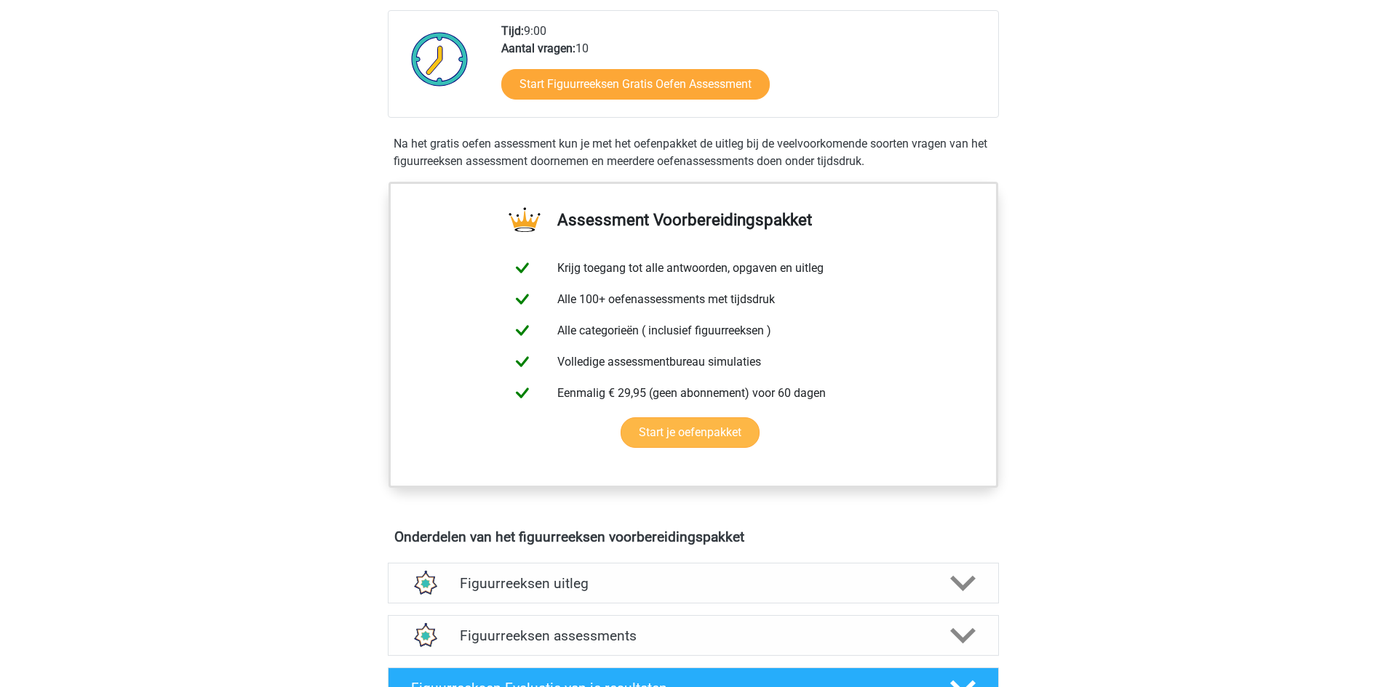
scroll to position [727, 0]
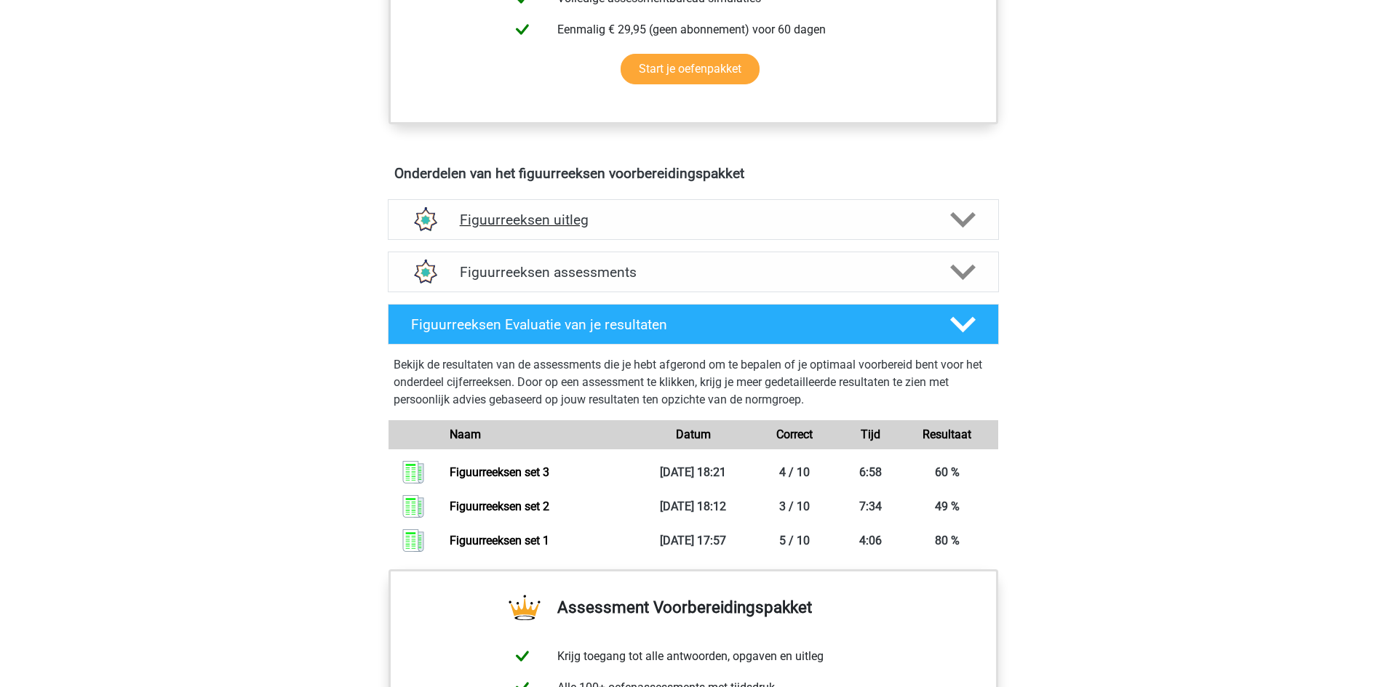
click at [969, 212] on icon at bounding box center [962, 219] width 25 height 25
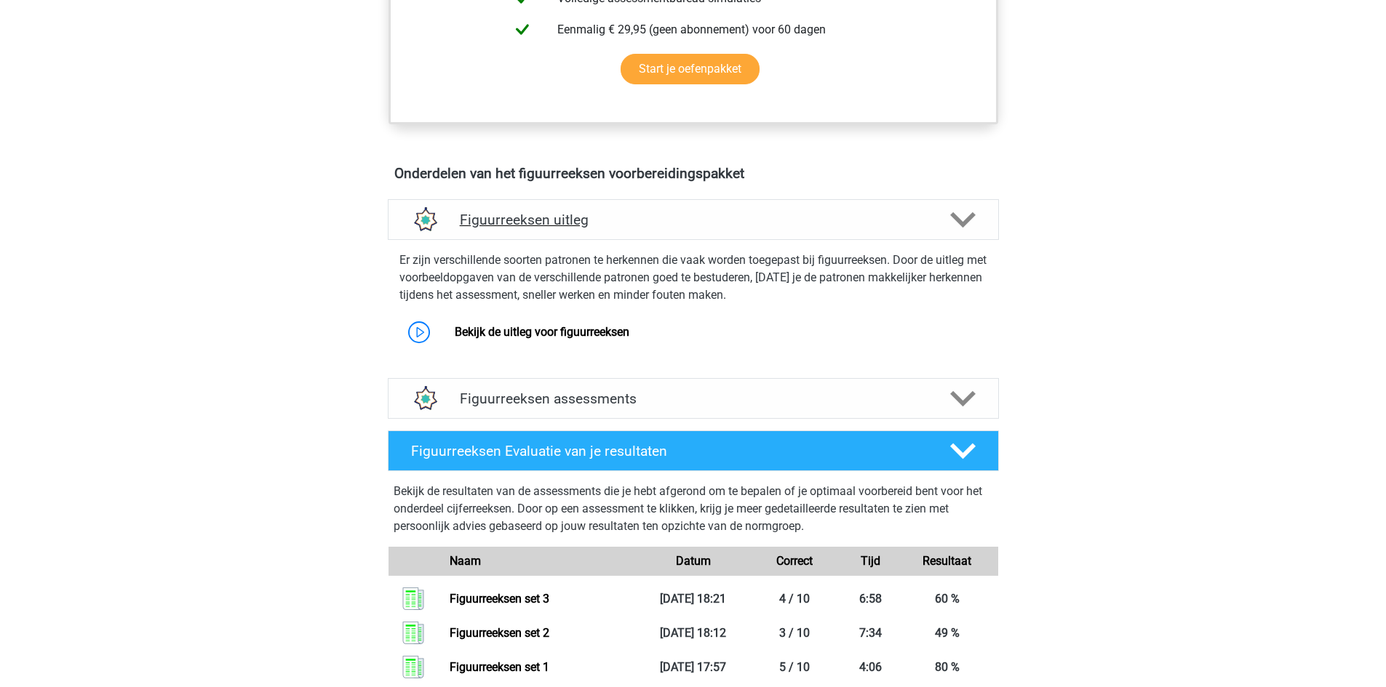
click at [971, 212] on icon at bounding box center [962, 219] width 25 height 25
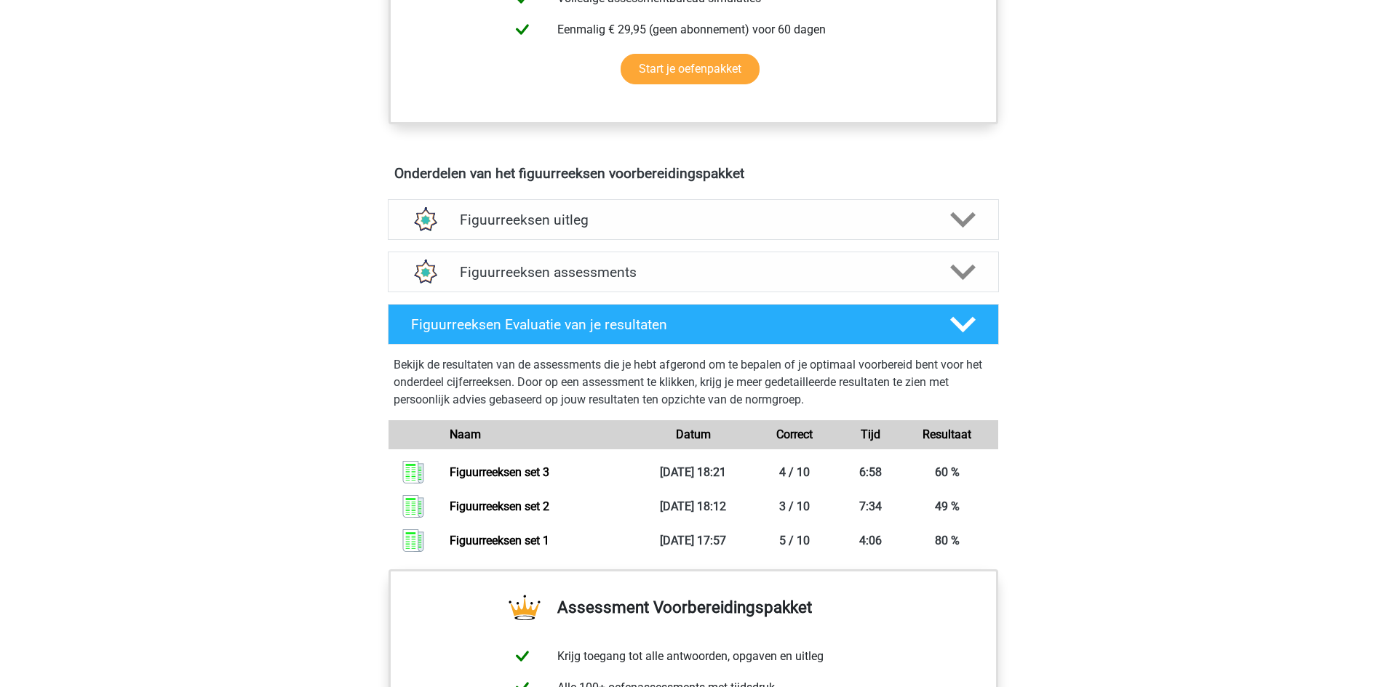
scroll to position [1091, 0]
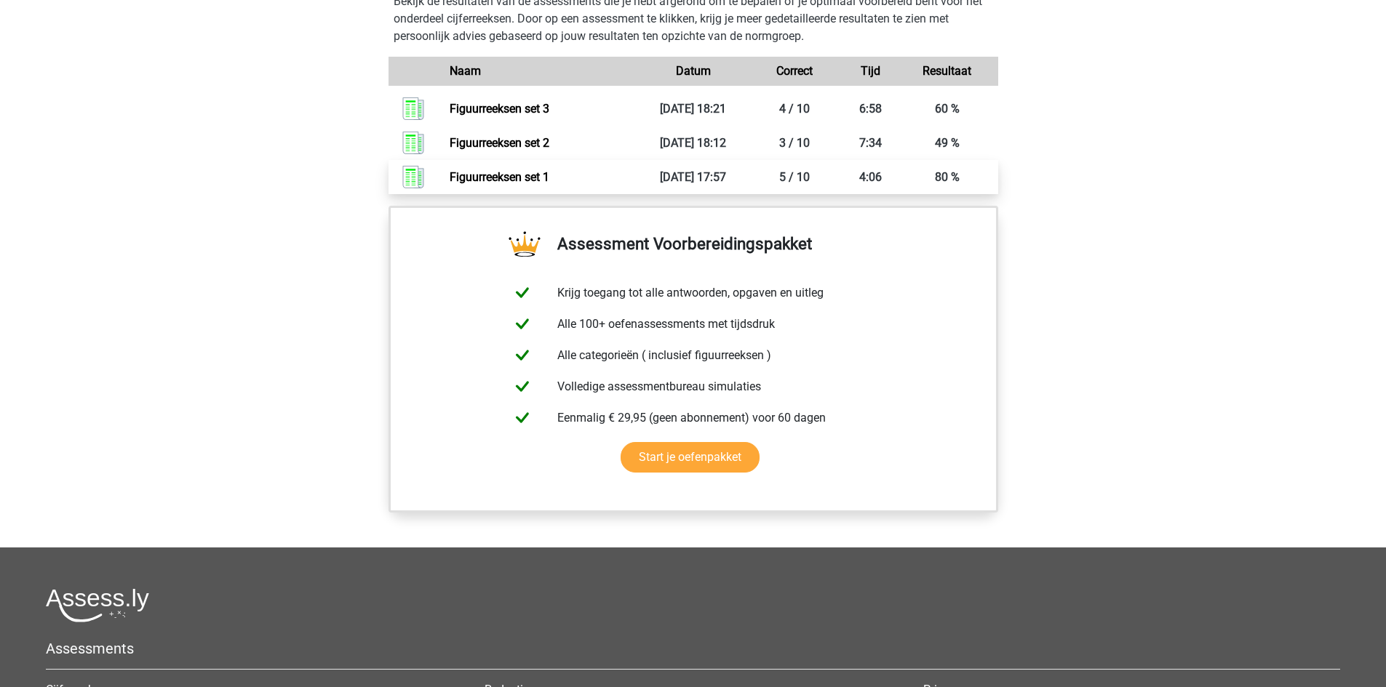
click at [549, 181] on link "Figuurreeksen set 1" at bounding box center [500, 177] width 100 height 14
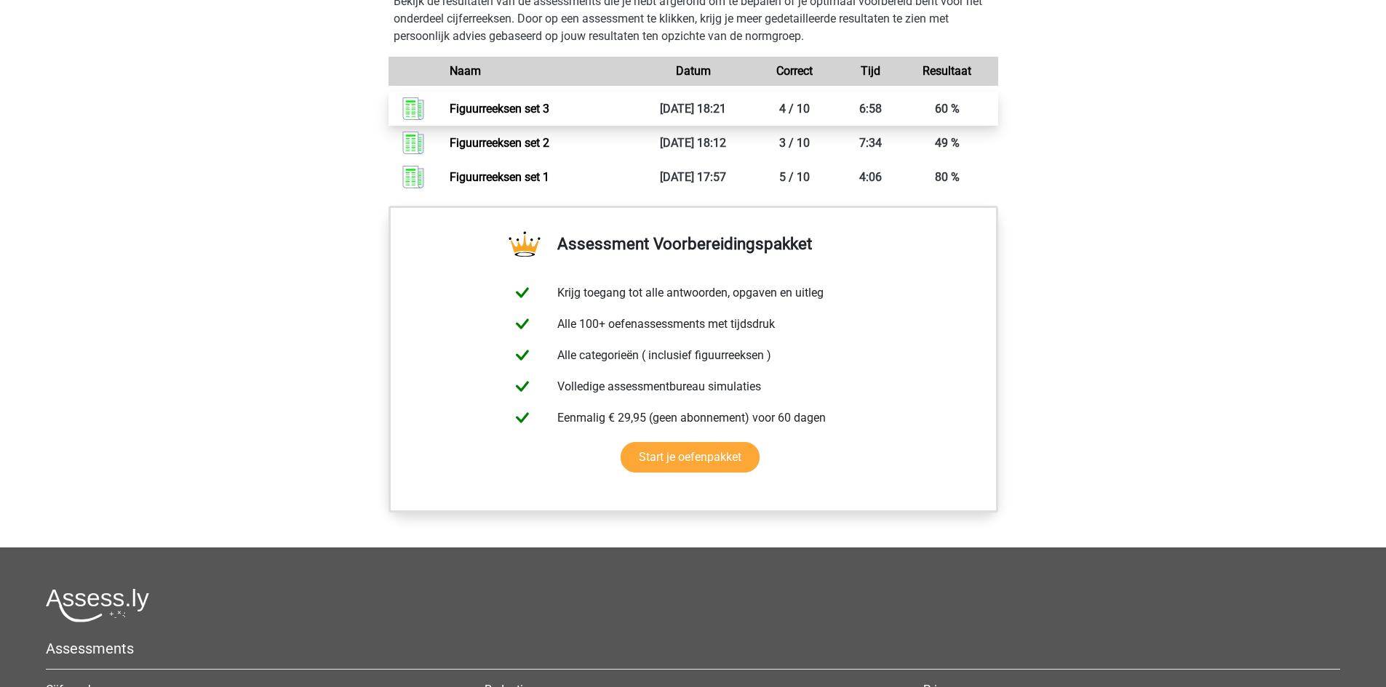
click at [549, 108] on link "Figuurreeksen set 3" at bounding box center [500, 109] width 100 height 14
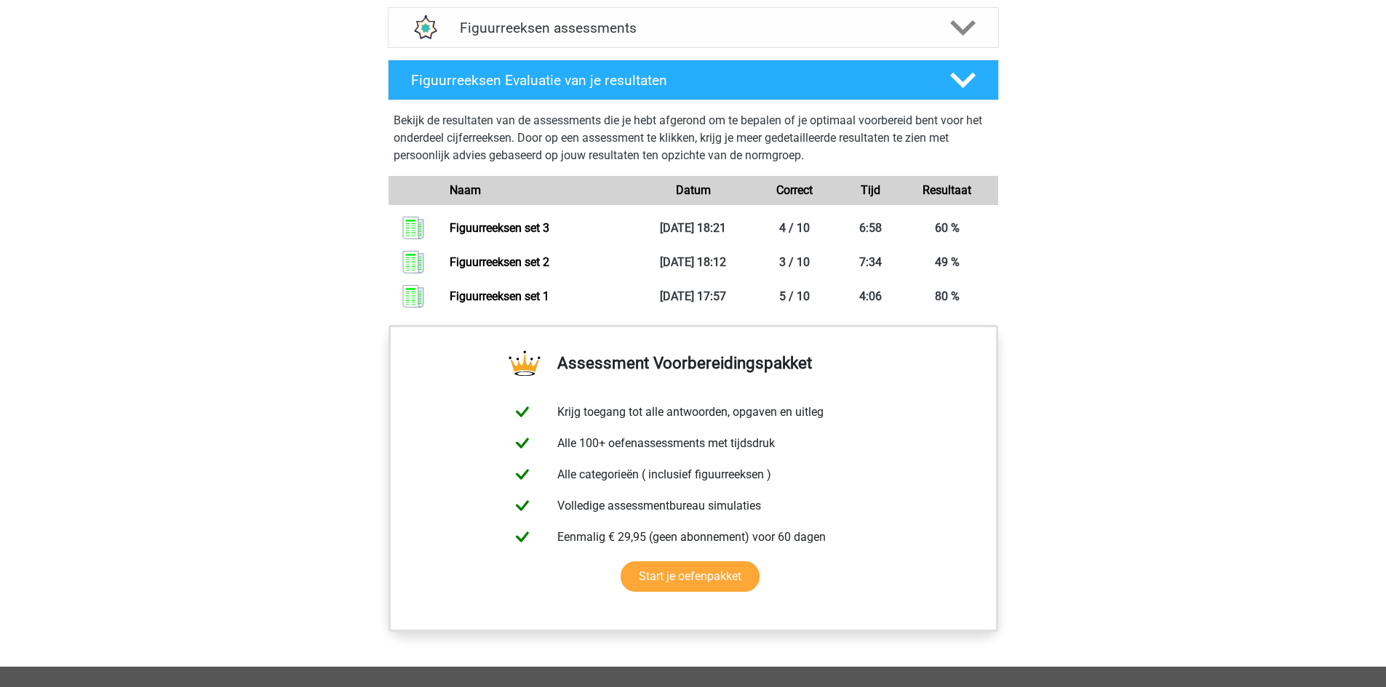
scroll to position [608, 0]
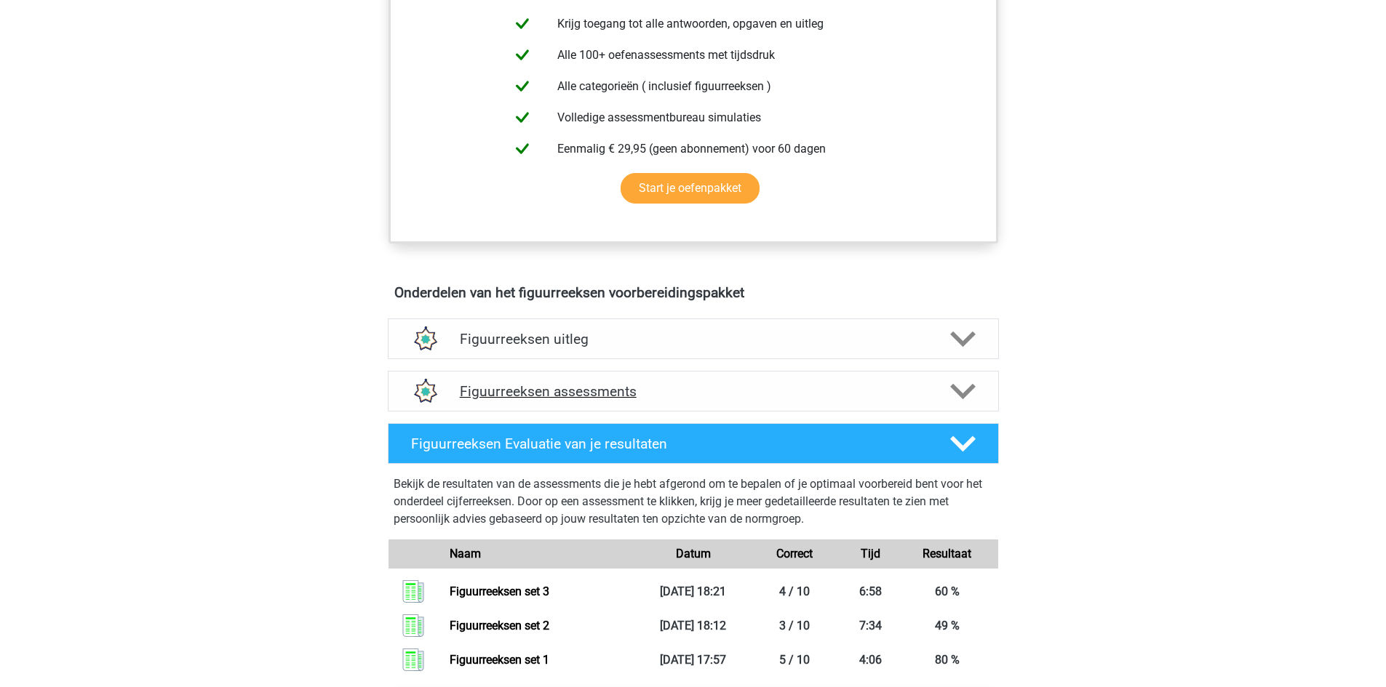
click at [992, 397] on div "Figuurreeksen assessments" at bounding box center [693, 391] width 611 height 41
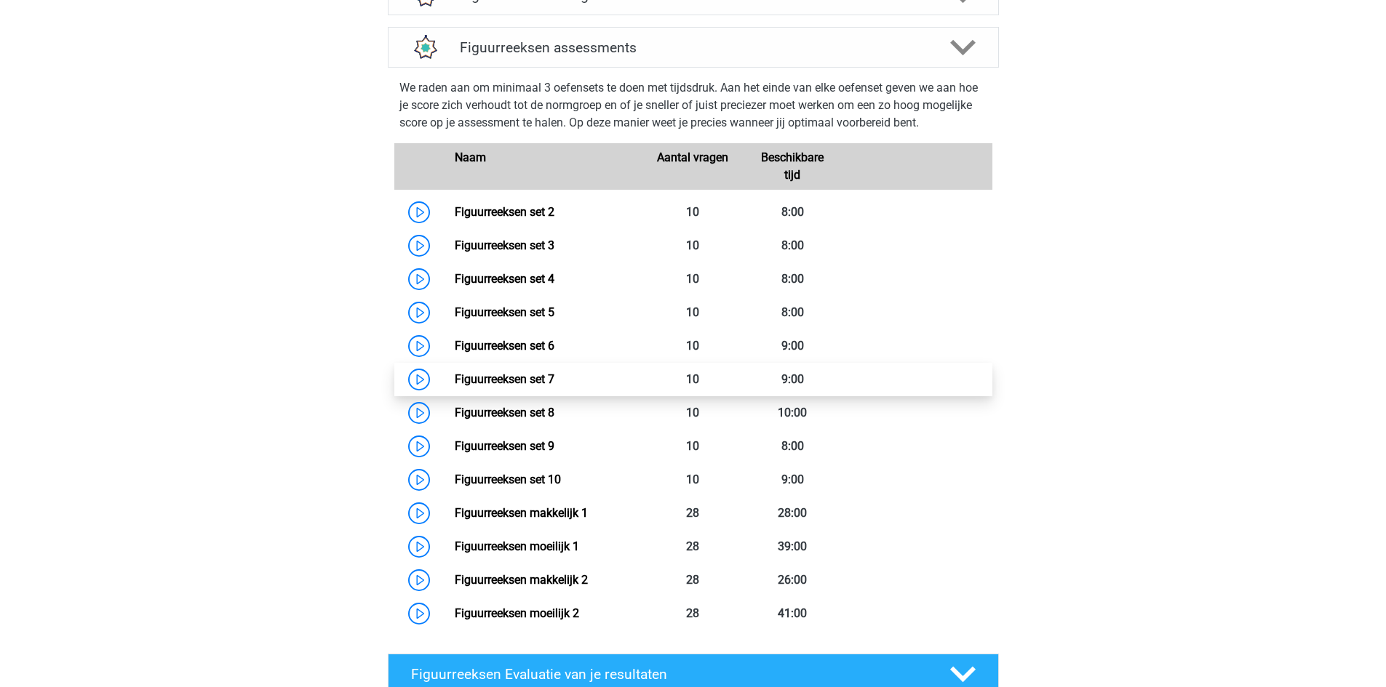
scroll to position [972, 0]
